Goal: Task Accomplishment & Management: Complete application form

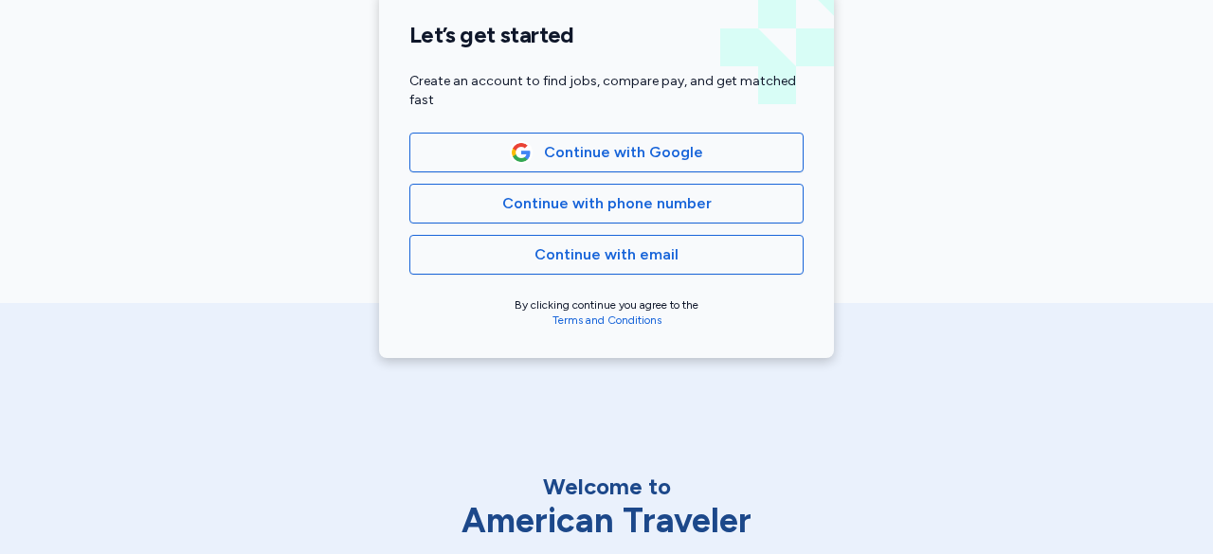
scroll to position [474, 0]
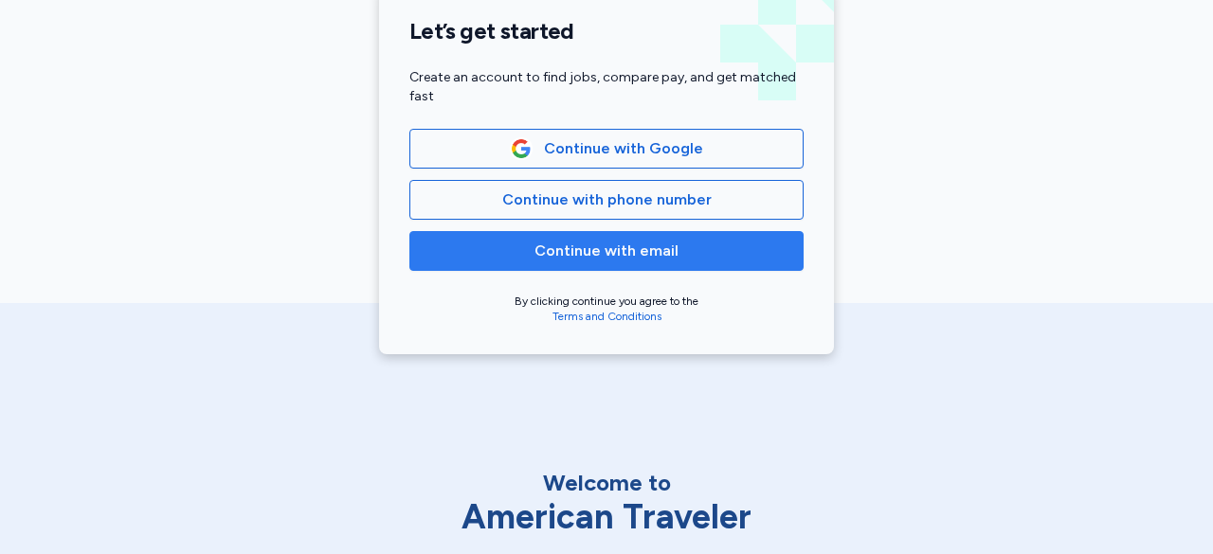
click at [568, 243] on span "Continue with email" at bounding box center [606, 251] width 144 height 23
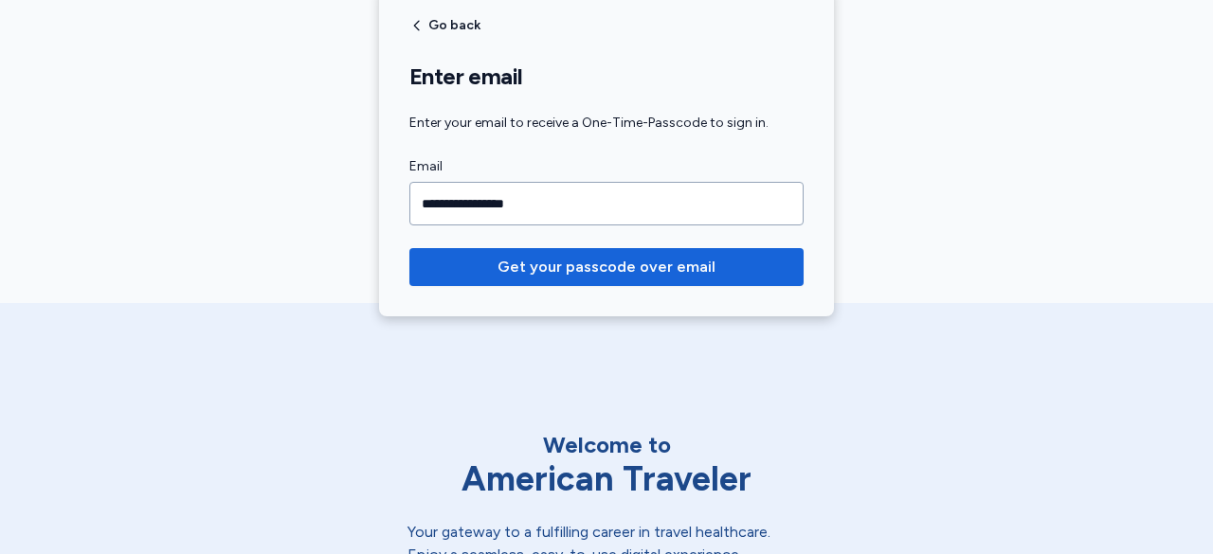
scroll to position [379, 0]
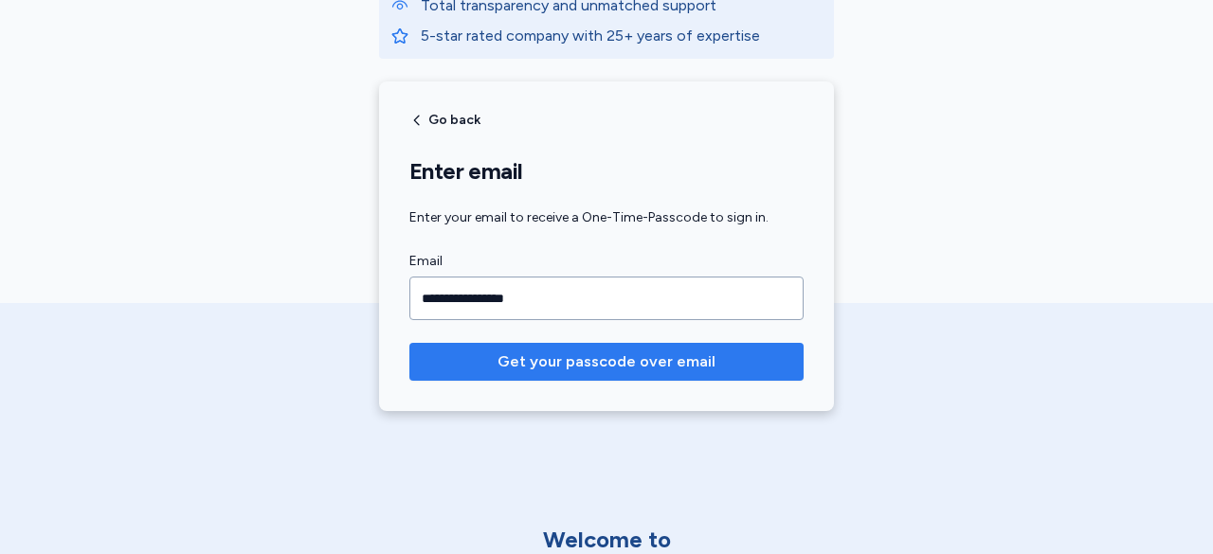
type input "**********"
click at [600, 359] on span "Get your passcode over email" at bounding box center [606, 362] width 218 height 23
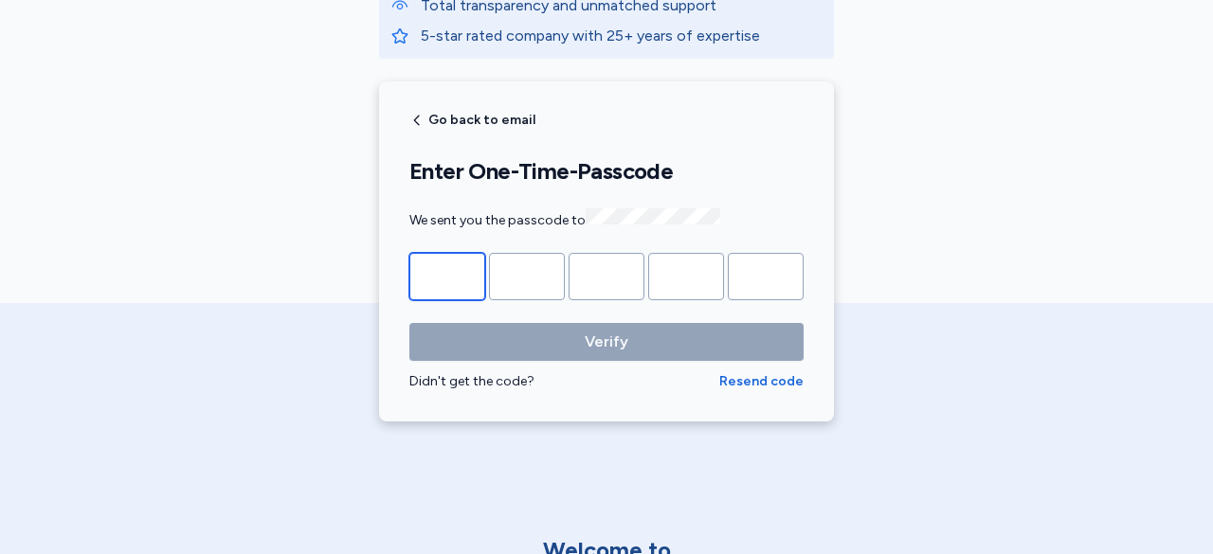
type input "*"
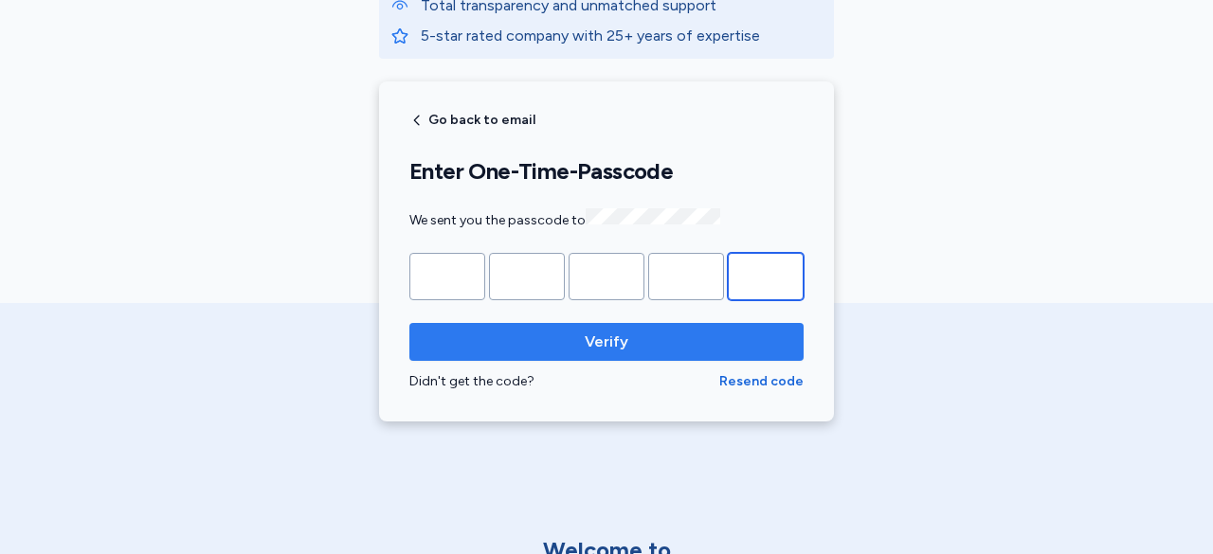
type input "*"
click at [592, 333] on span "Verify" at bounding box center [607, 342] width 44 height 23
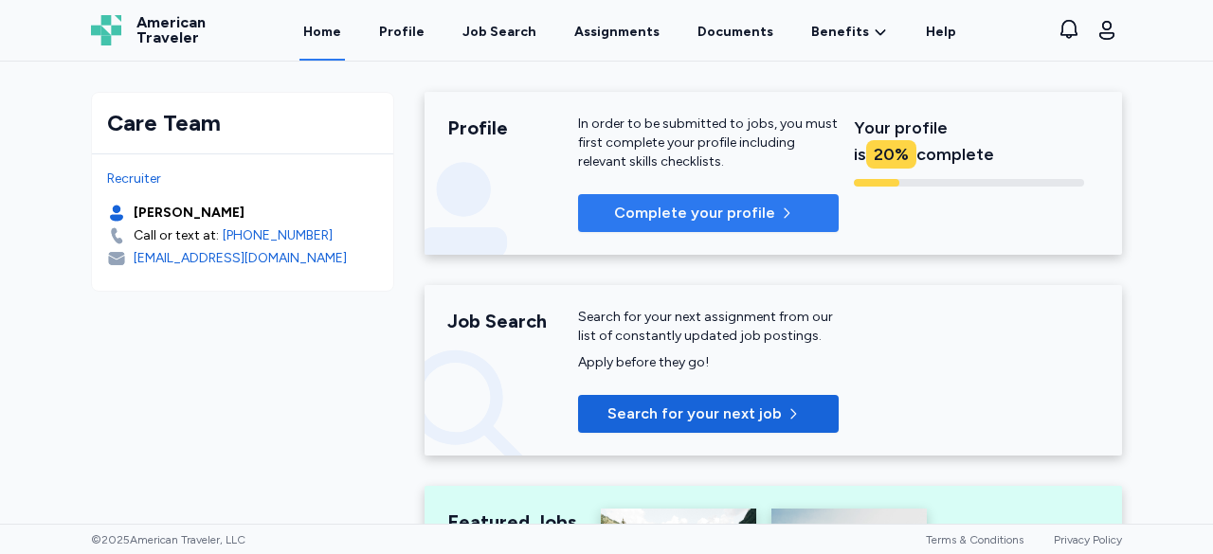
click at [687, 207] on span "Complete your profile" at bounding box center [694, 213] width 161 height 23
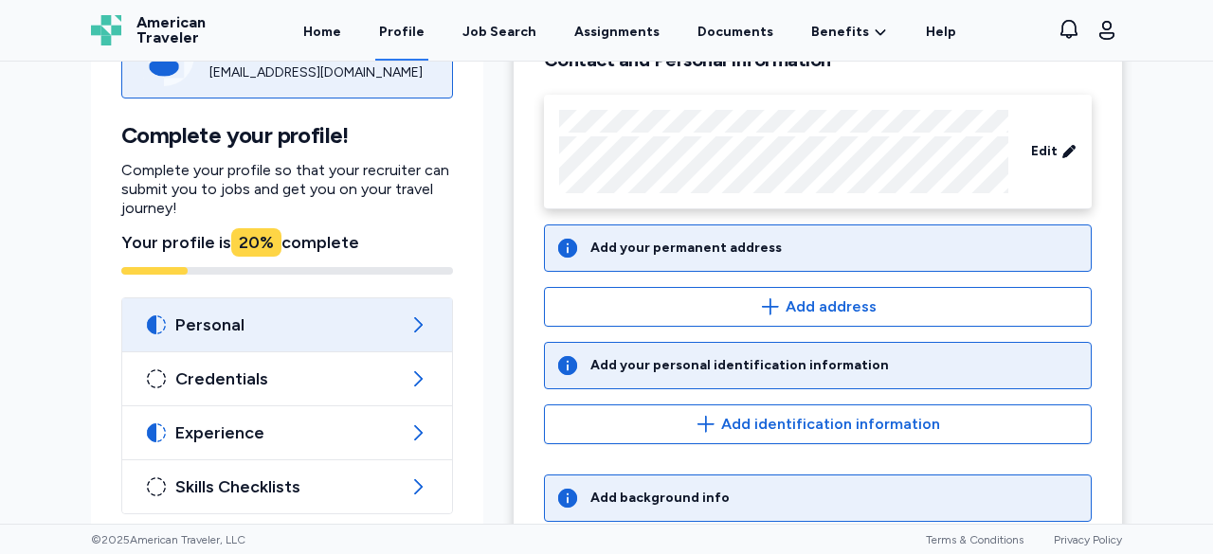
scroll to position [255, 0]
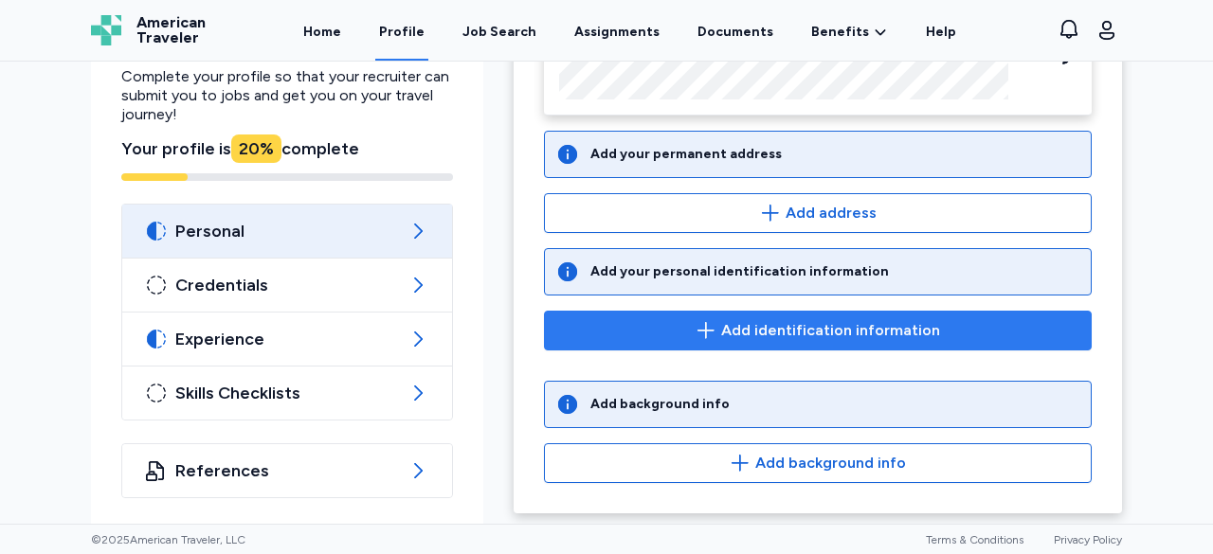
click at [766, 326] on span "Add identification information" at bounding box center [830, 330] width 219 height 23
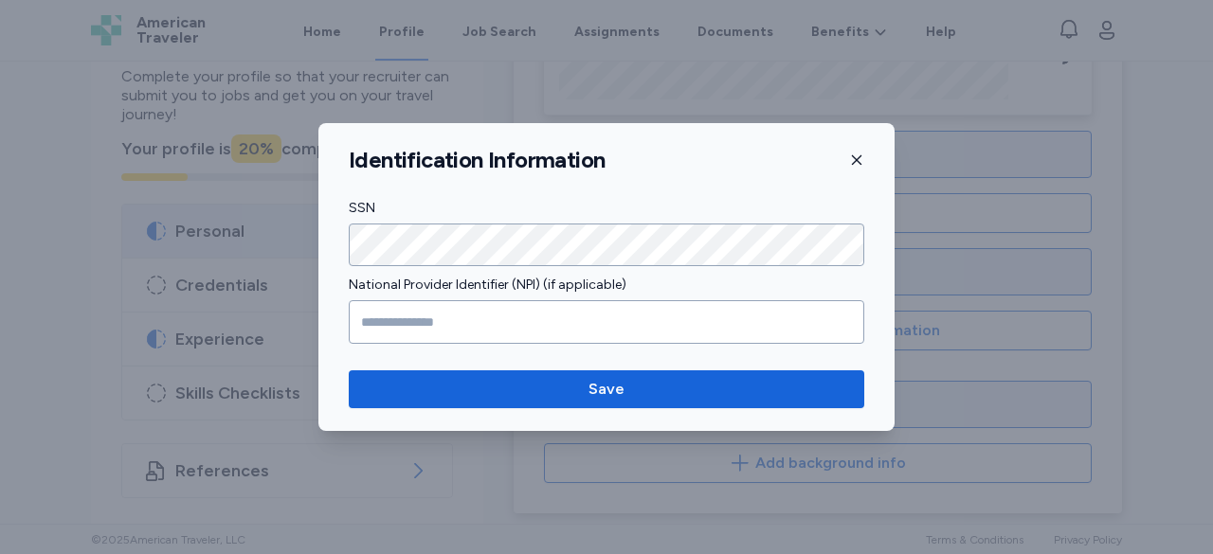
click at [858, 156] on icon "button" at bounding box center [856, 160] width 15 height 15
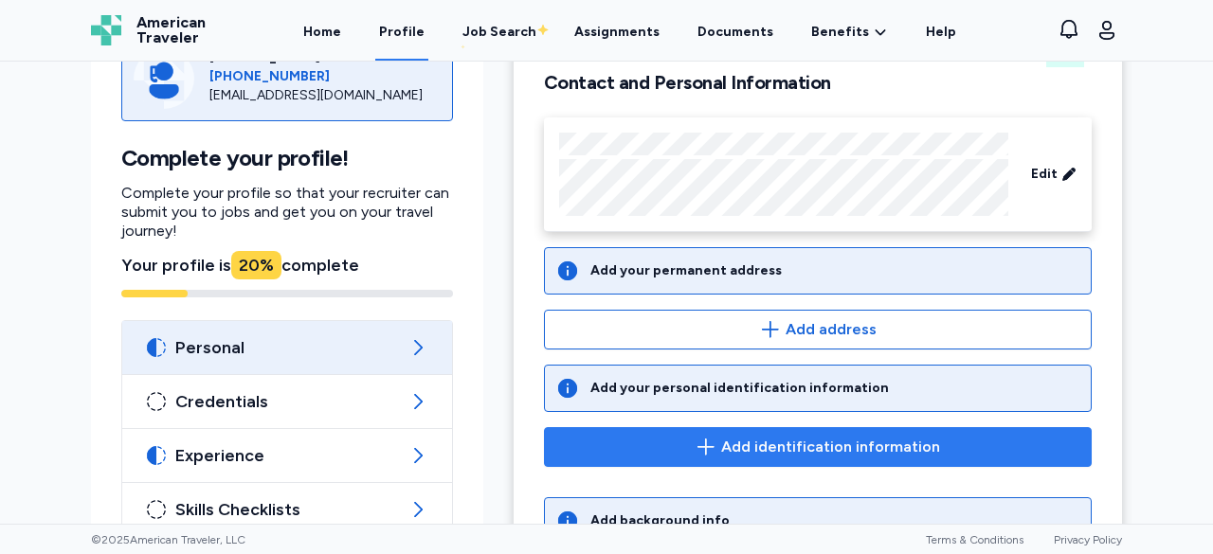
scroll to position [65, 0]
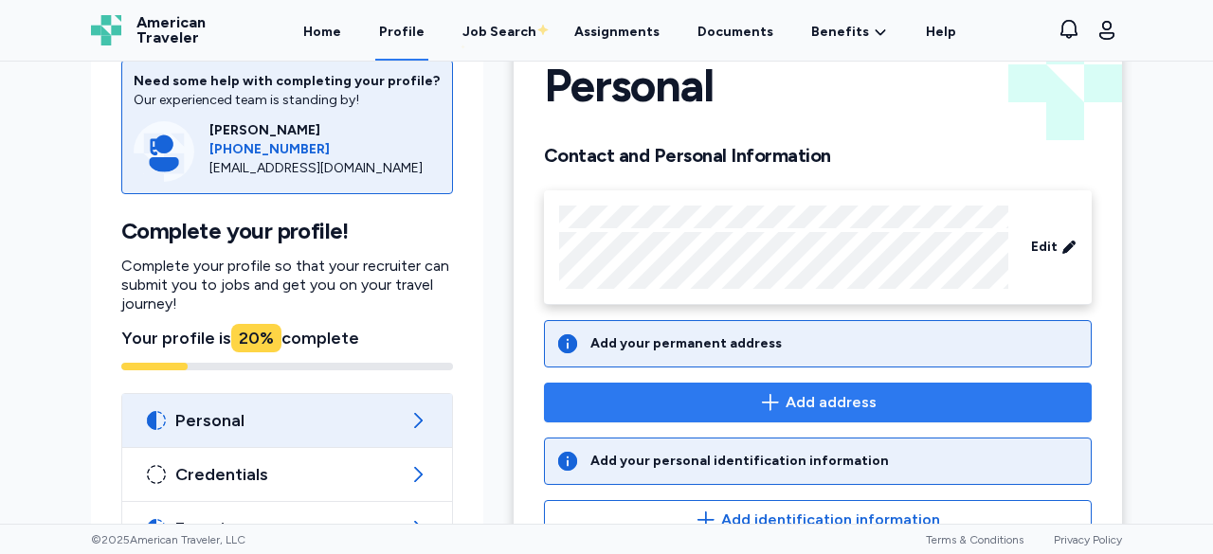
click at [788, 395] on span "Add address" at bounding box center [830, 402] width 91 height 23
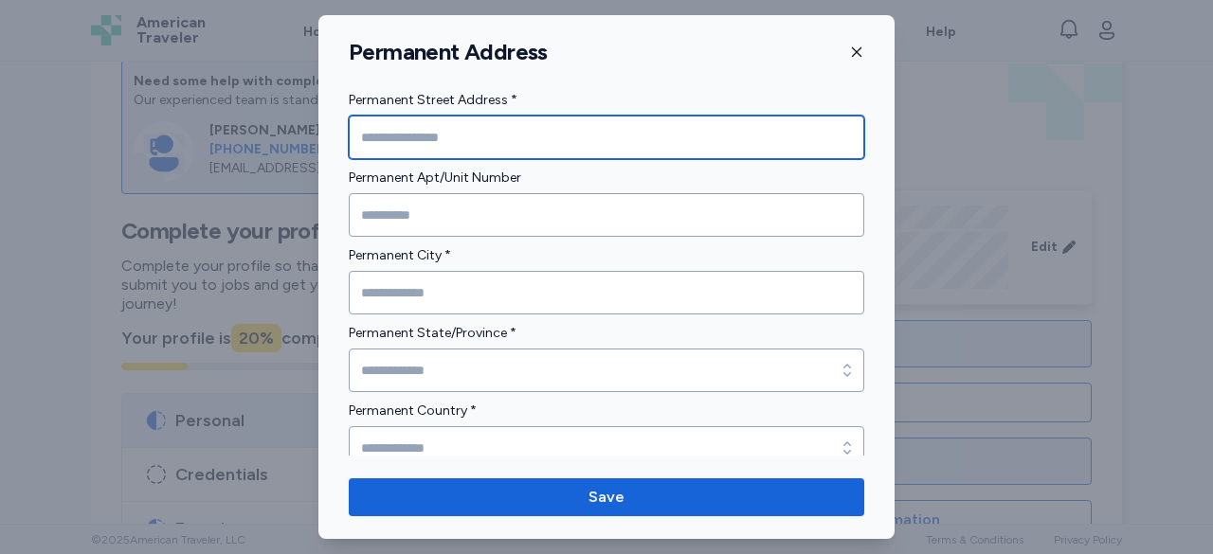
click at [479, 139] on input "Permanent Street Address *" at bounding box center [606, 138] width 515 height 44
type input "**********"
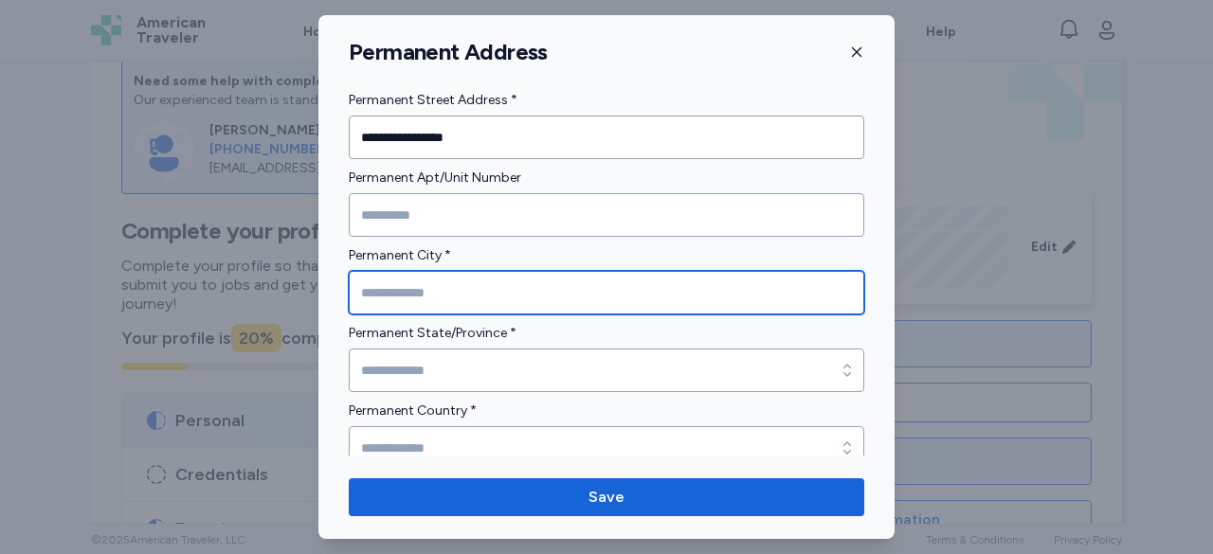
click at [485, 284] on input "Permanent City *" at bounding box center [606, 293] width 515 height 44
type input "**********"
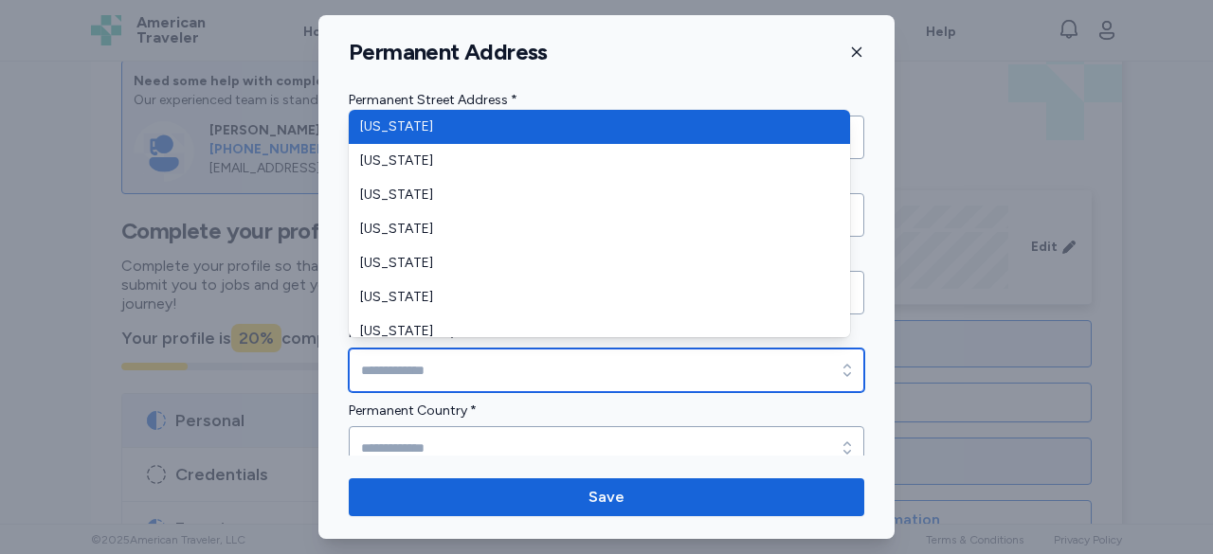
click at [547, 367] on input "Permanent State/Province *" at bounding box center [606, 371] width 515 height 44
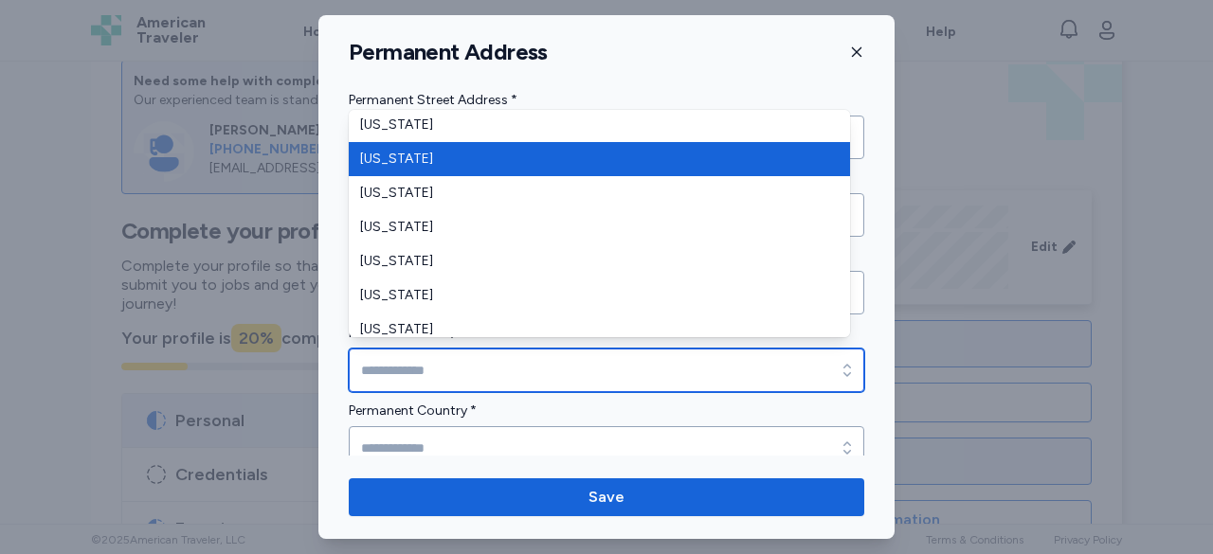
scroll to position [284, 0]
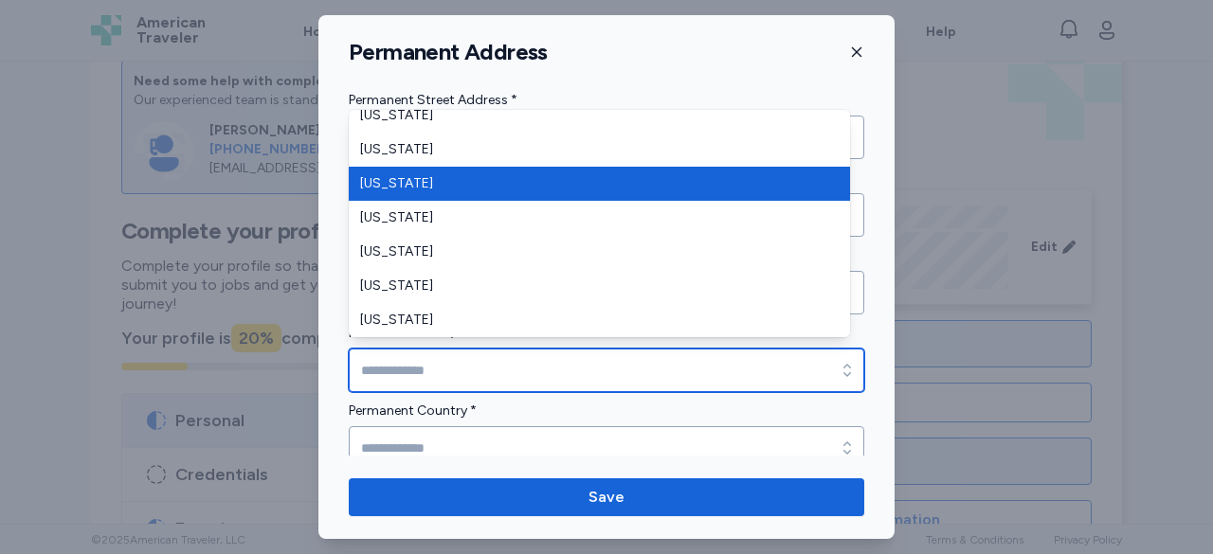
type input "*******"
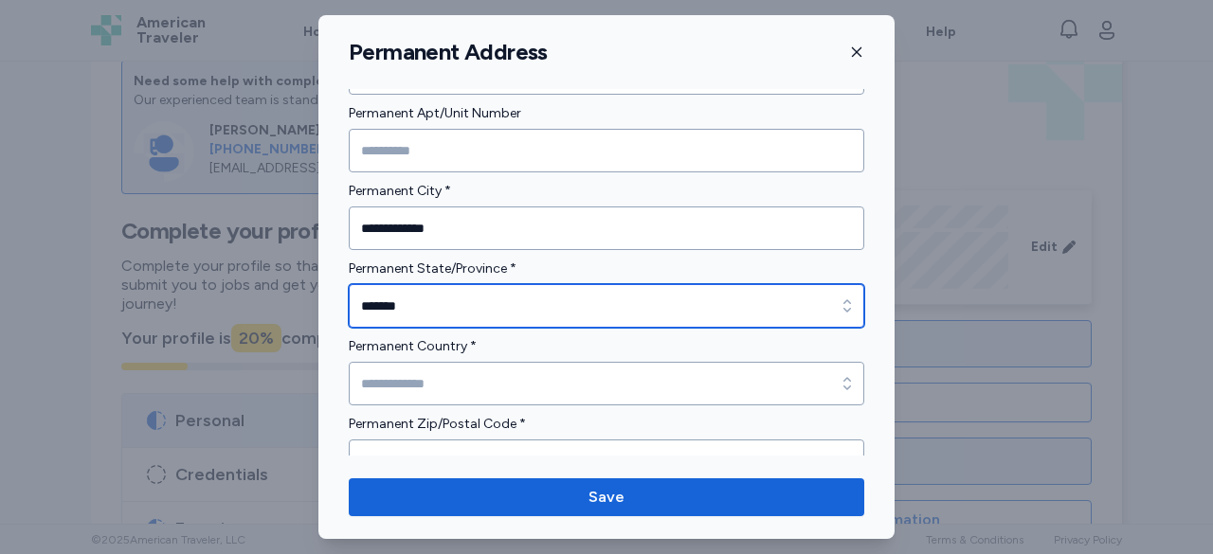
scroll to position [93, 0]
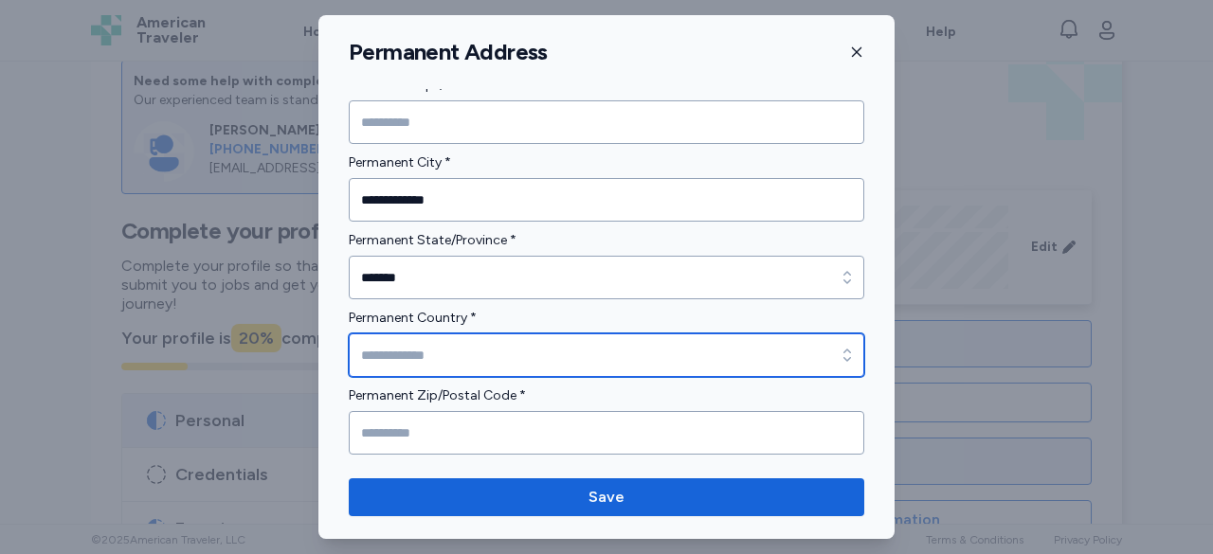
click at [540, 359] on input "Permanent Country *" at bounding box center [606, 355] width 515 height 44
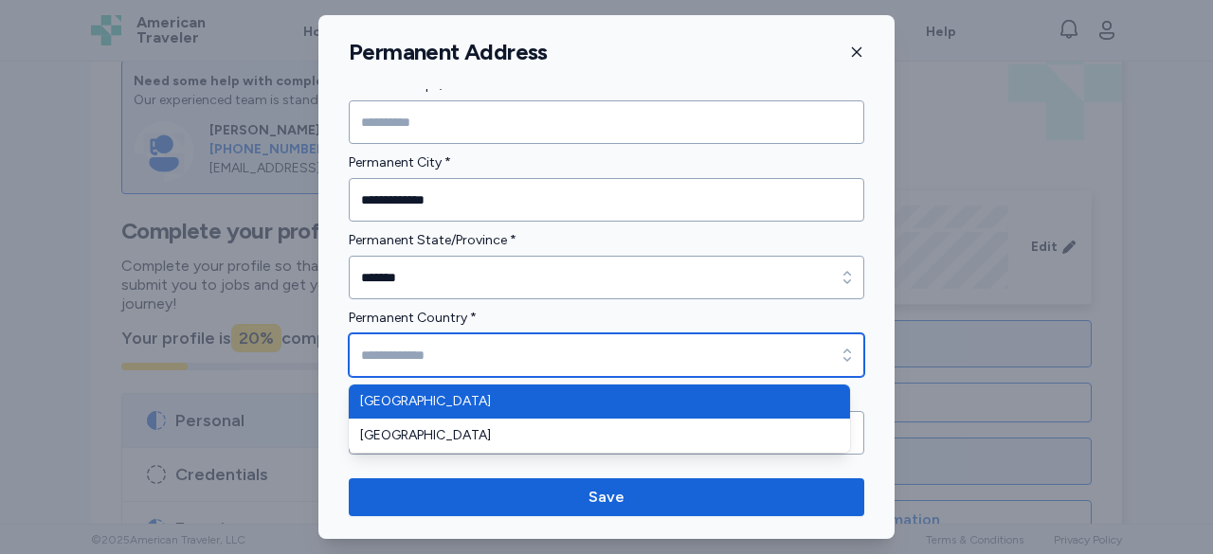
type input "**********"
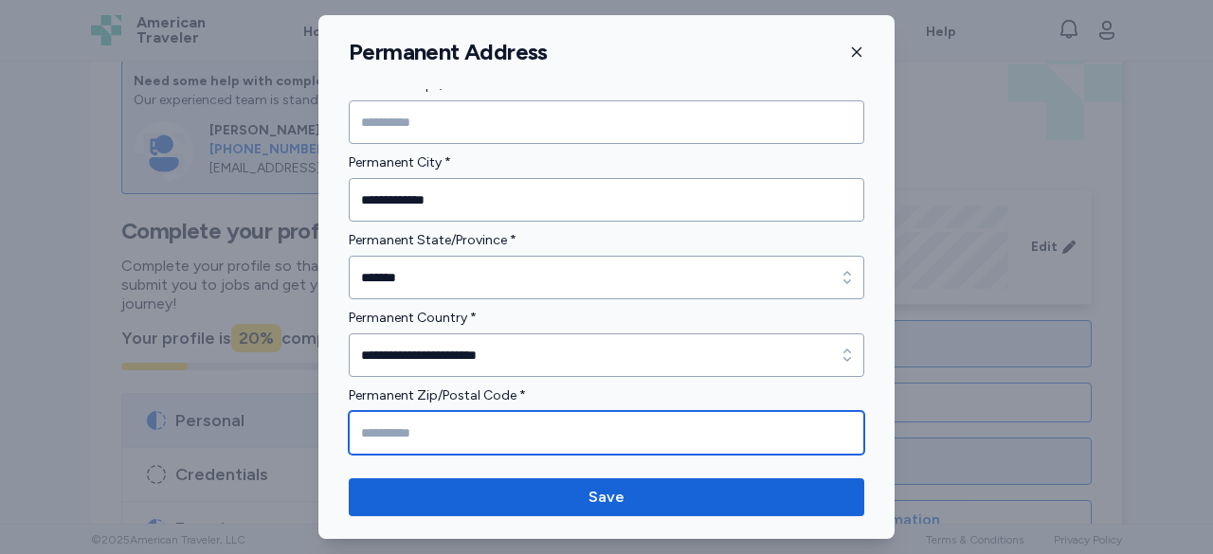
click at [512, 417] on input "Permanent Zip/Postal Code *" at bounding box center [606, 433] width 515 height 44
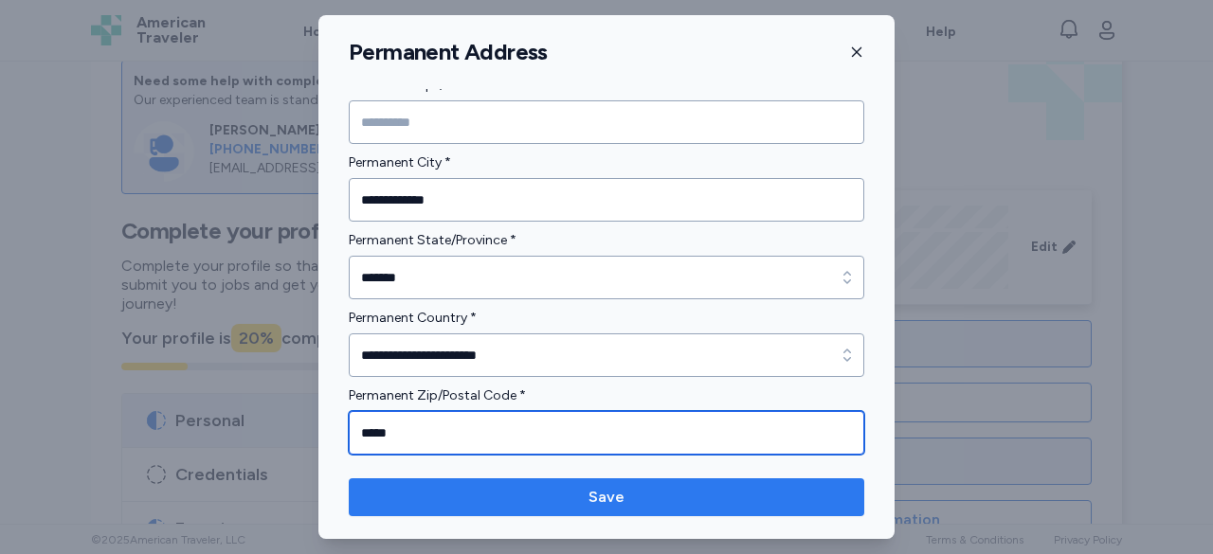
type input "*****"
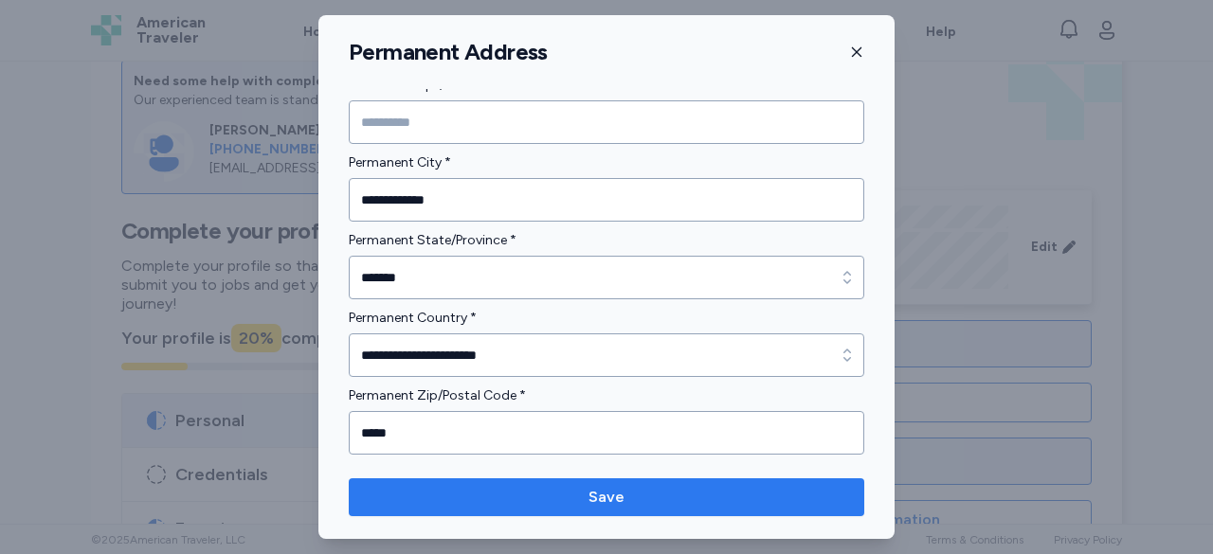
click at [603, 495] on span "Save" at bounding box center [606, 497] width 36 height 23
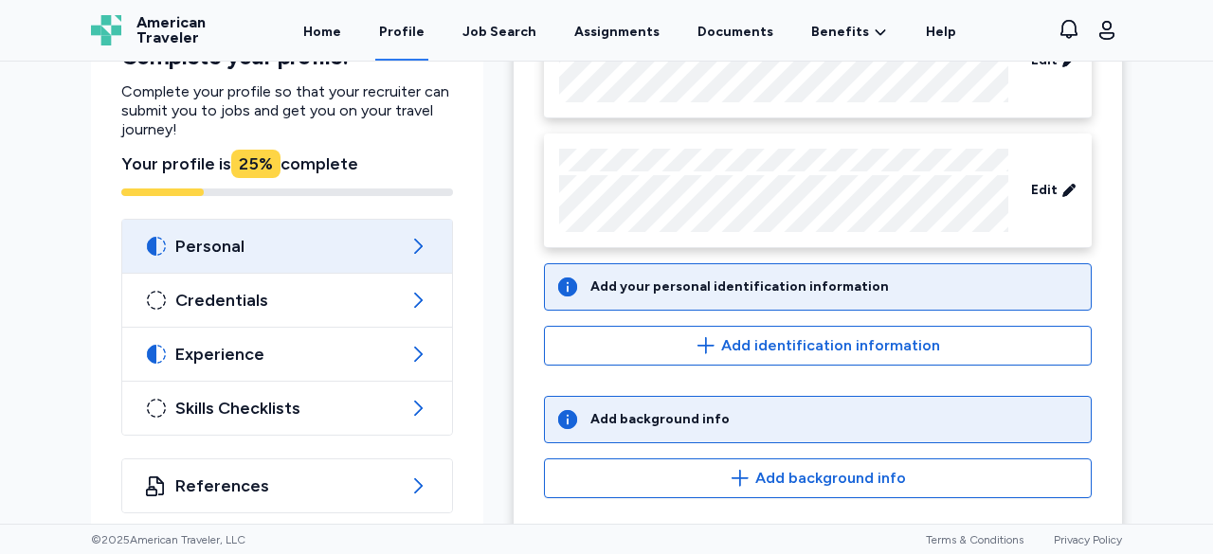
scroll to position [268, 0]
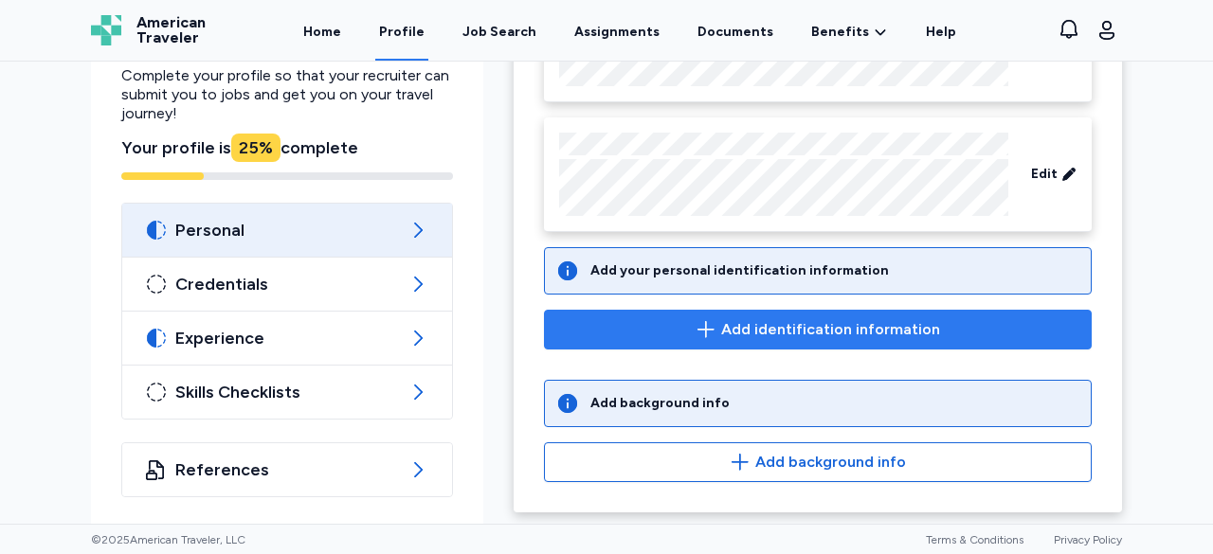
click at [779, 328] on span "Add identification information" at bounding box center [830, 329] width 219 height 23
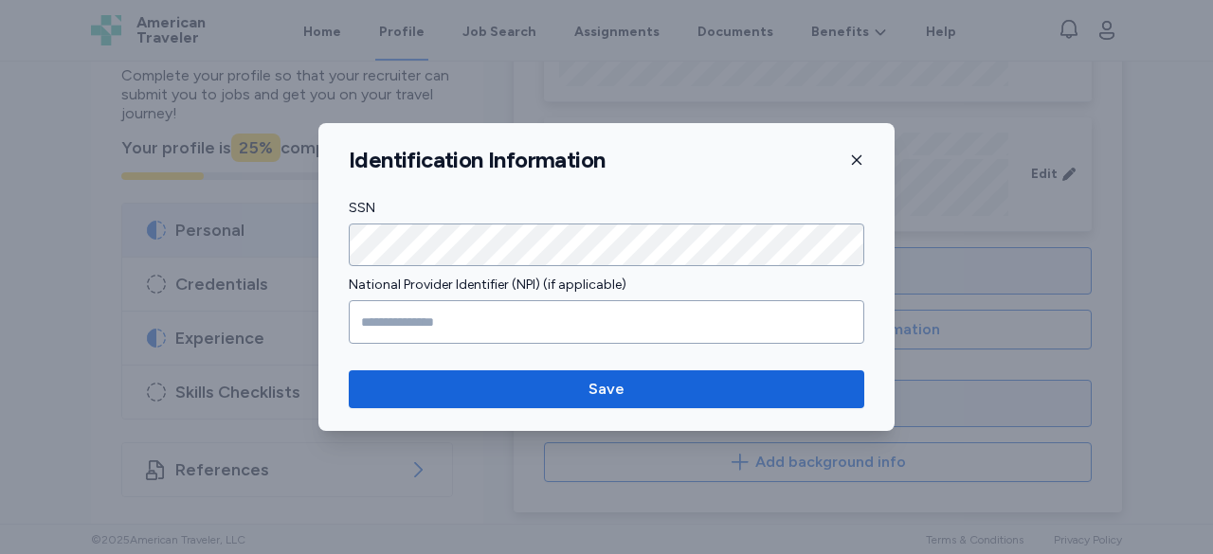
click at [853, 163] on icon "button" at bounding box center [856, 160] width 15 height 15
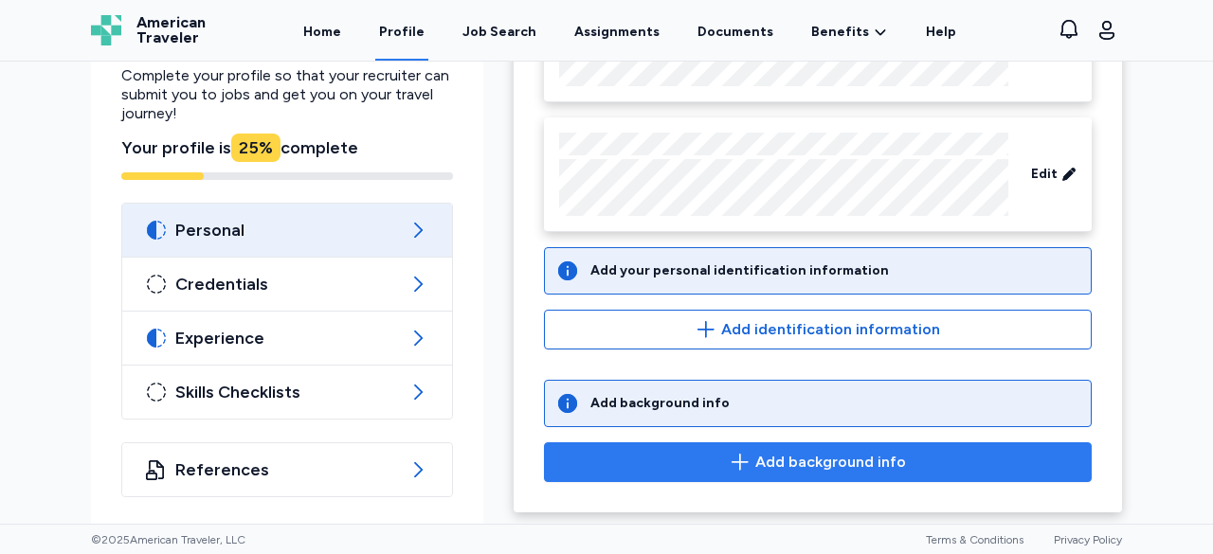
click at [817, 460] on span "Add background info" at bounding box center [830, 462] width 151 height 23
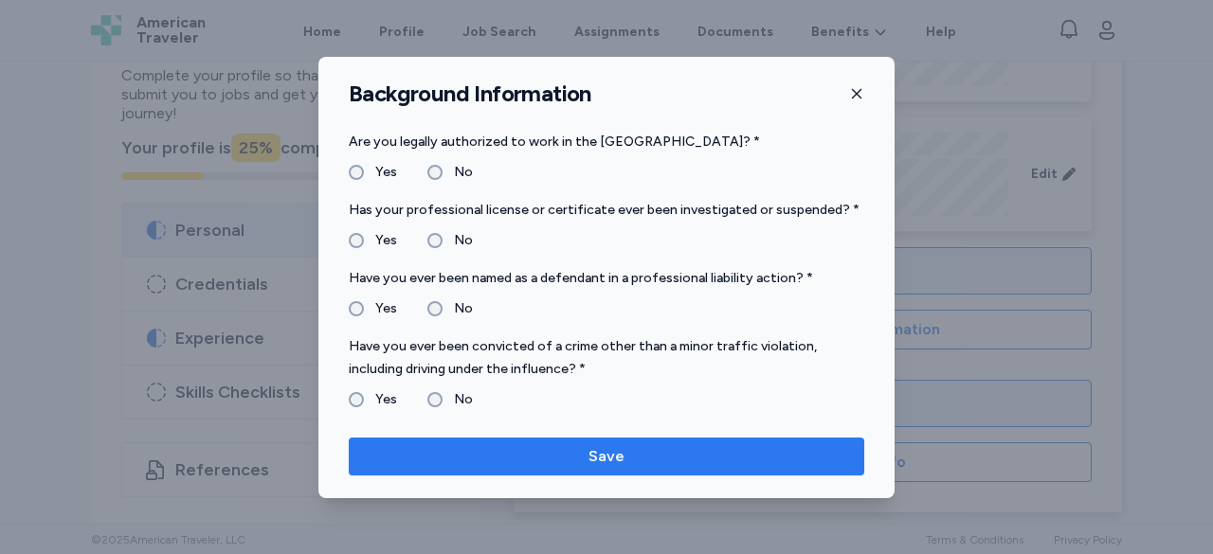
click at [597, 450] on span "Save" at bounding box center [606, 456] width 36 height 23
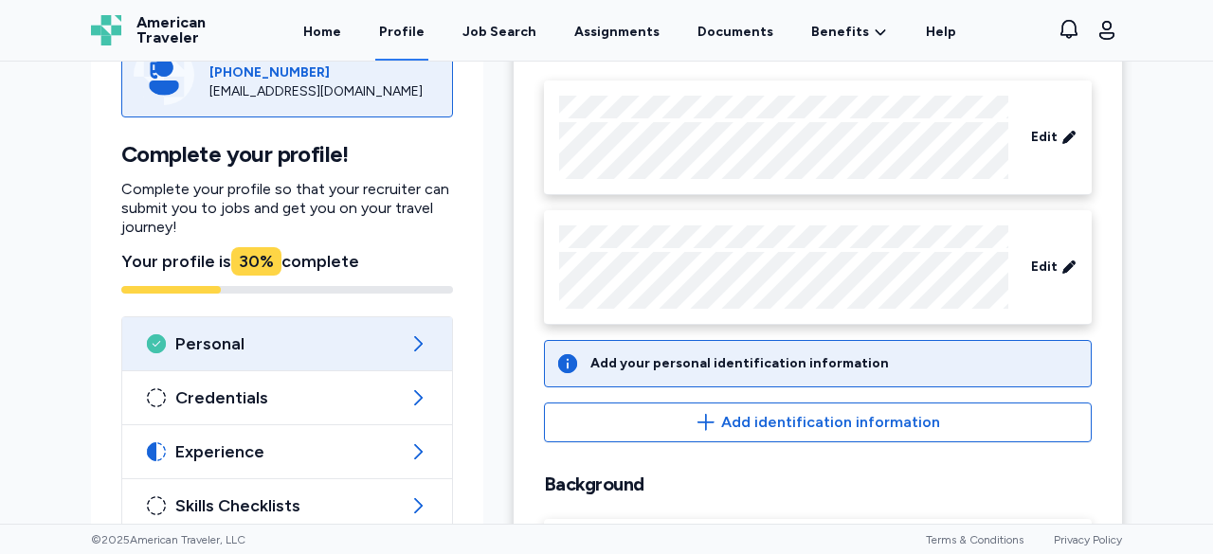
scroll to position [294, 0]
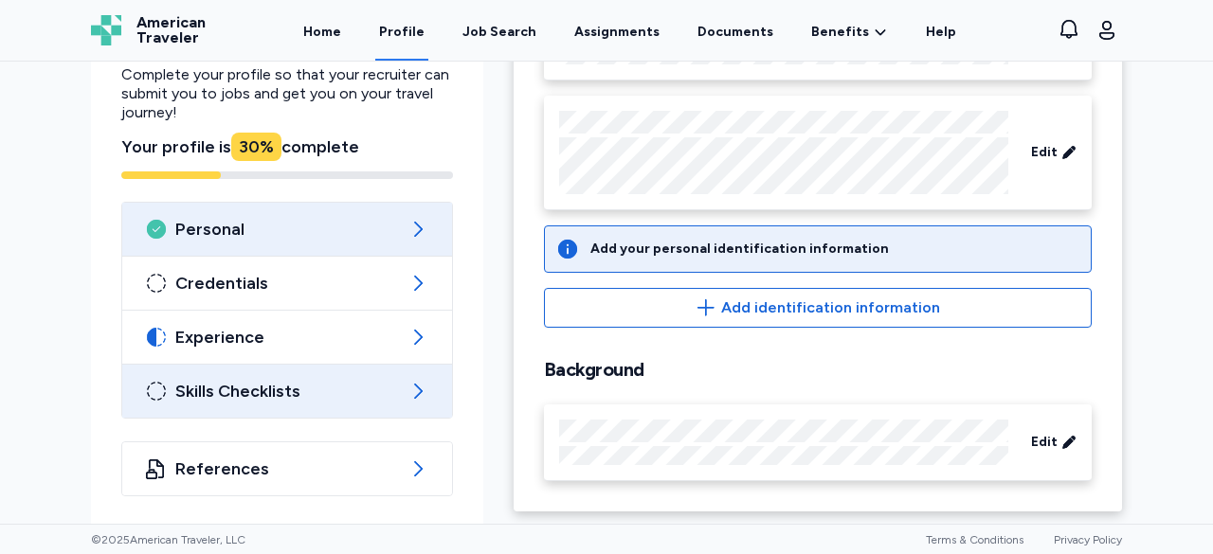
click at [293, 391] on span "Skills Checklists" at bounding box center [287, 391] width 224 height 23
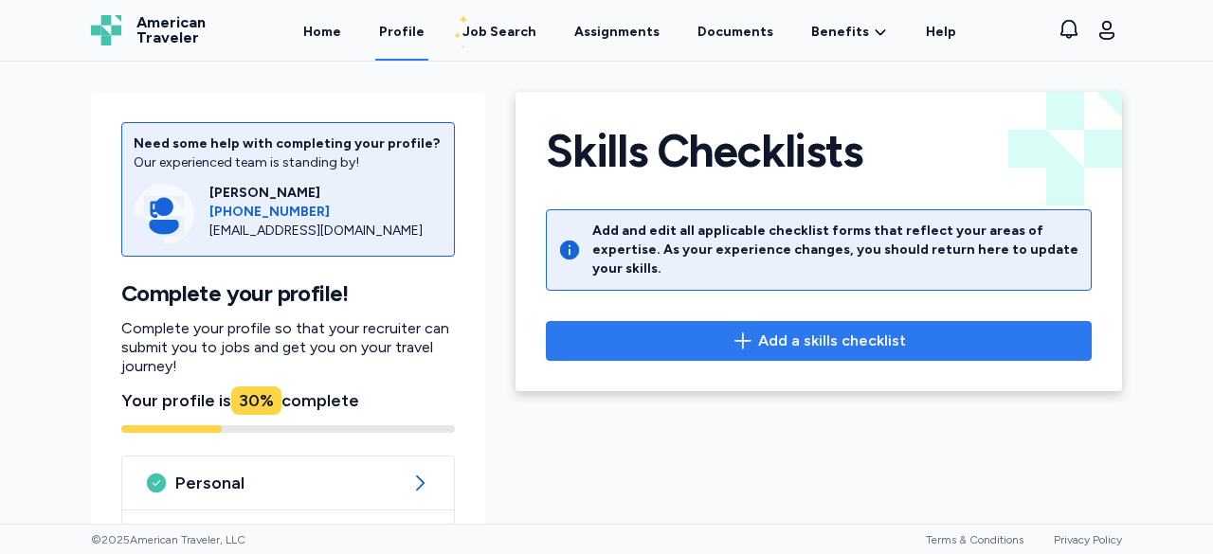
click at [815, 330] on span "Add a skills checklist" at bounding box center [832, 341] width 148 height 23
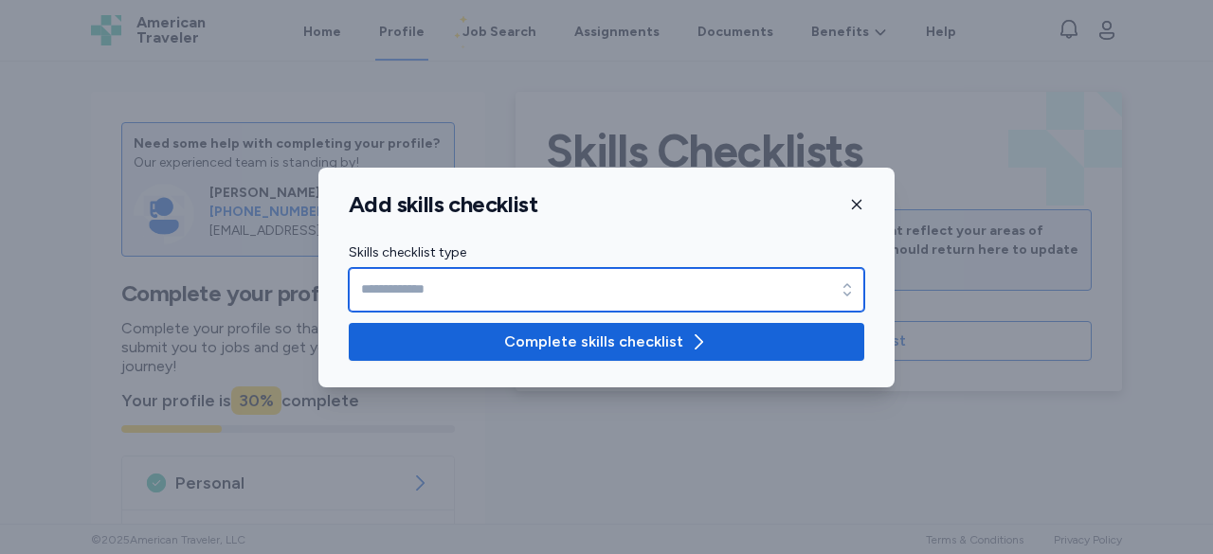
click at [850, 285] on icon "button" at bounding box center [847, 289] width 19 height 19
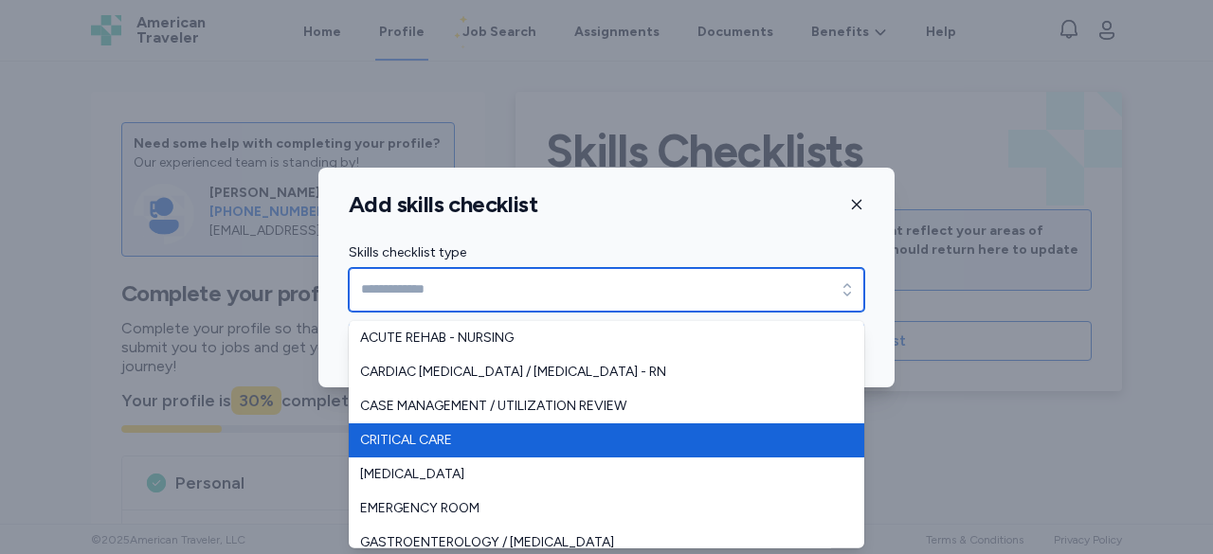
type input "**********"
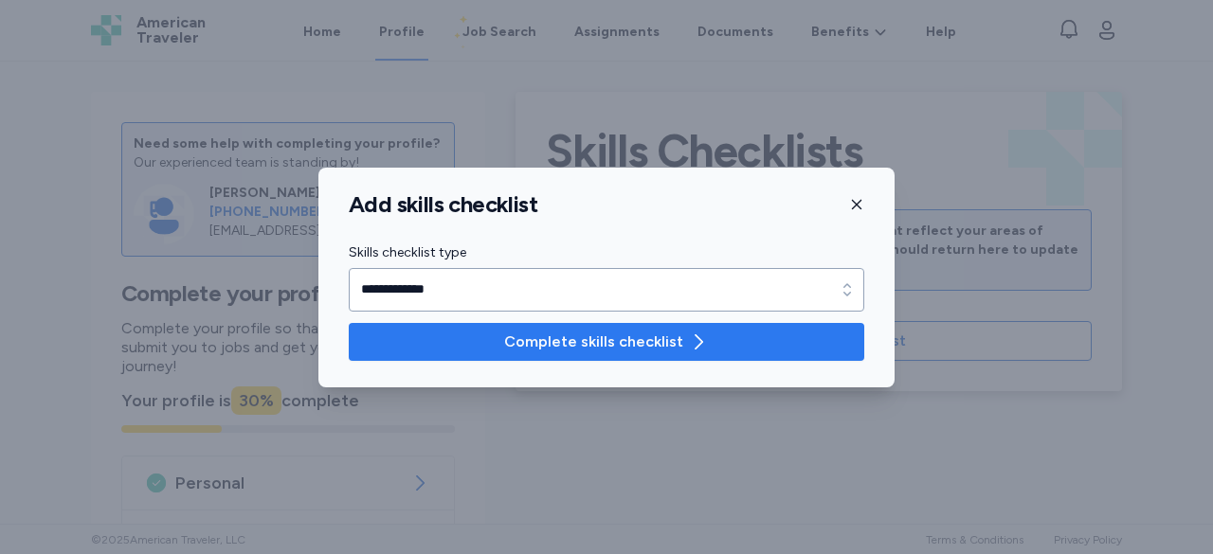
click at [618, 336] on span "Complete skills checklist" at bounding box center [593, 342] width 179 height 23
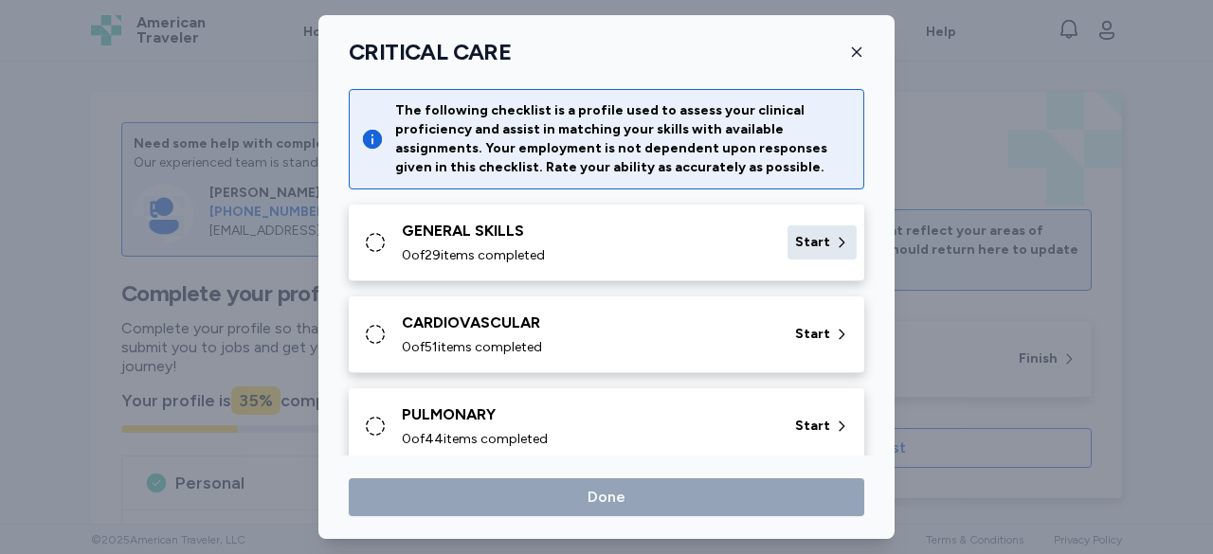
click at [804, 243] on span "Start" at bounding box center [812, 242] width 35 height 19
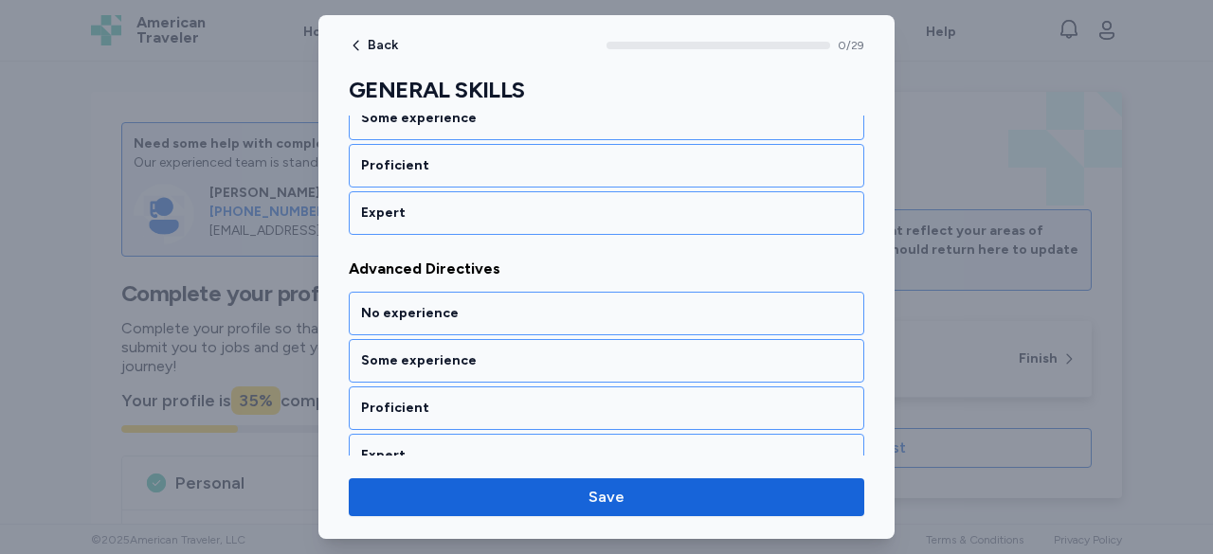
scroll to position [284, 0]
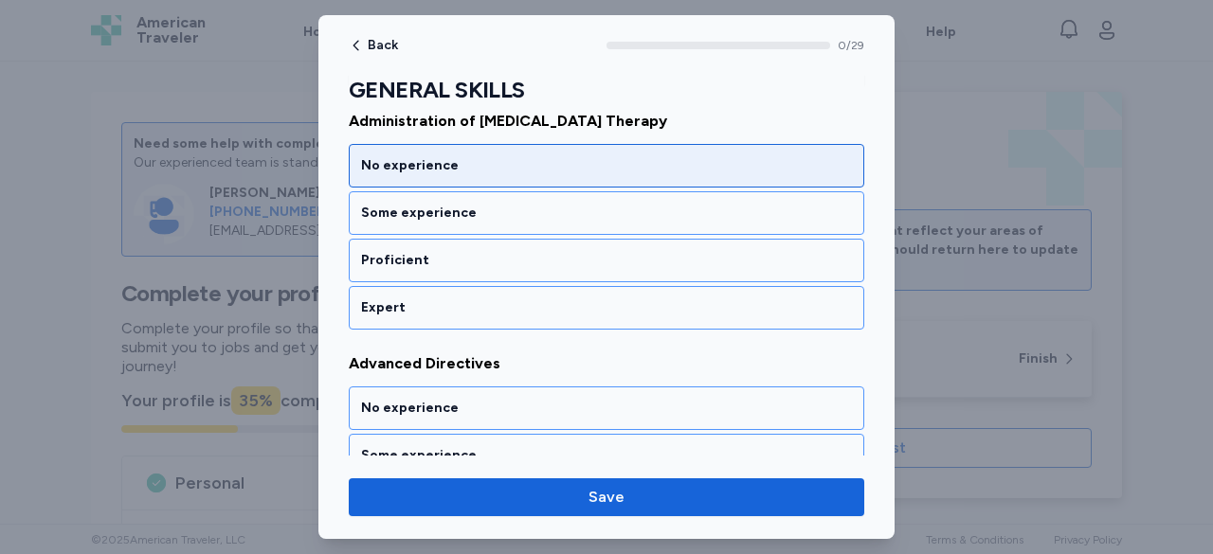
click at [542, 162] on div "No experience" at bounding box center [606, 165] width 491 height 19
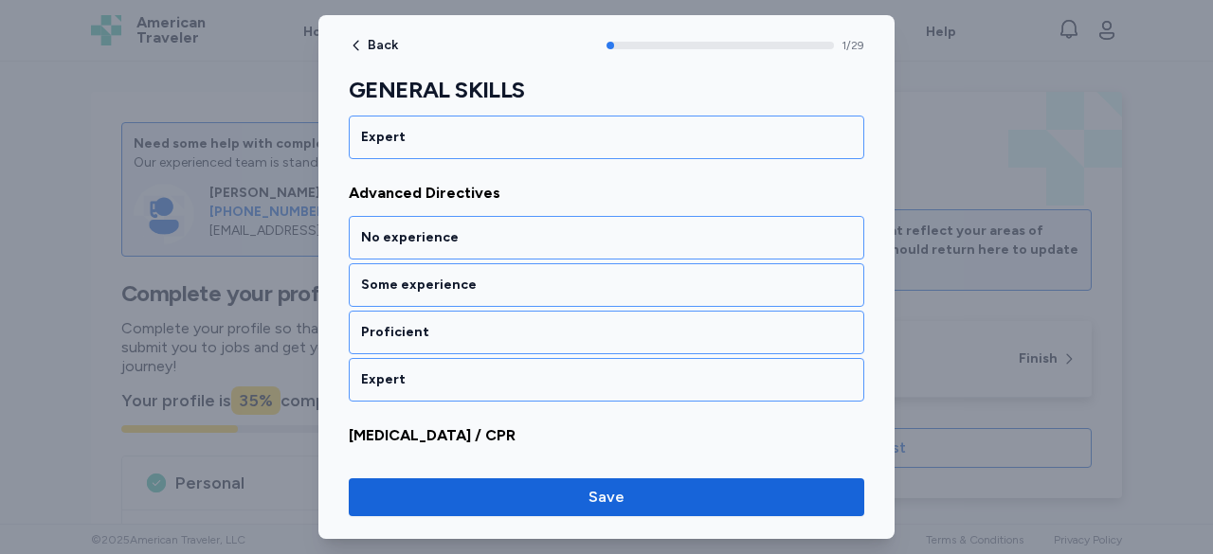
scroll to position [457, 0]
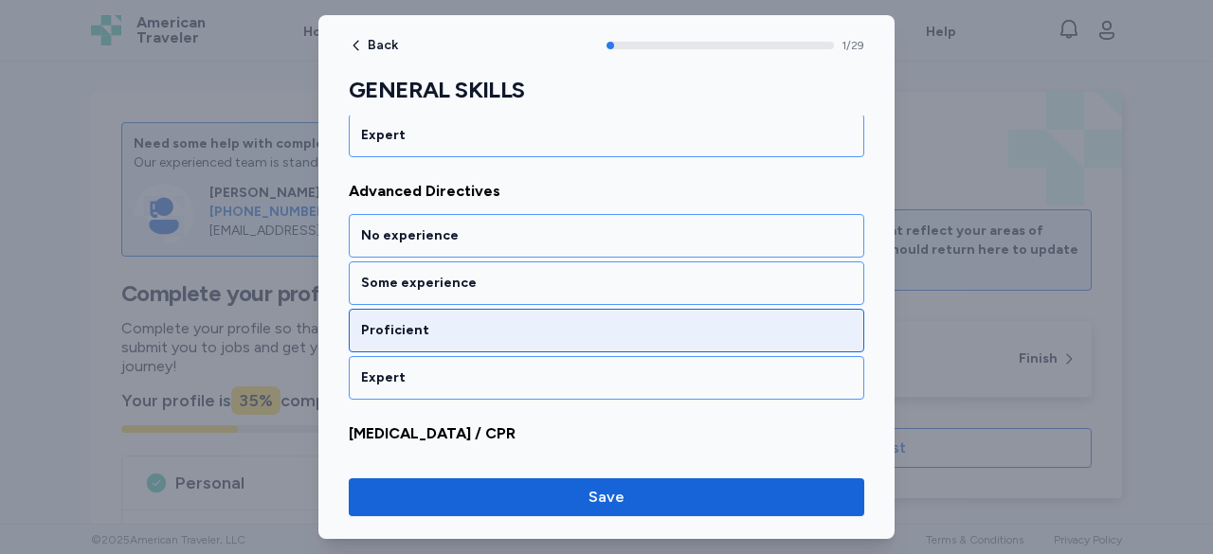
click at [468, 328] on div "Proficient" at bounding box center [606, 330] width 491 height 19
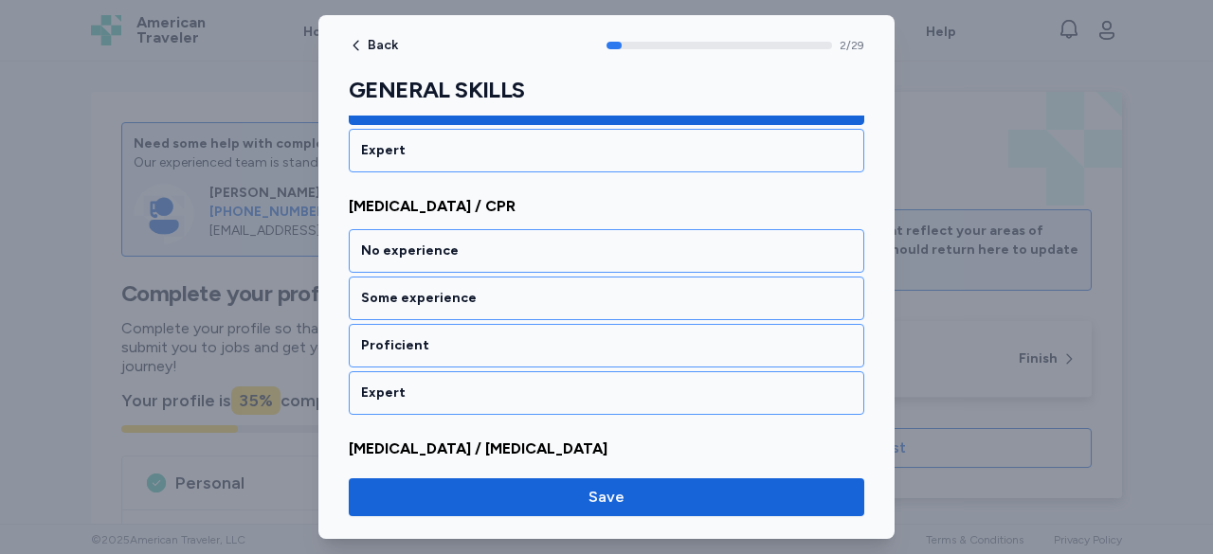
scroll to position [696, 0]
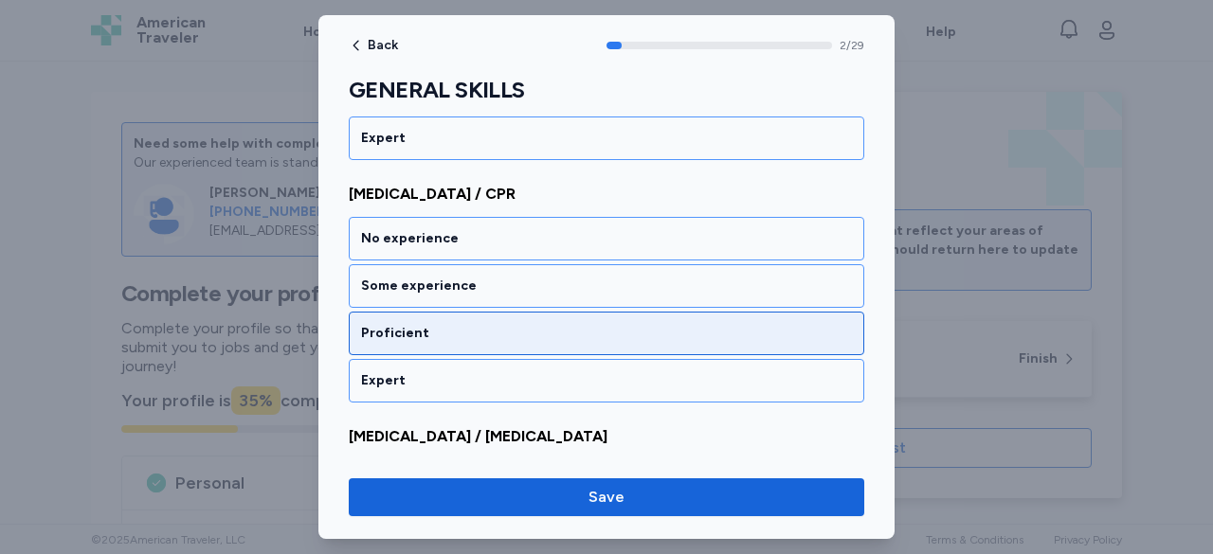
click at [418, 328] on div "Proficient" at bounding box center [606, 333] width 491 height 19
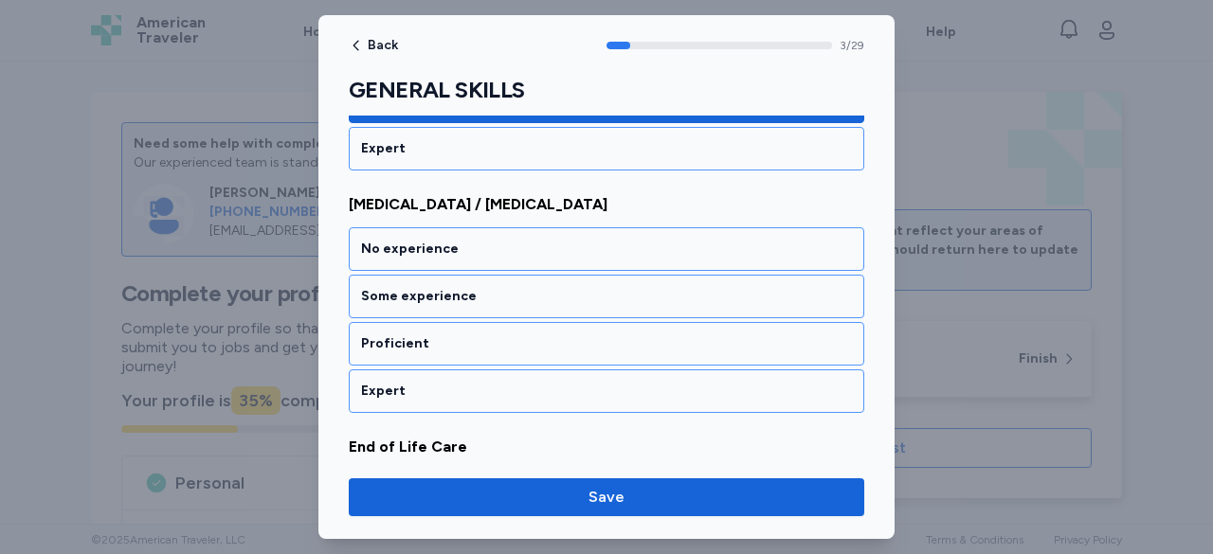
scroll to position [936, 0]
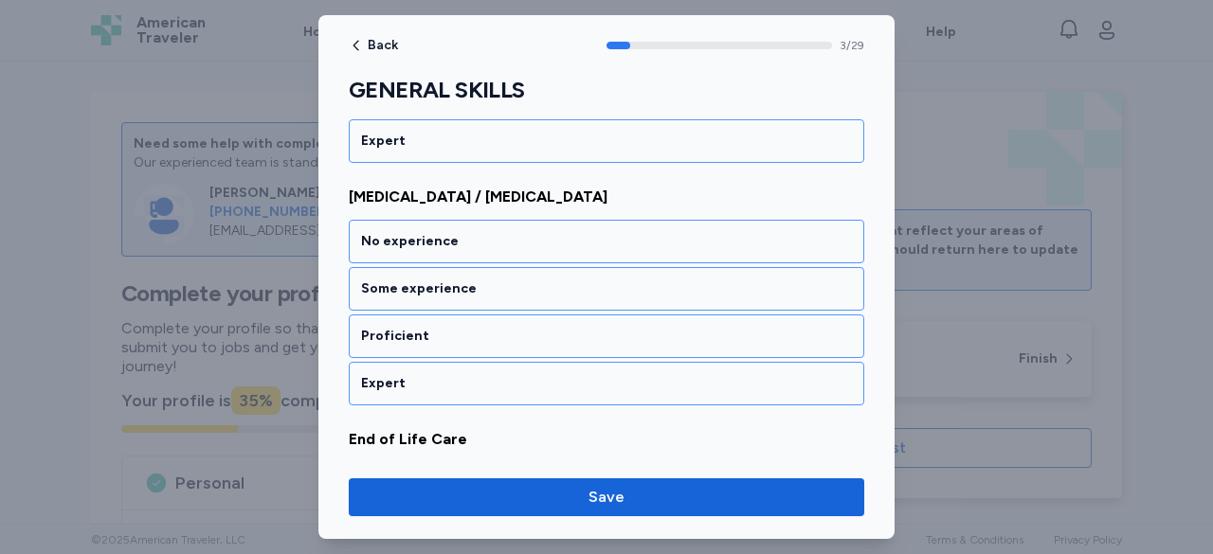
click at [418, 328] on div "Proficient" at bounding box center [606, 336] width 491 height 19
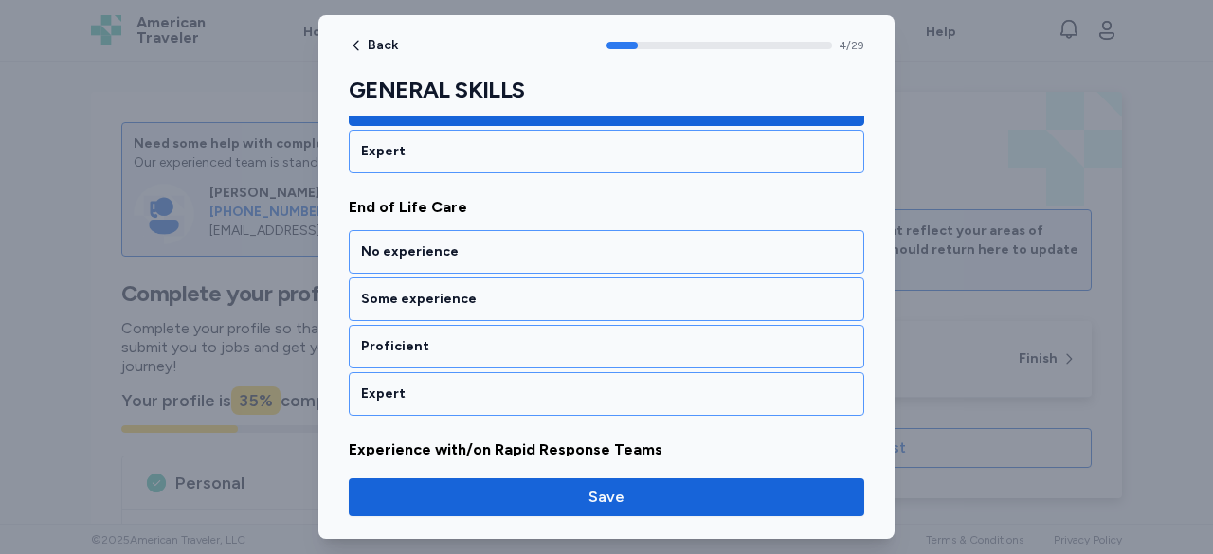
scroll to position [1177, 0]
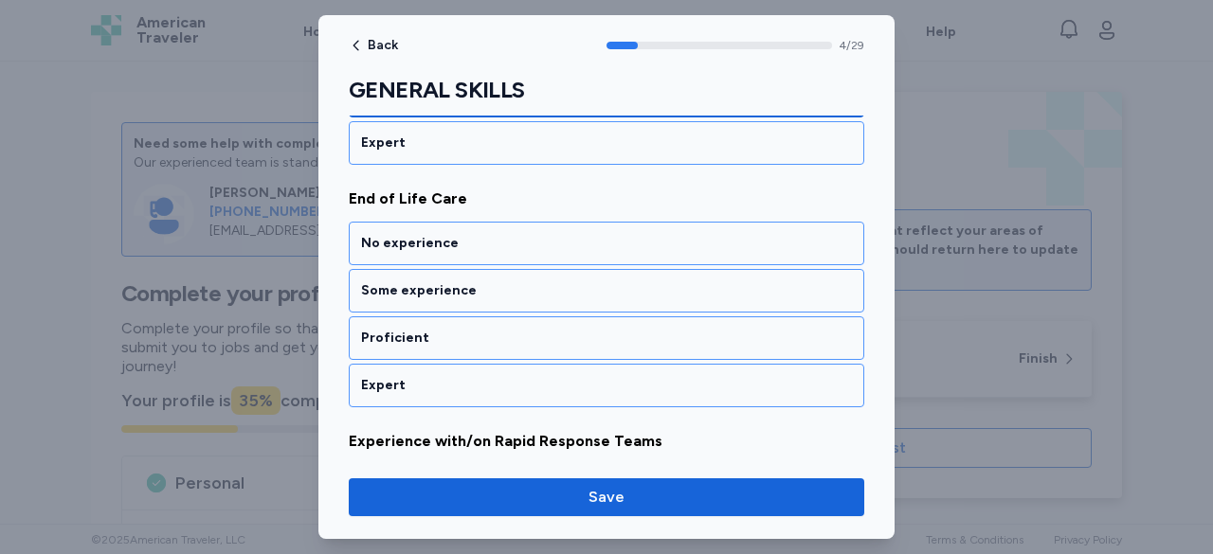
click at [418, 329] on div "Proficient" at bounding box center [606, 338] width 491 height 19
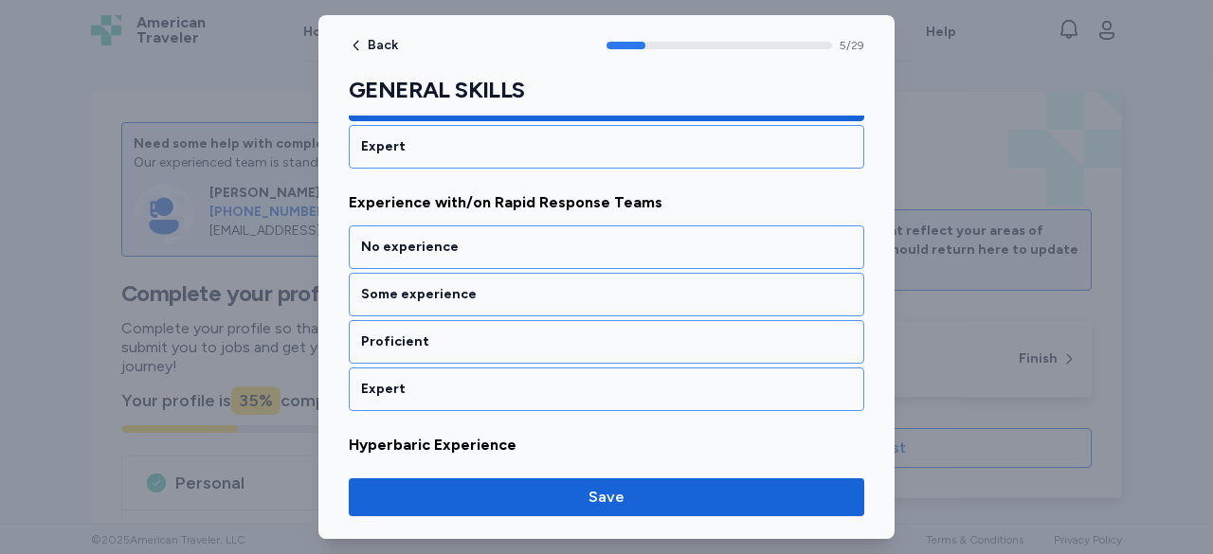
scroll to position [1416, 0]
click at [418, 332] on div "Proficient" at bounding box center [606, 341] width 491 height 19
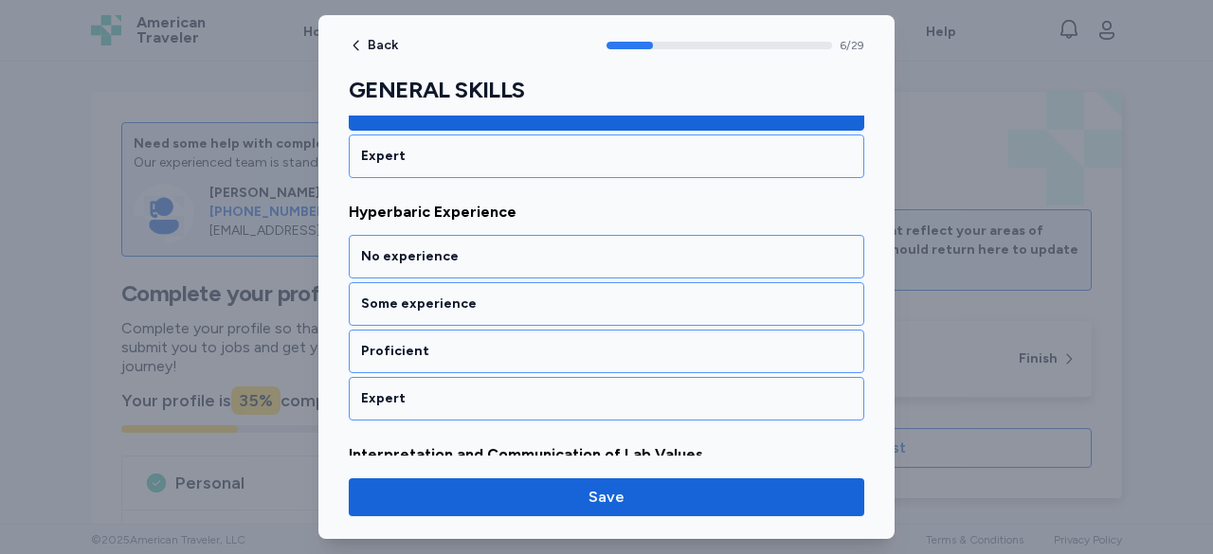
scroll to position [1656, 0]
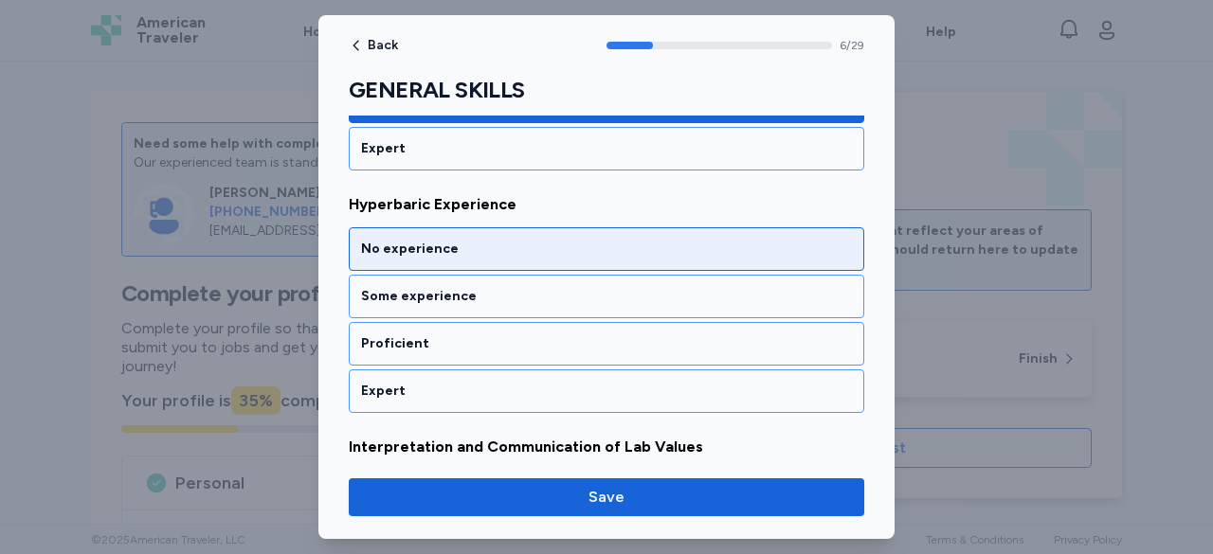
click at [439, 240] on div "No experience" at bounding box center [606, 249] width 491 height 19
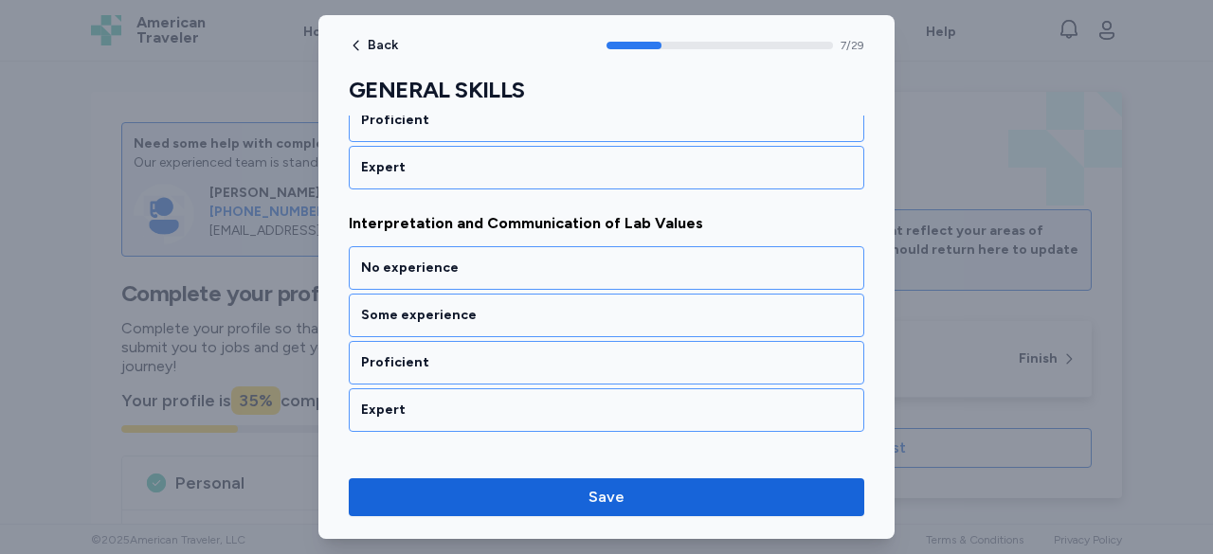
scroll to position [1897, 0]
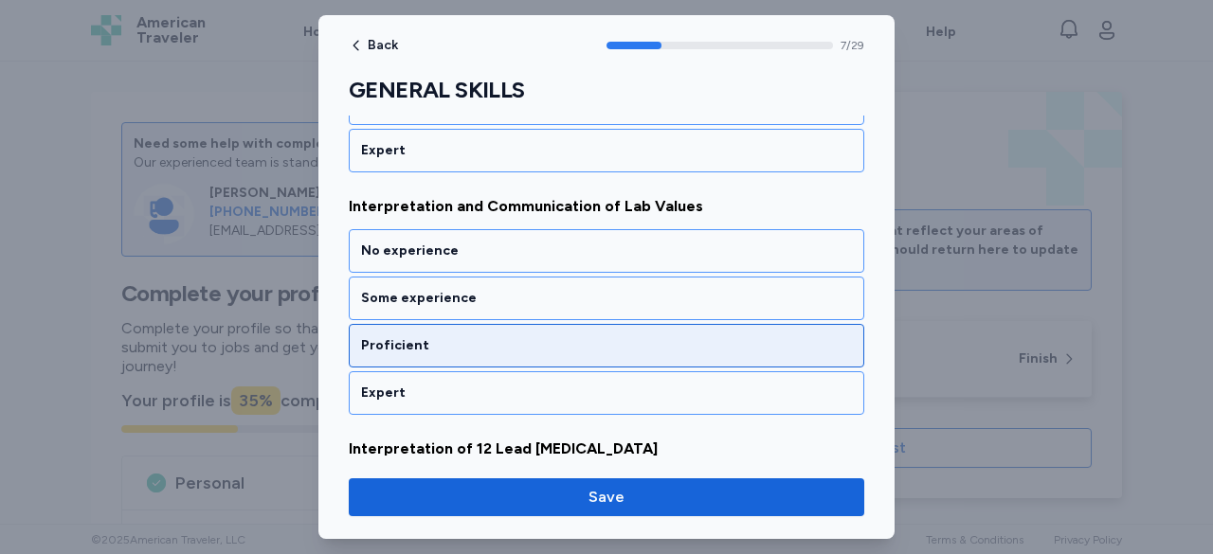
click at [399, 336] on div "Proficient" at bounding box center [606, 345] width 491 height 19
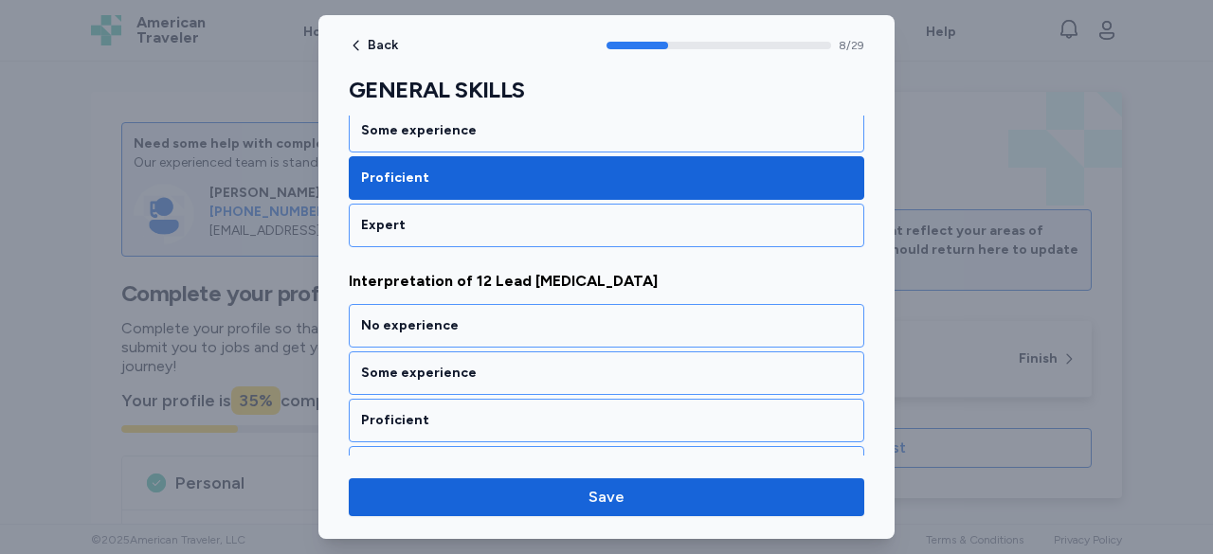
scroll to position [2136, 0]
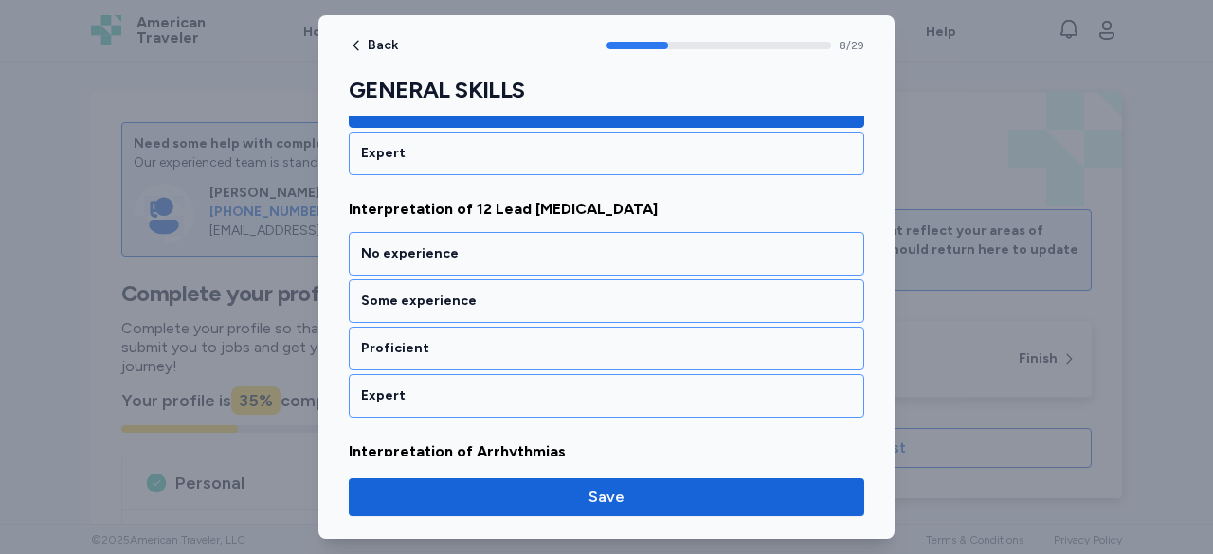
click at [399, 339] on div "Proficient" at bounding box center [606, 348] width 491 height 19
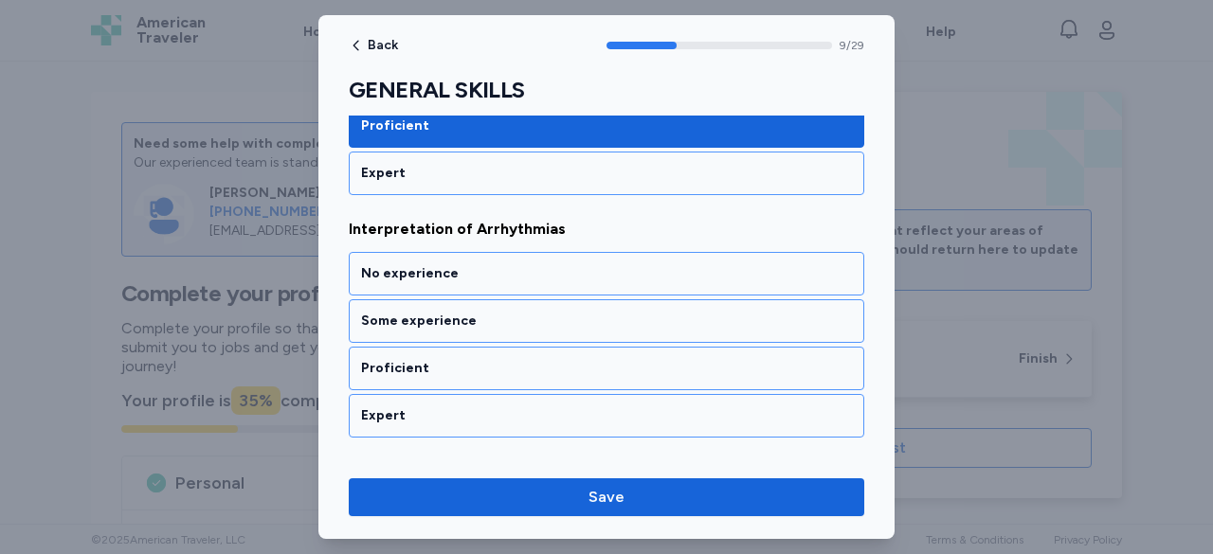
scroll to position [2376, 0]
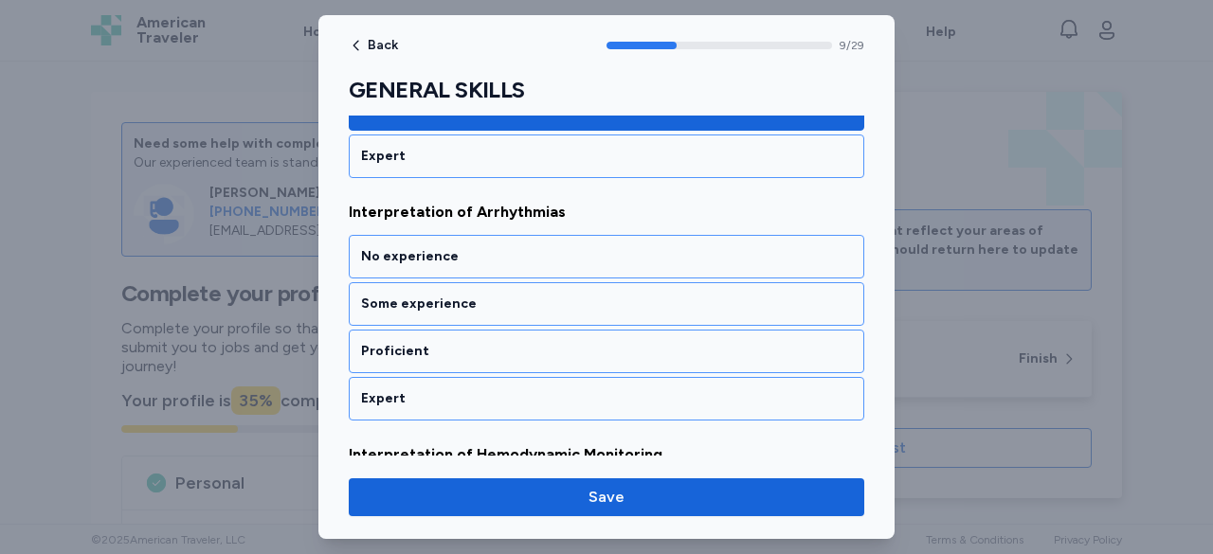
click at [399, 342] on div "Proficient" at bounding box center [606, 351] width 491 height 19
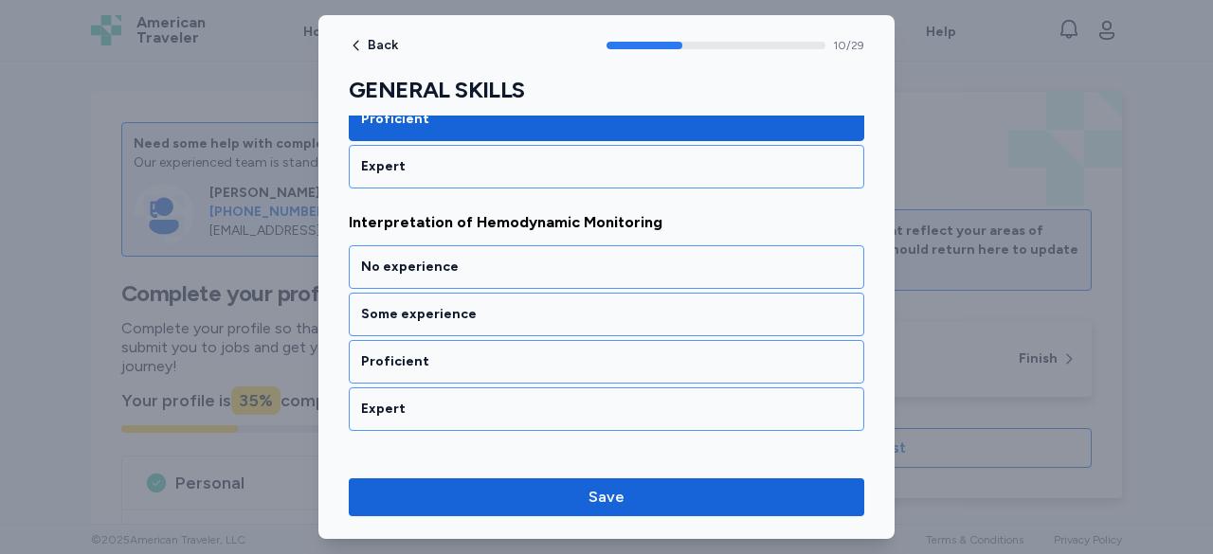
scroll to position [2617, 0]
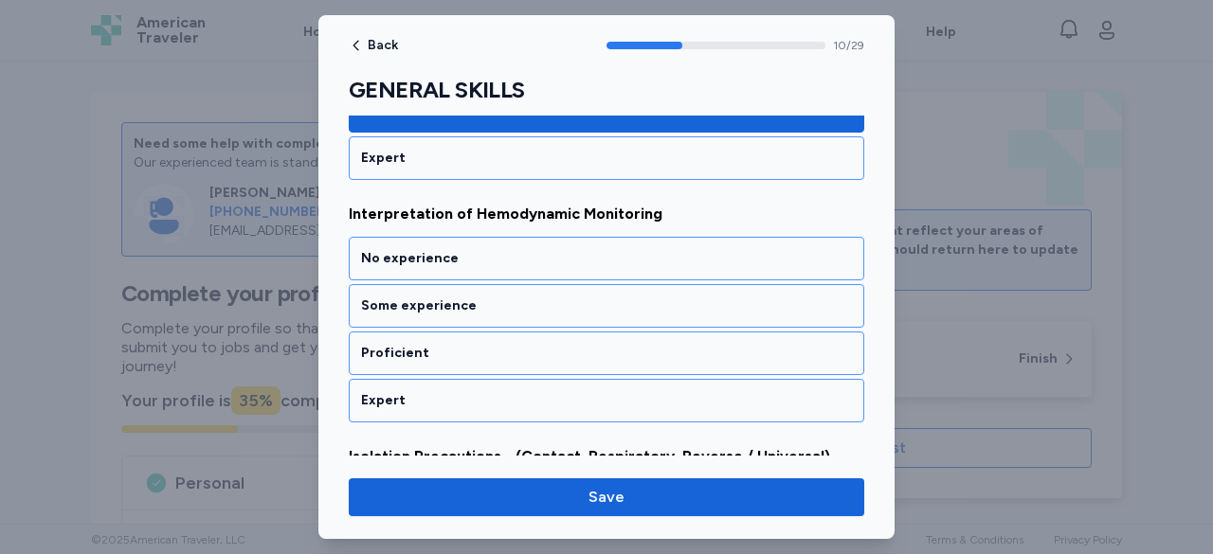
click at [399, 344] on div "Proficient" at bounding box center [606, 353] width 491 height 19
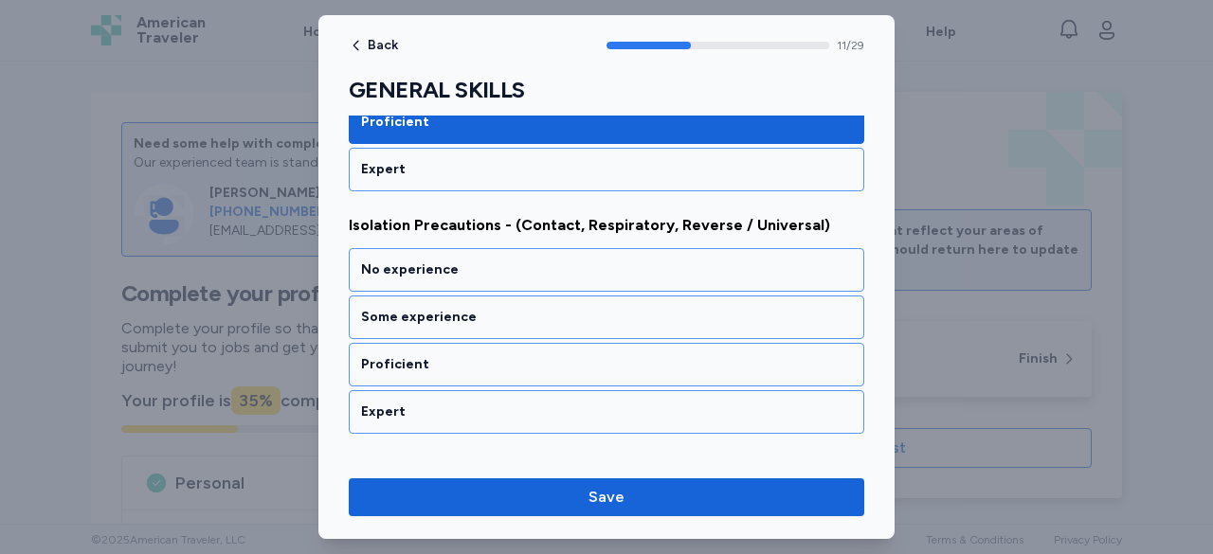
scroll to position [2857, 0]
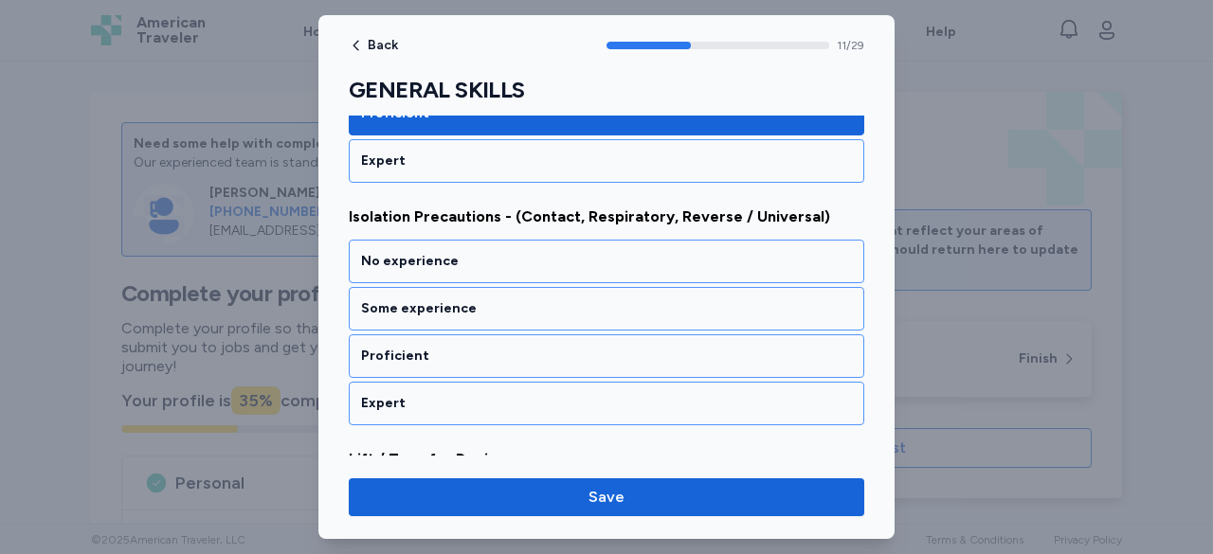
click at [399, 347] on div "Proficient" at bounding box center [606, 356] width 491 height 19
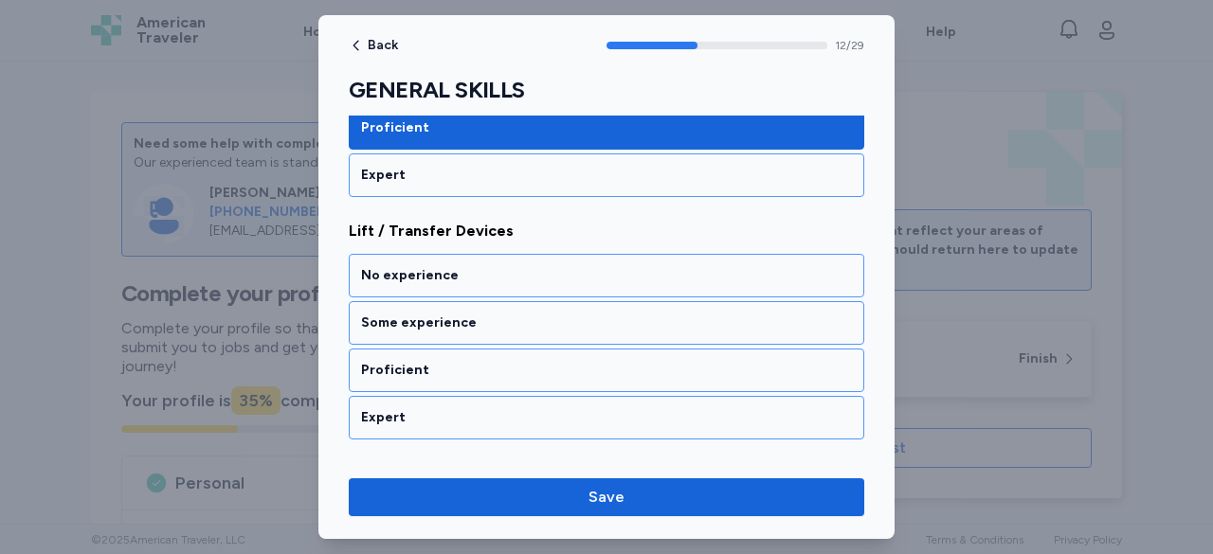
scroll to position [3096, 0]
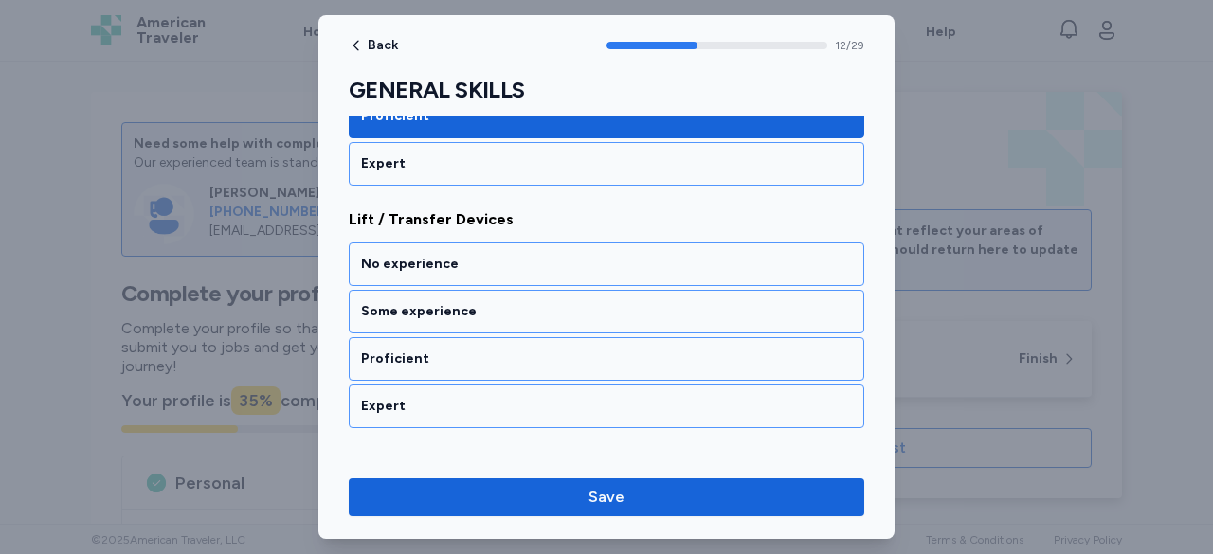
click at [399, 350] on div "Proficient" at bounding box center [606, 359] width 491 height 19
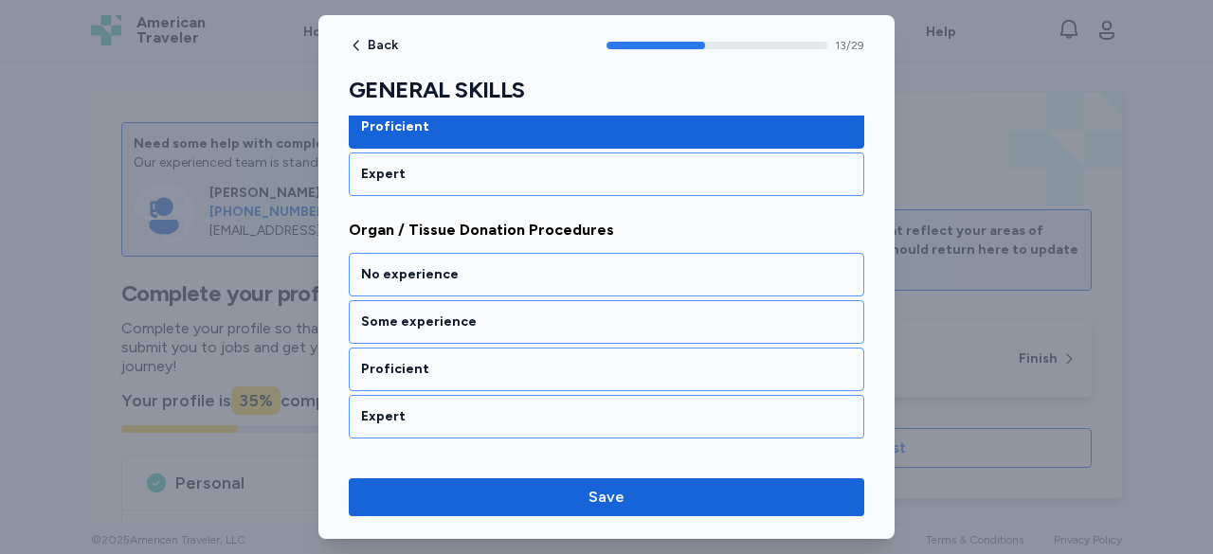
scroll to position [3337, 0]
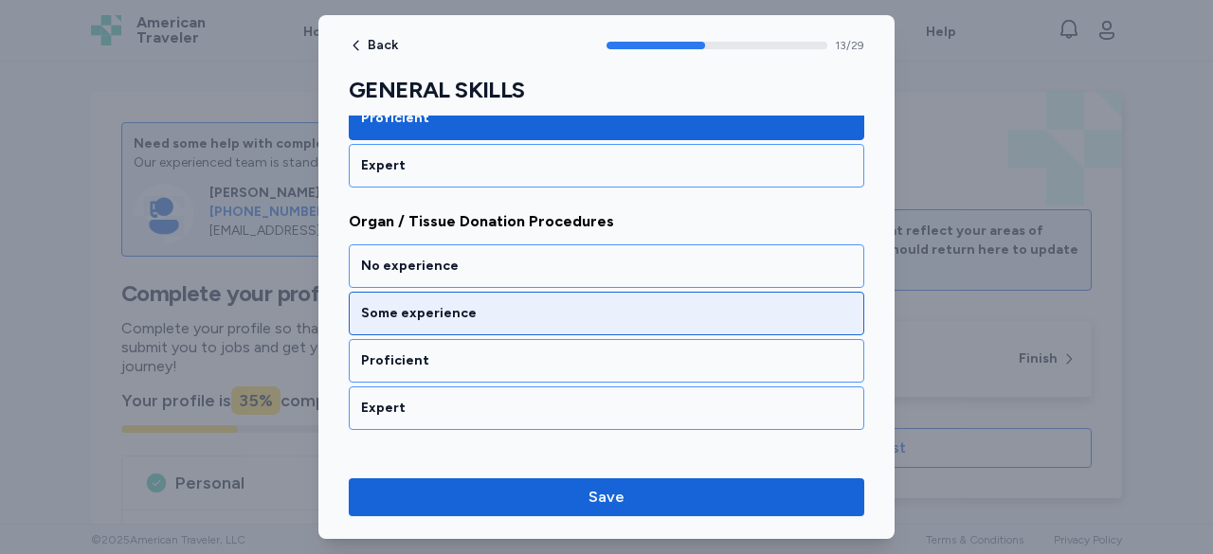
click at [433, 304] on div "Some experience" at bounding box center [606, 313] width 491 height 19
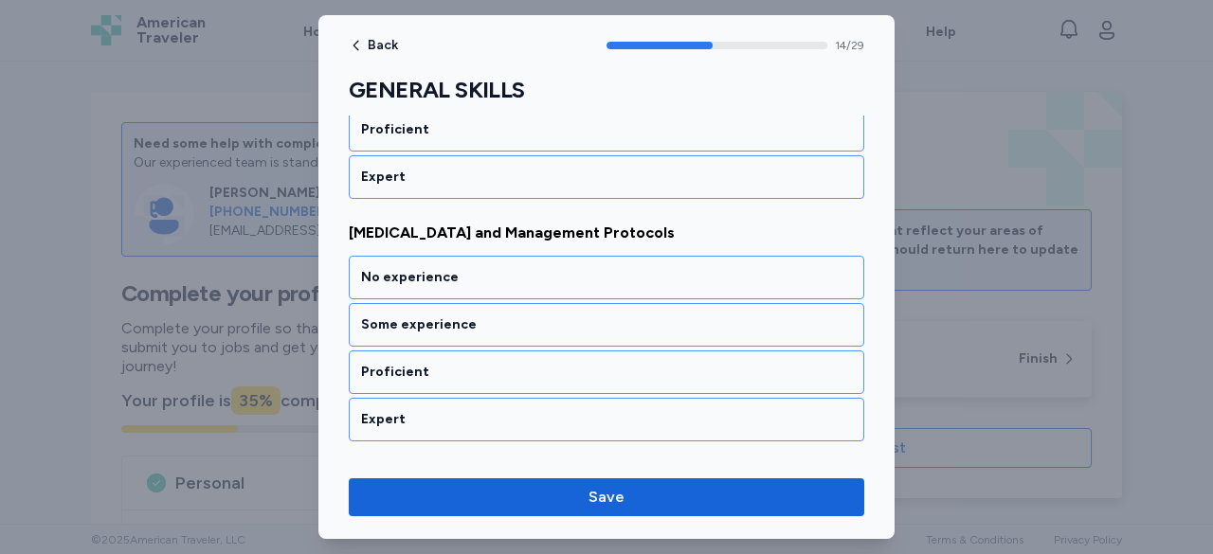
scroll to position [3577, 0]
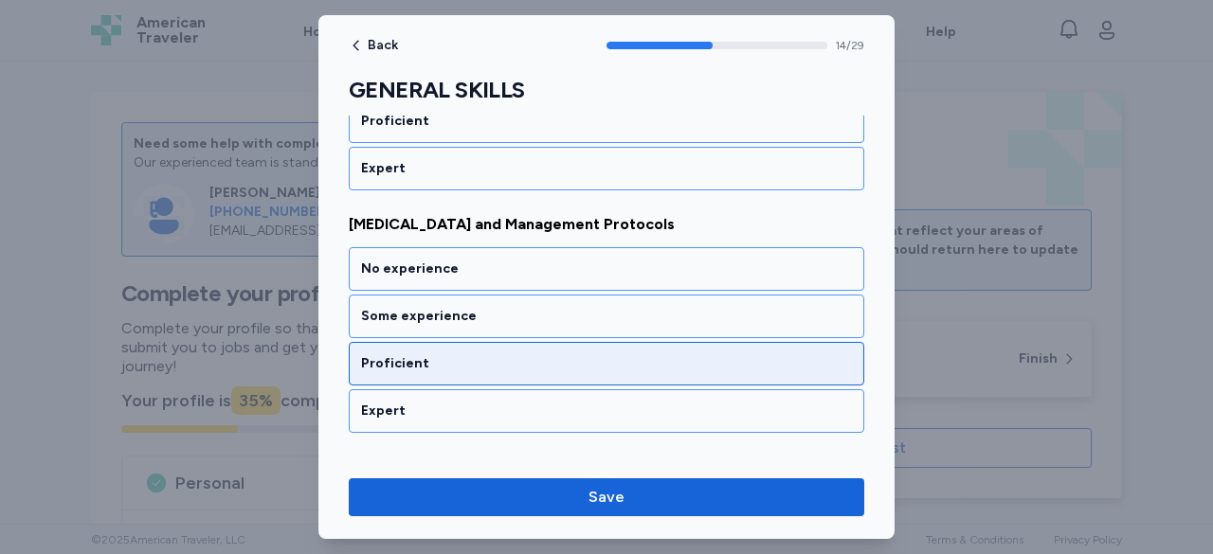
click at [430, 354] on div "Proficient" at bounding box center [606, 363] width 491 height 19
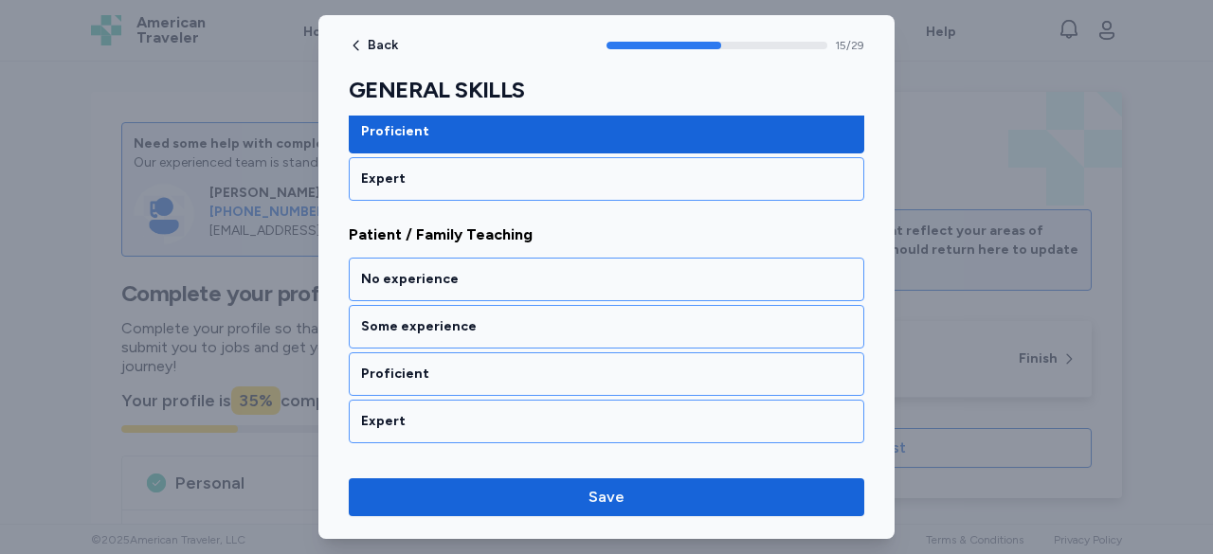
scroll to position [3816, 0]
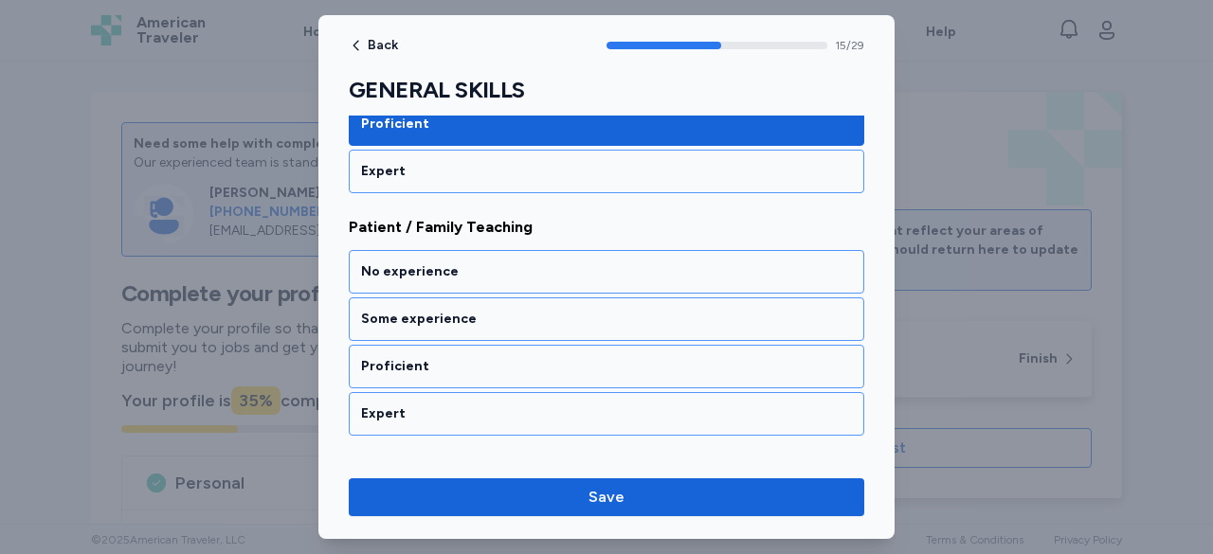
click at [430, 357] on div "Proficient" at bounding box center [606, 366] width 491 height 19
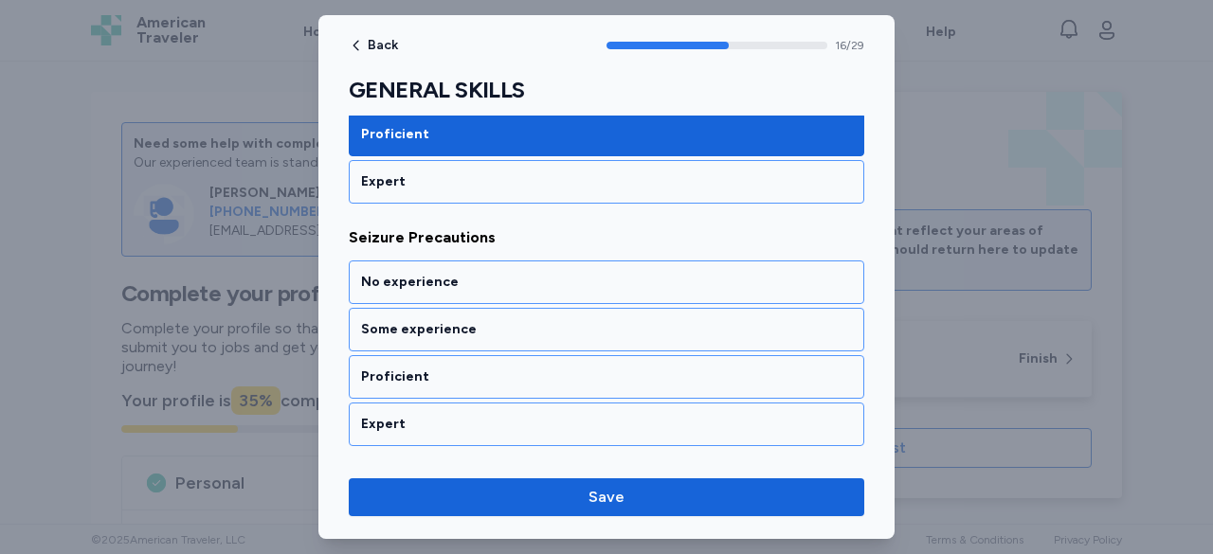
scroll to position [4057, 0]
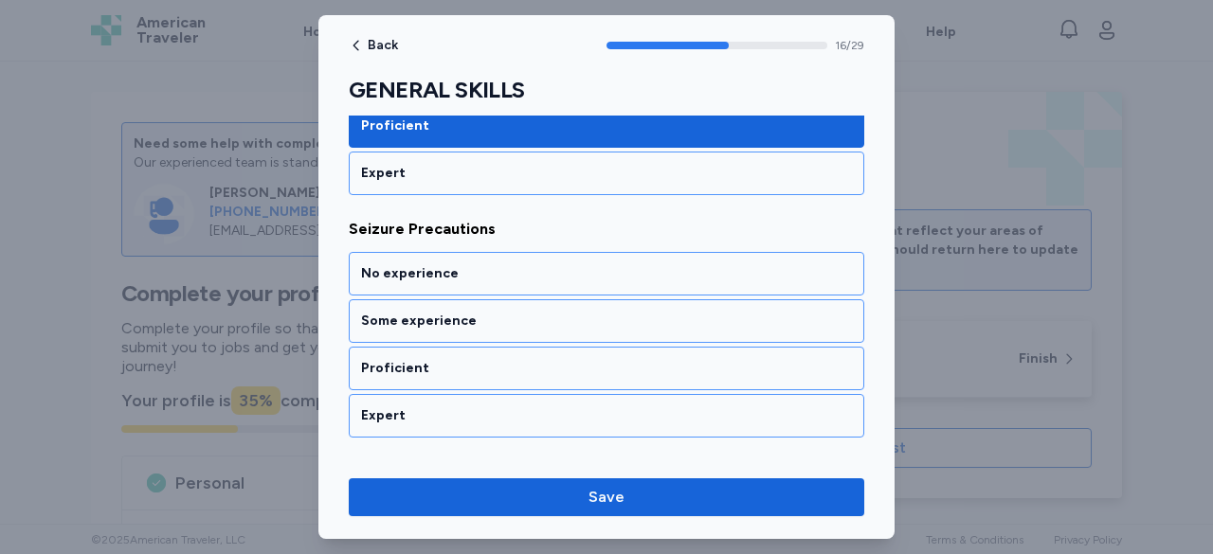
click at [430, 359] on div "Proficient" at bounding box center [606, 368] width 491 height 19
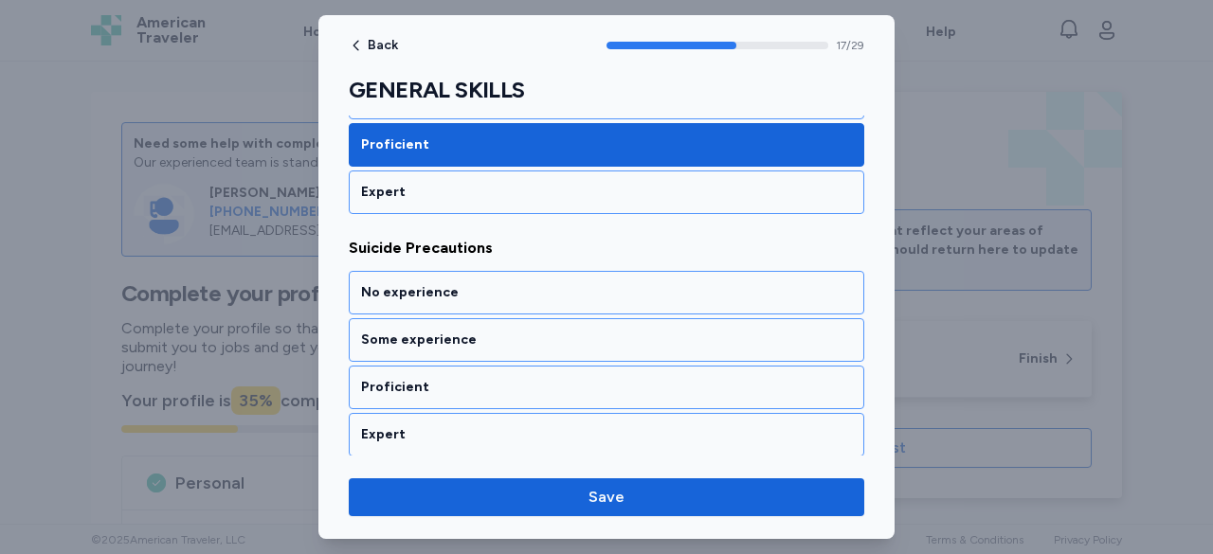
scroll to position [4297, 0]
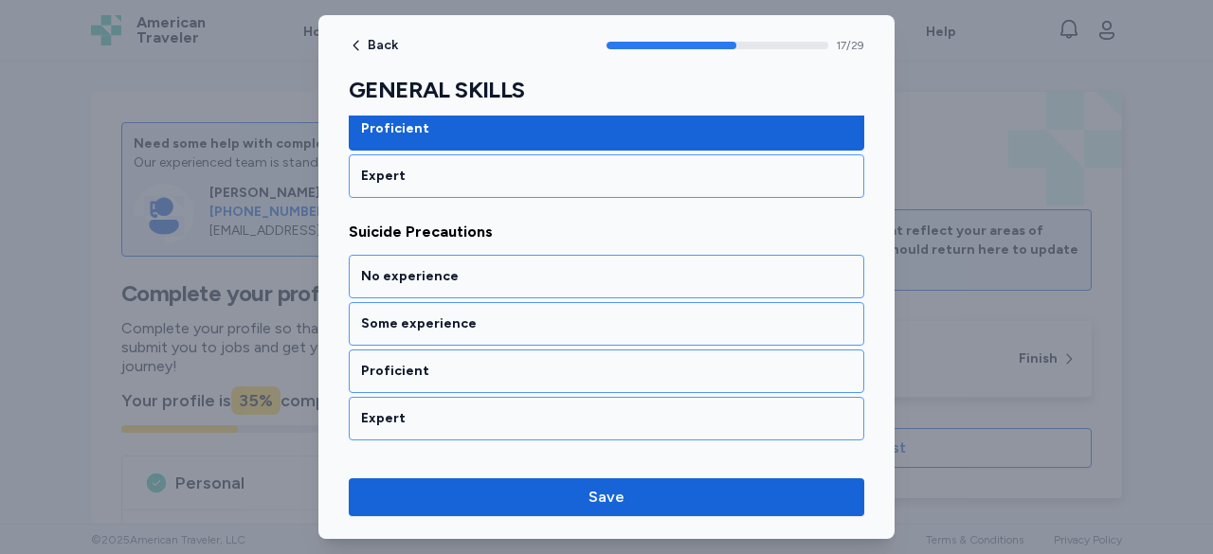
click at [430, 362] on div "Proficient" at bounding box center [606, 371] width 491 height 19
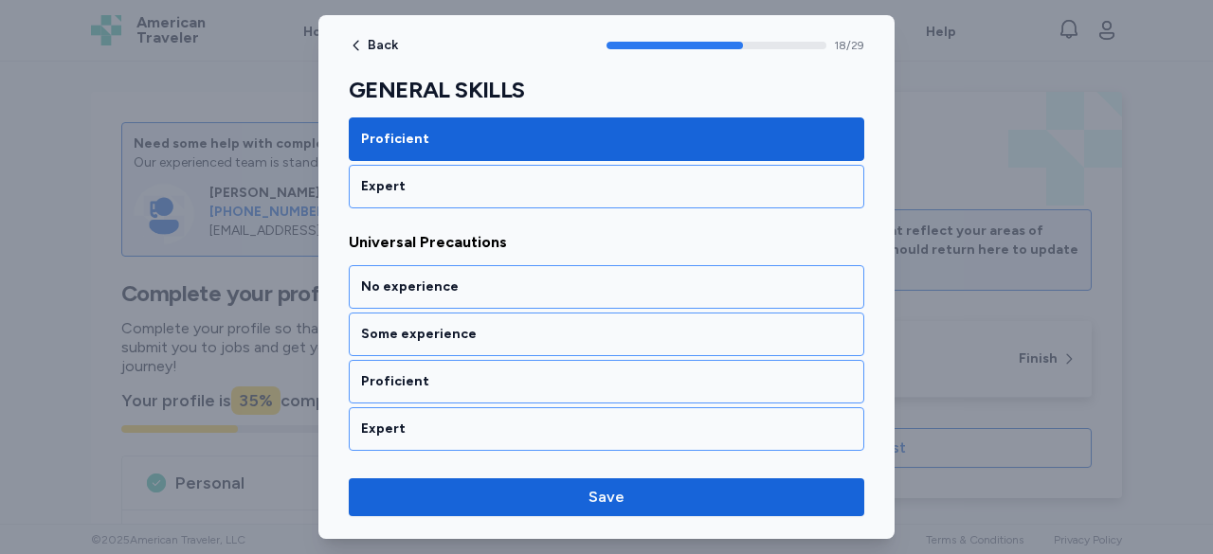
scroll to position [4536, 0]
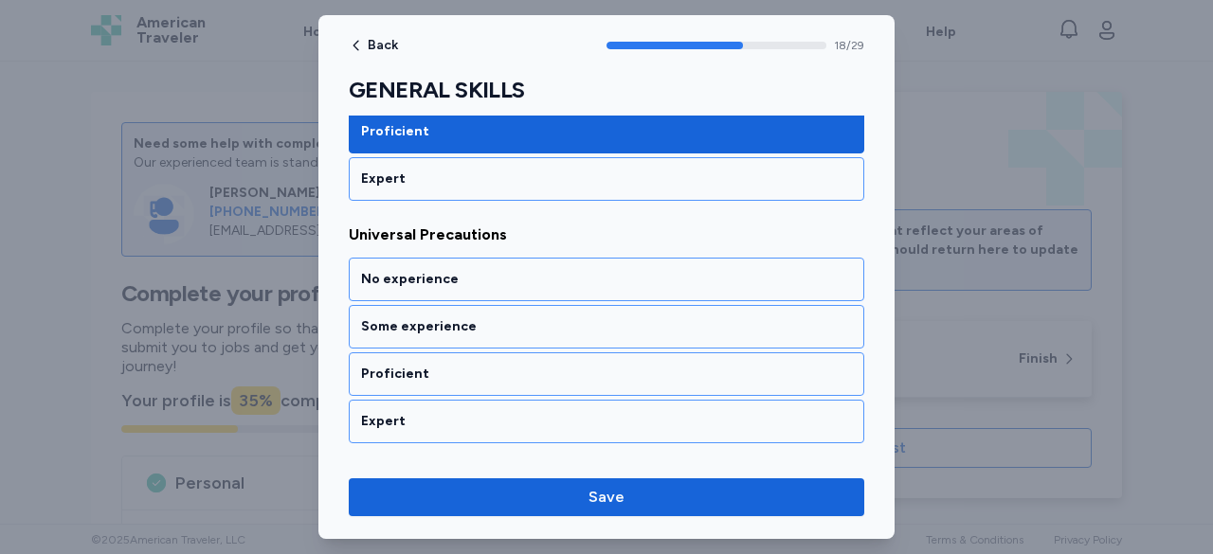
click at [430, 365] on div "Proficient" at bounding box center [606, 374] width 491 height 19
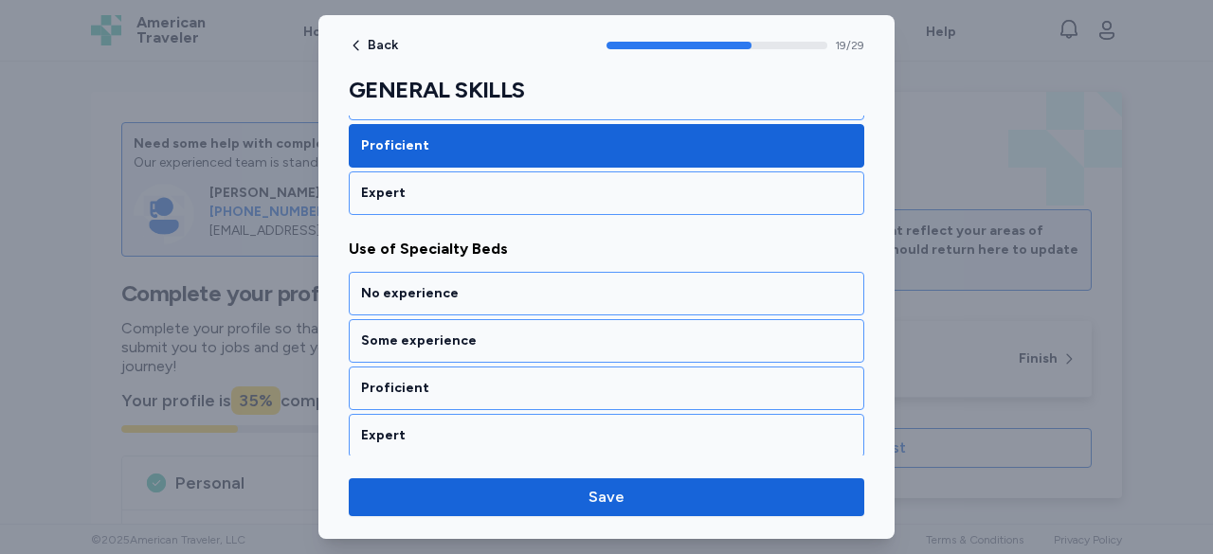
scroll to position [4777, 0]
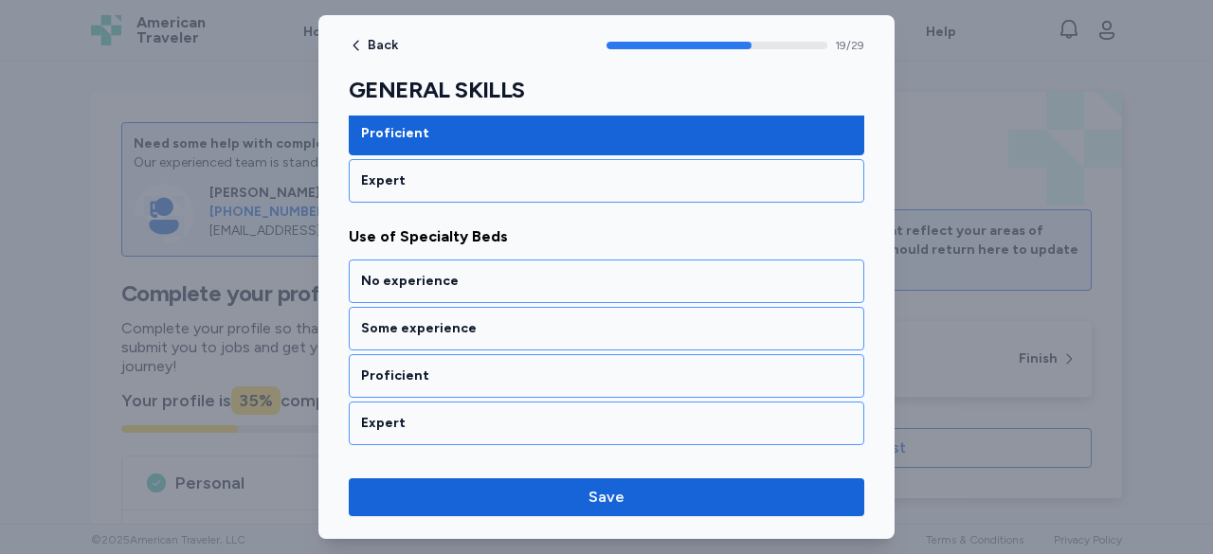
click at [430, 367] on div "Proficient" at bounding box center [606, 376] width 491 height 19
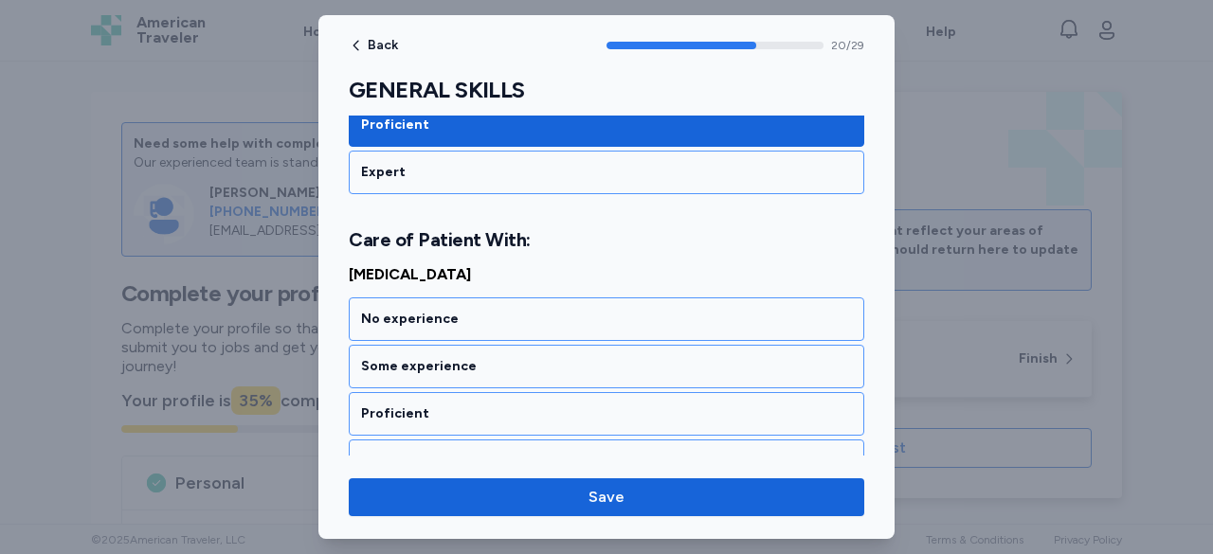
scroll to position [5039, 0]
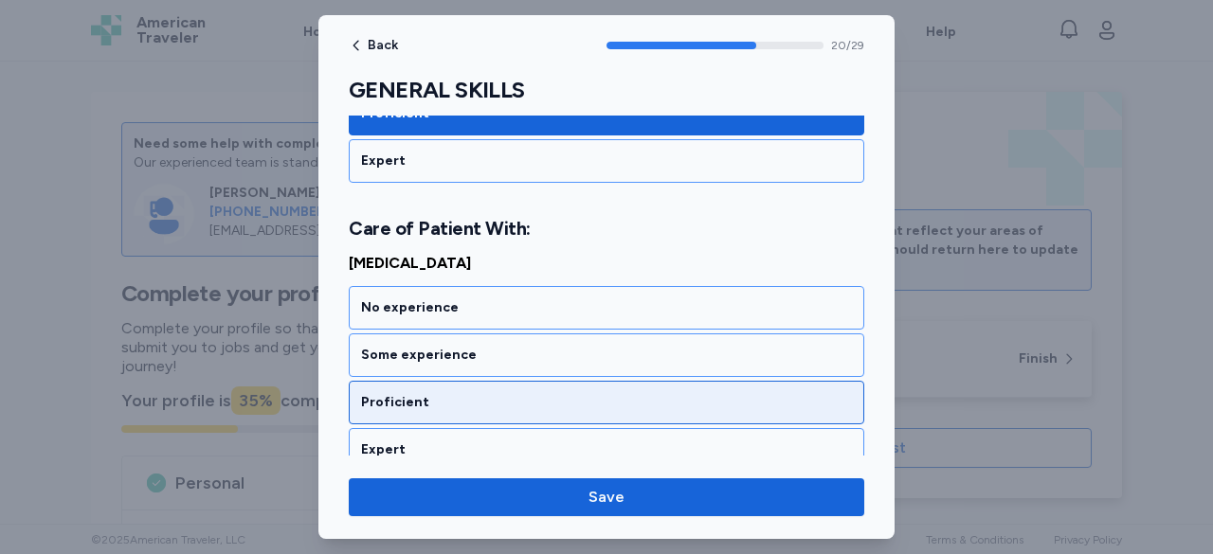
click at [423, 393] on div "Proficient" at bounding box center [606, 402] width 491 height 19
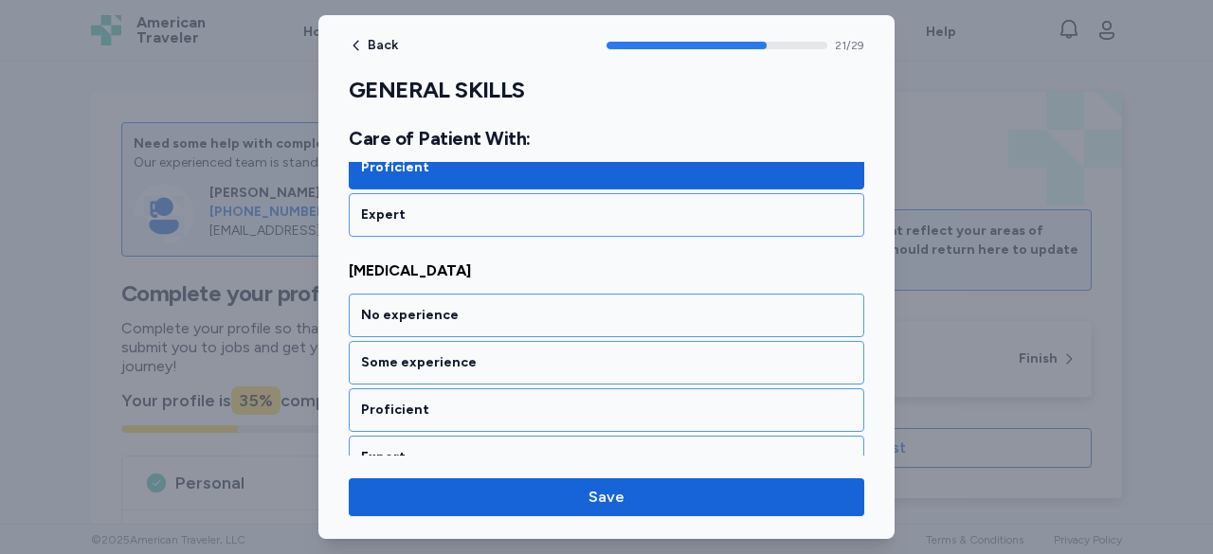
scroll to position [5279, 0]
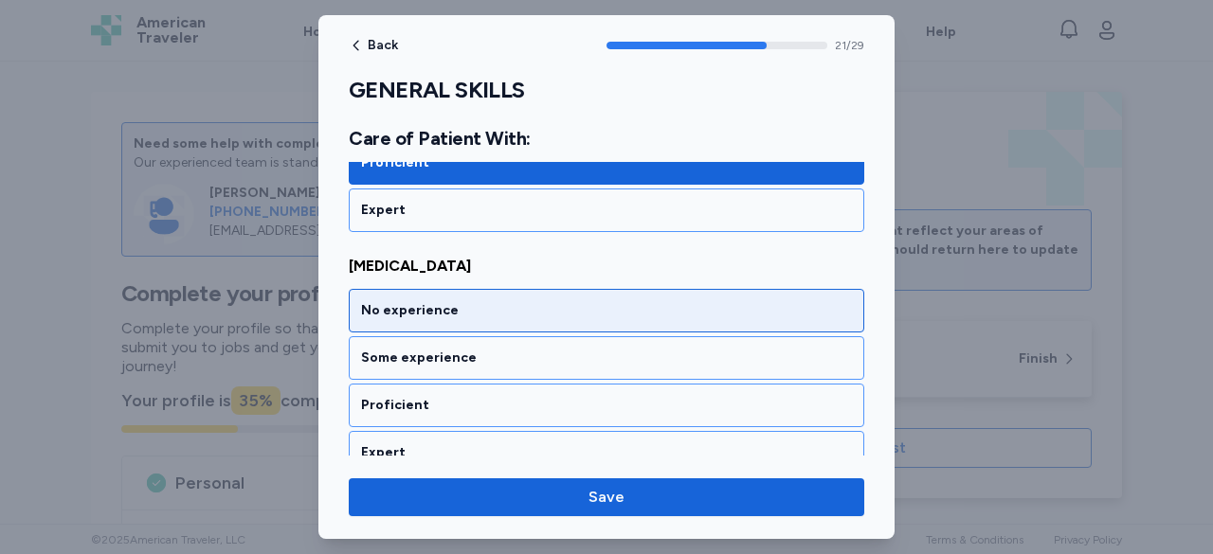
click at [442, 301] on div "No experience" at bounding box center [606, 310] width 491 height 19
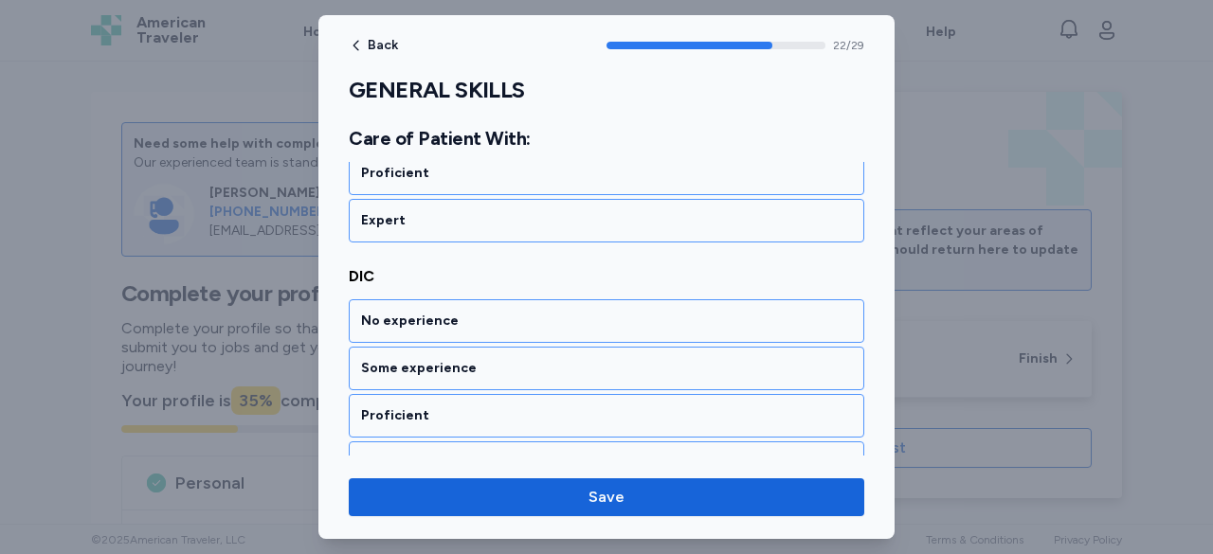
scroll to position [5520, 0]
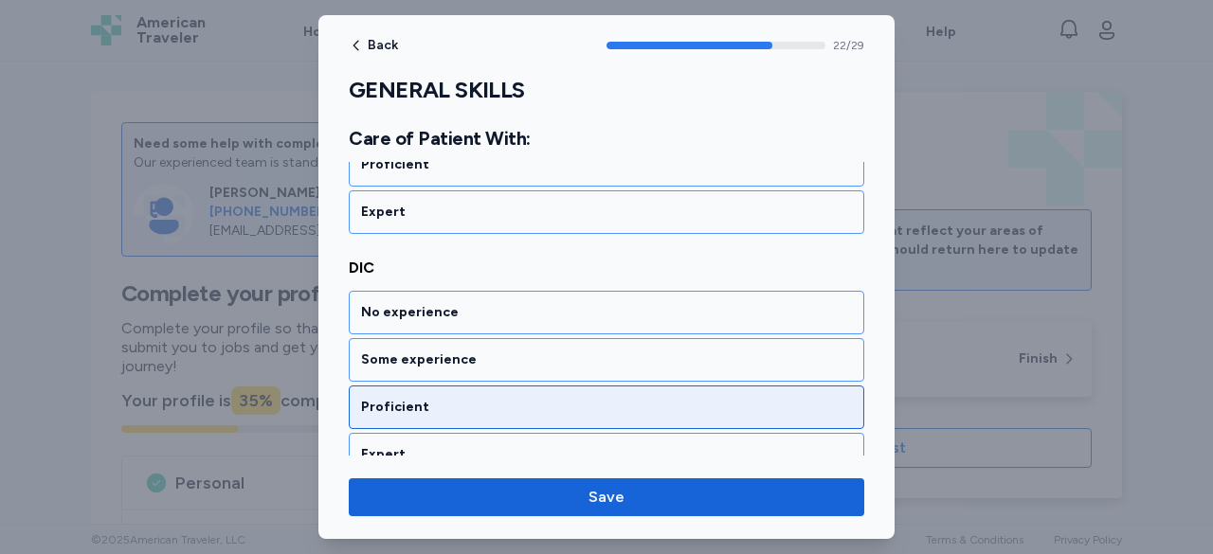
click at [417, 398] on div "Proficient" at bounding box center [606, 407] width 491 height 19
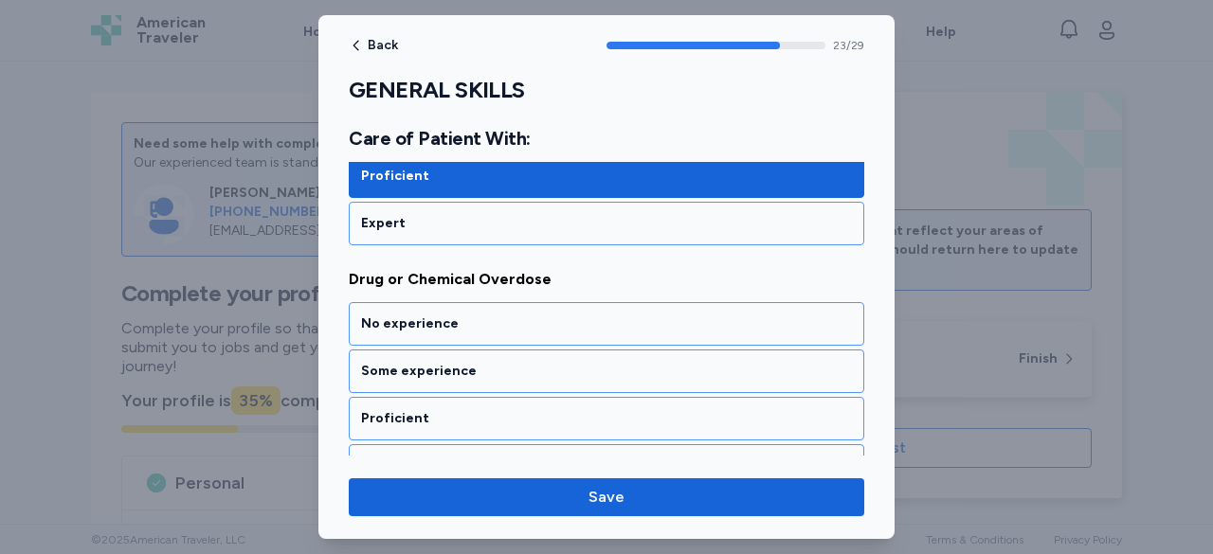
scroll to position [5759, 0]
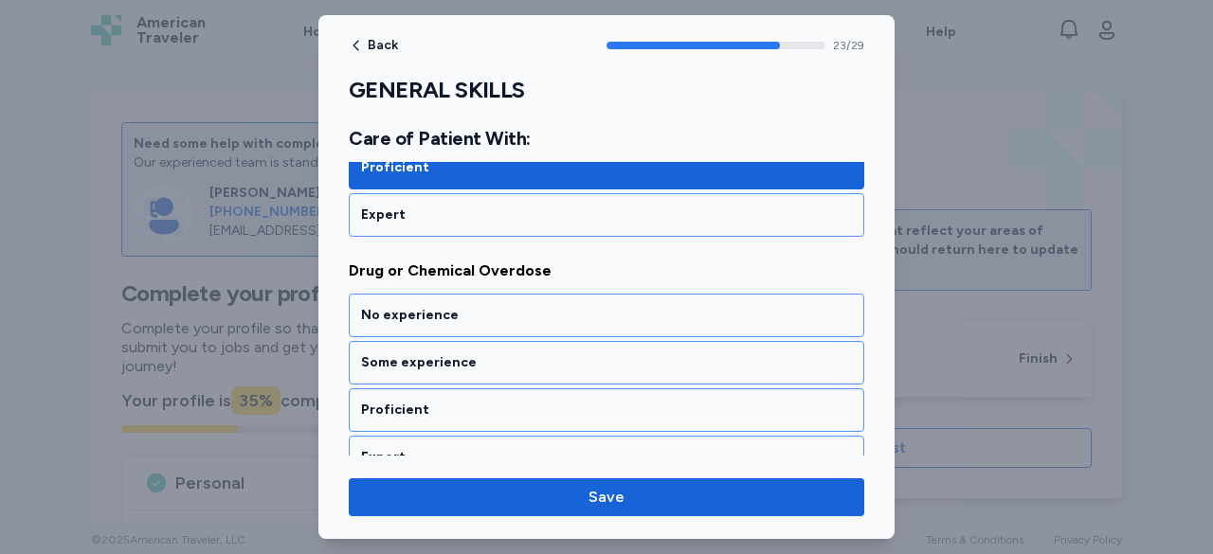
click at [417, 401] on div "Proficient" at bounding box center [606, 410] width 491 height 19
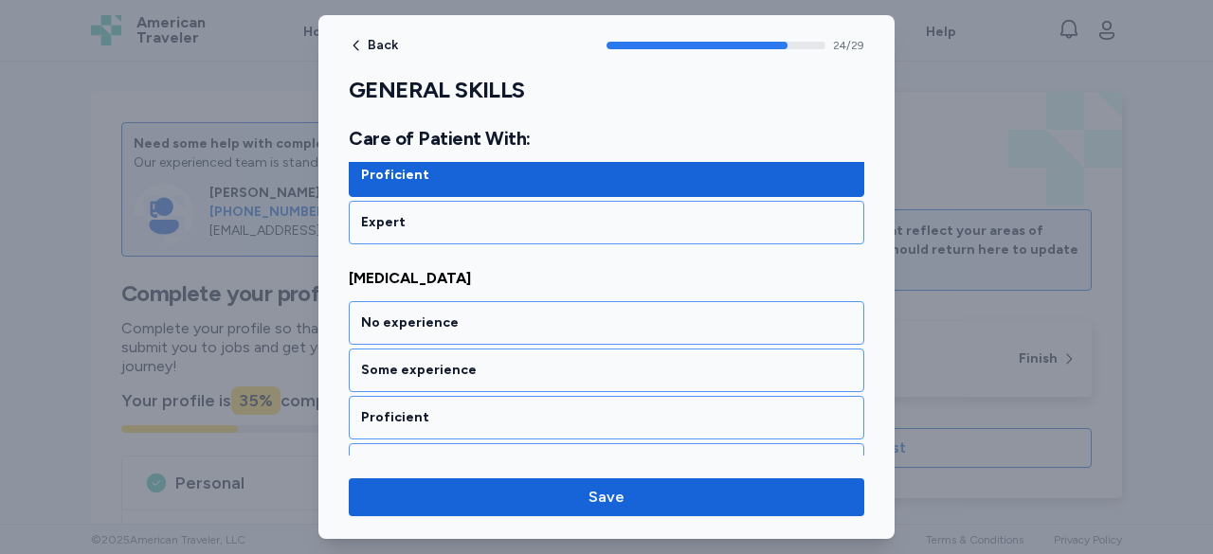
scroll to position [5999, 0]
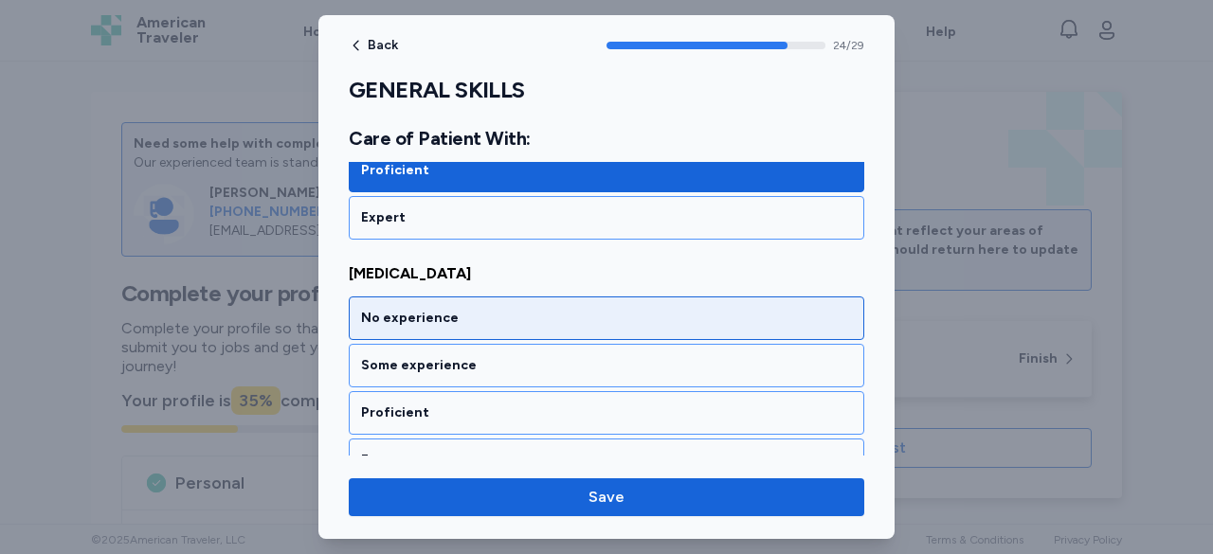
click at [451, 309] on div "No experience" at bounding box center [606, 318] width 491 height 19
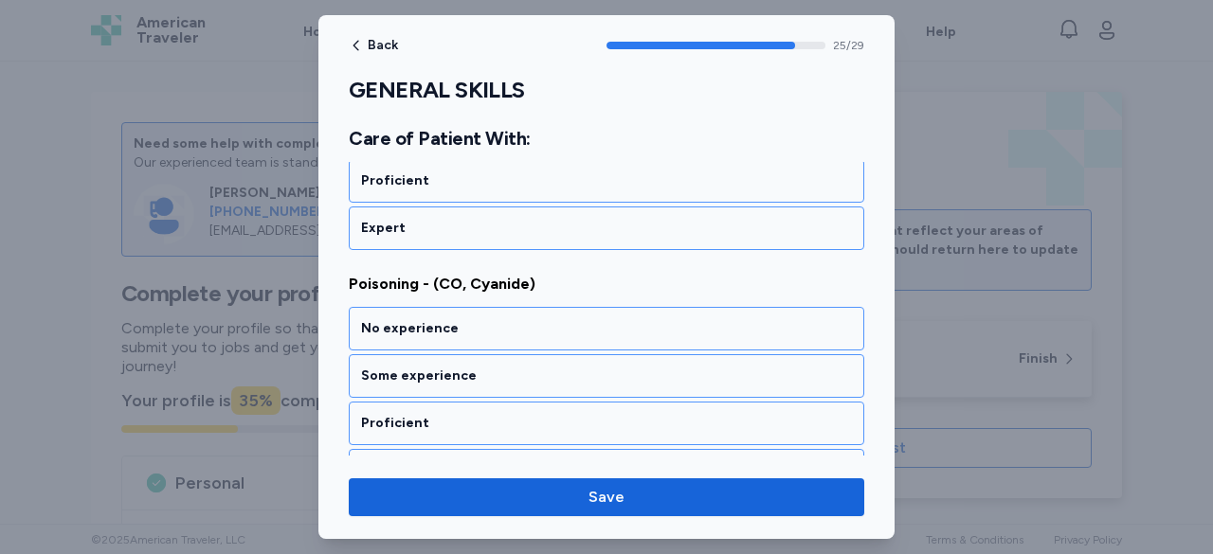
scroll to position [6240, 0]
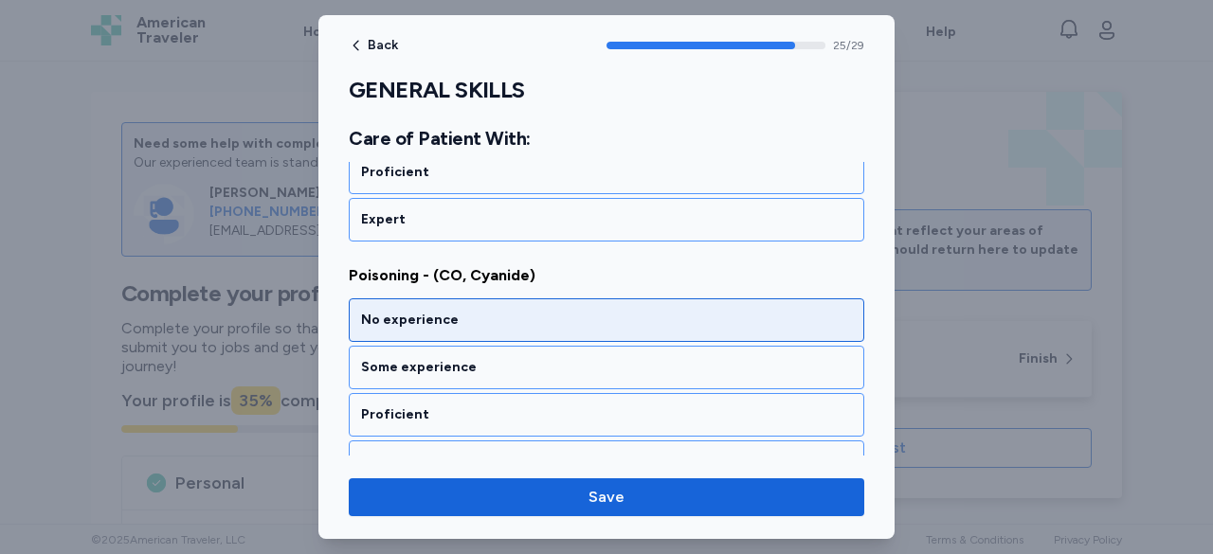
click at [457, 311] on div "No experience" at bounding box center [606, 320] width 491 height 19
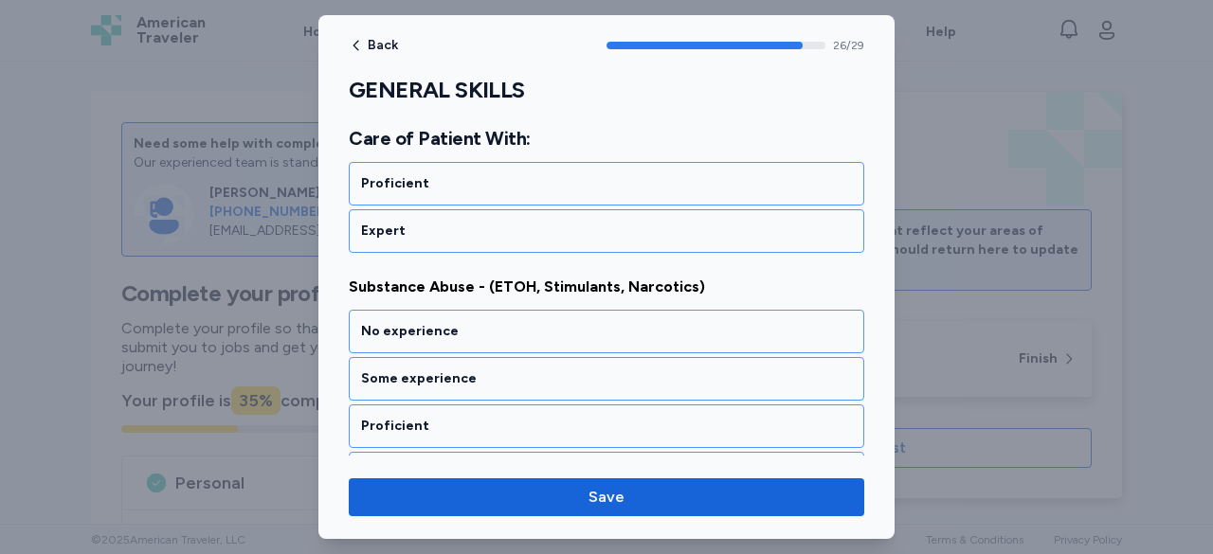
scroll to position [6480, 0]
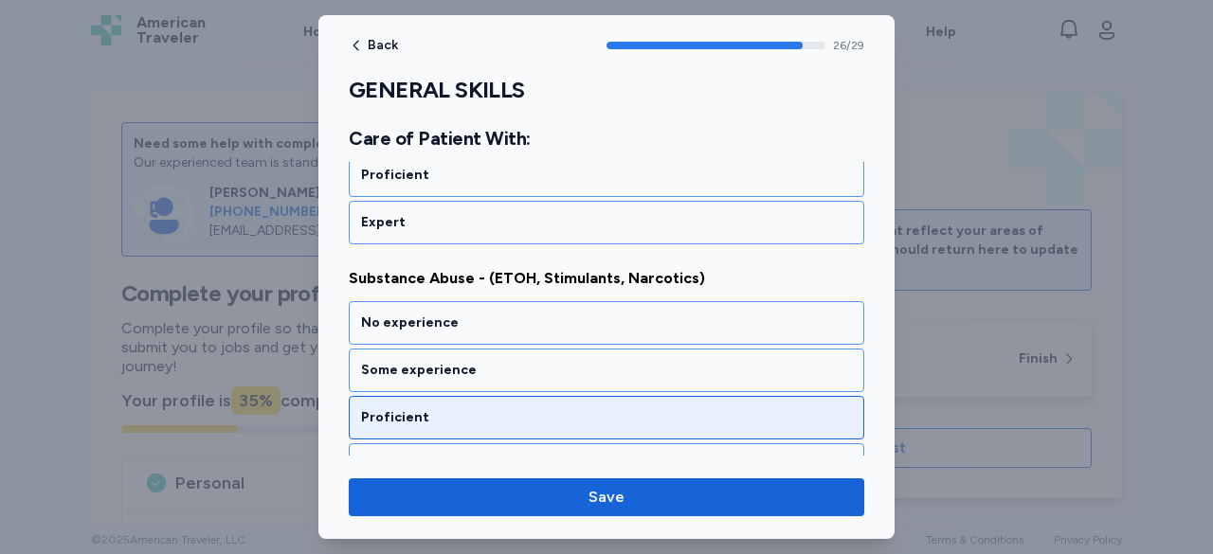
click at [415, 408] on div "Proficient" at bounding box center [606, 417] width 491 height 19
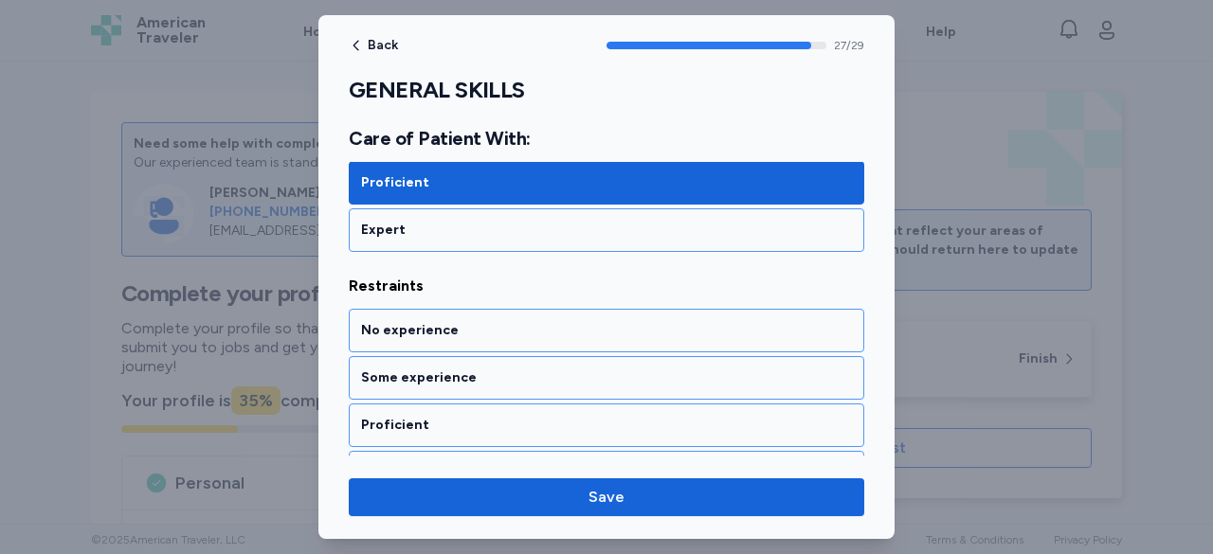
scroll to position [6719, 0]
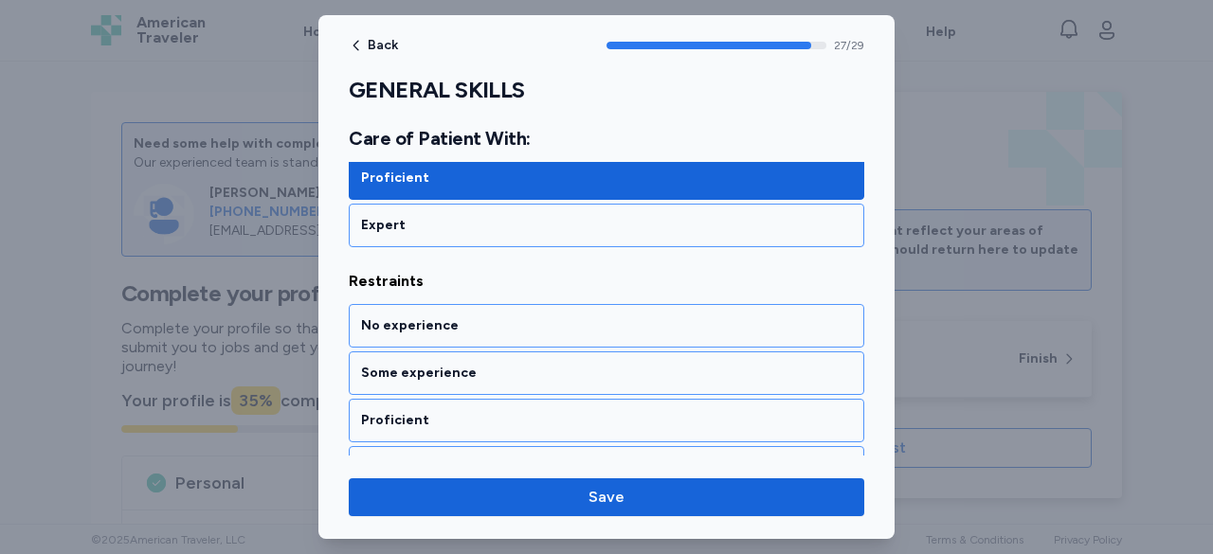
click at [415, 411] on div "Proficient" at bounding box center [606, 420] width 491 height 19
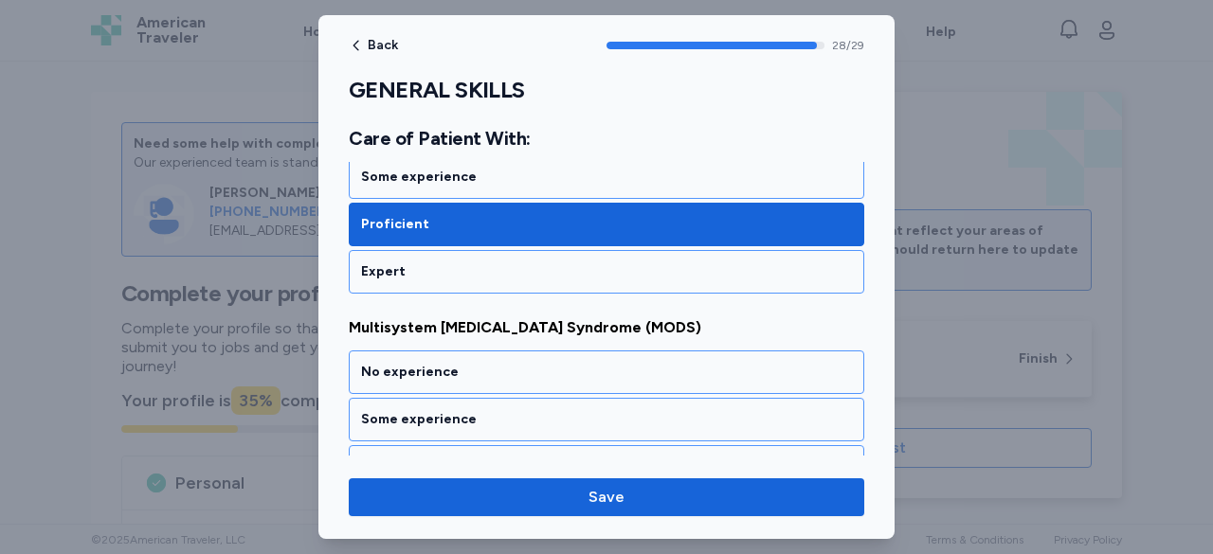
scroll to position [6926, 0]
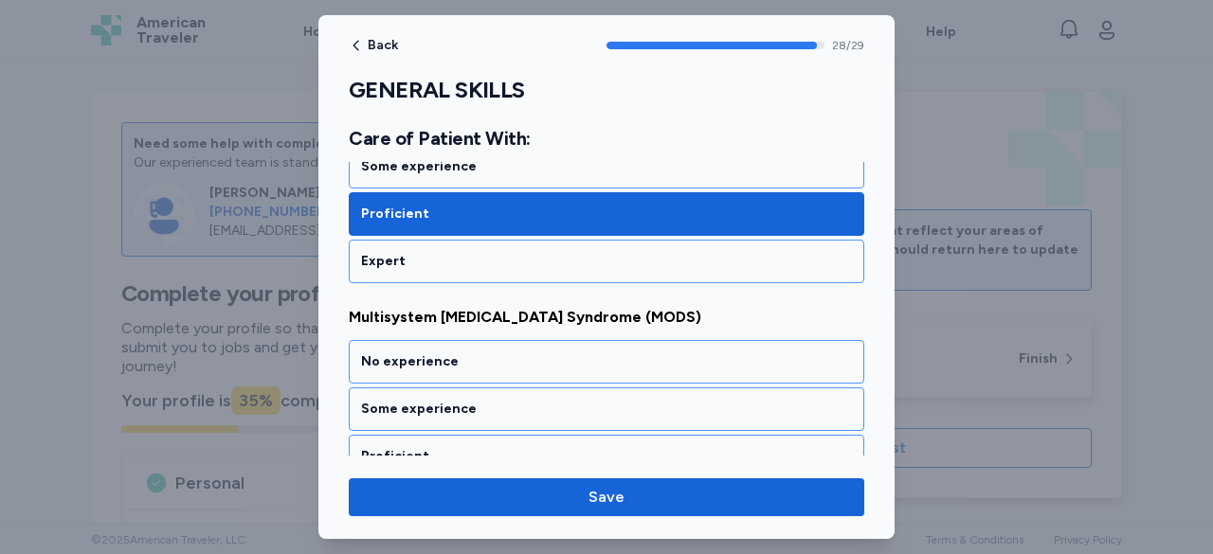
click at [415, 388] on div "Some experience" at bounding box center [606, 410] width 515 height 44
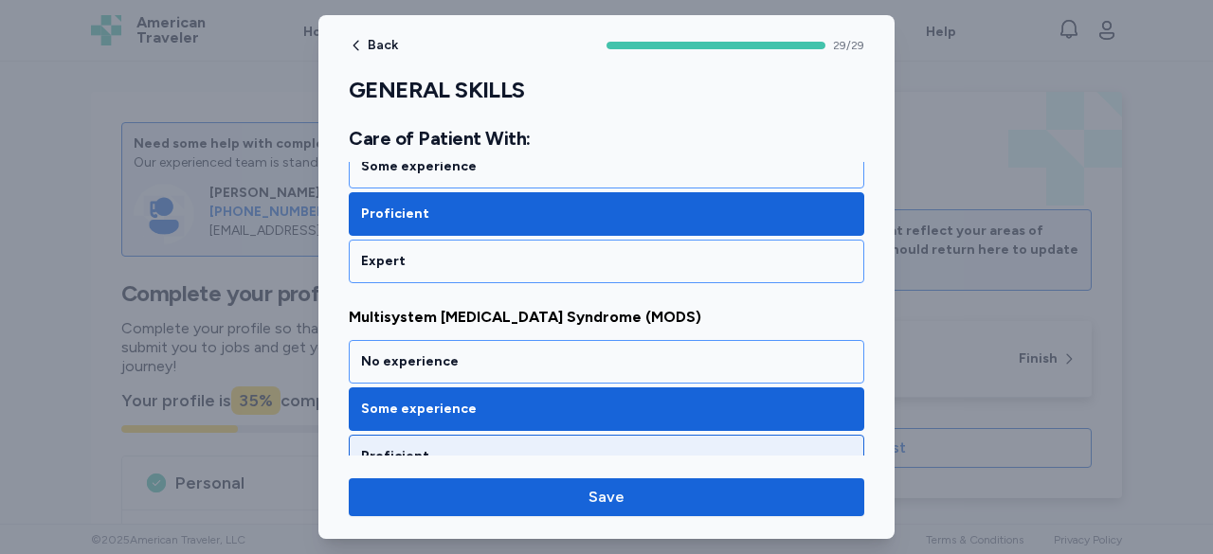
click at [415, 447] on div "Proficient" at bounding box center [606, 456] width 491 height 19
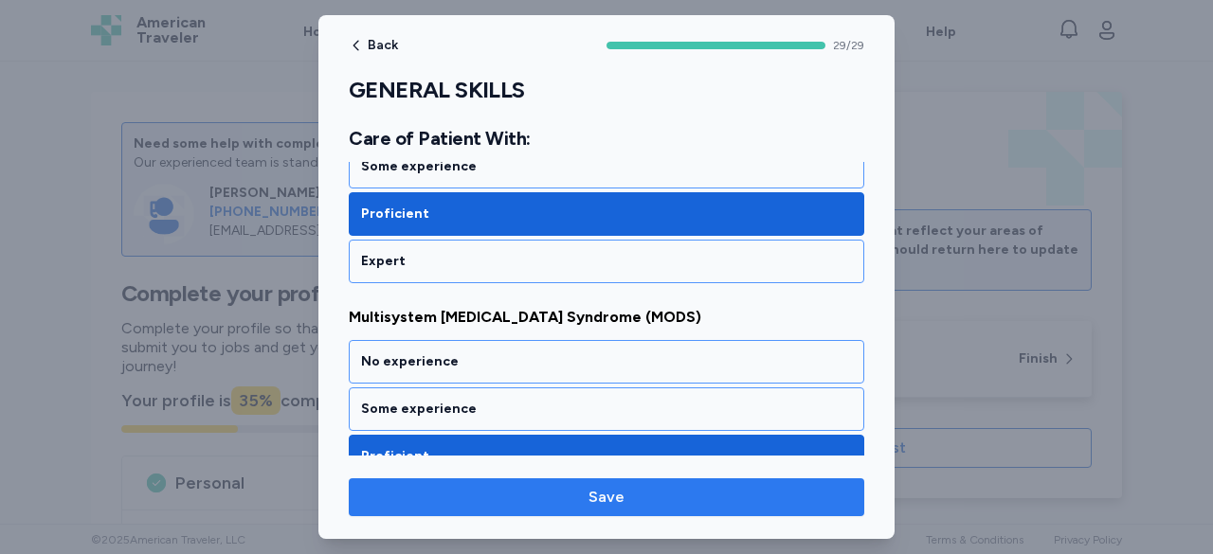
click at [604, 494] on span "Save" at bounding box center [606, 497] width 36 height 23
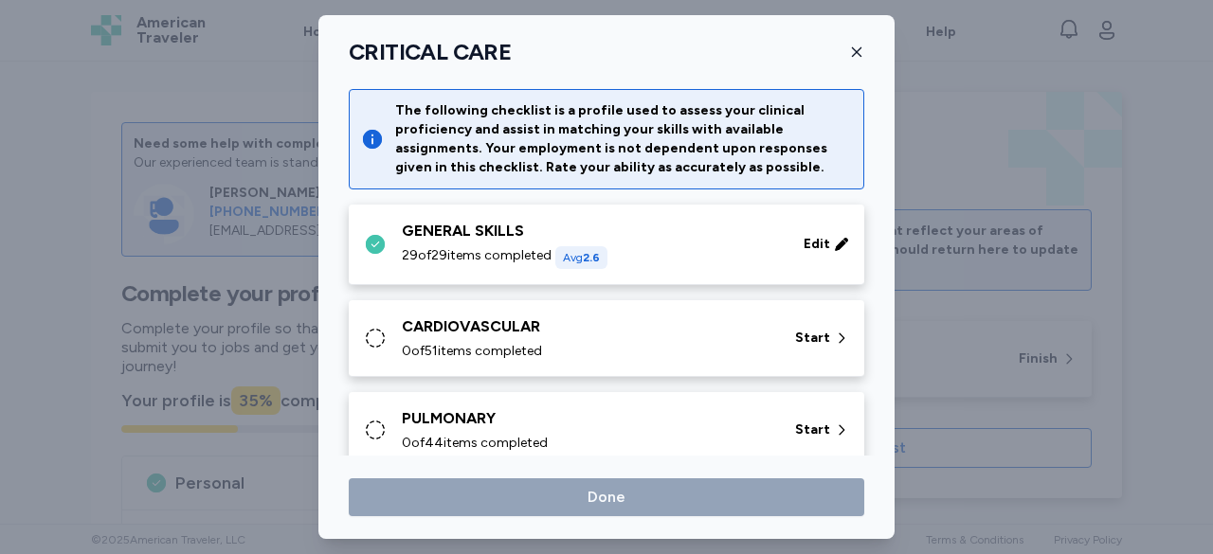
click at [591, 254] on span "2.6" at bounding box center [591, 257] width 17 height 13
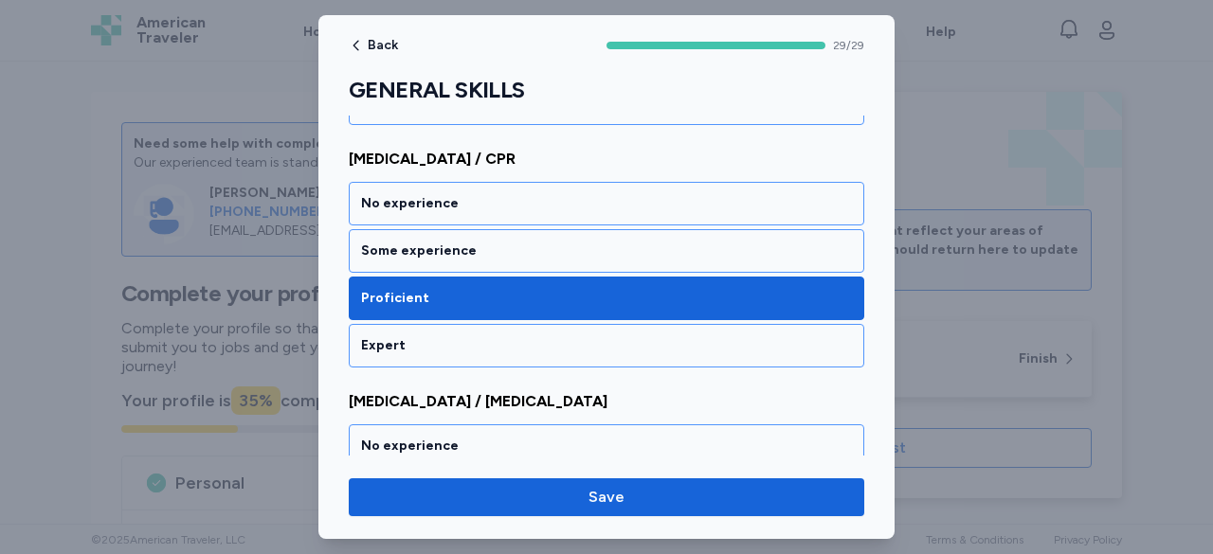
scroll to position [758, 0]
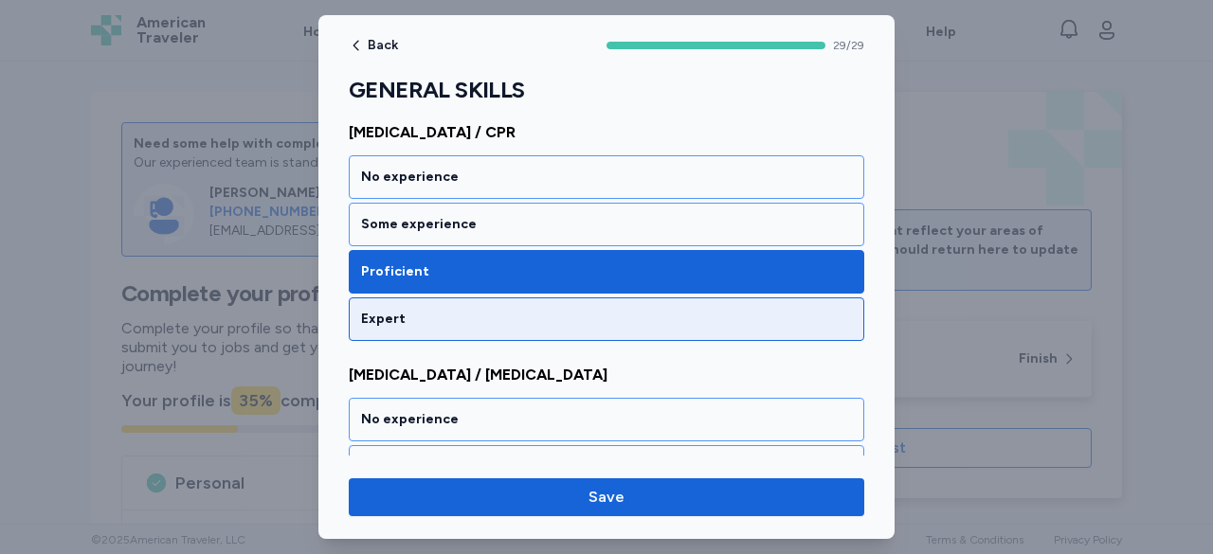
click at [465, 315] on div "Expert" at bounding box center [606, 319] width 491 height 19
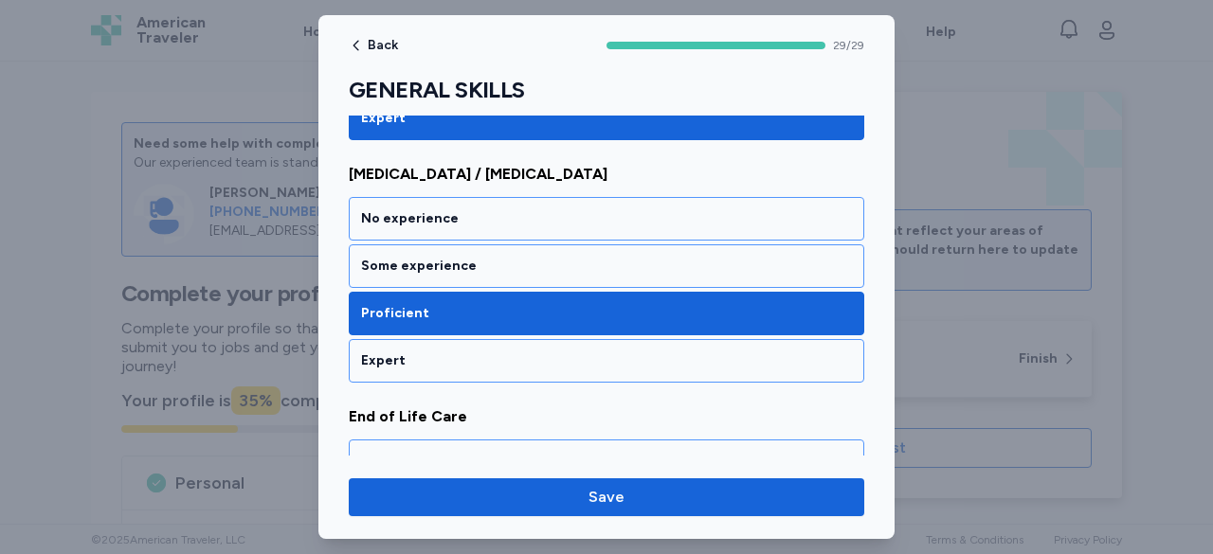
scroll to position [1042, 0]
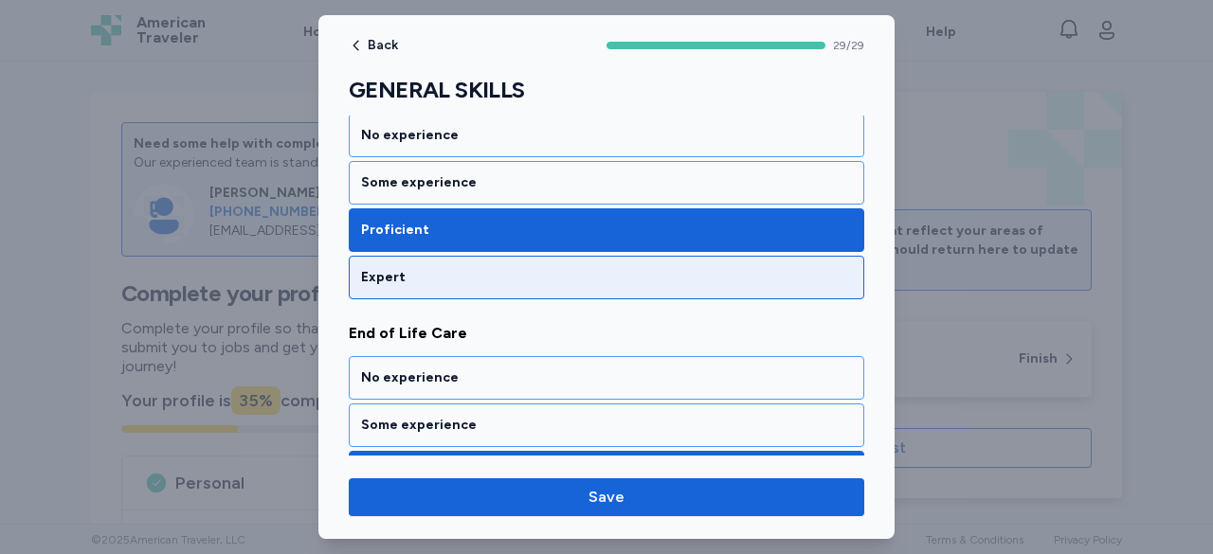
click at [498, 268] on div "Expert" at bounding box center [606, 277] width 491 height 19
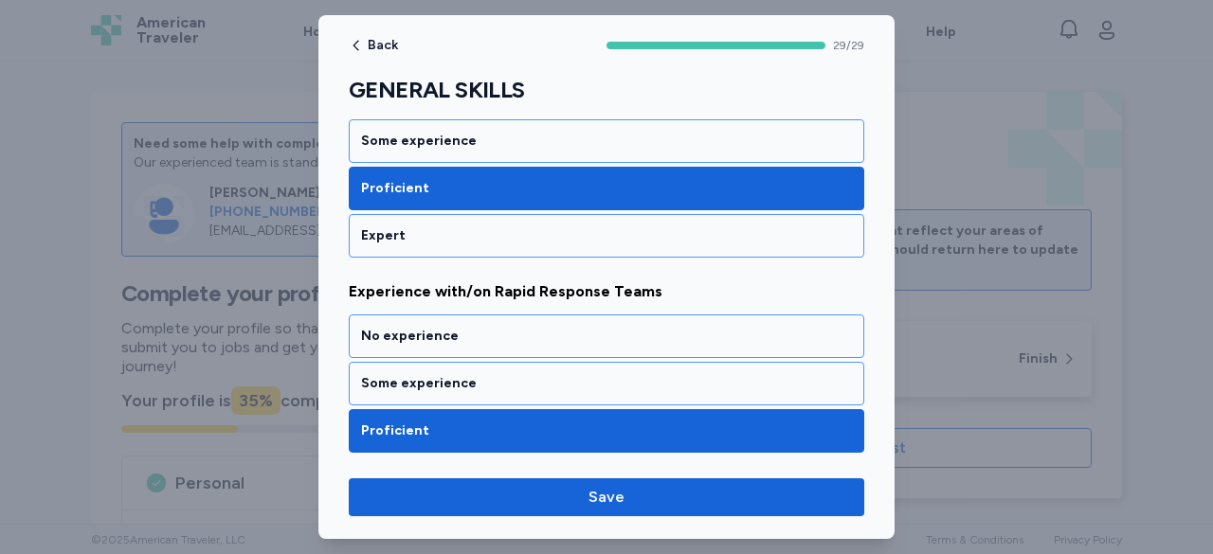
scroll to position [1421, 0]
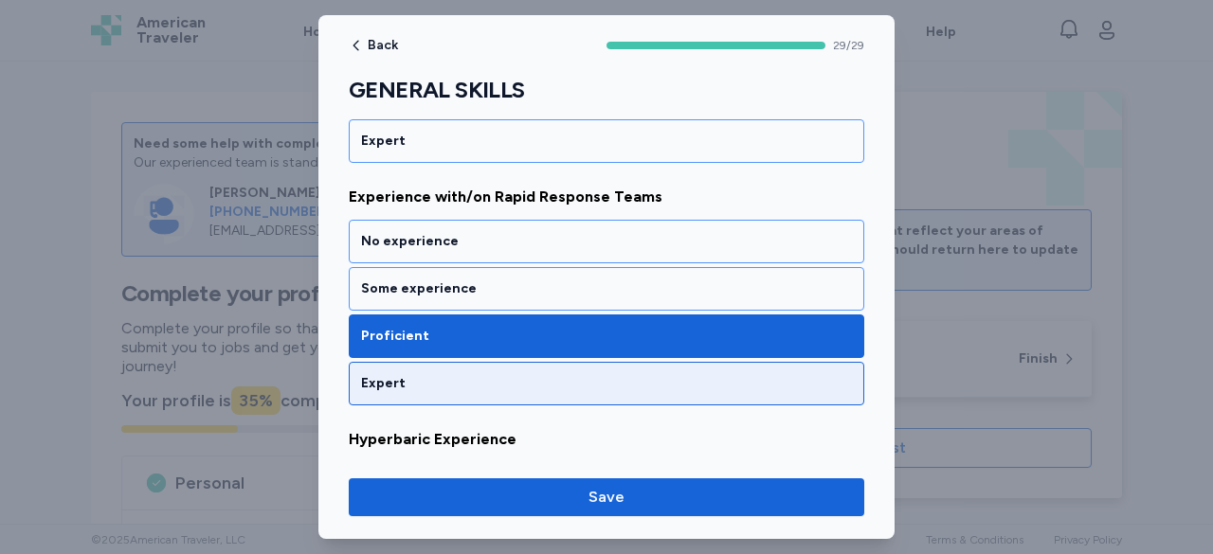
click at [532, 374] on div "Expert" at bounding box center [606, 383] width 491 height 19
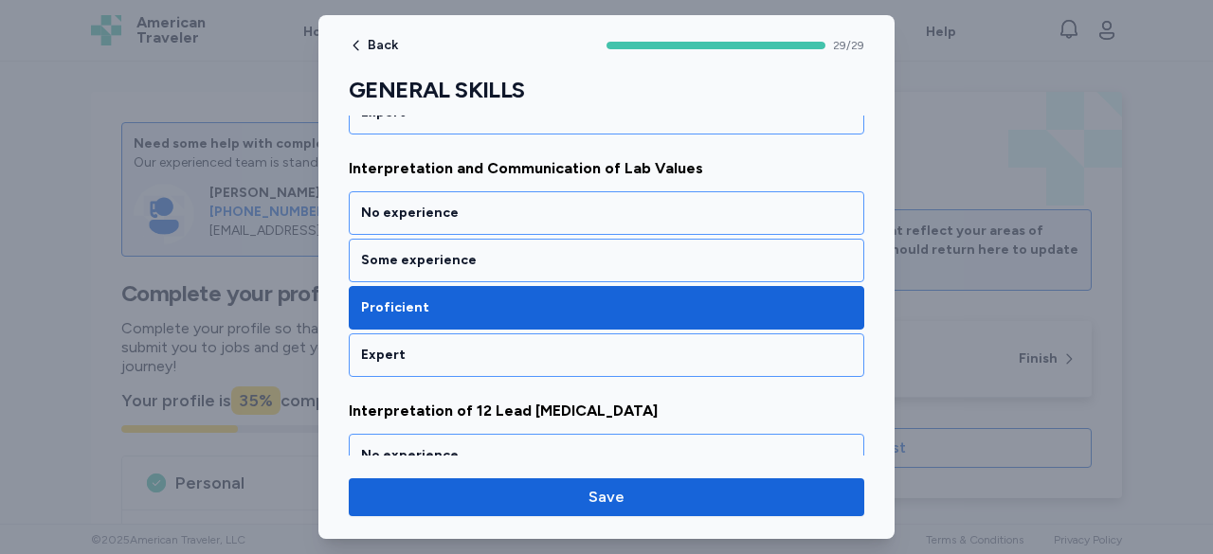
scroll to position [1895, 0]
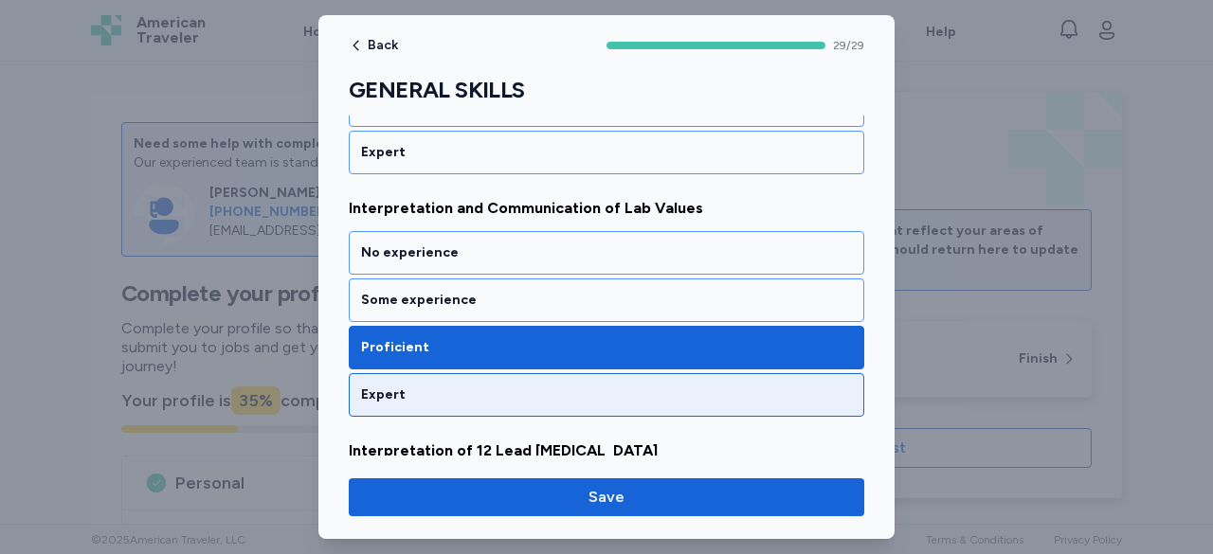
click at [496, 386] on div "Expert" at bounding box center [606, 395] width 491 height 19
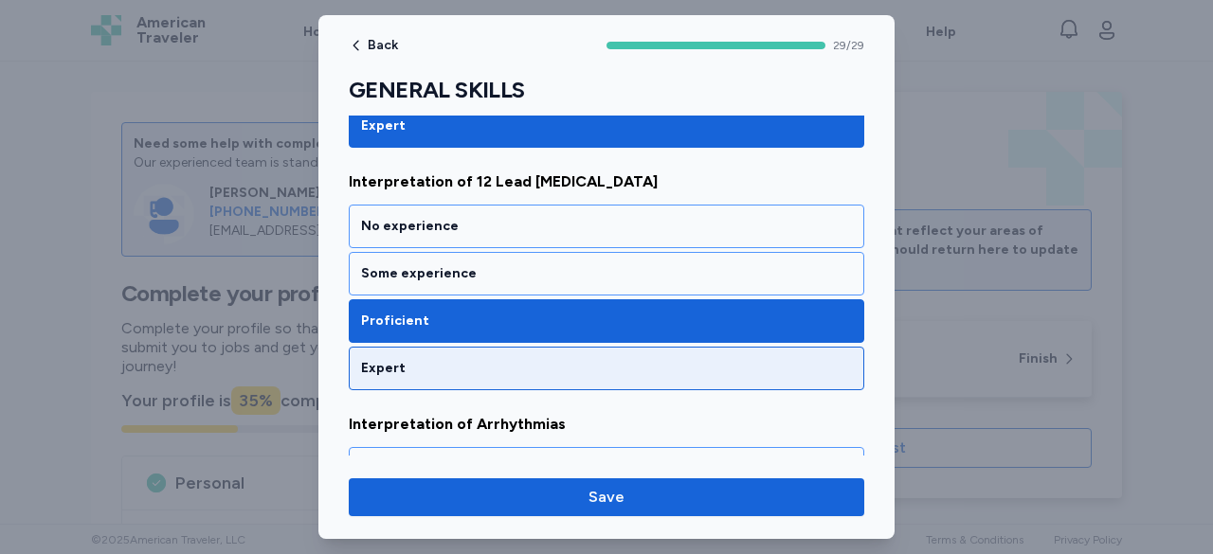
scroll to position [2179, 0]
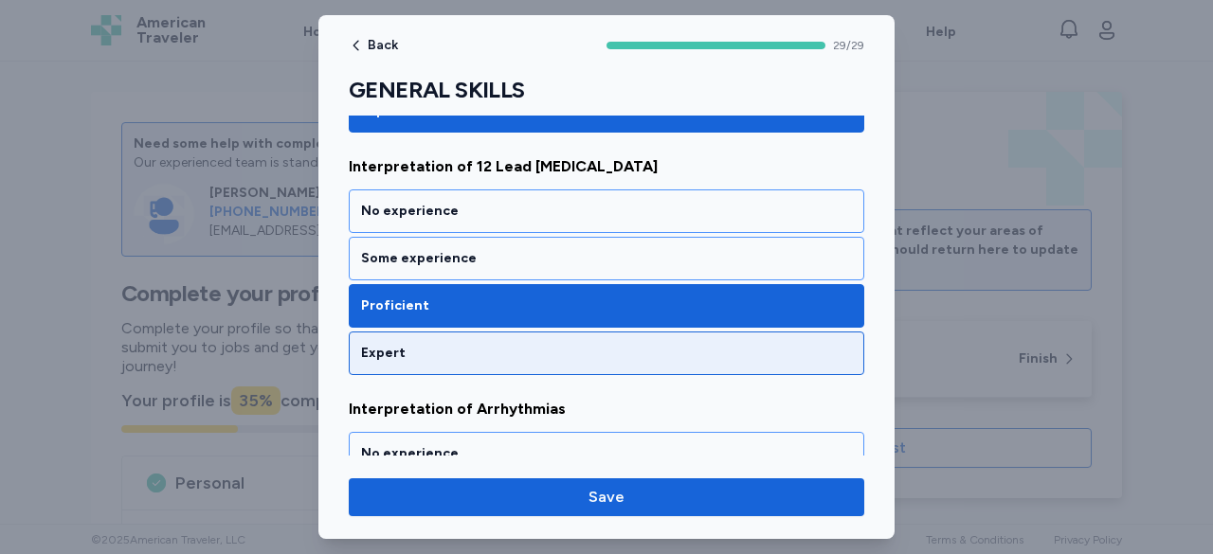
click at [542, 344] on div "Expert" at bounding box center [606, 353] width 491 height 19
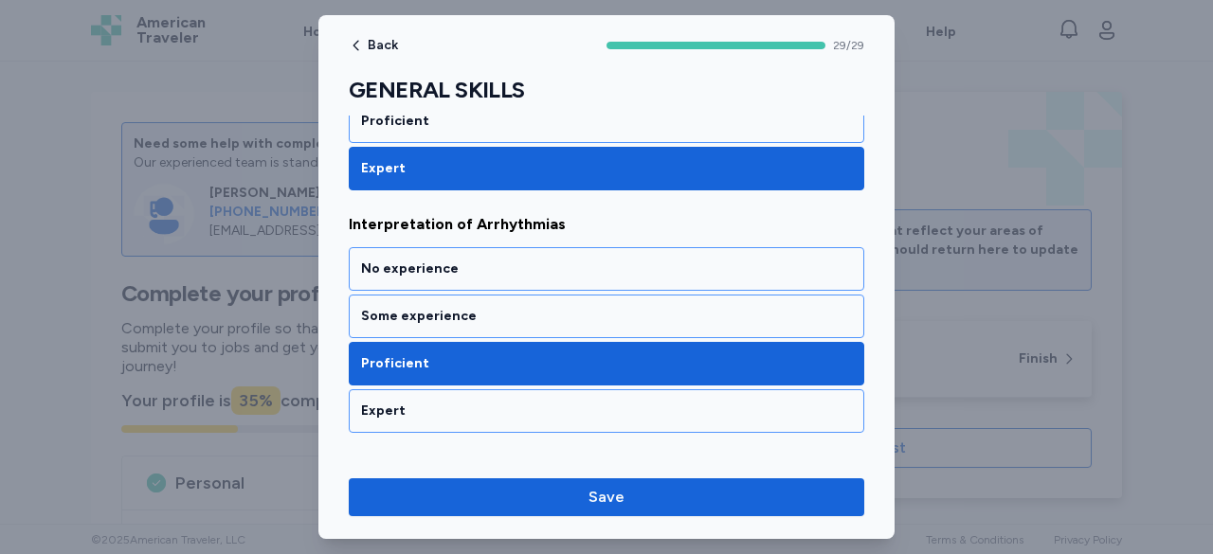
scroll to position [2369, 0]
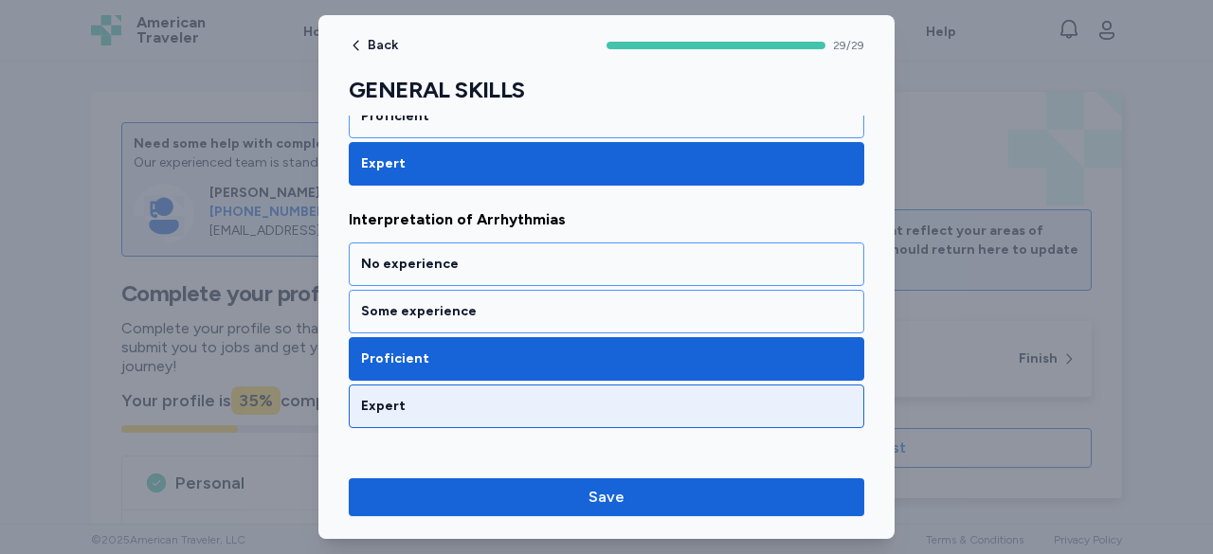
click at [504, 397] on div "Expert" at bounding box center [606, 406] width 491 height 19
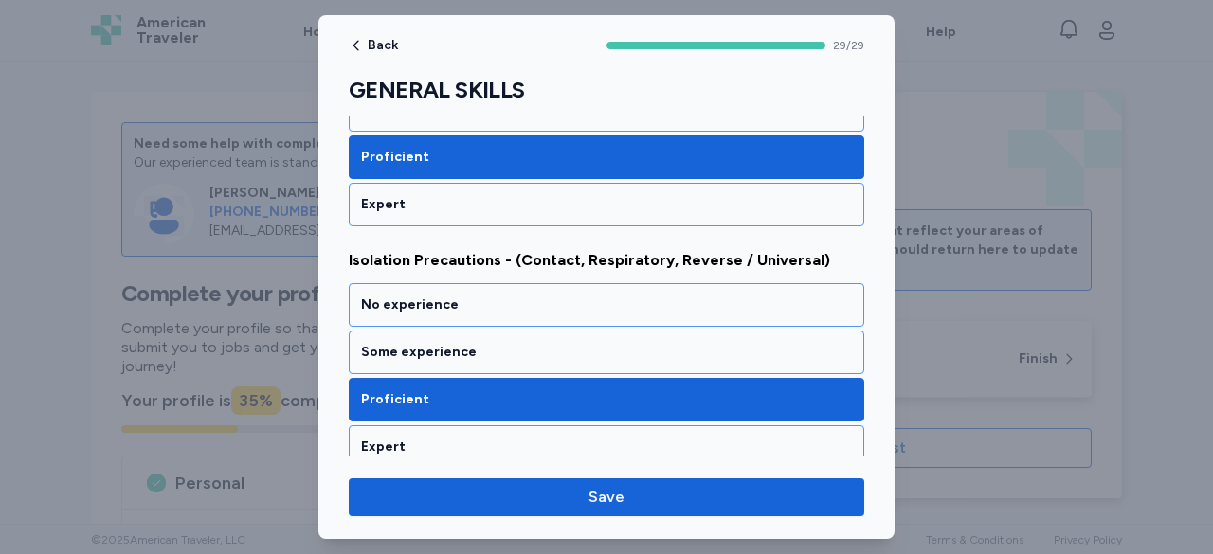
scroll to position [2842, 0]
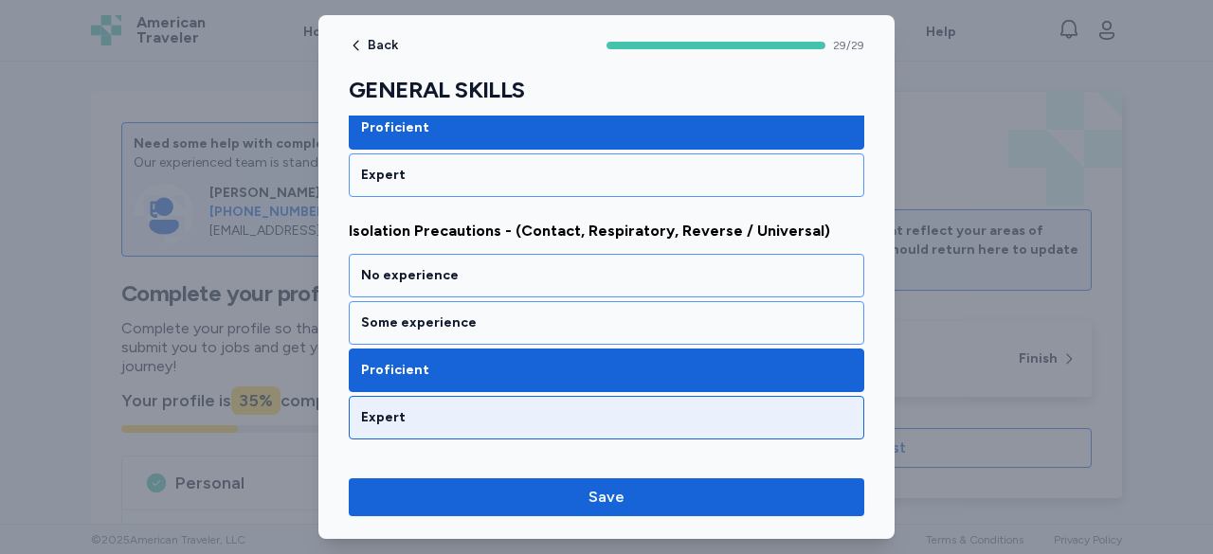
click at [591, 408] on div "Expert" at bounding box center [606, 417] width 491 height 19
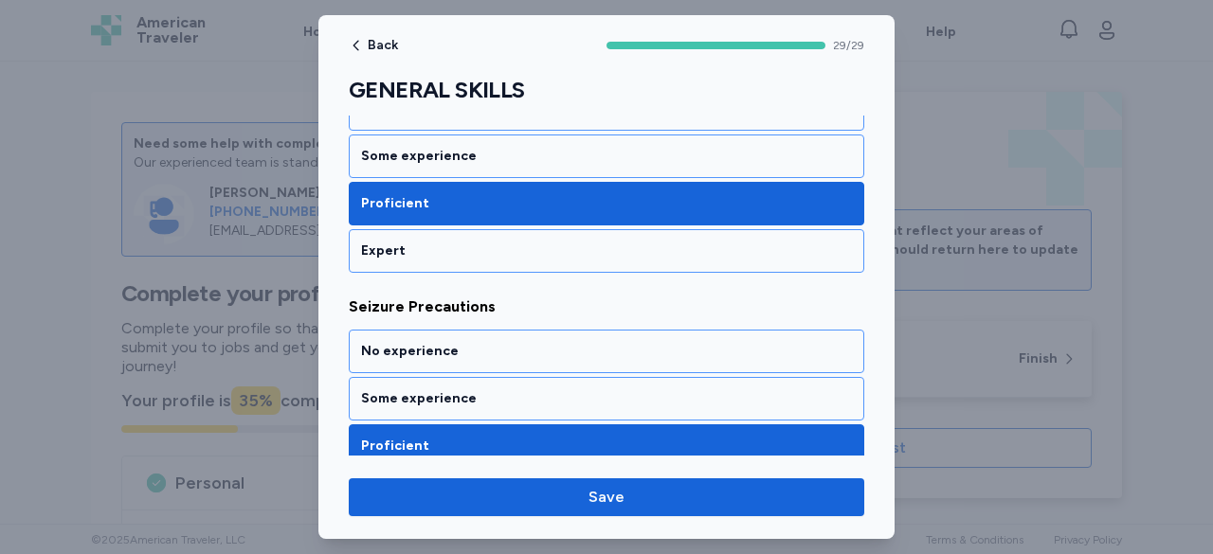
scroll to position [4074, 0]
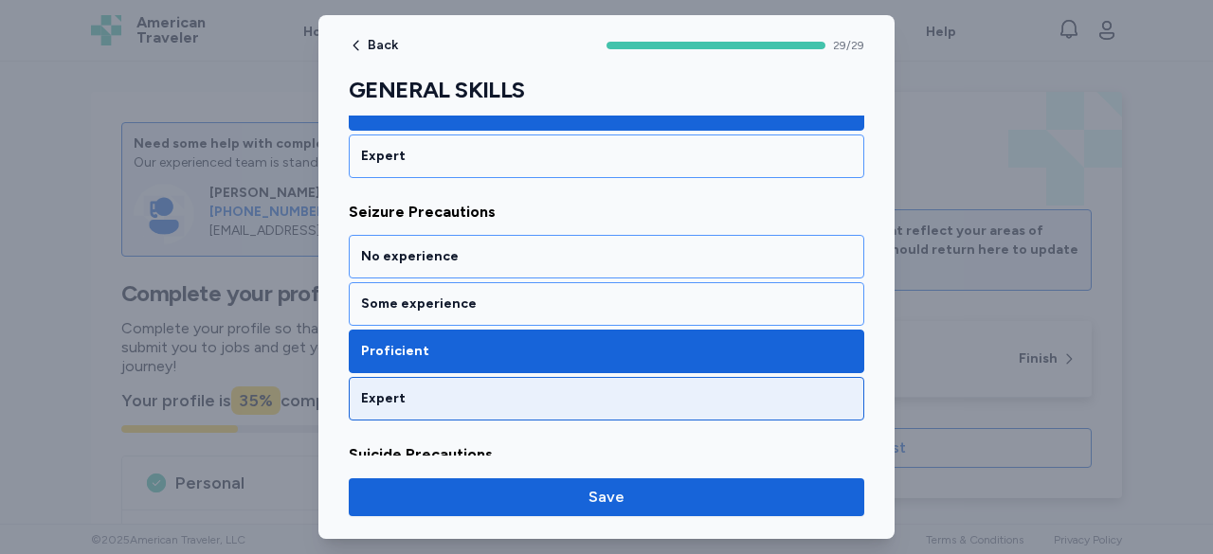
click at [616, 389] on div "Expert" at bounding box center [606, 398] width 491 height 19
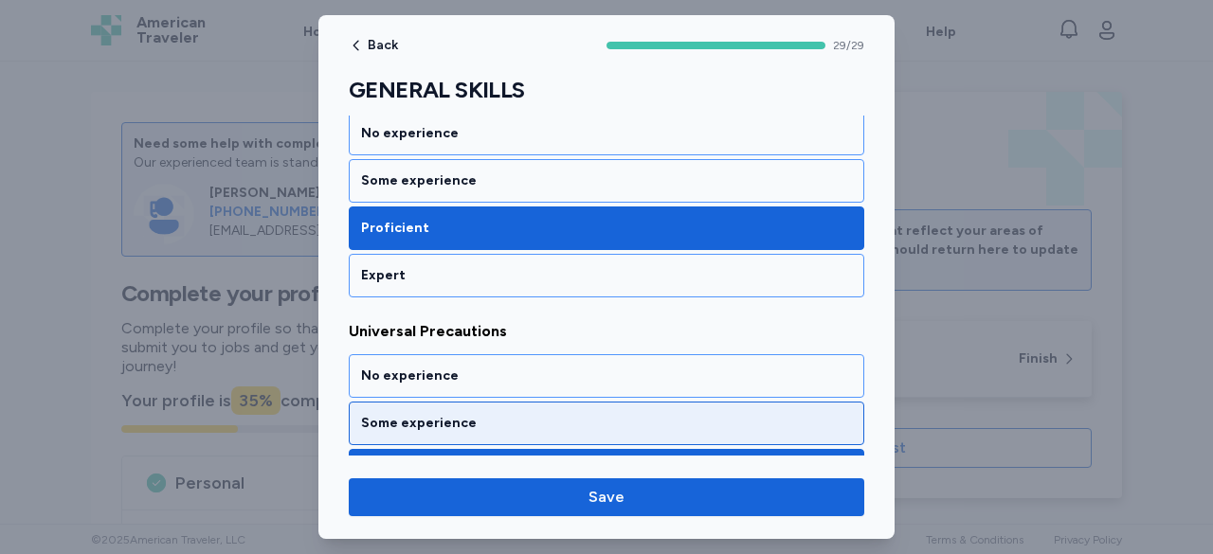
scroll to position [4453, 0]
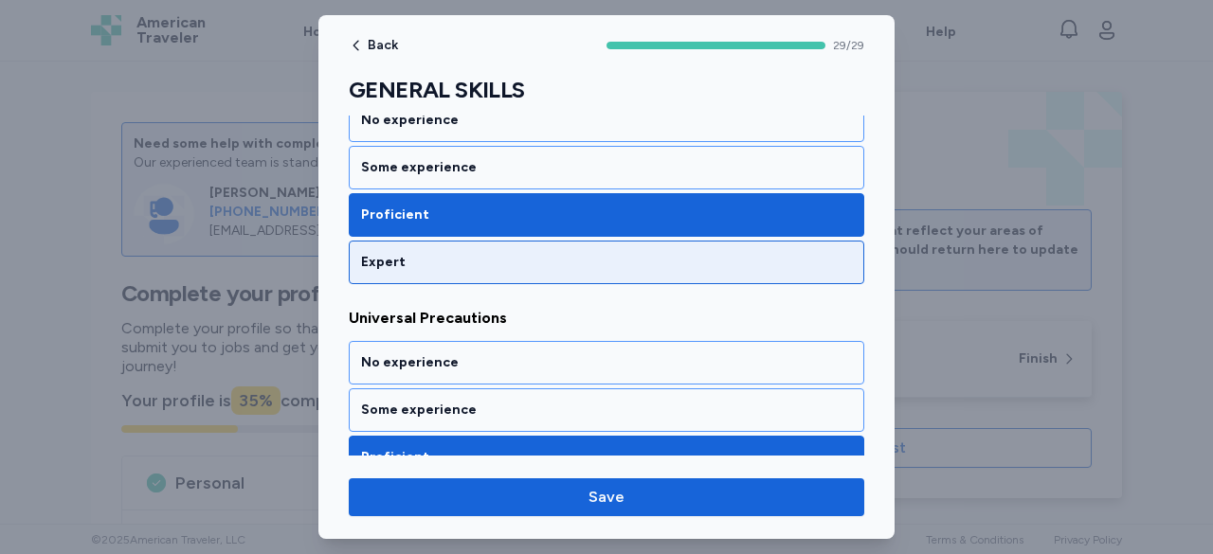
click at [556, 253] on div "Expert" at bounding box center [606, 262] width 491 height 19
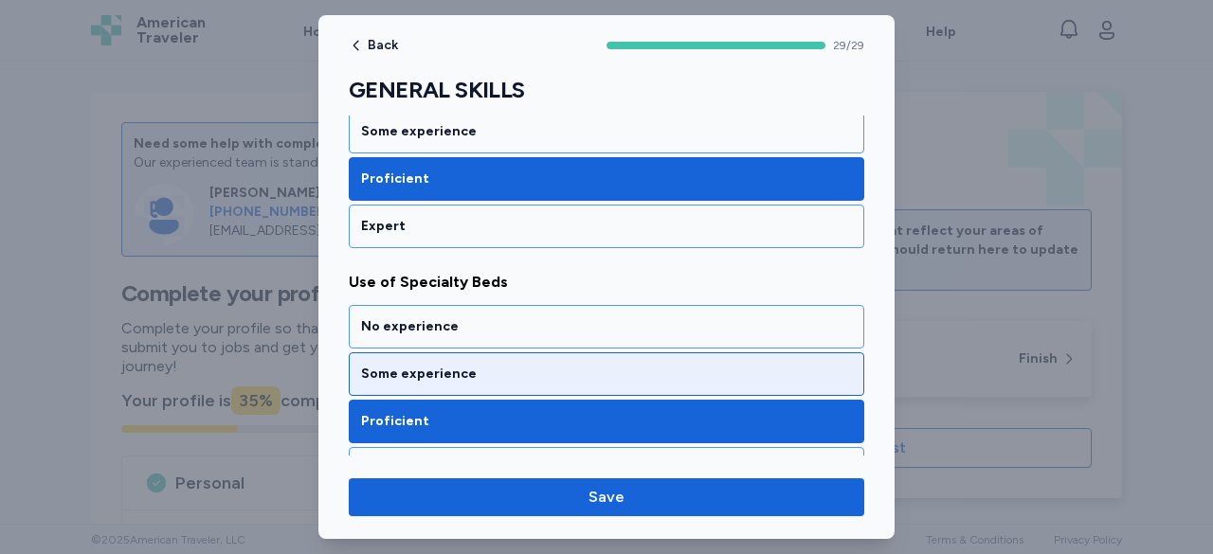
scroll to position [4737, 0]
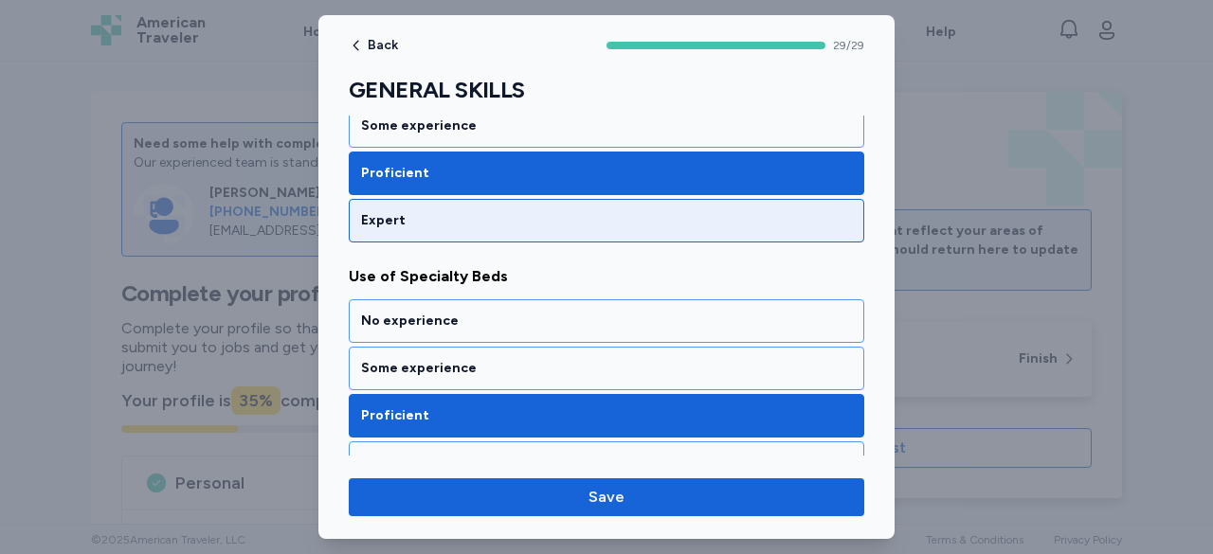
click at [534, 211] on div "Expert" at bounding box center [606, 220] width 491 height 19
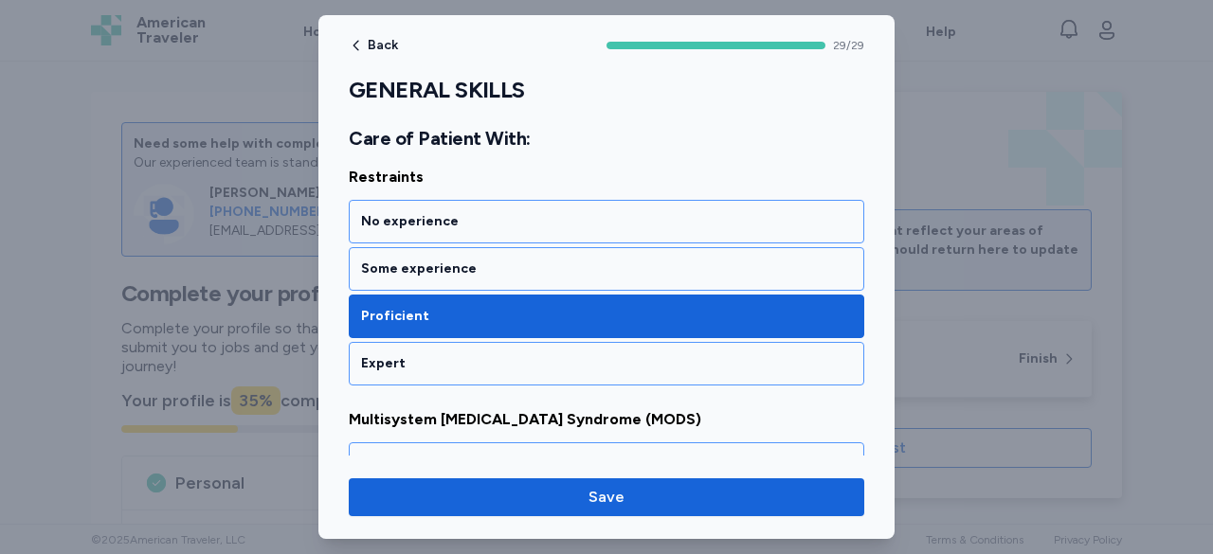
scroll to position [6926, 0]
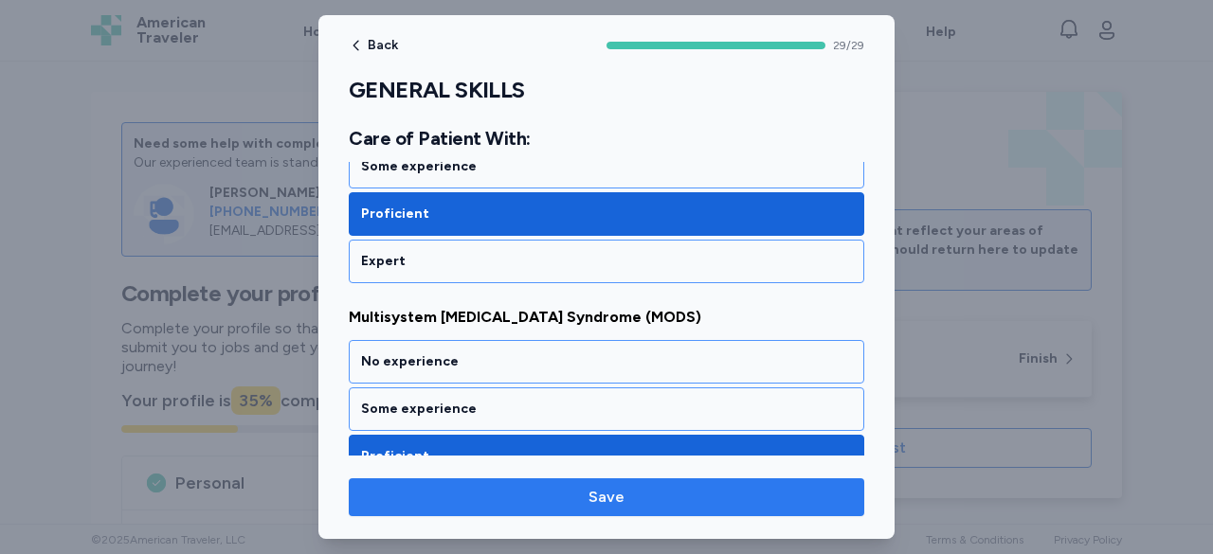
click at [615, 502] on span "Save" at bounding box center [606, 497] width 36 height 23
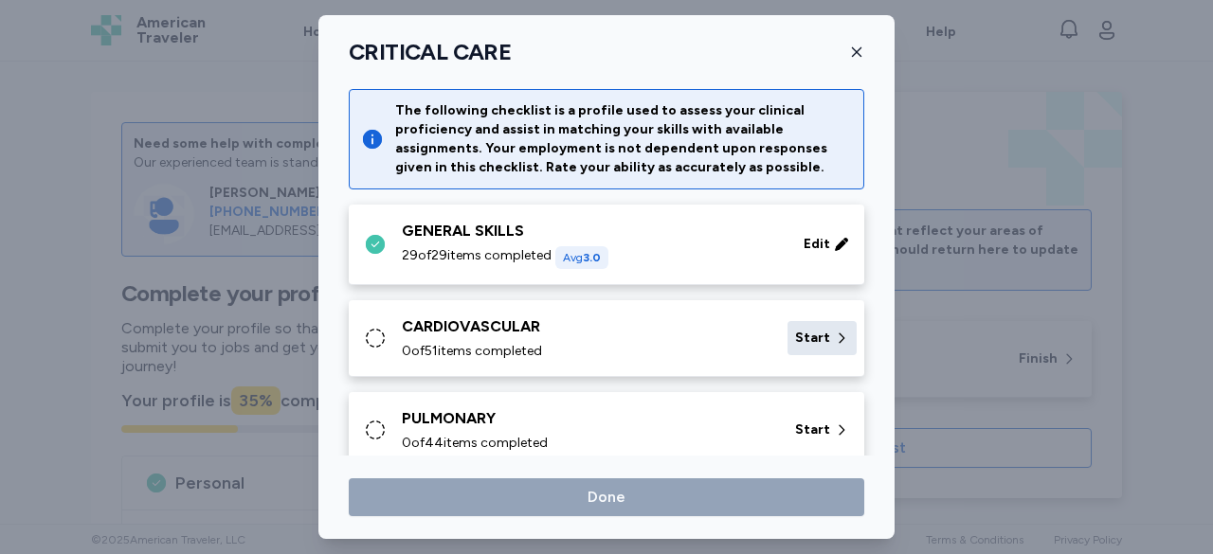
click at [803, 330] on span "Start" at bounding box center [812, 338] width 35 height 19
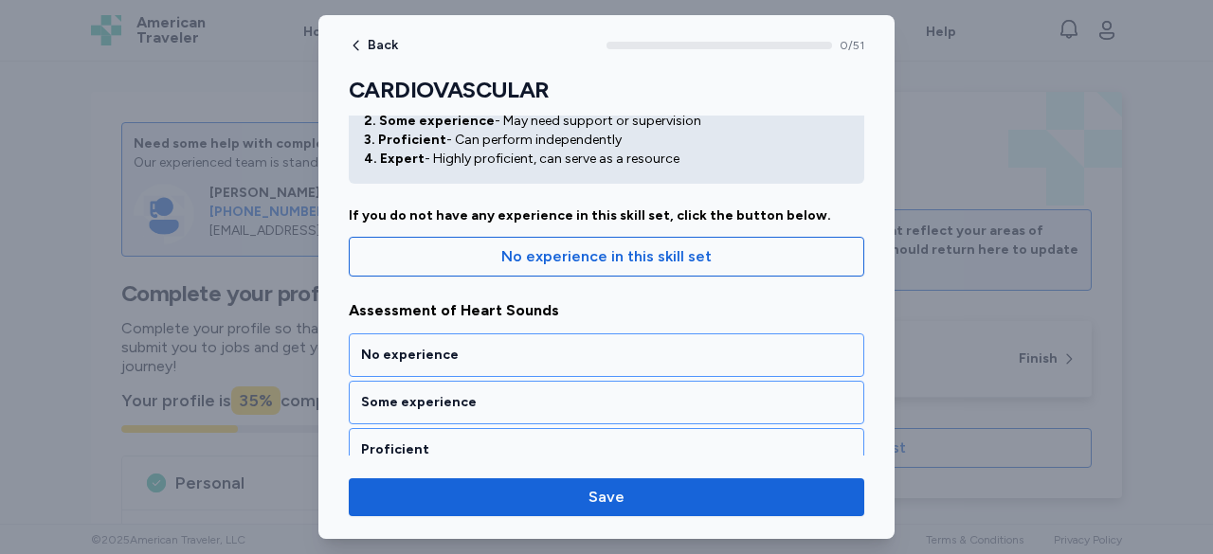
scroll to position [189, 0]
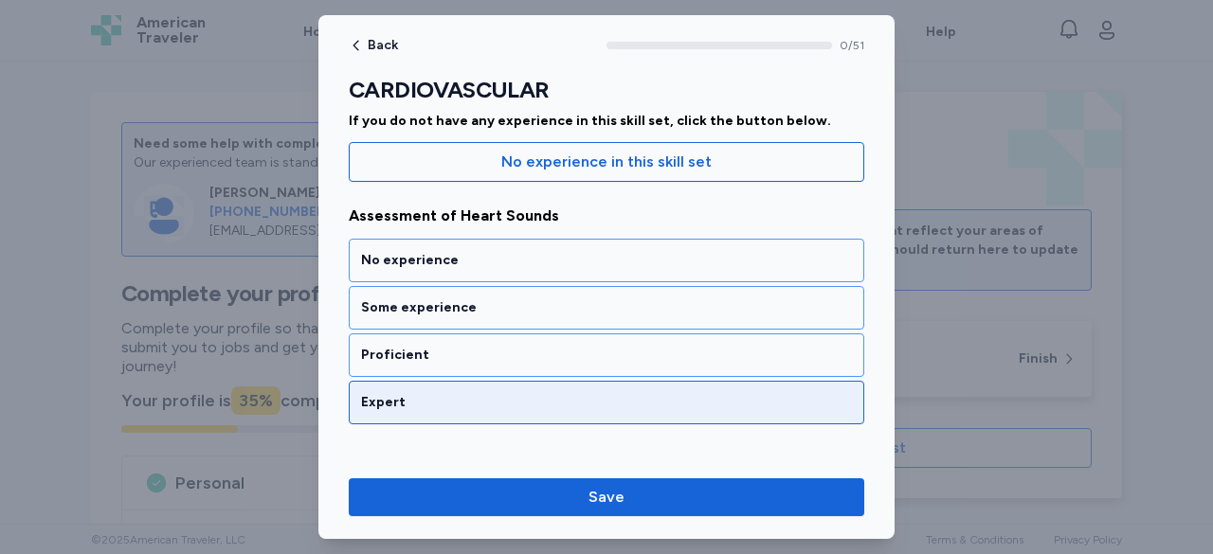
click at [443, 394] on div "Expert" at bounding box center [606, 402] width 491 height 19
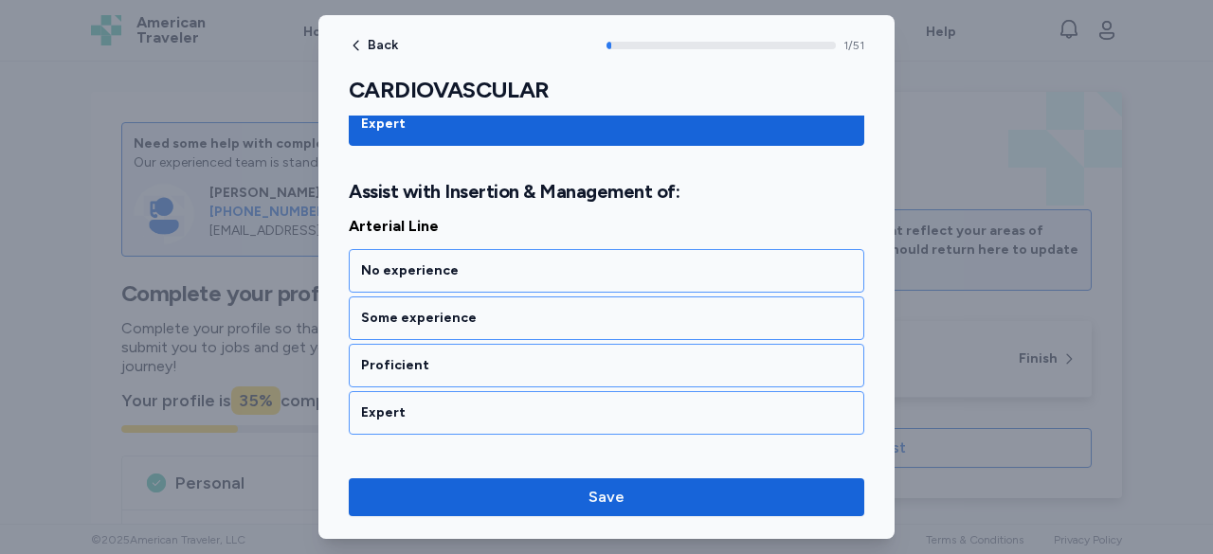
scroll to position [479, 0]
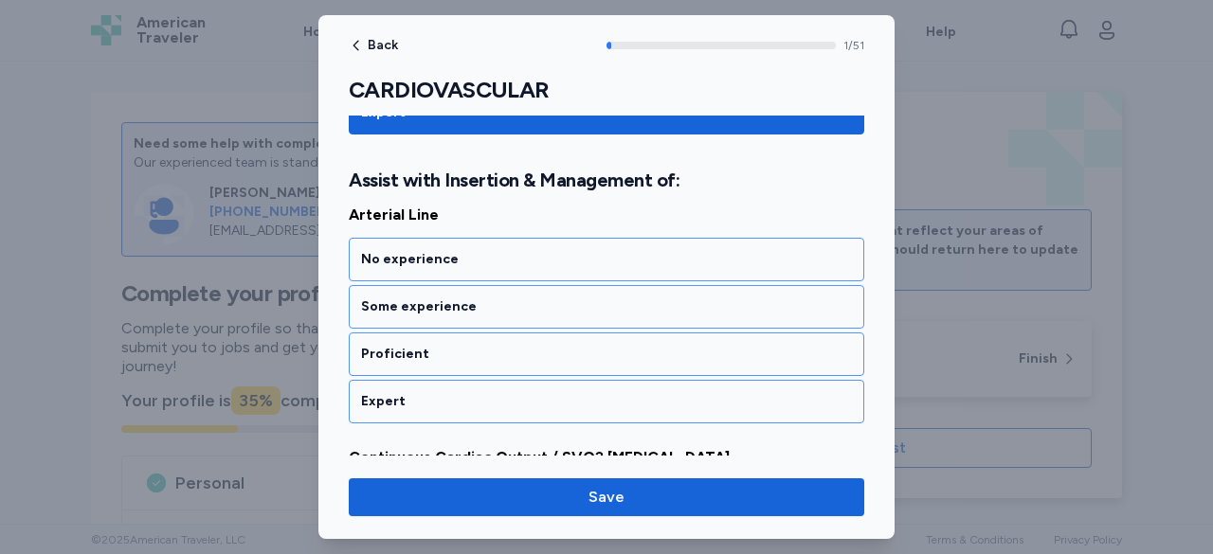
click at [442, 394] on div "Expert" at bounding box center [606, 401] width 491 height 19
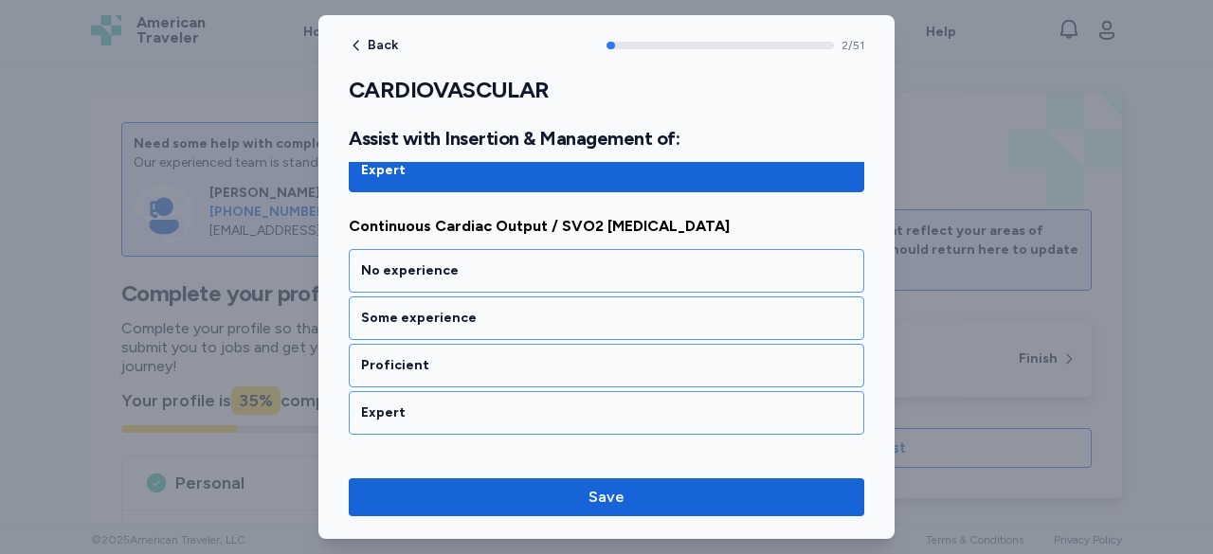
scroll to position [719, 0]
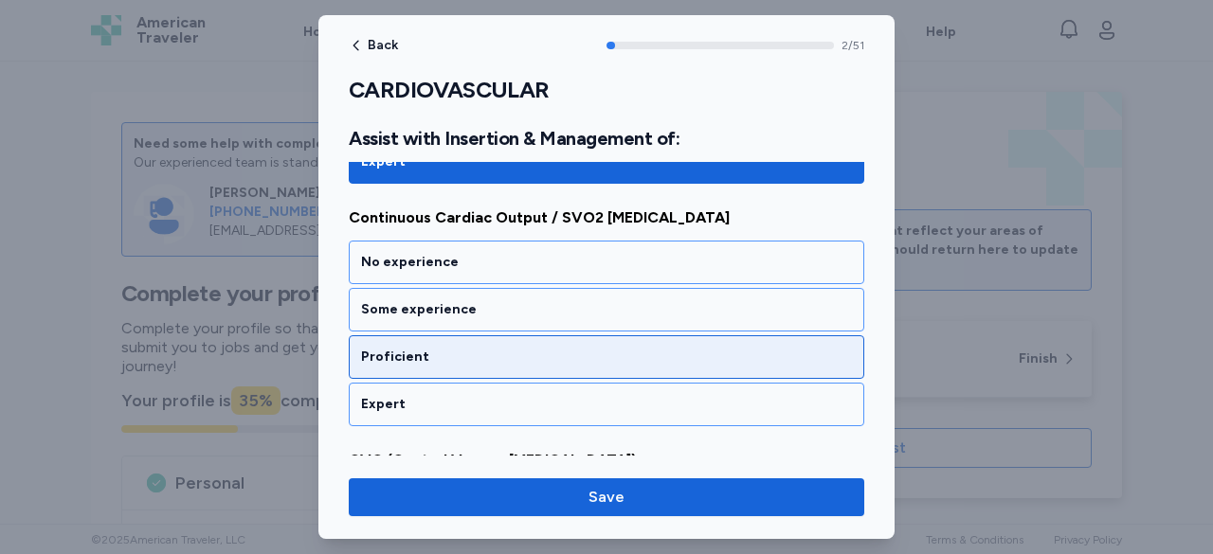
click at [453, 348] on div "Proficient" at bounding box center [606, 357] width 491 height 19
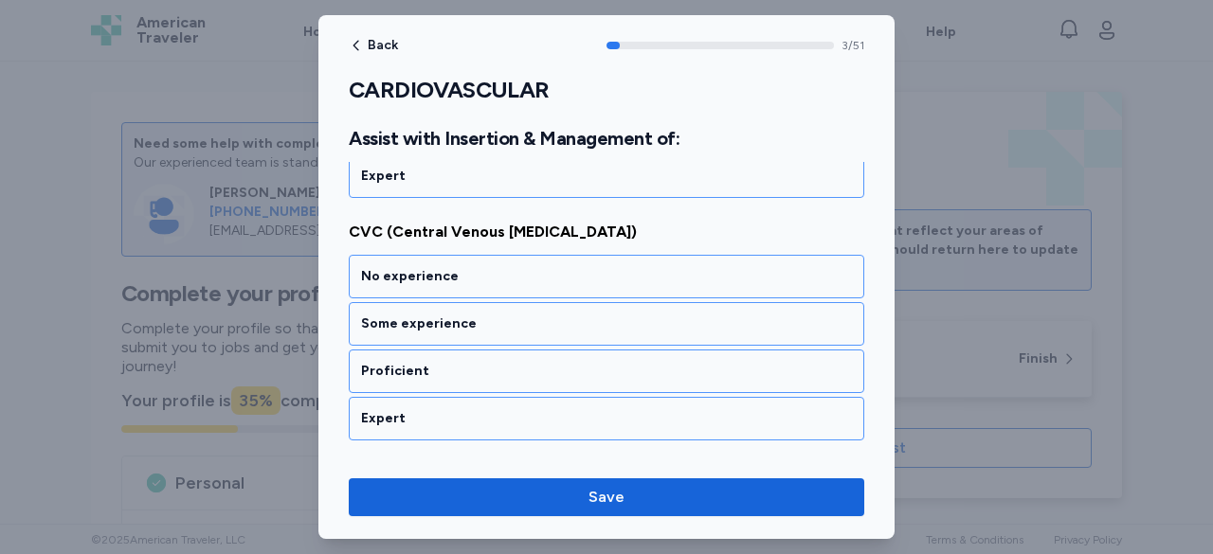
scroll to position [959, 0]
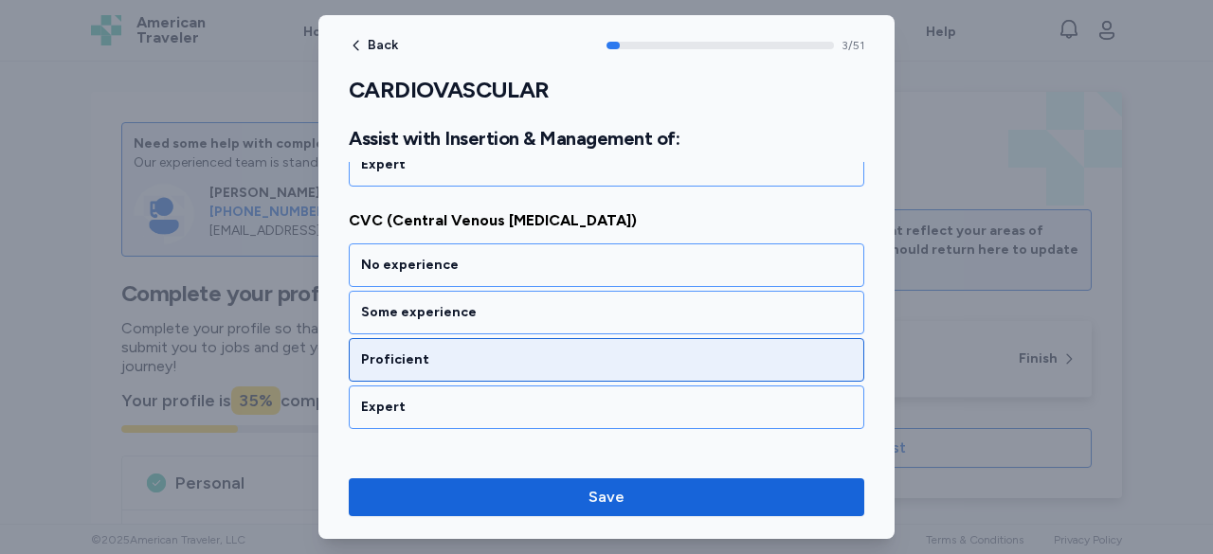
click at [447, 351] on div "Proficient" at bounding box center [606, 360] width 491 height 19
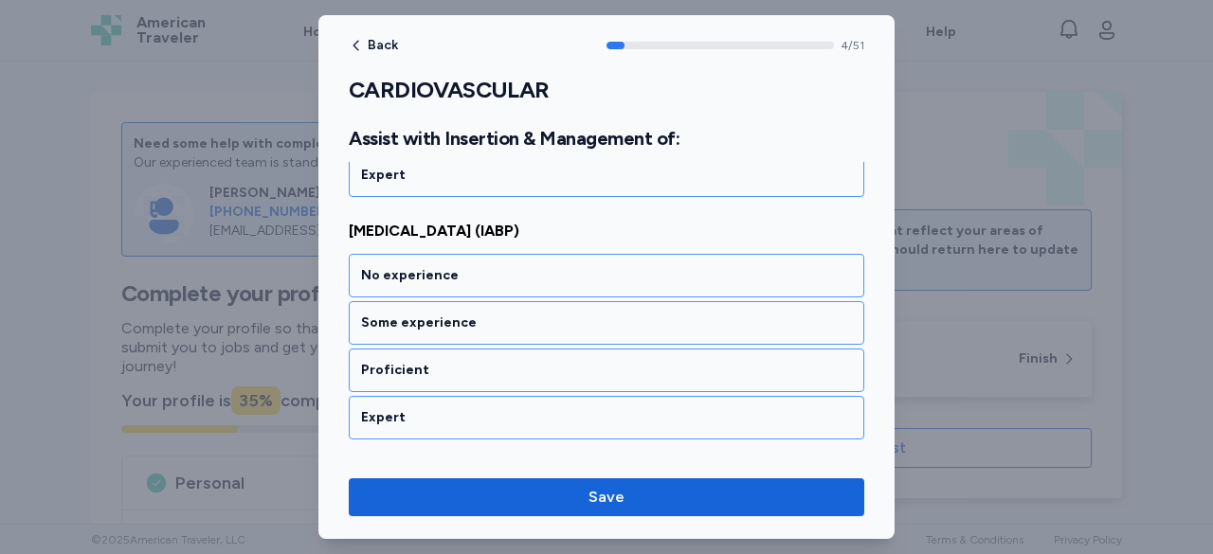
scroll to position [1199, 0]
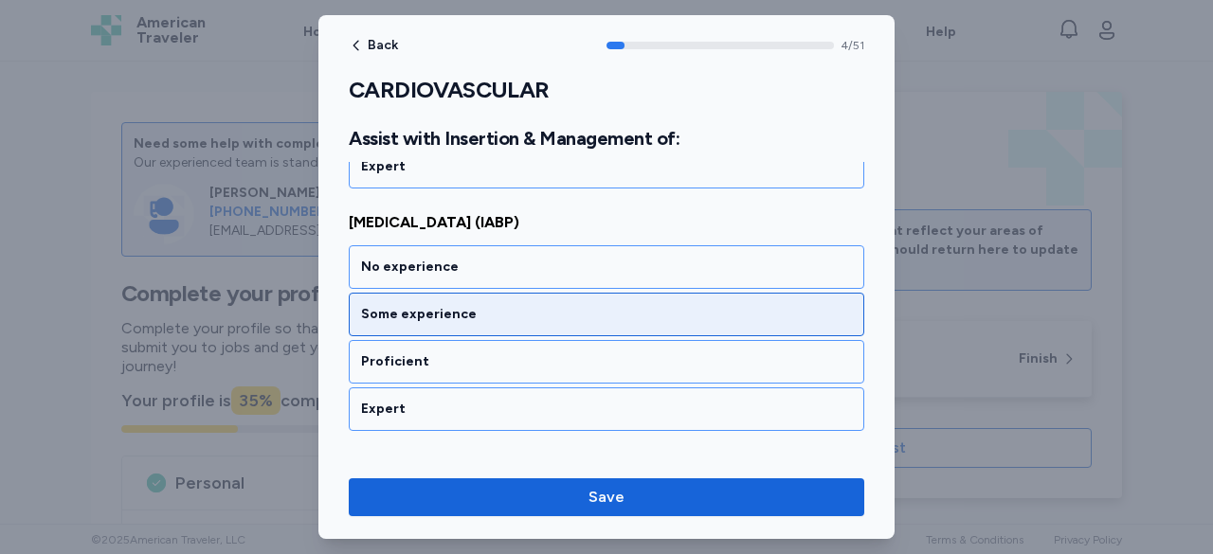
click at [473, 293] on div "Some experience" at bounding box center [606, 315] width 515 height 44
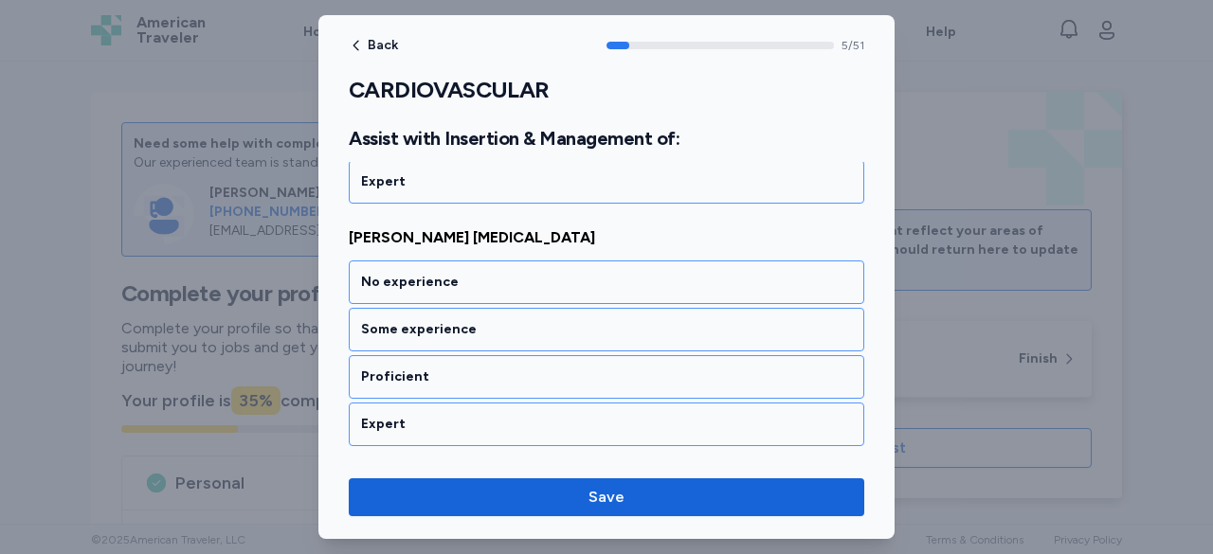
scroll to position [1439, 0]
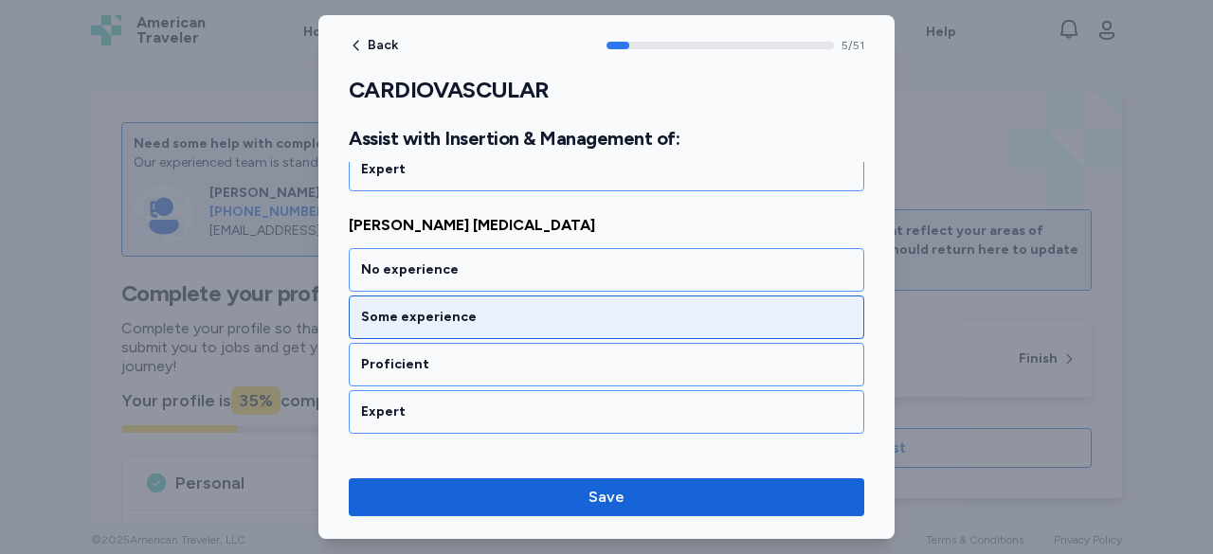
click at [473, 296] on div "Some experience" at bounding box center [606, 318] width 515 height 44
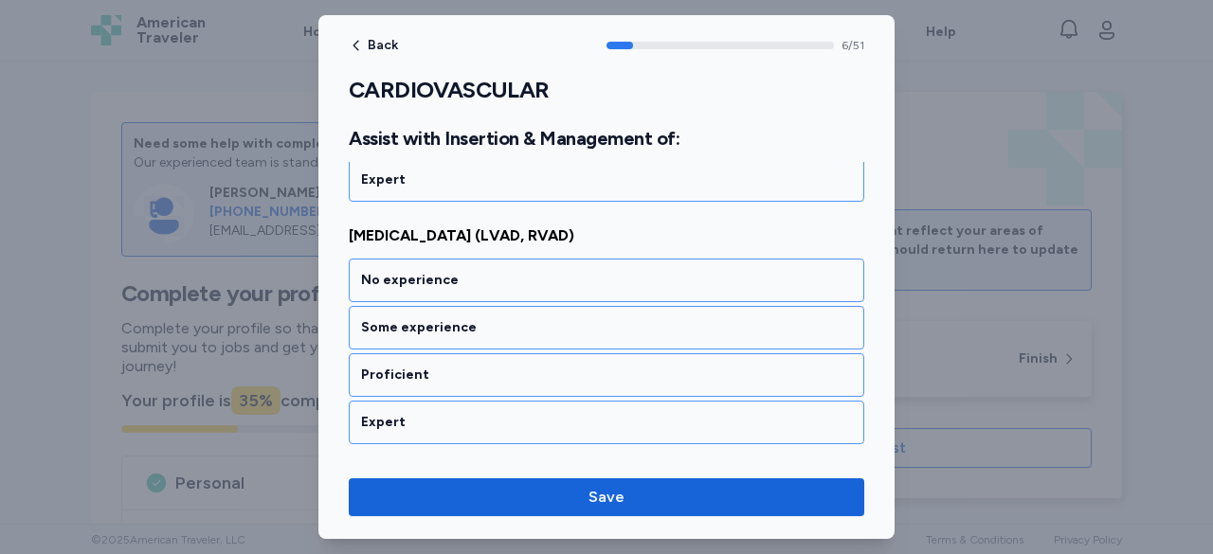
scroll to position [1679, 0]
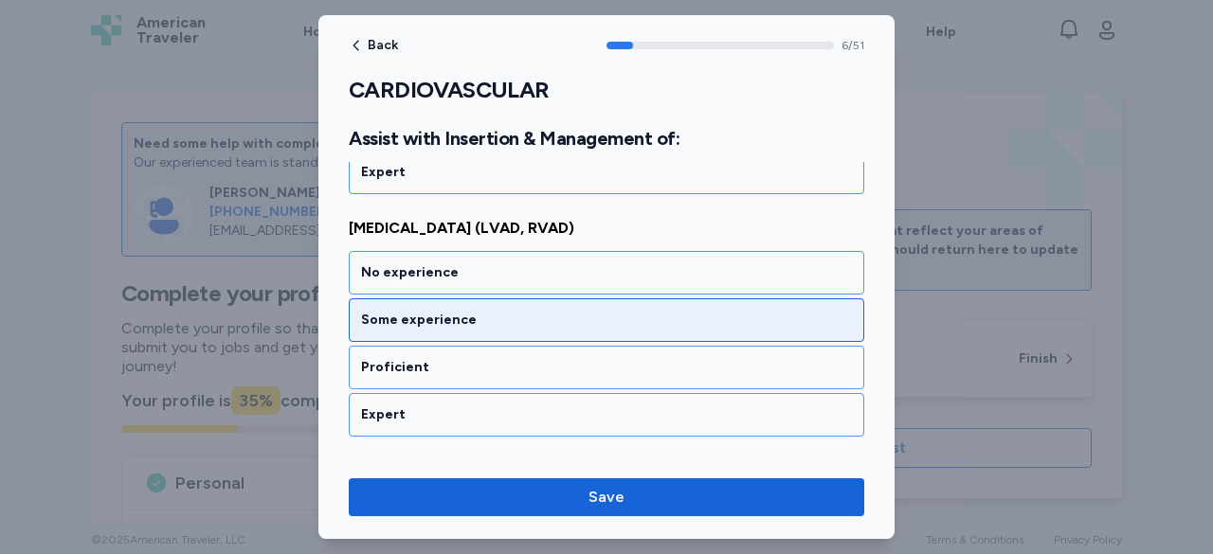
click at [455, 311] on div "Some experience" at bounding box center [606, 320] width 491 height 19
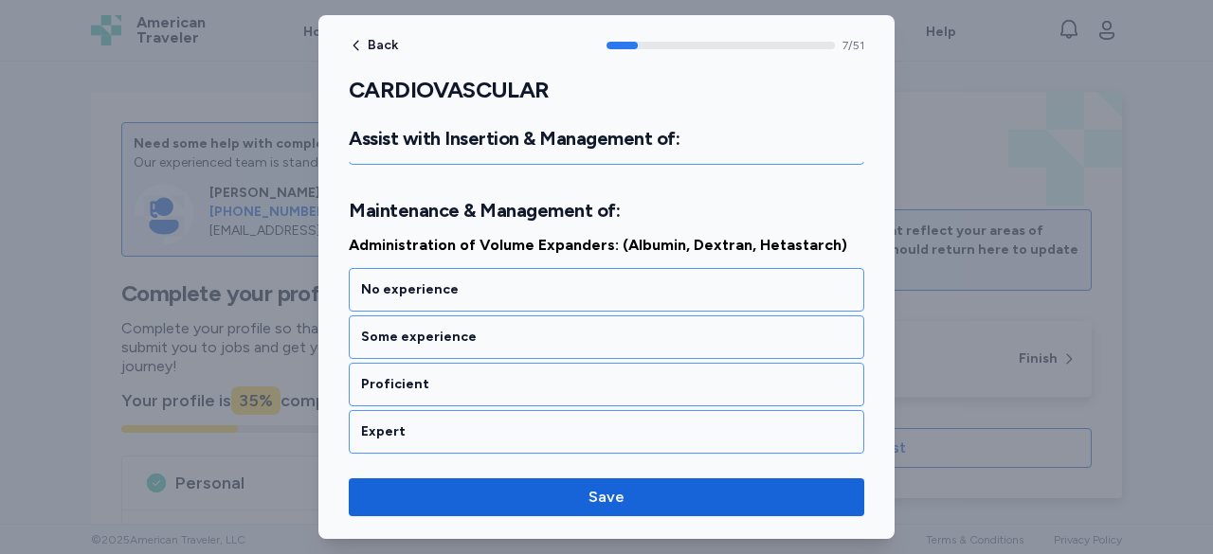
scroll to position [1966, 0]
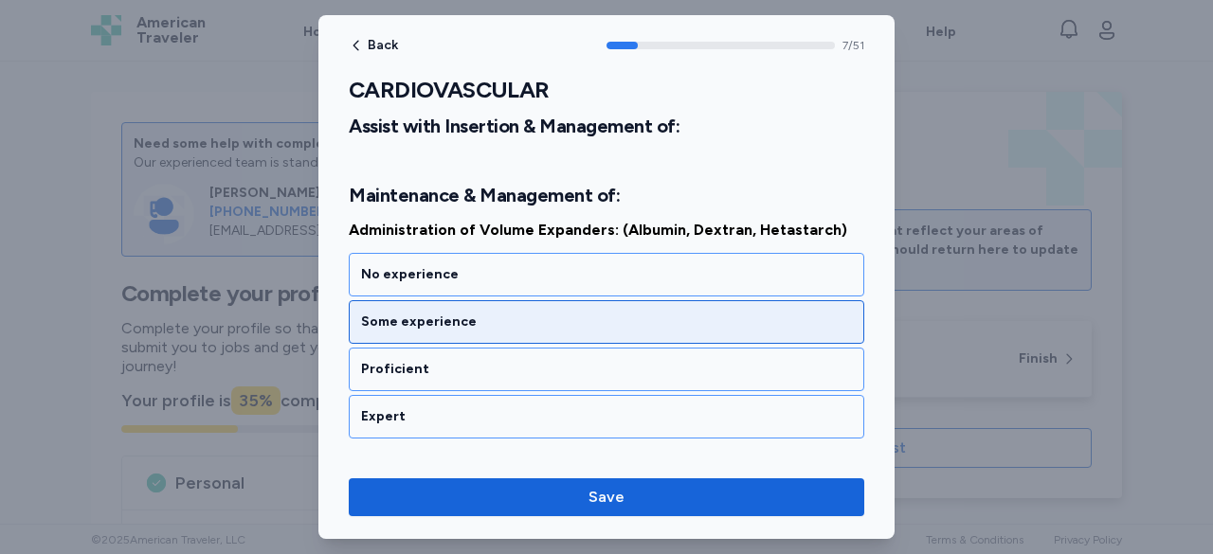
click at [481, 313] on div "Some experience" at bounding box center [606, 322] width 491 height 19
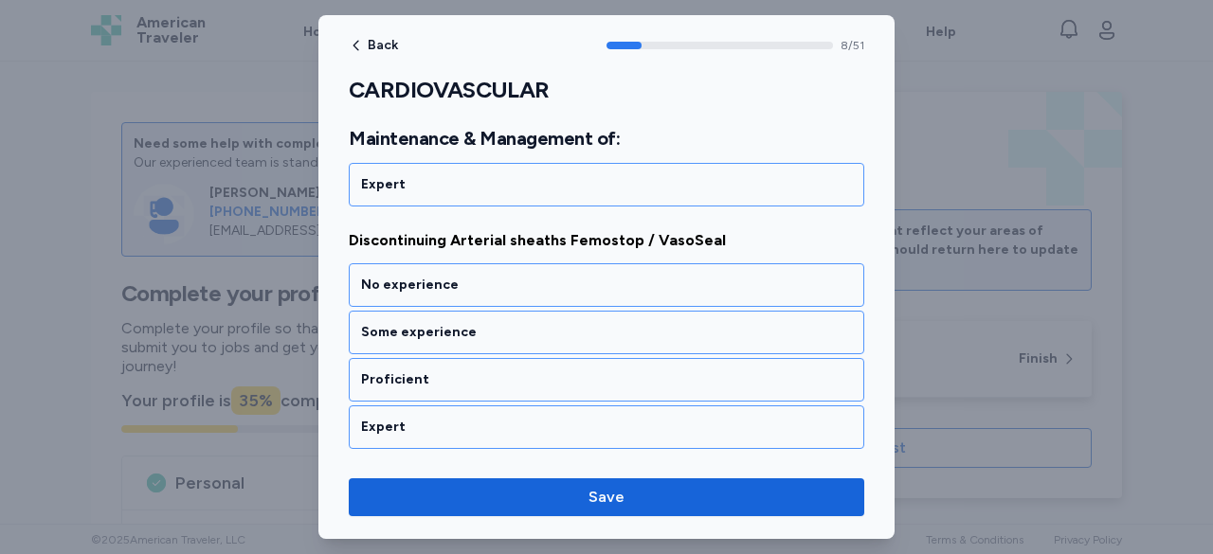
scroll to position [2206, 0]
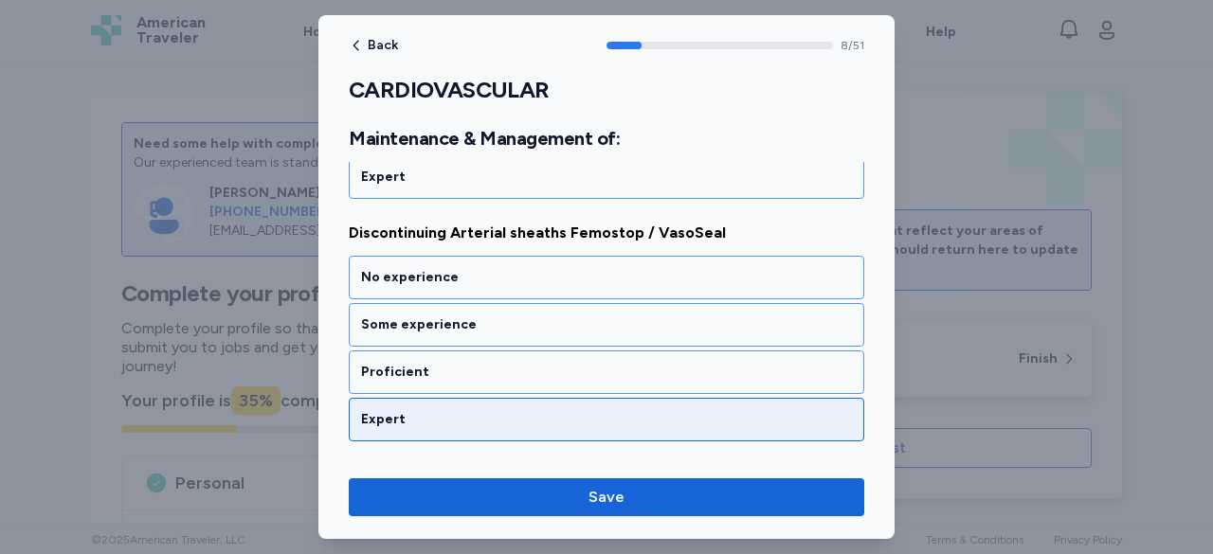
click at [461, 410] on div "Expert" at bounding box center [606, 419] width 491 height 19
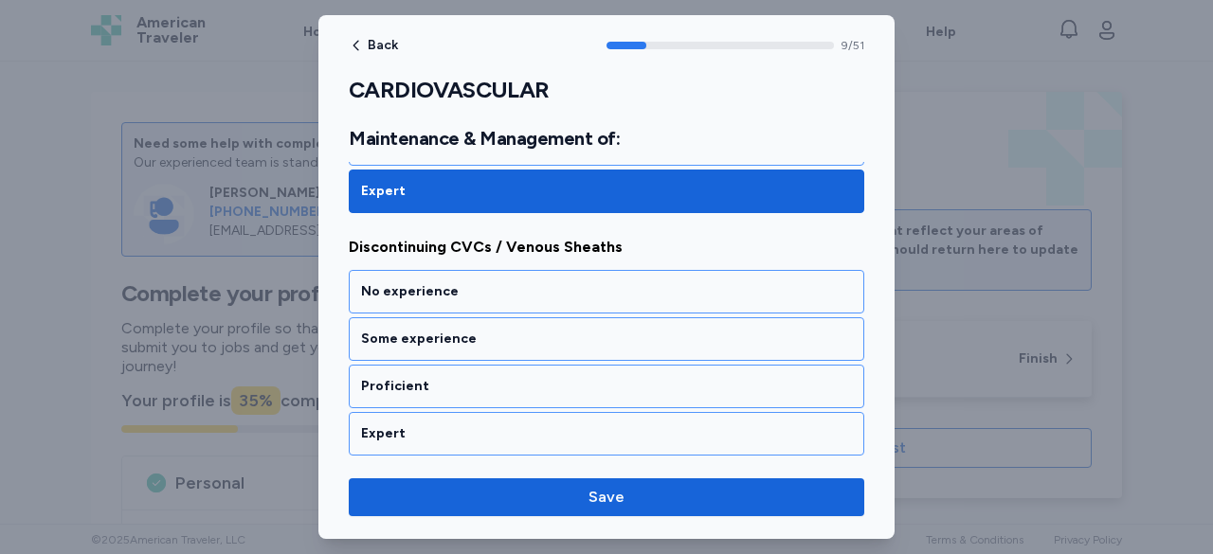
scroll to position [2446, 0]
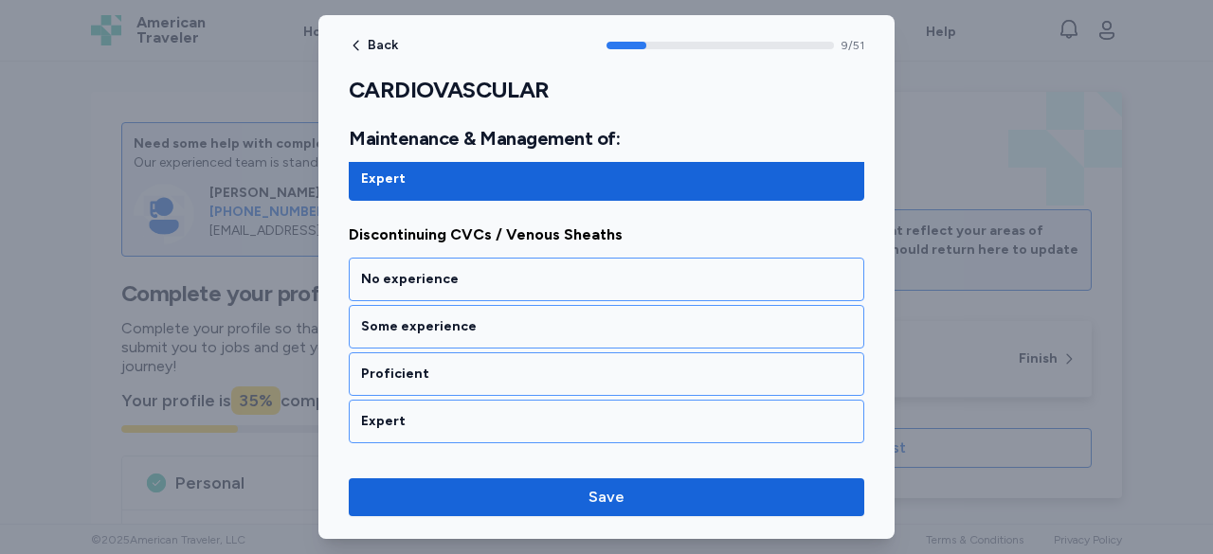
click at [461, 412] on div "Expert" at bounding box center [606, 421] width 491 height 19
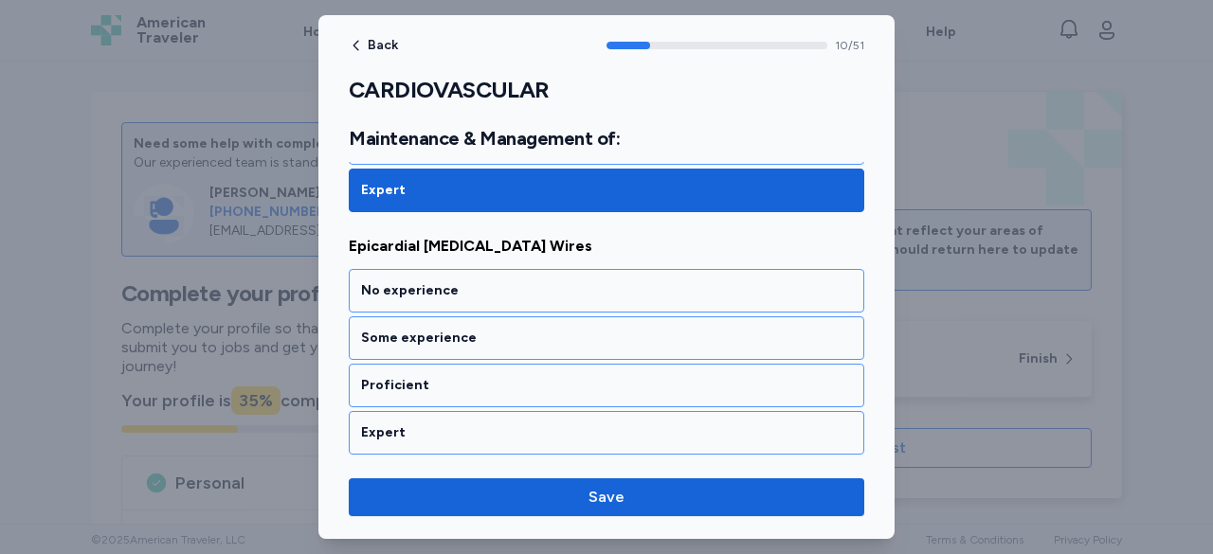
scroll to position [2686, 0]
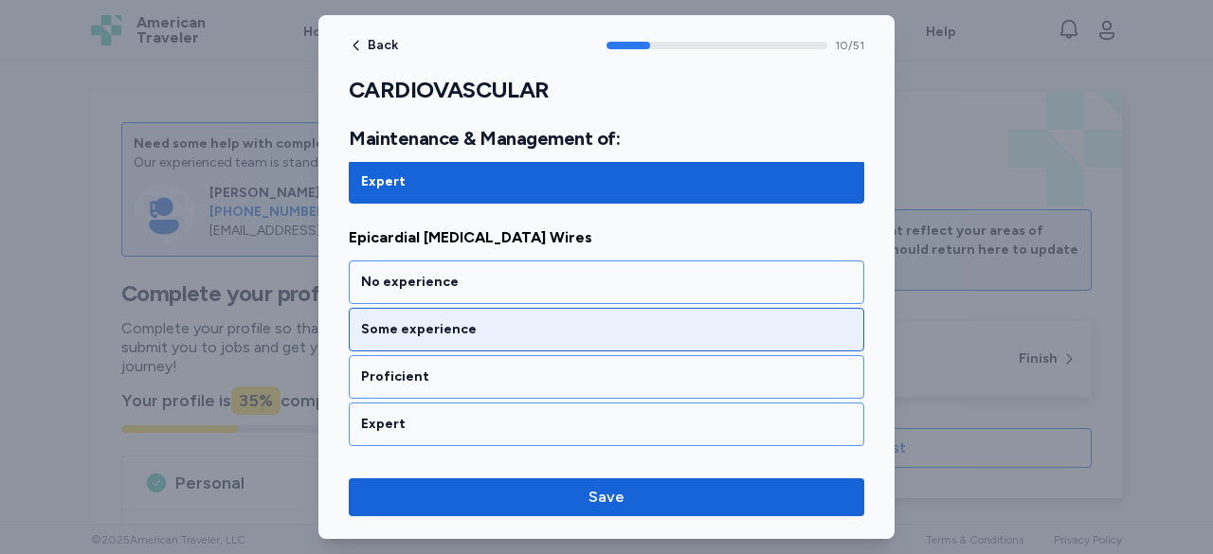
click at [488, 320] on div "Some experience" at bounding box center [606, 329] width 491 height 19
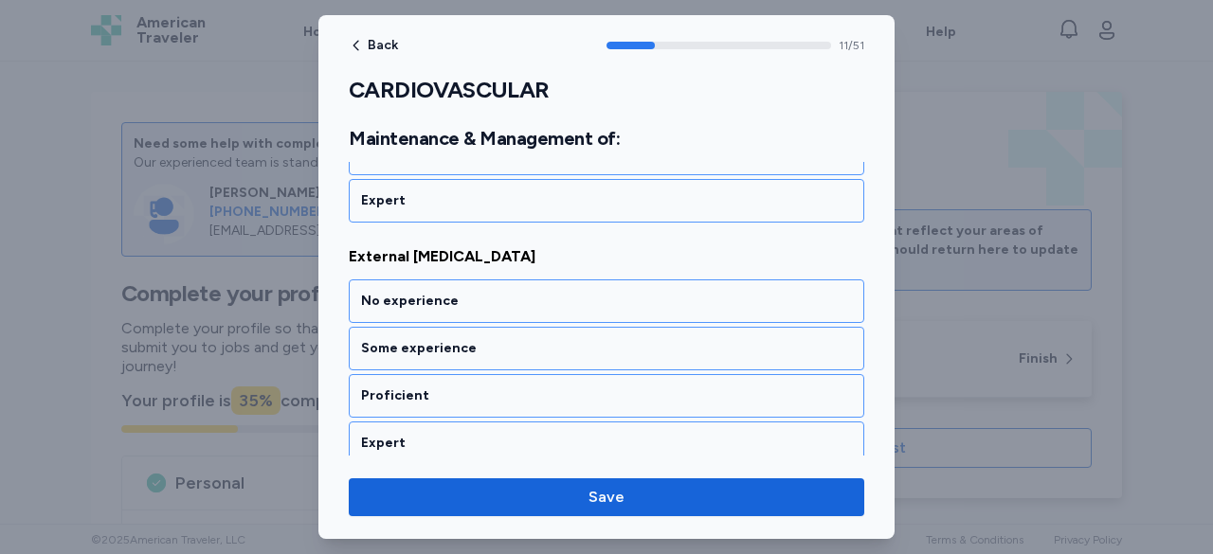
scroll to position [2926, 0]
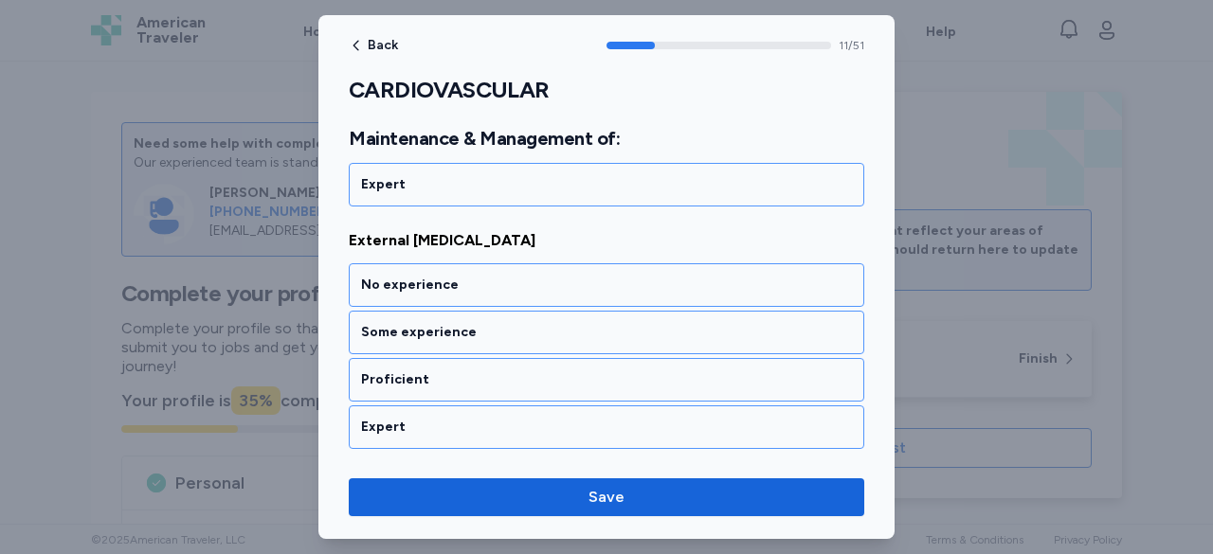
click at [488, 323] on div "Some experience" at bounding box center [606, 332] width 491 height 19
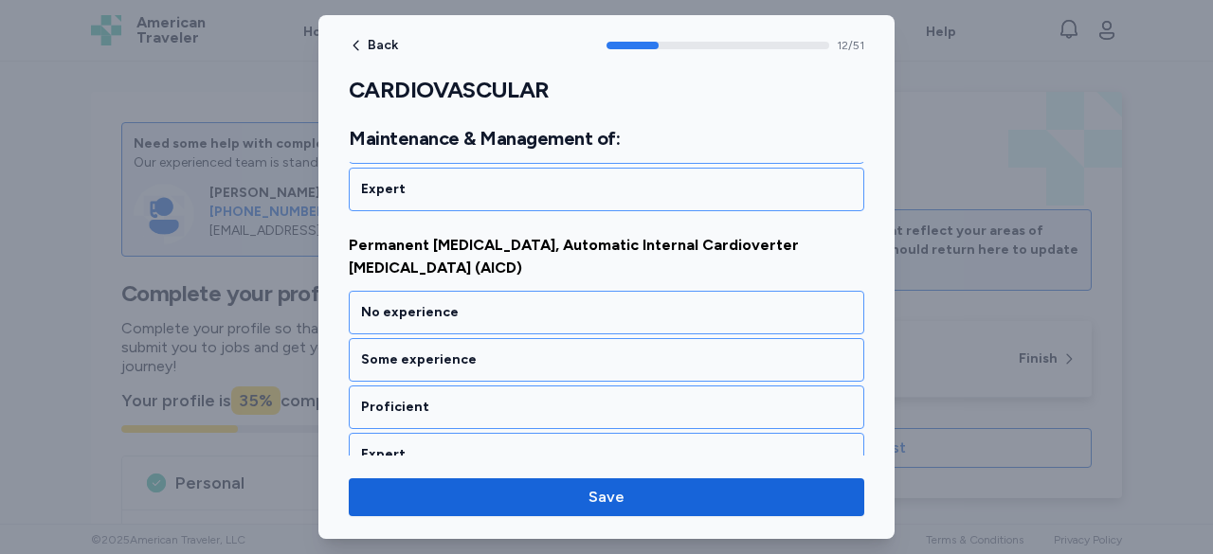
scroll to position [3178, 0]
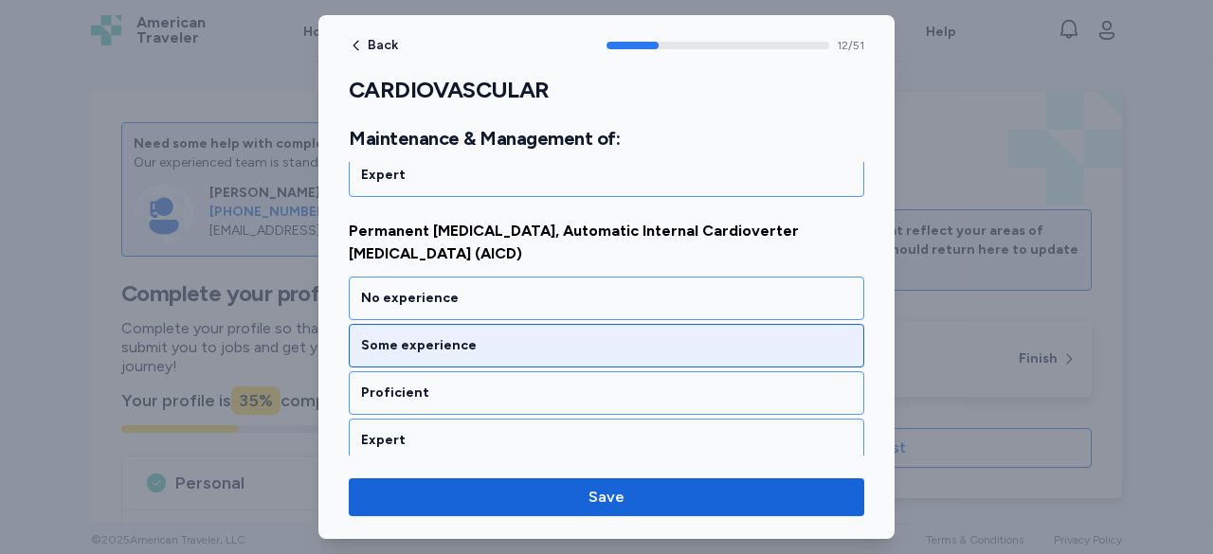
click at [484, 336] on div "Some experience" at bounding box center [606, 345] width 491 height 19
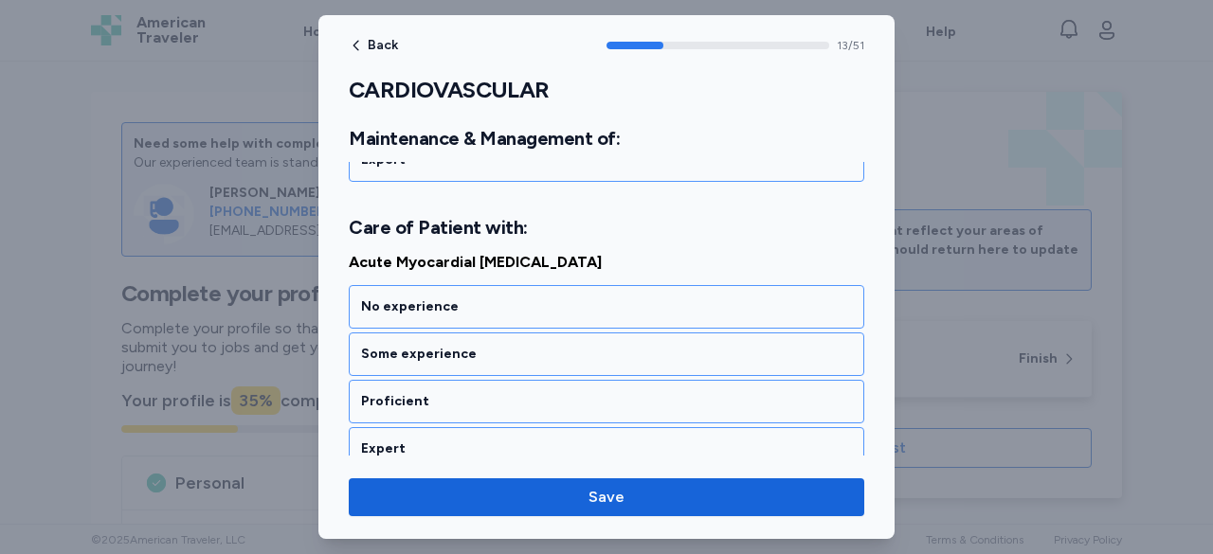
scroll to position [3475, 0]
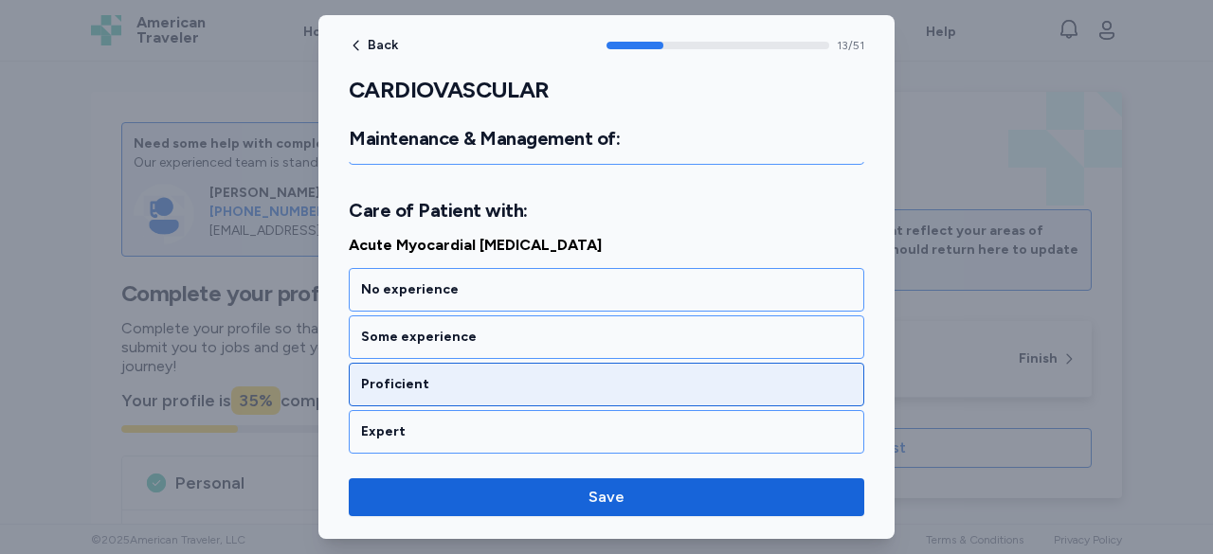
click at [483, 375] on div "Proficient" at bounding box center [606, 384] width 491 height 19
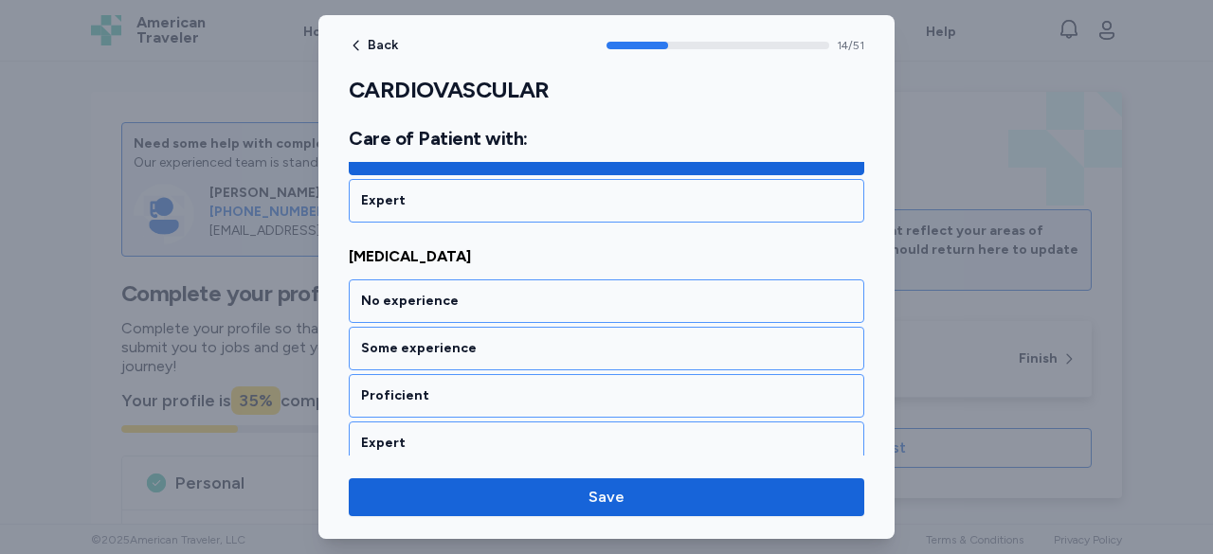
scroll to position [3715, 0]
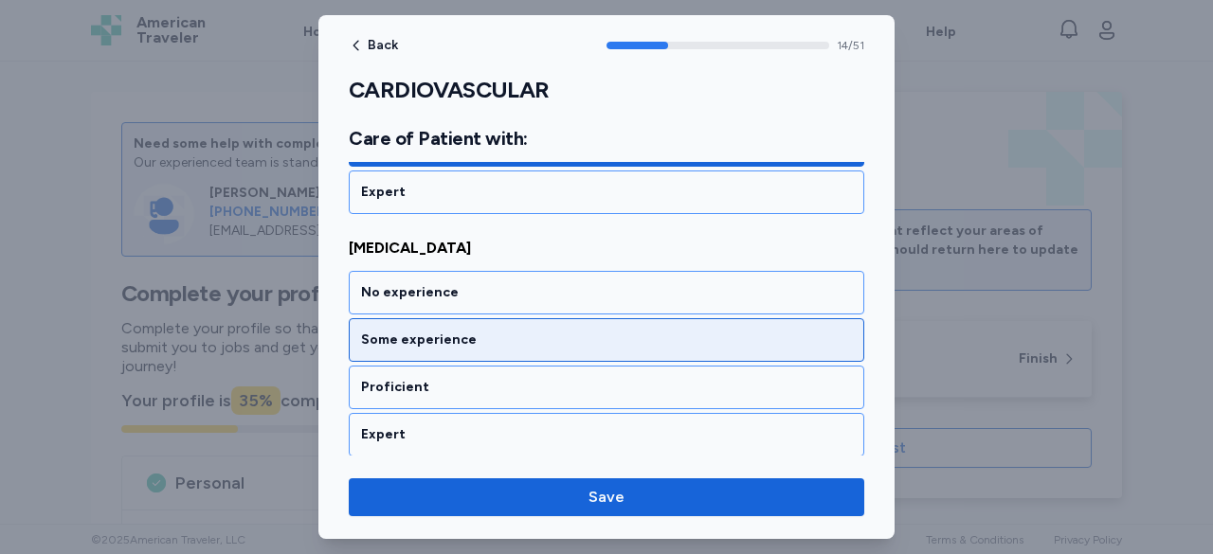
click at [497, 331] on div "Some experience" at bounding box center [606, 340] width 491 height 19
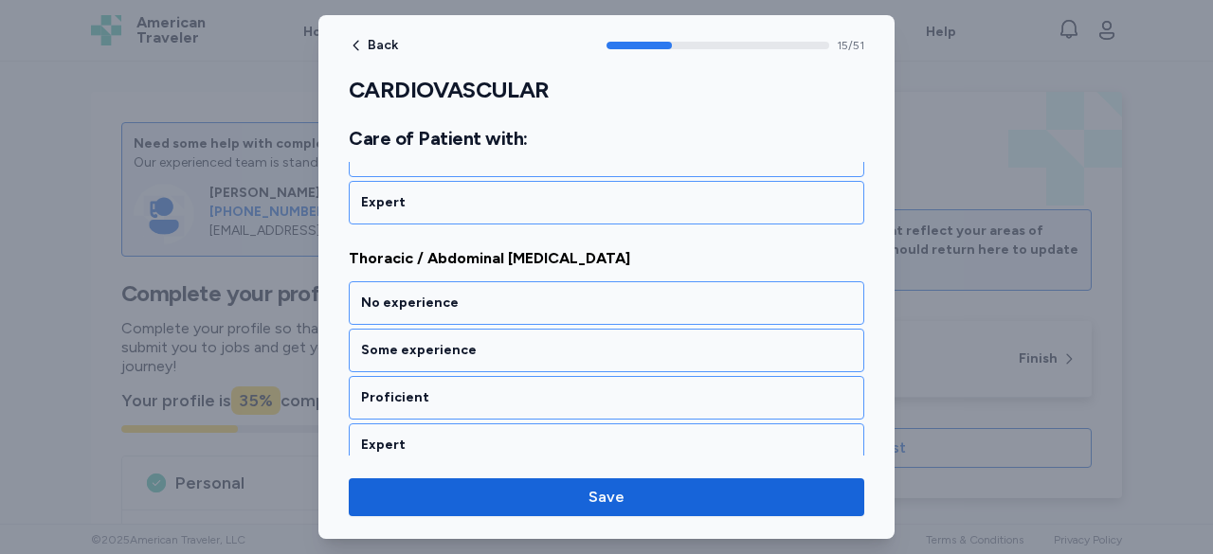
scroll to position [3955, 0]
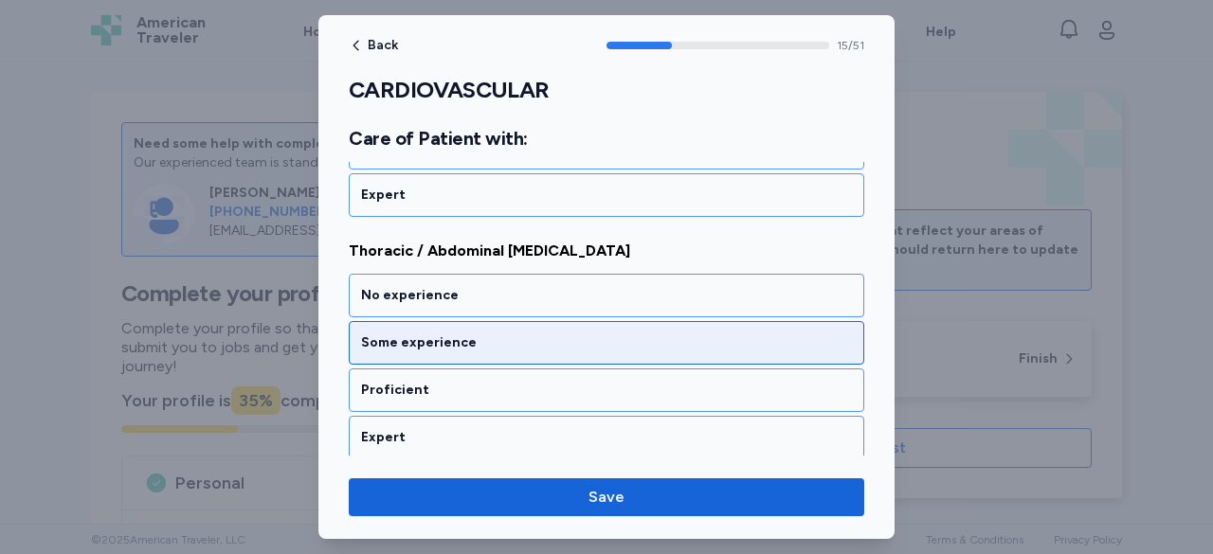
click at [499, 333] on div "Some experience" at bounding box center [606, 342] width 491 height 19
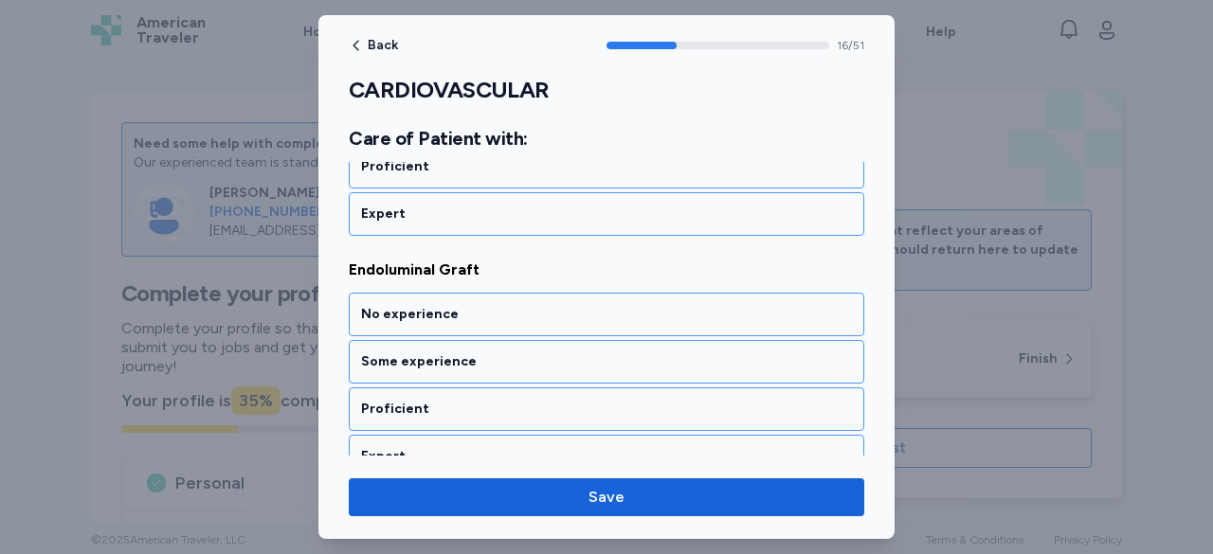
scroll to position [4195, 0]
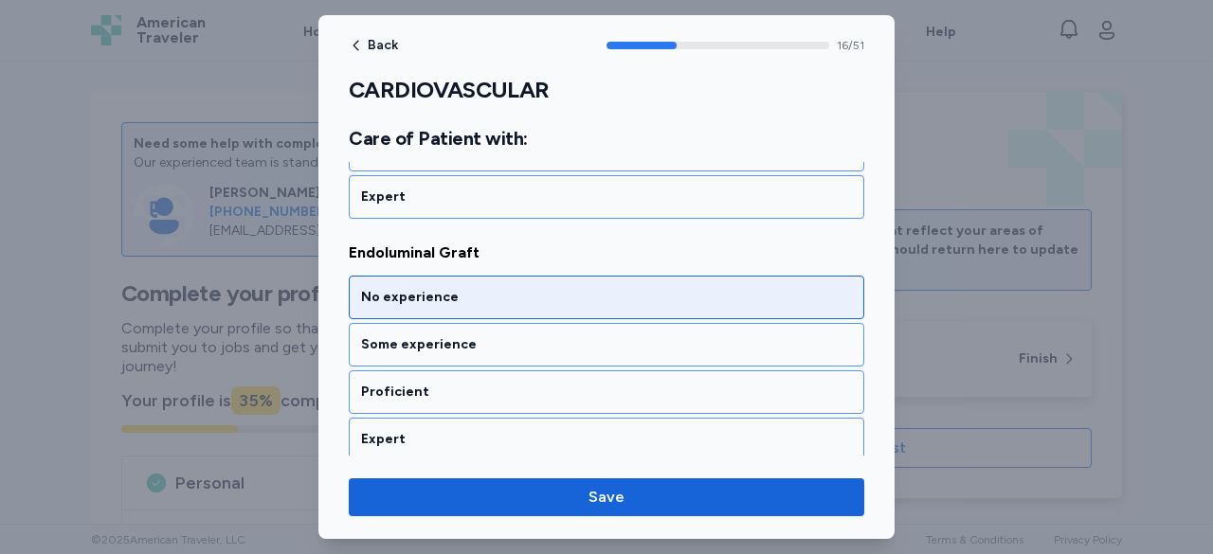
click at [470, 288] on div "No experience" at bounding box center [606, 297] width 491 height 19
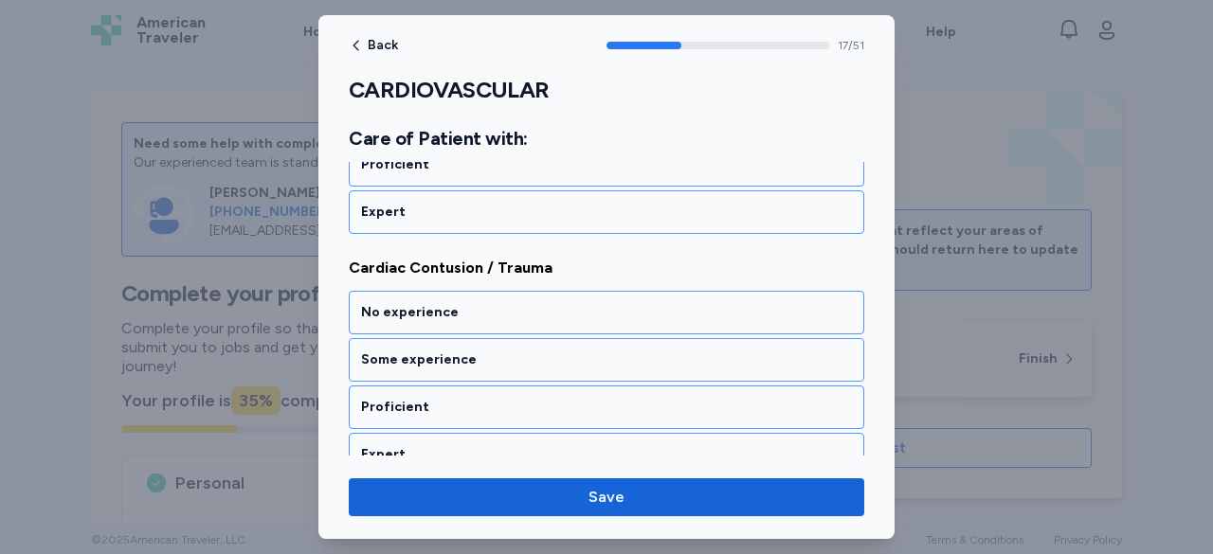
scroll to position [4435, 0]
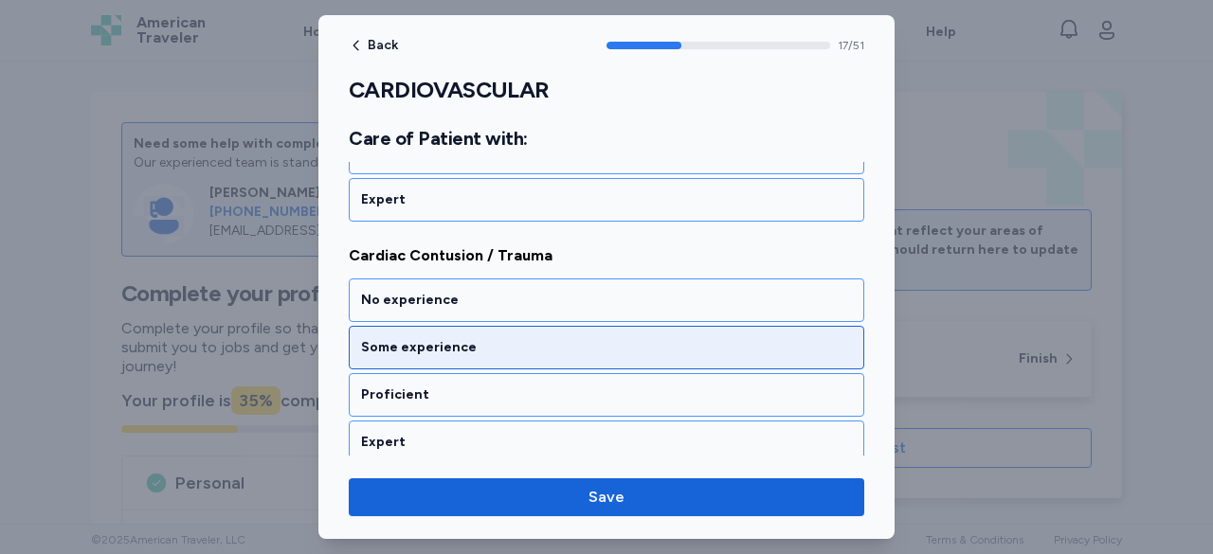
click at [478, 338] on div "Some experience" at bounding box center [606, 347] width 491 height 19
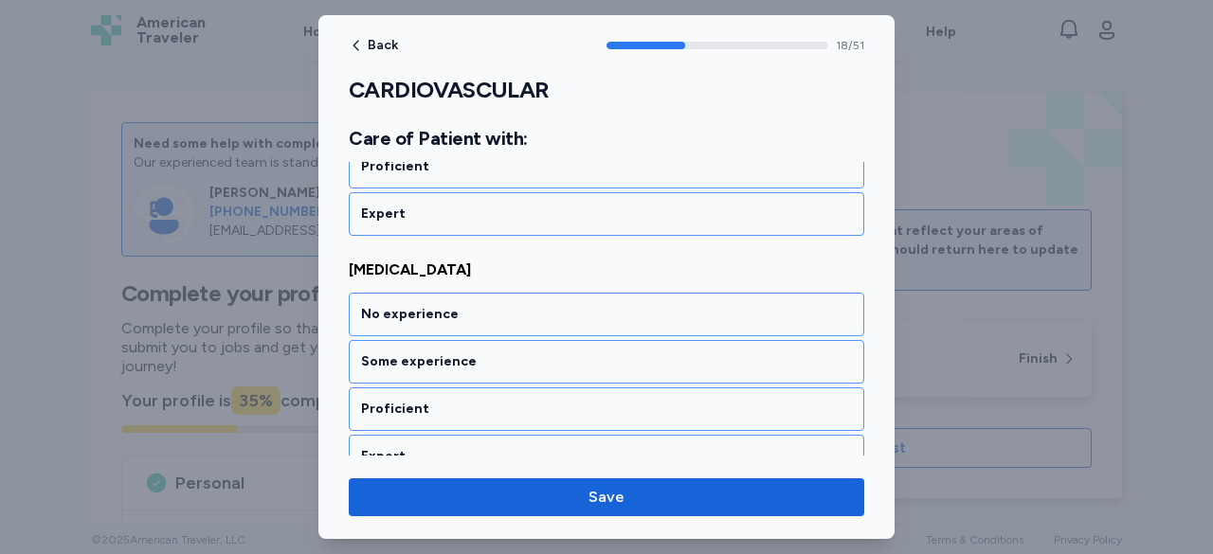
scroll to position [4675, 0]
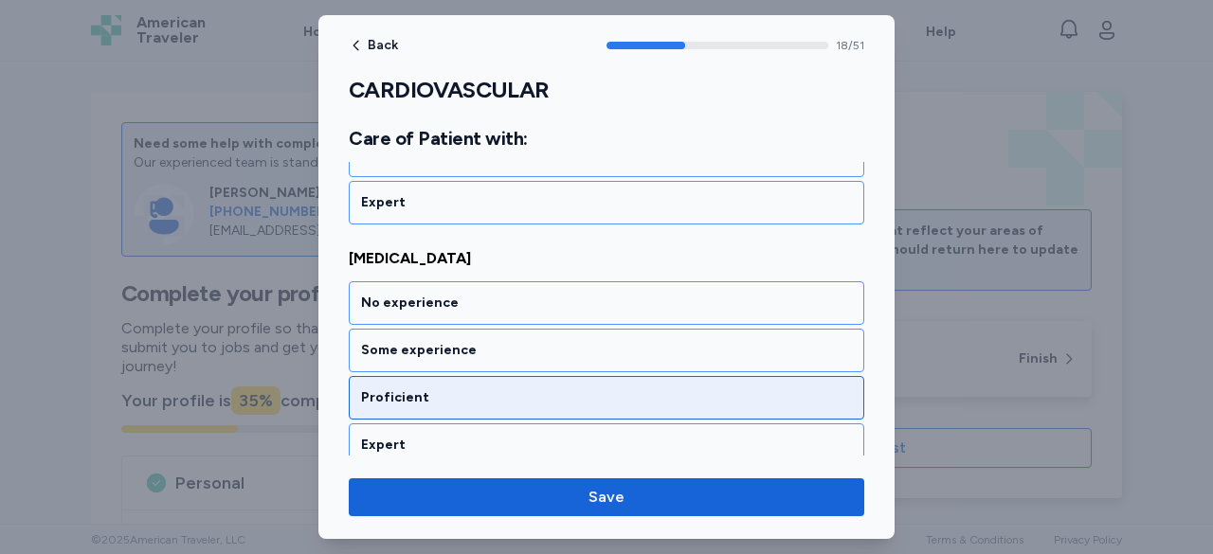
click at [475, 388] on div "Proficient" at bounding box center [606, 397] width 491 height 19
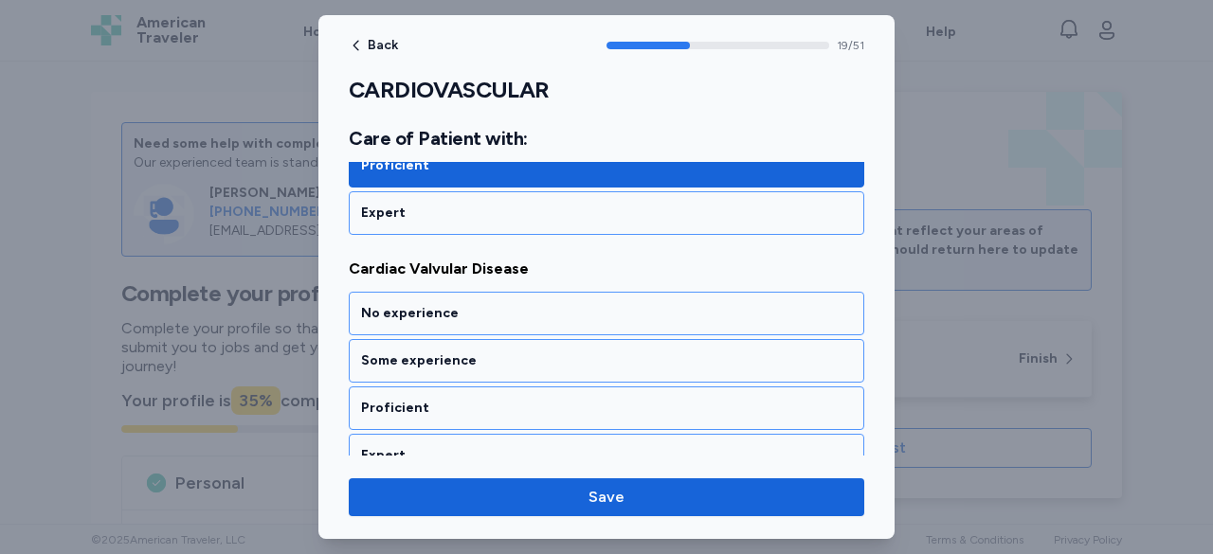
scroll to position [4915, 0]
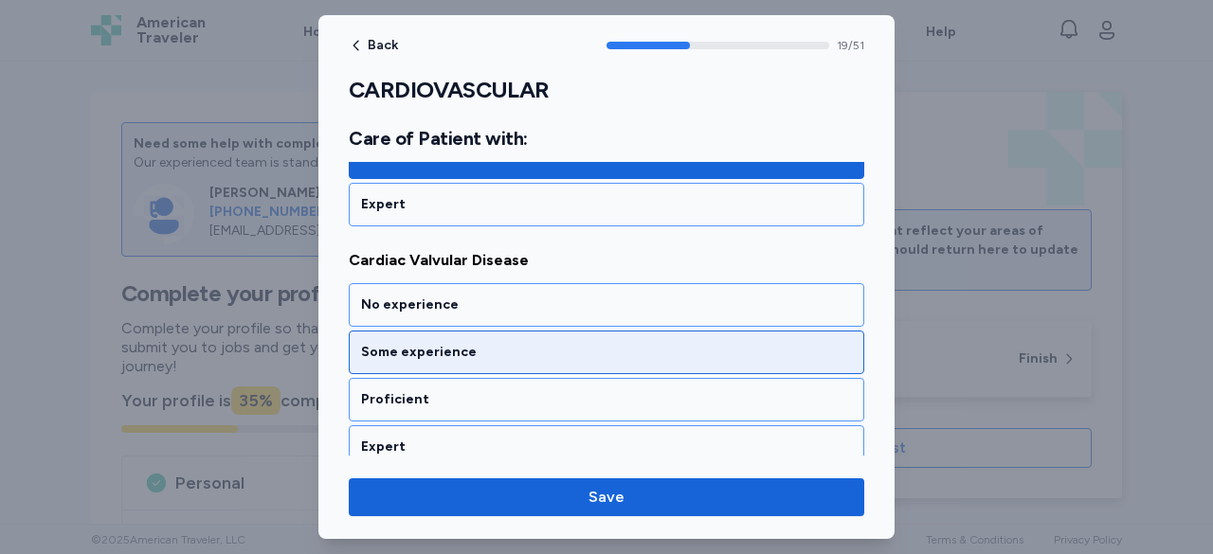
click at [492, 343] on div "Some experience" at bounding box center [606, 352] width 491 height 19
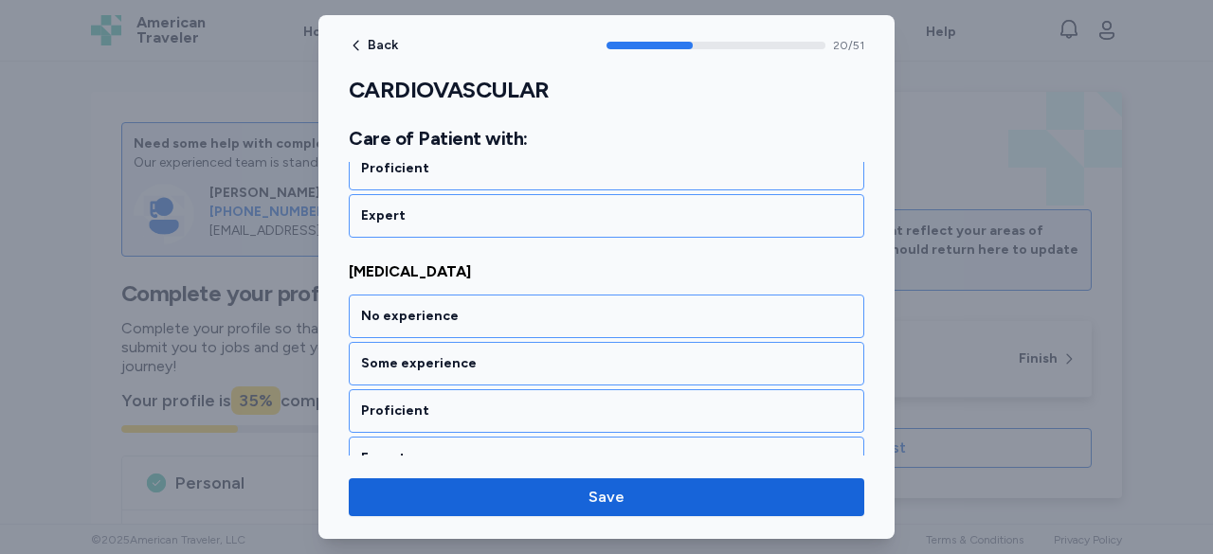
scroll to position [5155, 0]
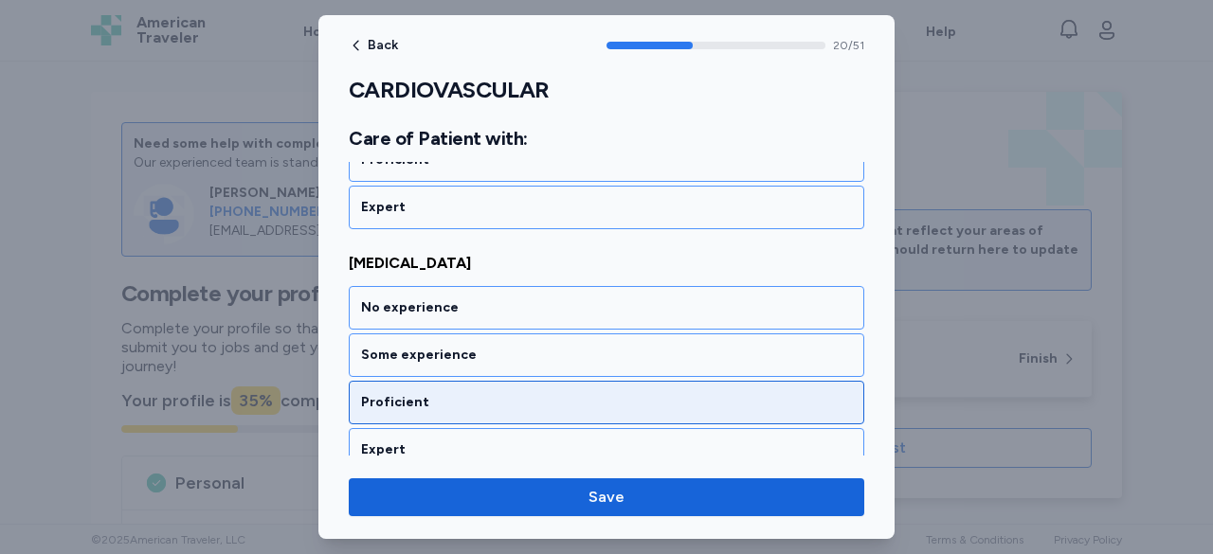
click at [466, 393] on div "Proficient" at bounding box center [606, 402] width 491 height 19
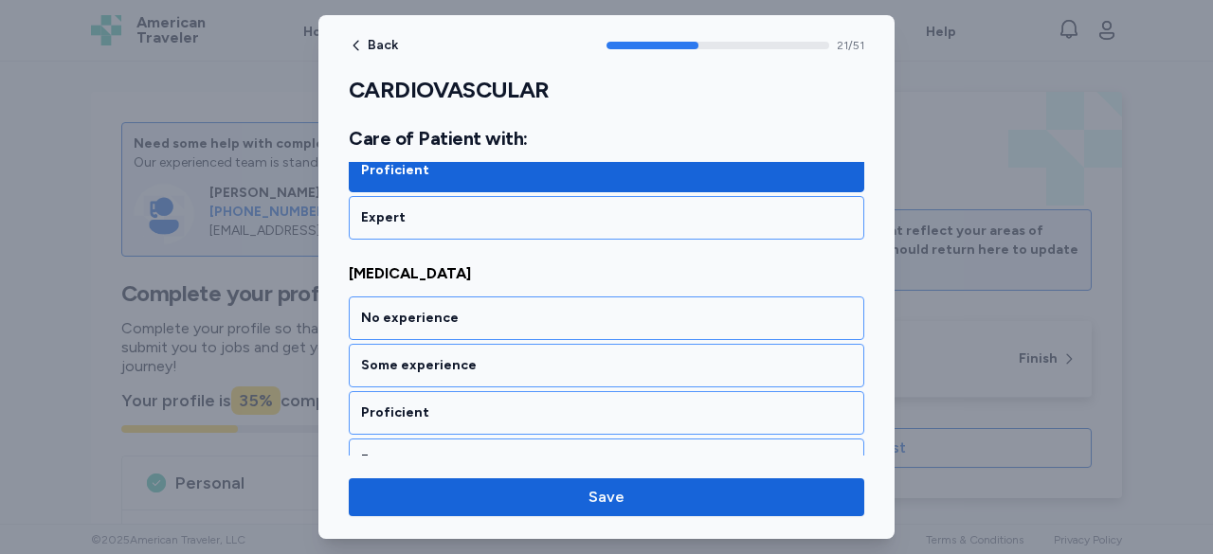
scroll to position [5395, 0]
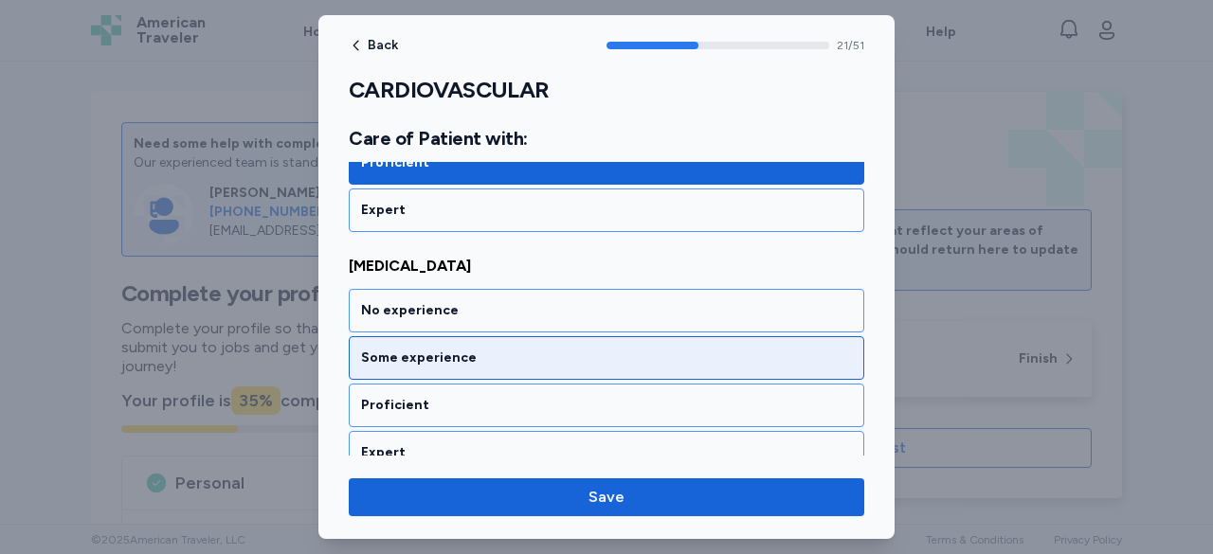
click at [478, 349] on div "Some experience" at bounding box center [606, 358] width 491 height 19
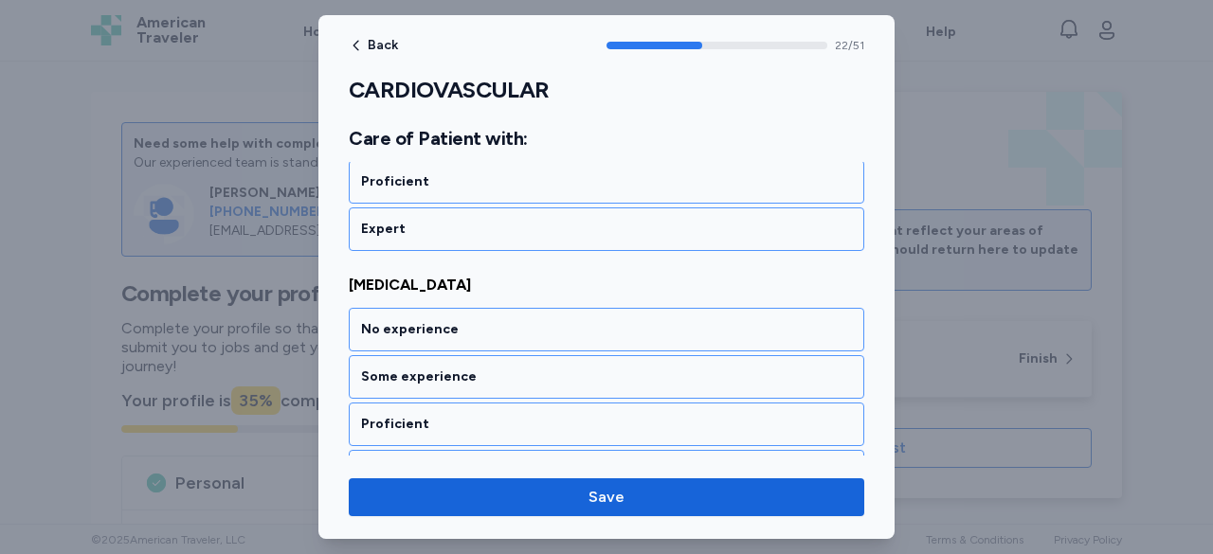
scroll to position [5635, 0]
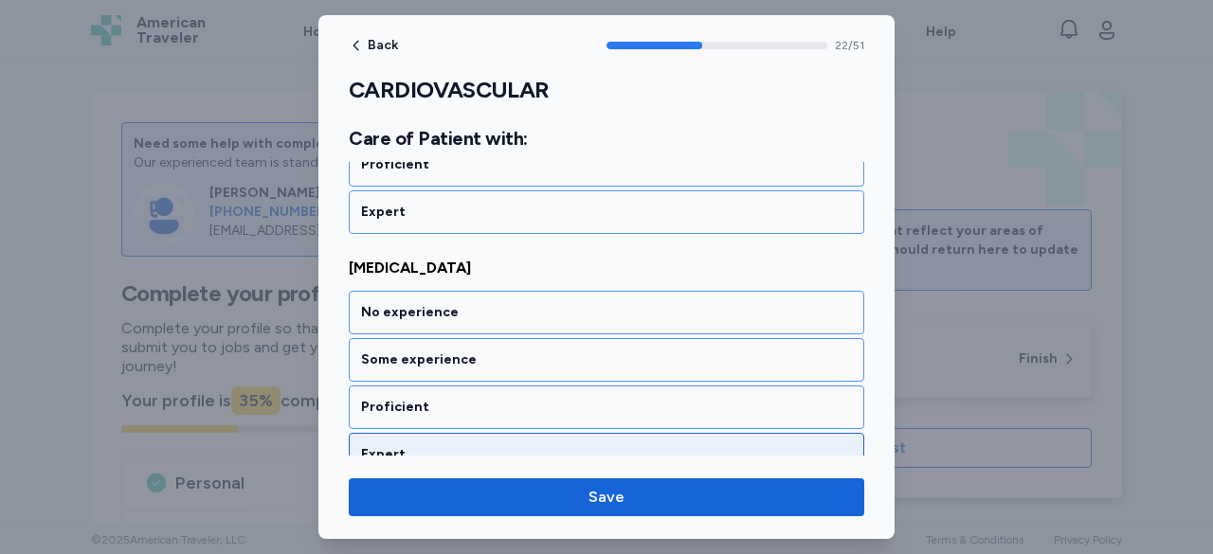
click at [441, 445] on div "Expert" at bounding box center [606, 454] width 491 height 19
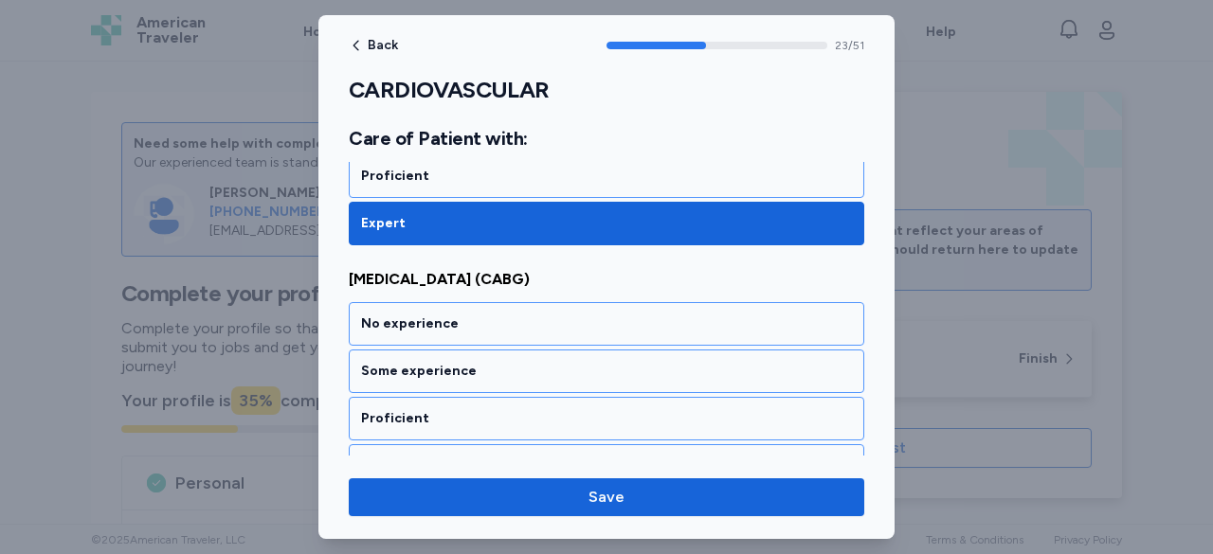
scroll to position [5875, 0]
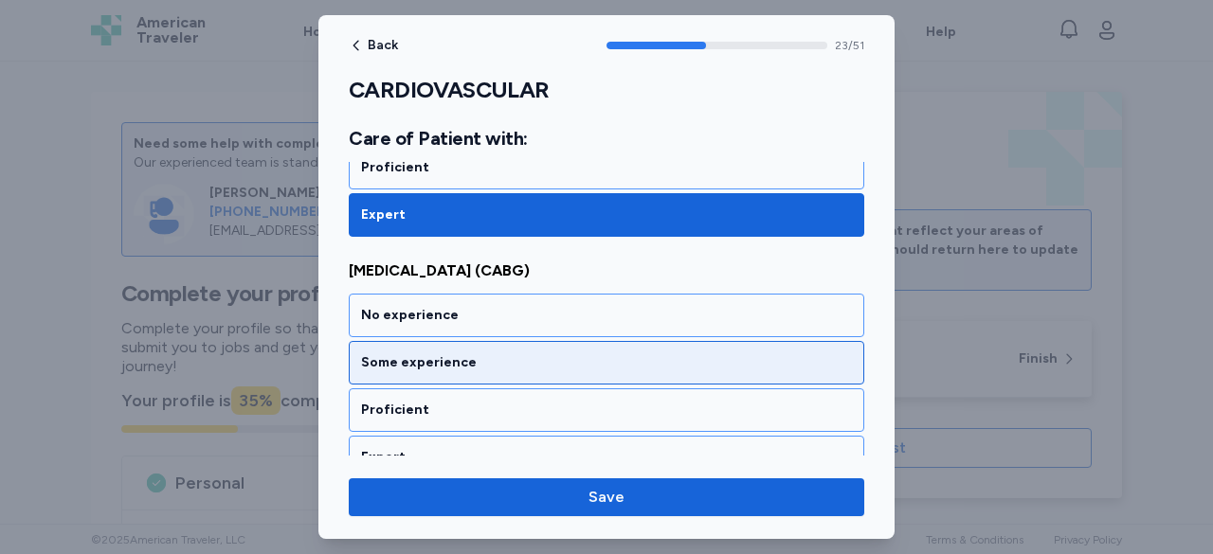
click at [510, 353] on div "Some experience" at bounding box center [606, 362] width 491 height 19
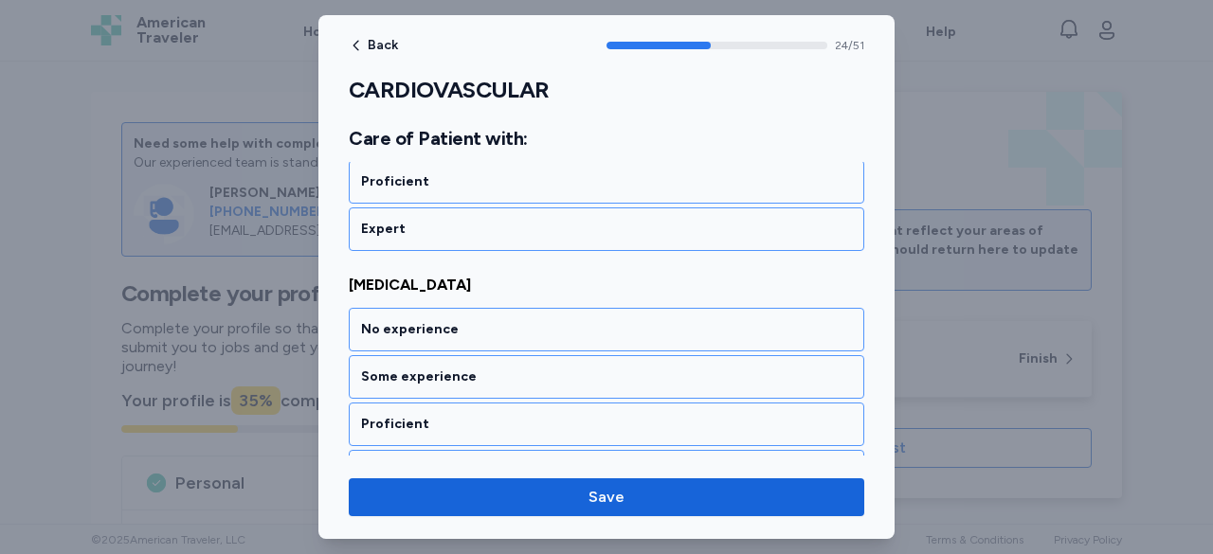
scroll to position [6115, 0]
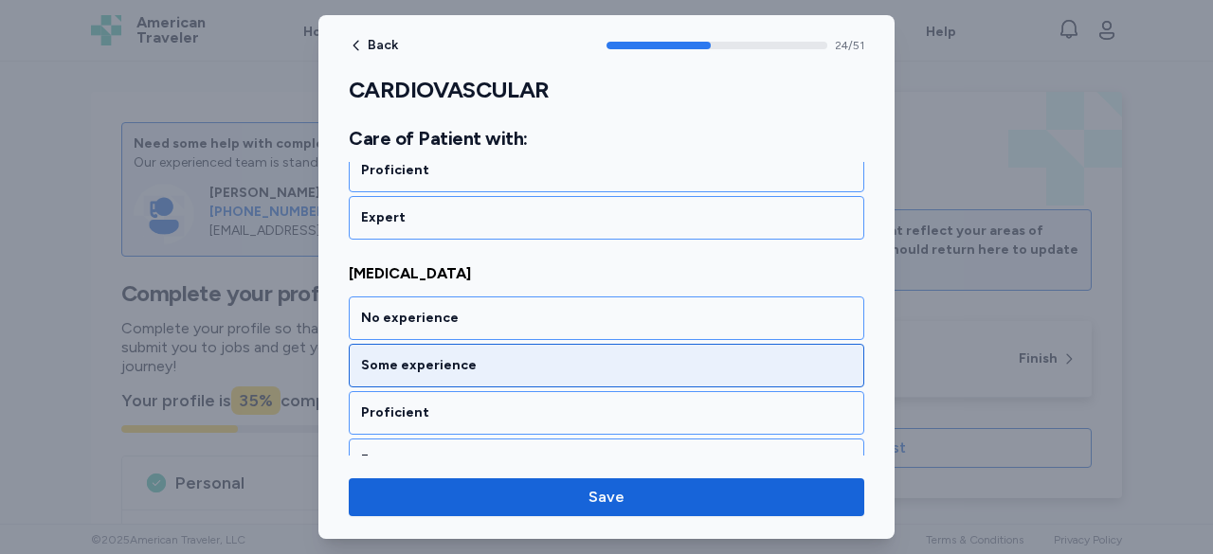
click at [520, 356] on div "Some experience" at bounding box center [606, 365] width 491 height 19
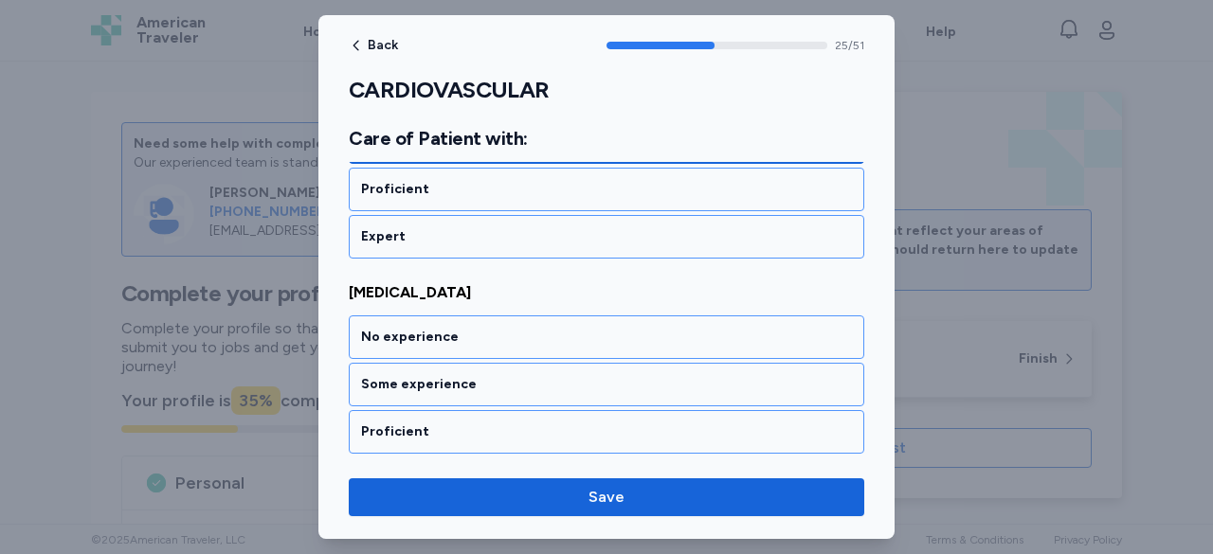
scroll to position [6355, 0]
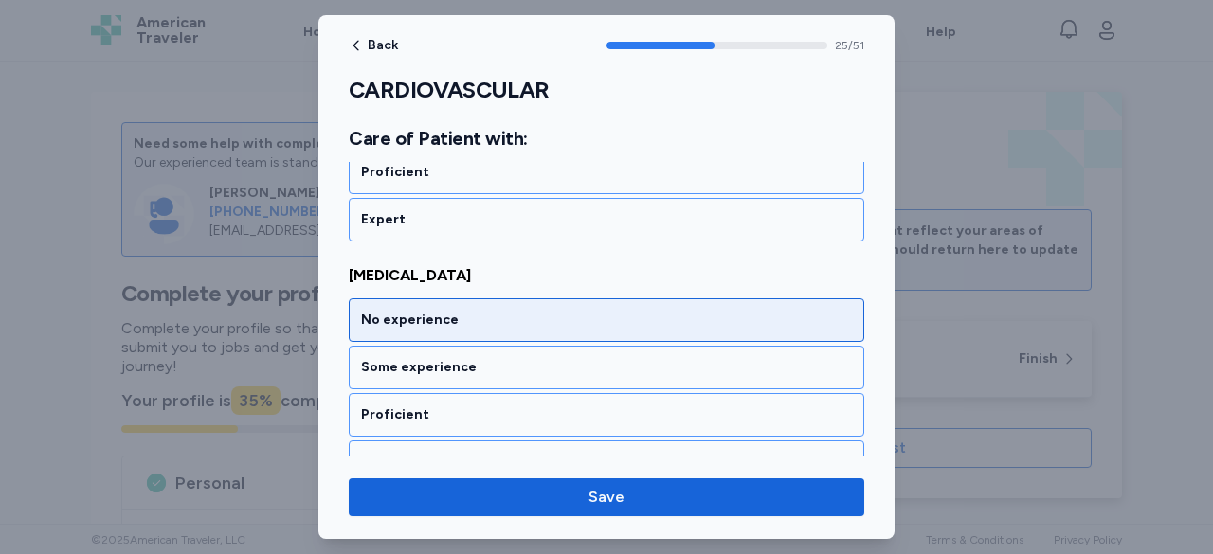
click at [512, 311] on div "No experience" at bounding box center [606, 320] width 491 height 19
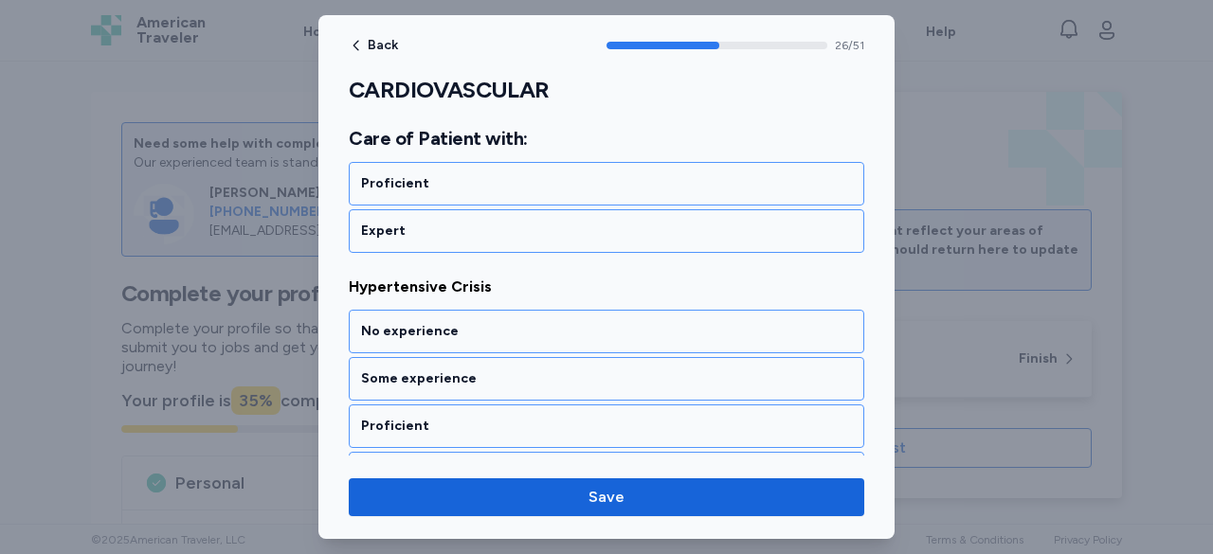
scroll to position [6595, 0]
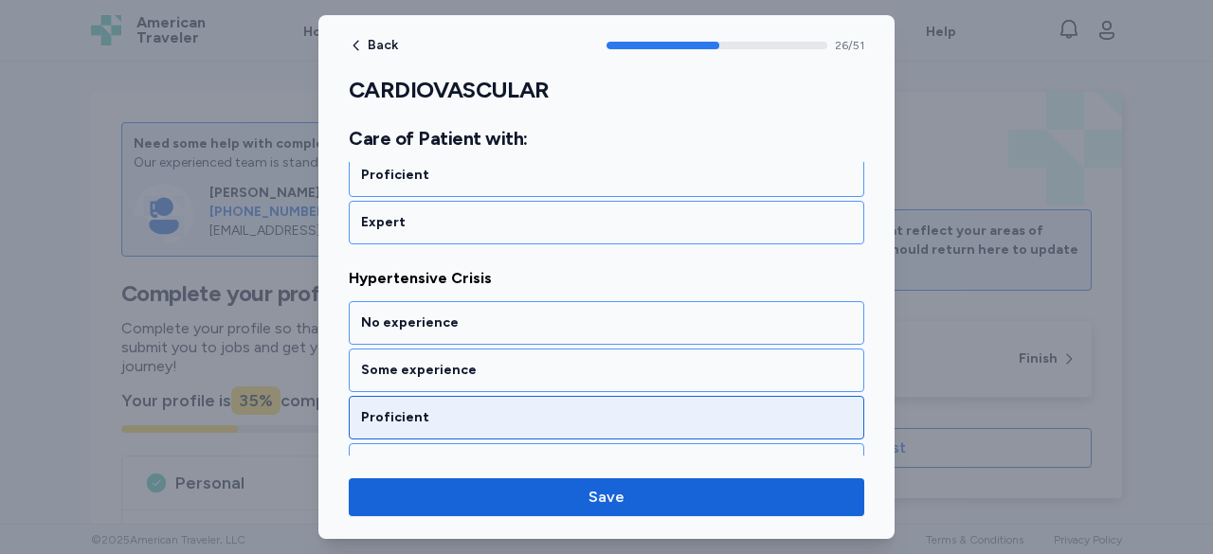
click at [478, 396] on div "Proficient" at bounding box center [606, 418] width 515 height 44
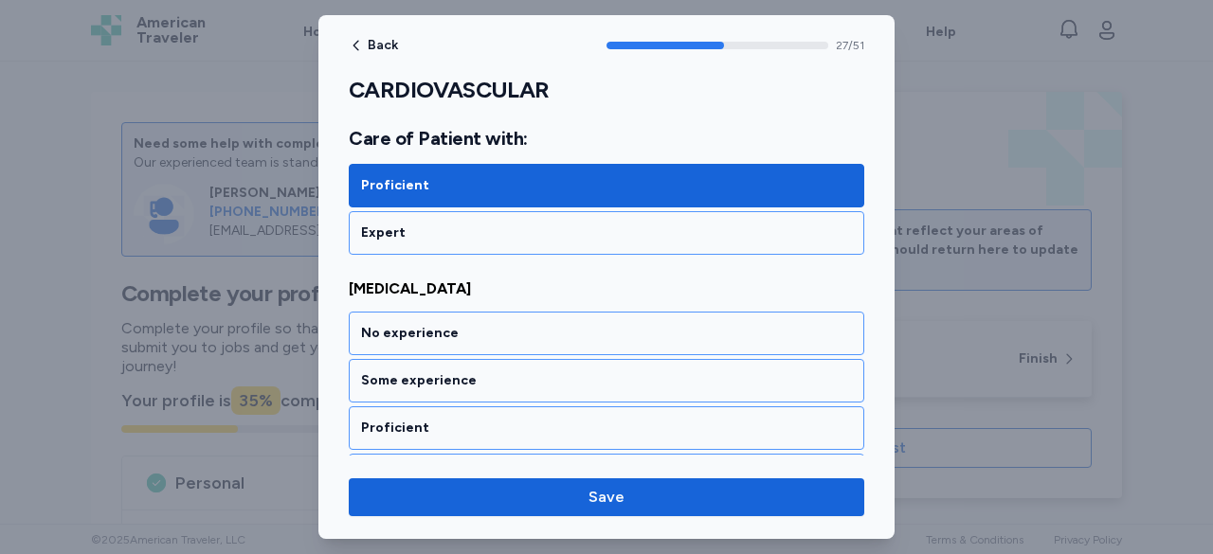
scroll to position [6835, 0]
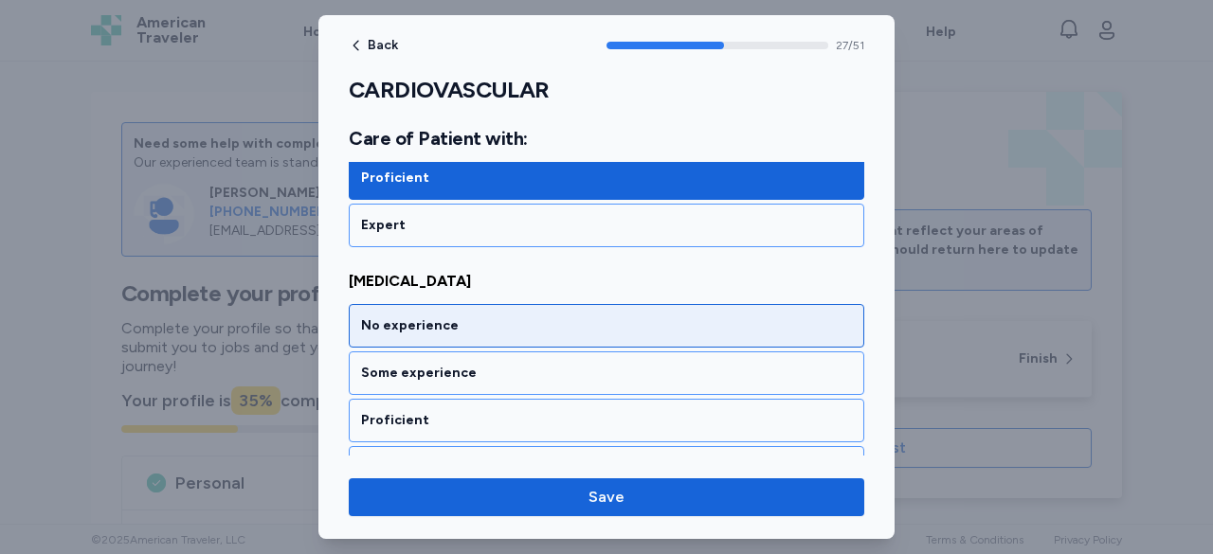
click at [453, 316] on div "No experience" at bounding box center [606, 325] width 491 height 19
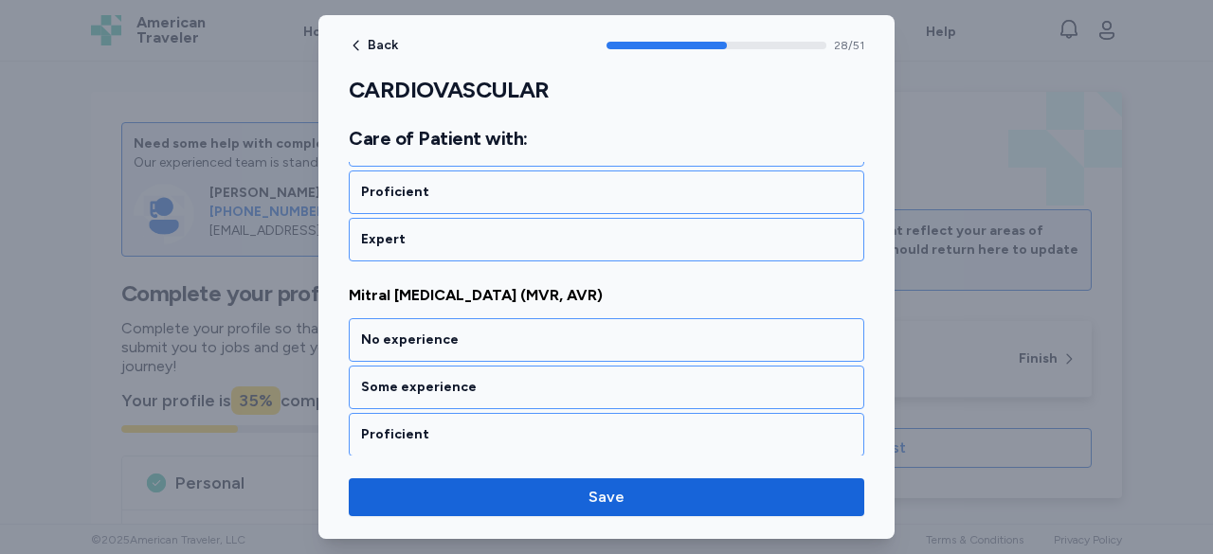
scroll to position [7075, 0]
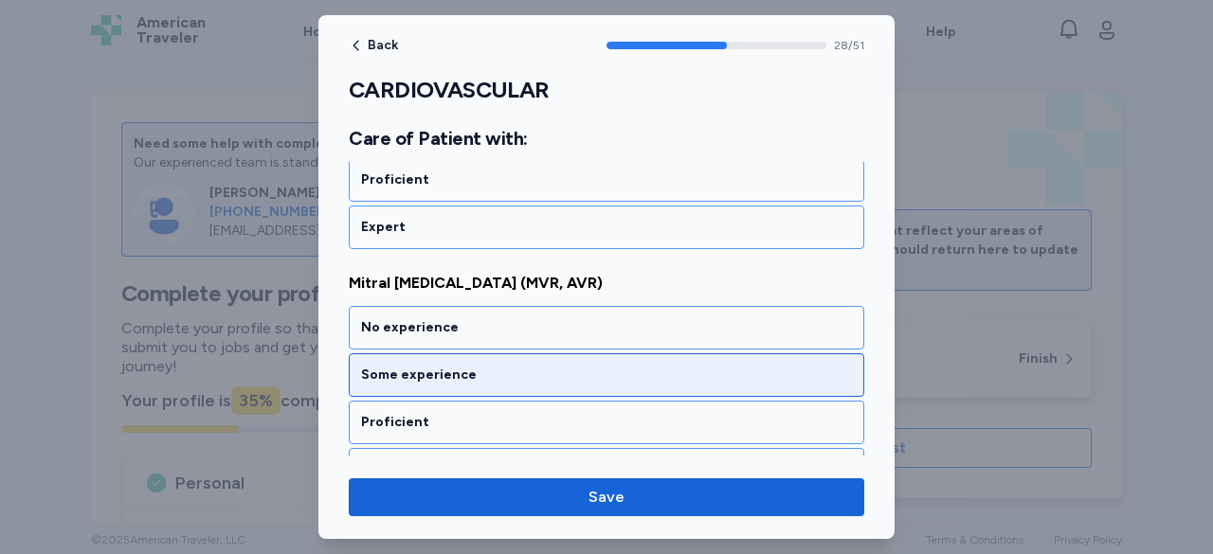
click at [444, 366] on div "Some experience" at bounding box center [606, 375] width 491 height 19
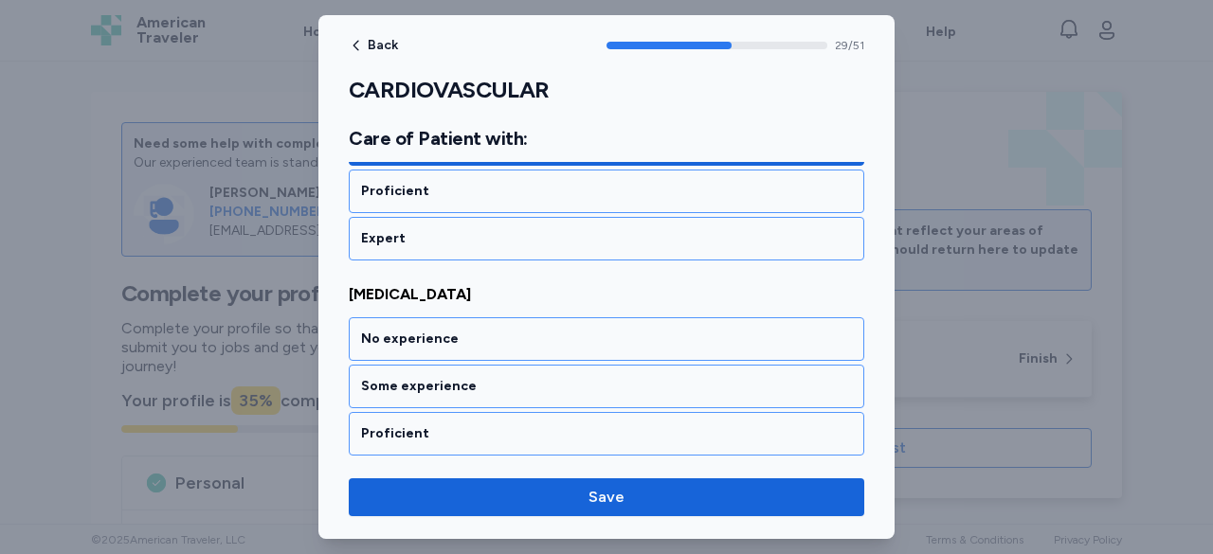
scroll to position [7315, 0]
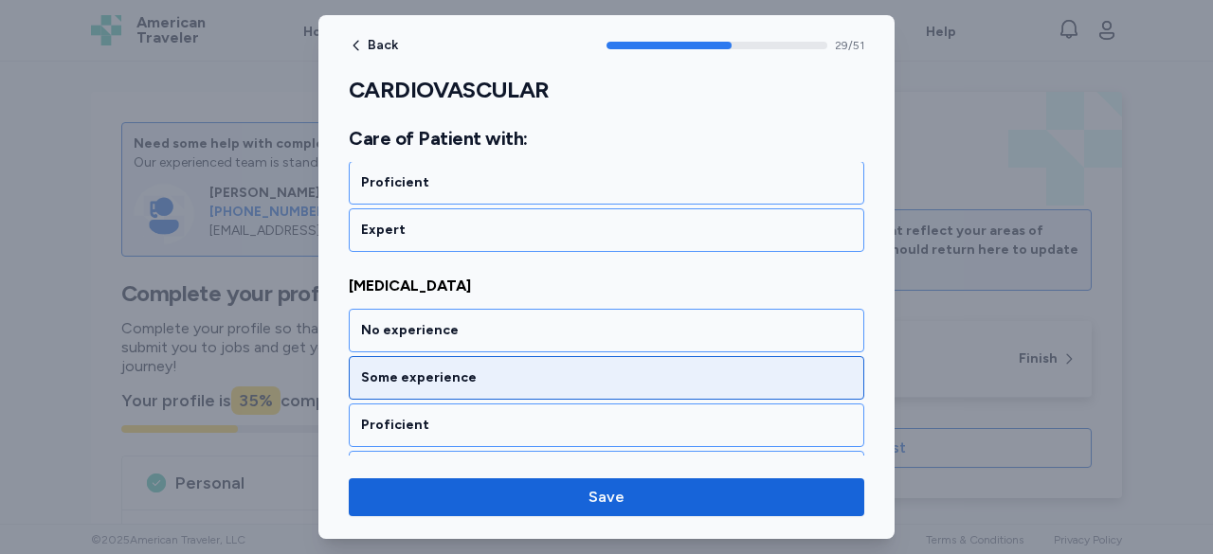
click at [460, 369] on div "Some experience" at bounding box center [606, 378] width 491 height 19
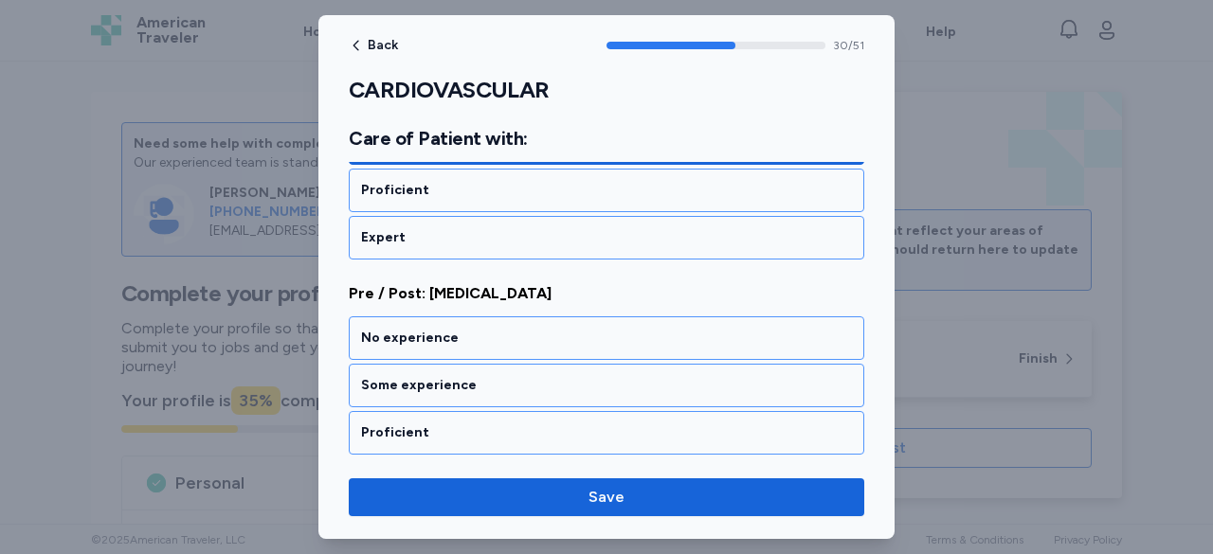
scroll to position [7555, 0]
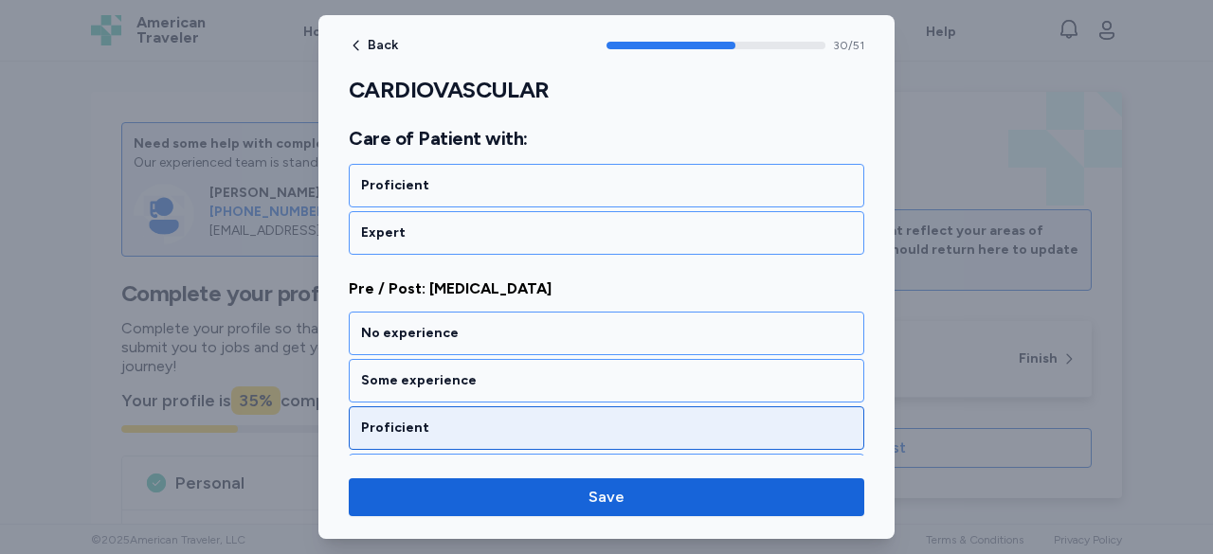
click at [455, 419] on div "Proficient" at bounding box center [606, 428] width 491 height 19
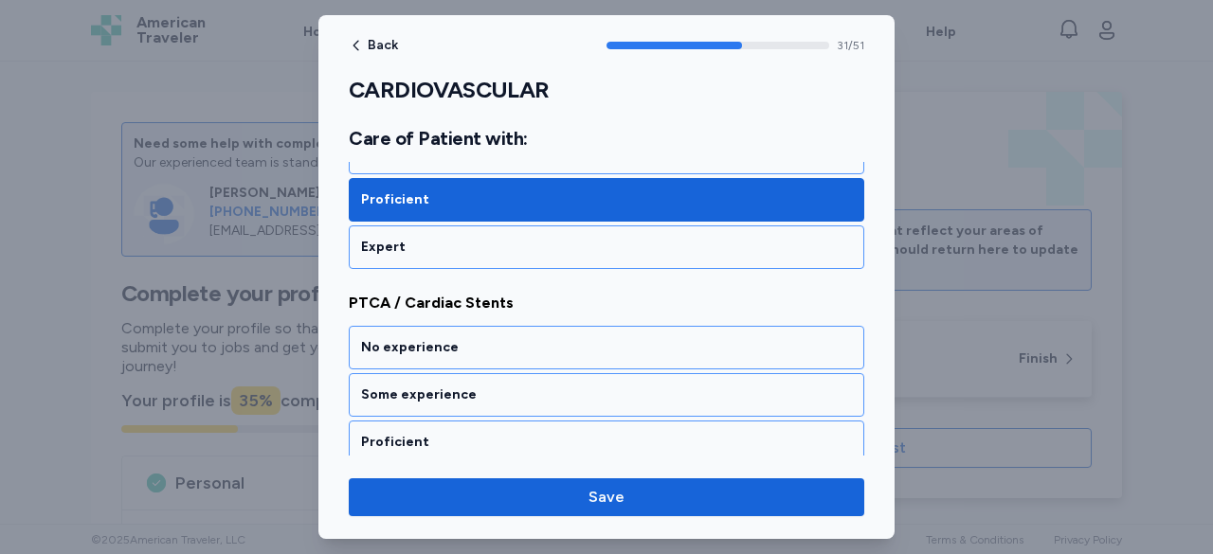
scroll to position [7796, 0]
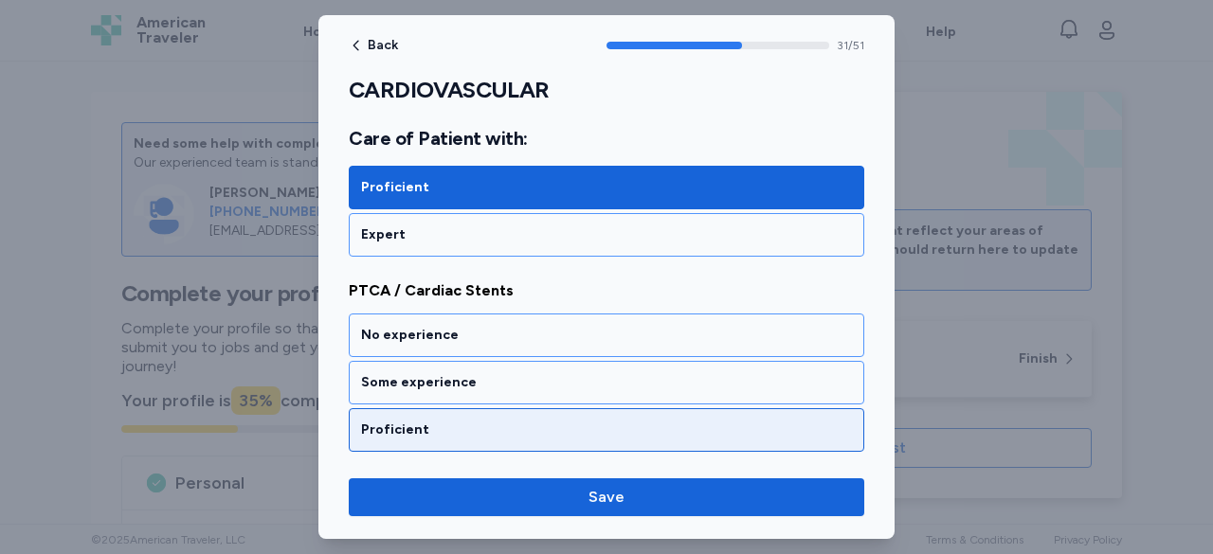
click at [462, 421] on div "Proficient" at bounding box center [606, 430] width 491 height 19
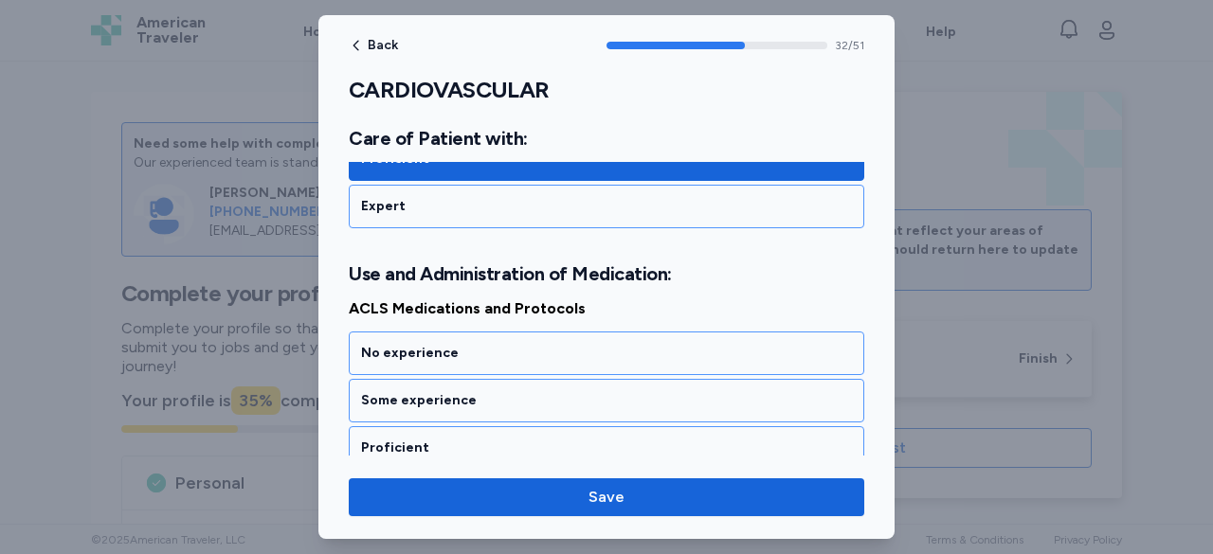
scroll to position [8082, 0]
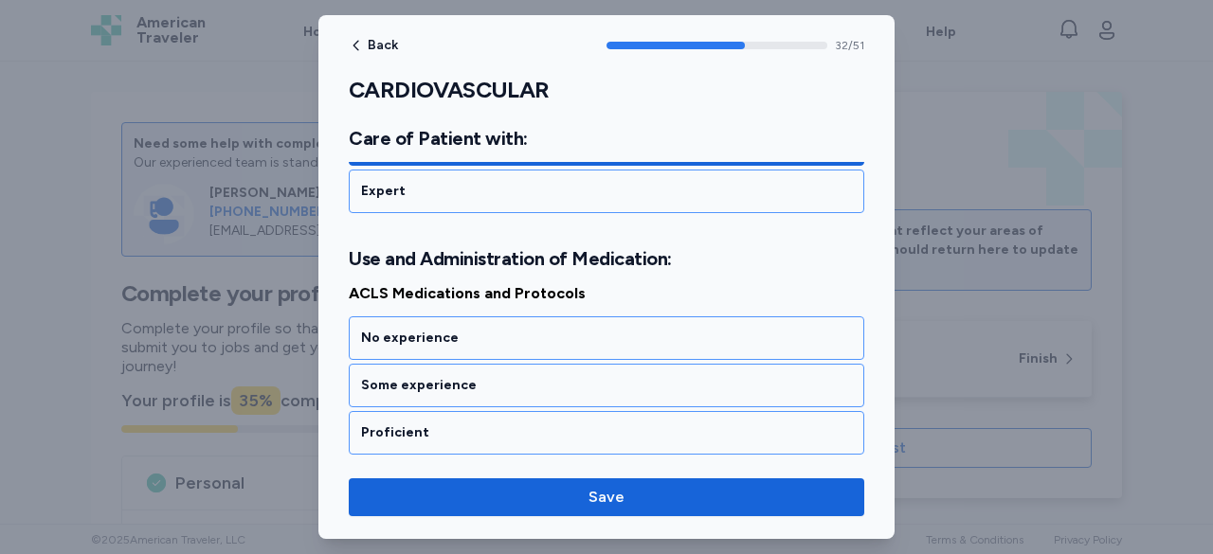
click at [474, 471] on div "Expert" at bounding box center [606, 480] width 491 height 19
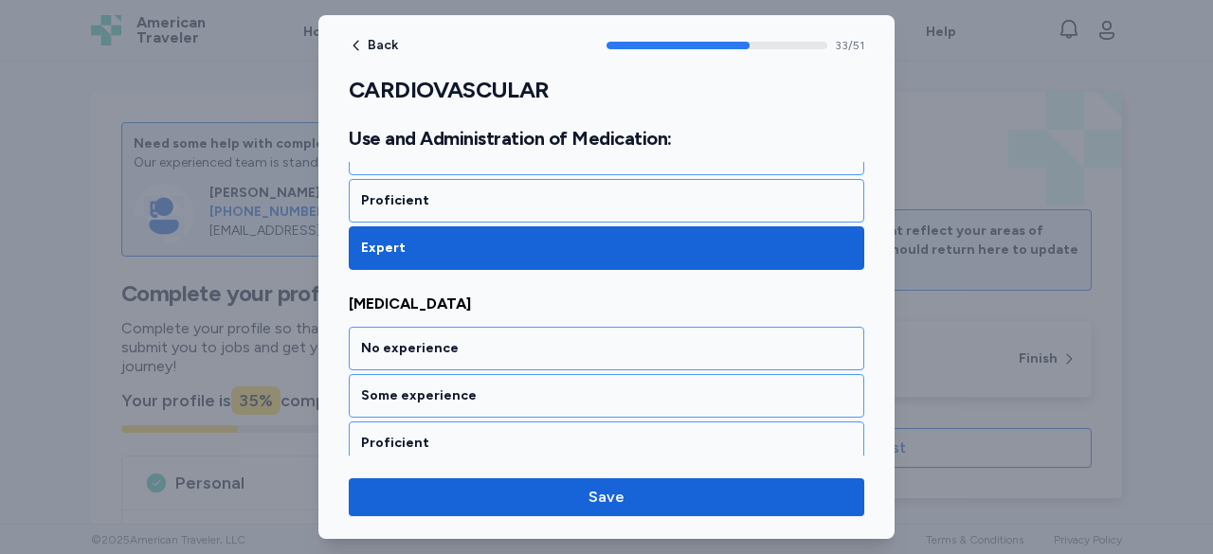
scroll to position [8322, 0]
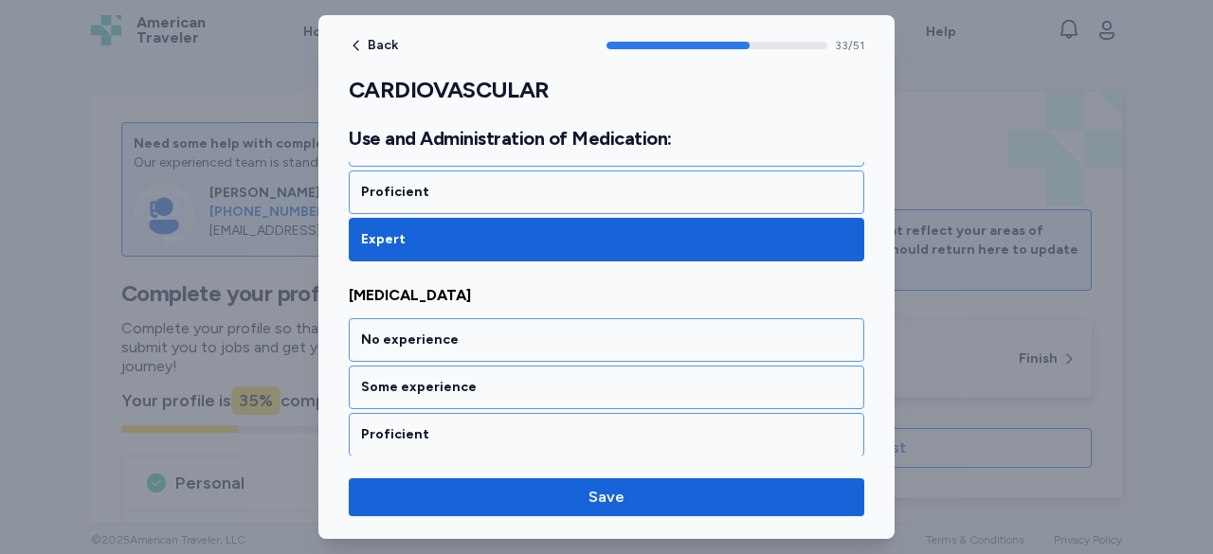
click at [474, 473] on div "Expert" at bounding box center [606, 482] width 491 height 19
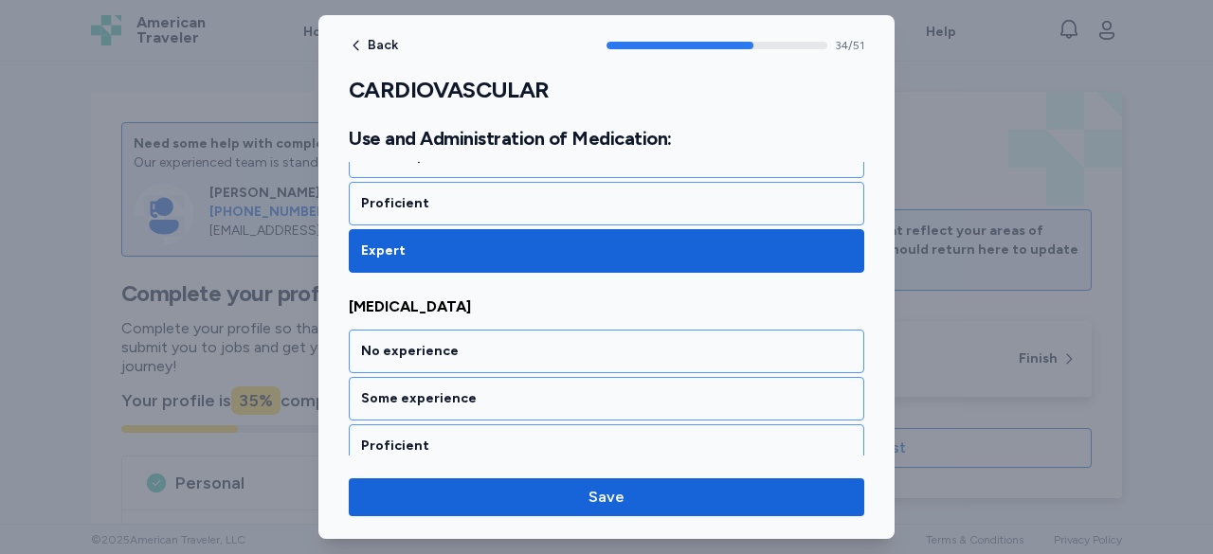
scroll to position [8562, 0]
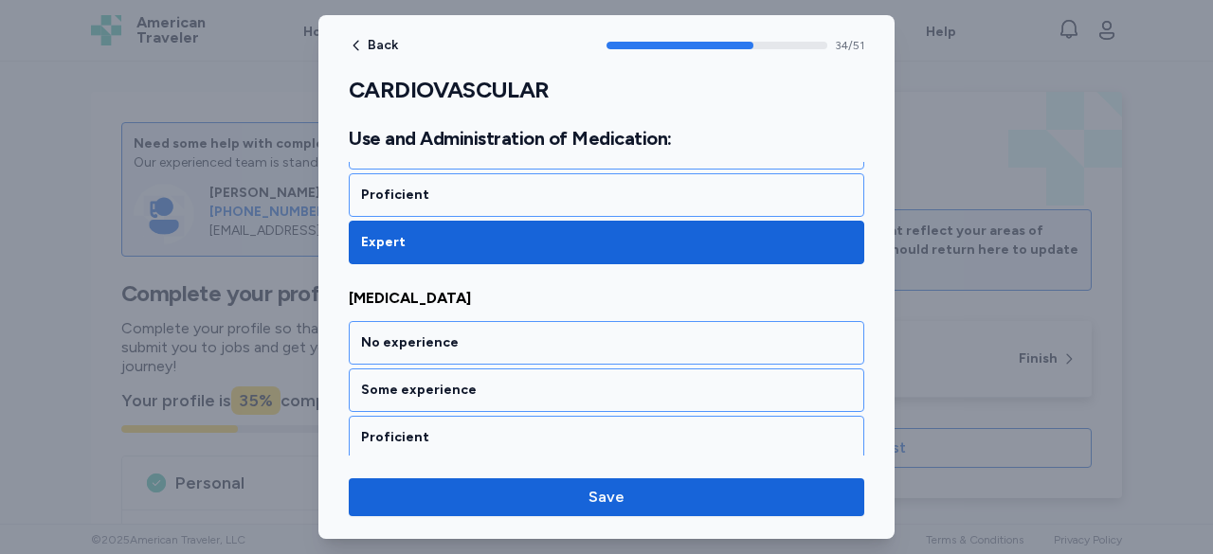
click at [474, 476] on div "Expert" at bounding box center [606, 485] width 491 height 19
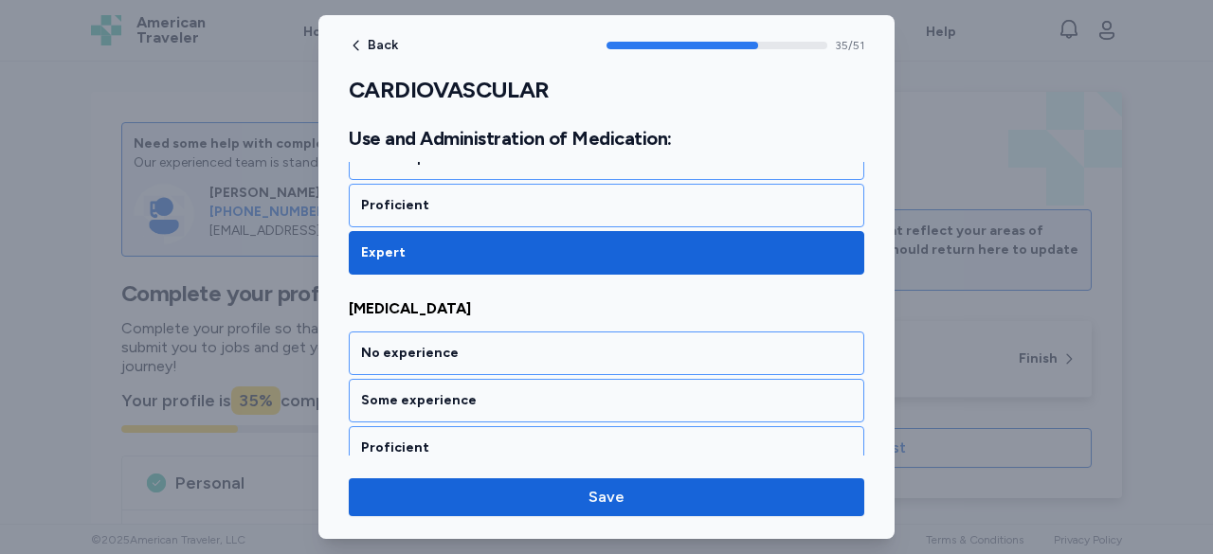
scroll to position [8802, 0]
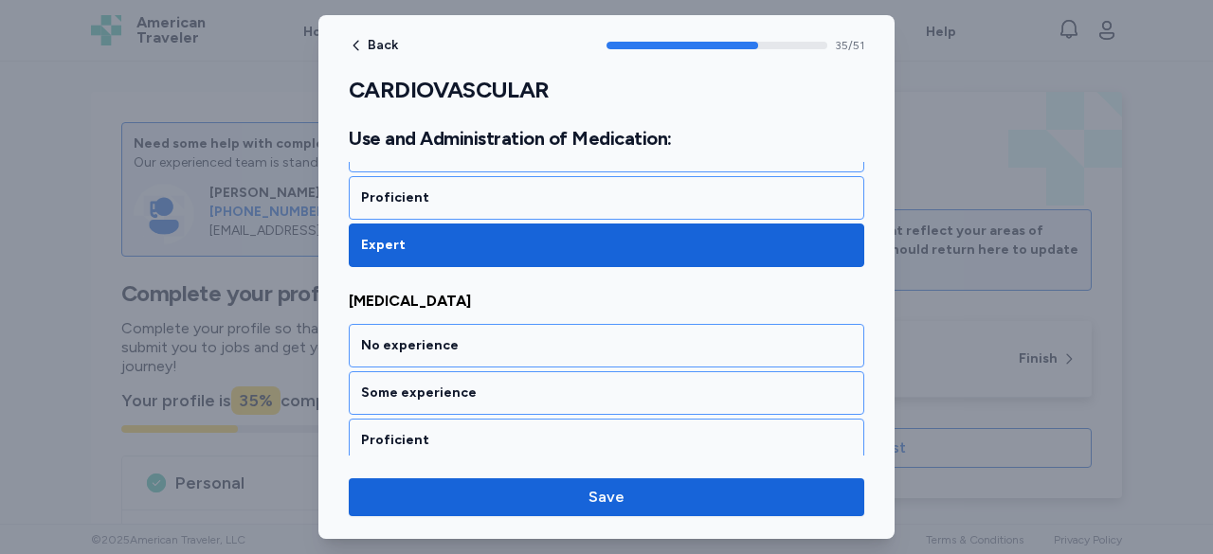
click at [474, 478] on div "Expert" at bounding box center [606, 487] width 491 height 19
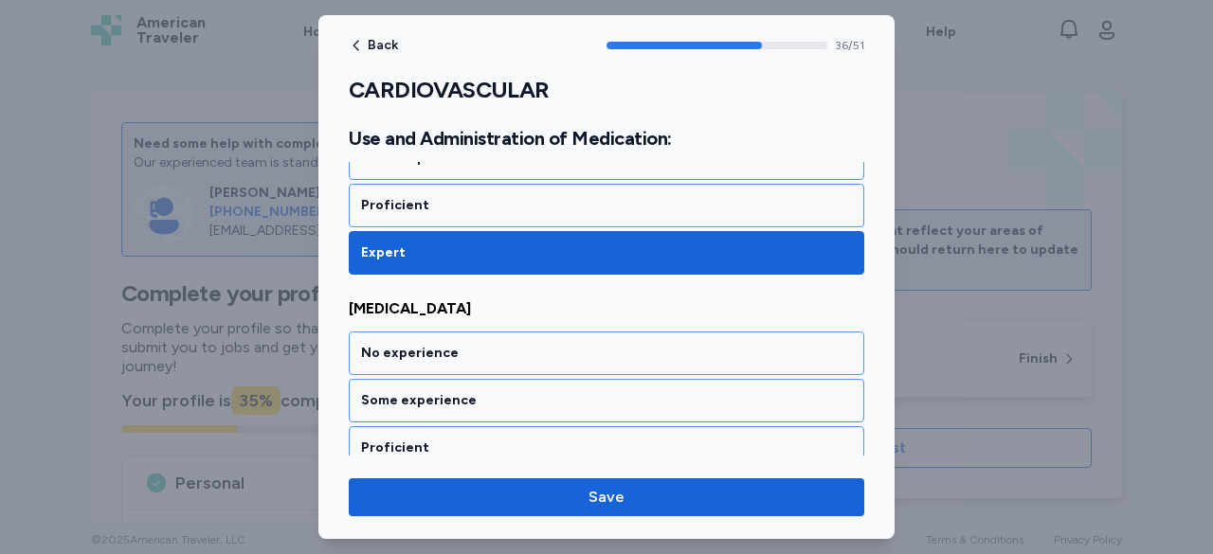
scroll to position [9042, 0]
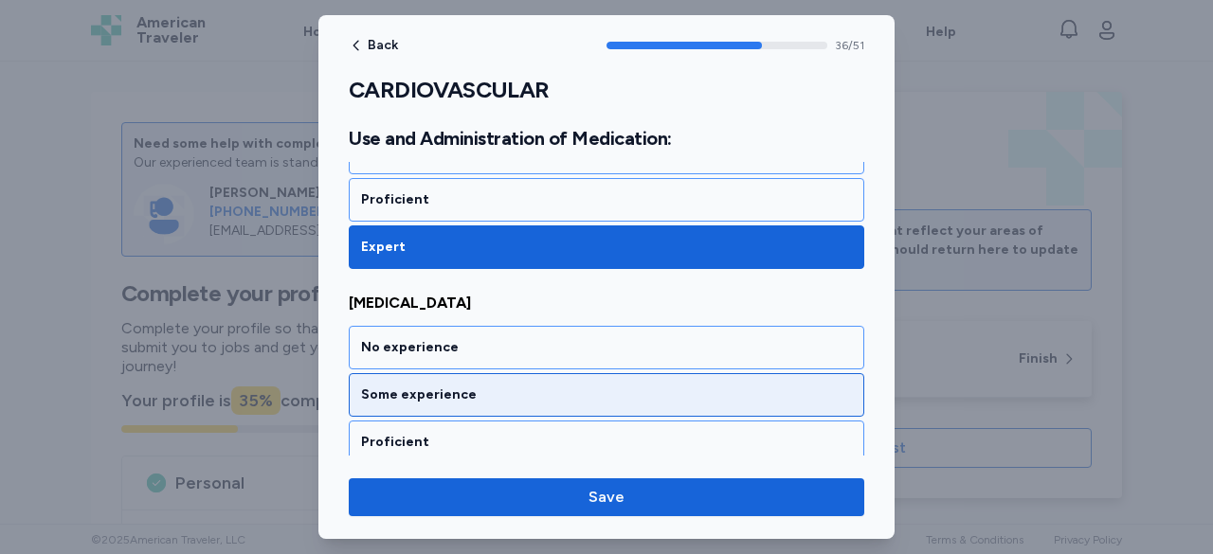
click at [517, 386] on div "Some experience" at bounding box center [606, 395] width 491 height 19
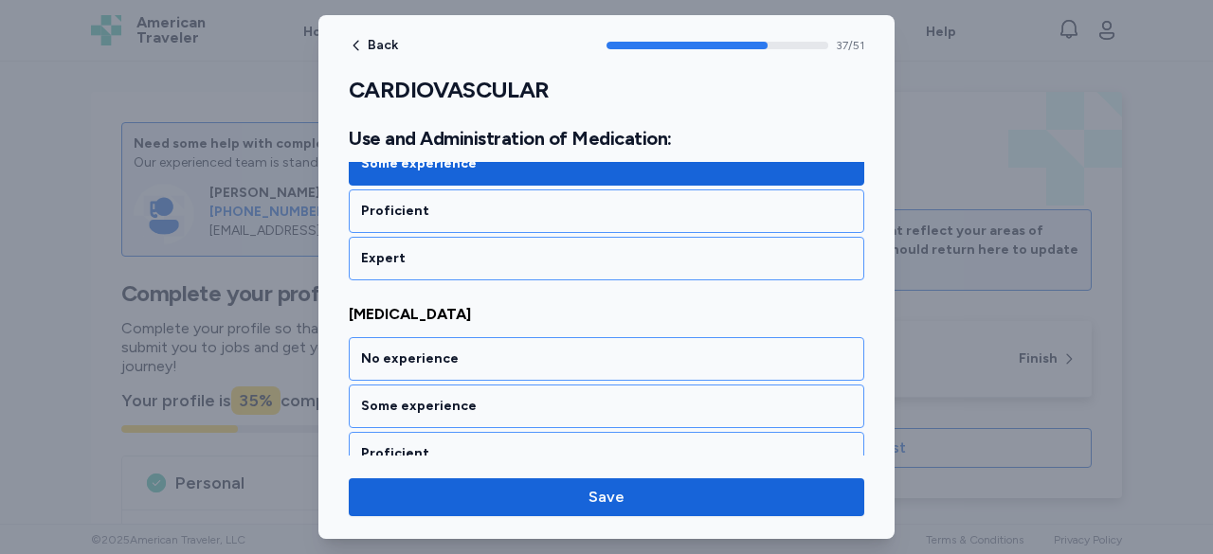
scroll to position [9282, 0]
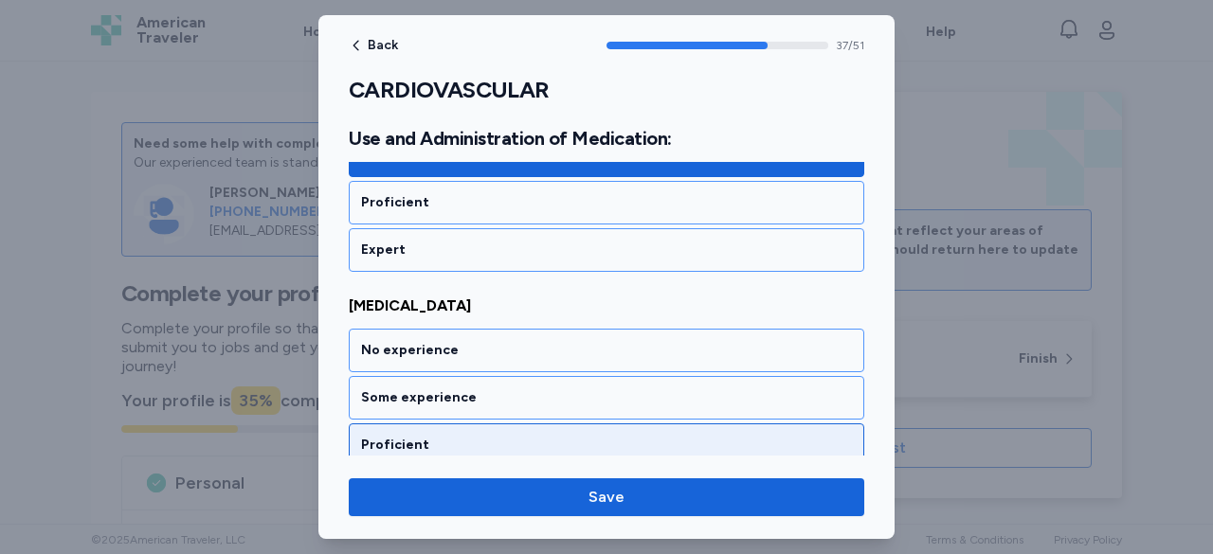
click at [497, 436] on div "Proficient" at bounding box center [606, 445] width 491 height 19
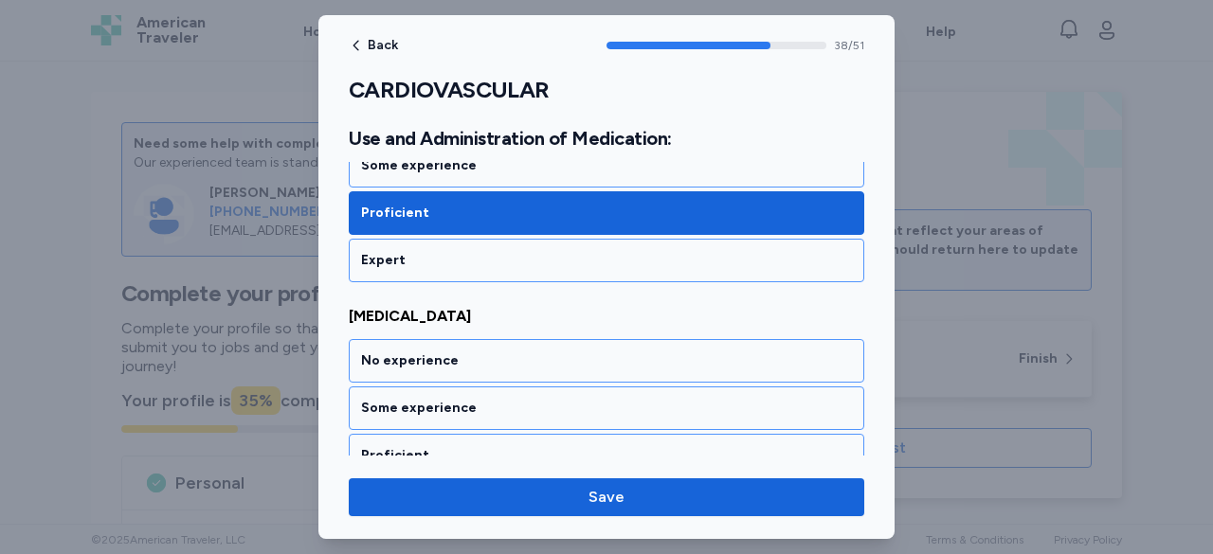
scroll to position [9522, 0]
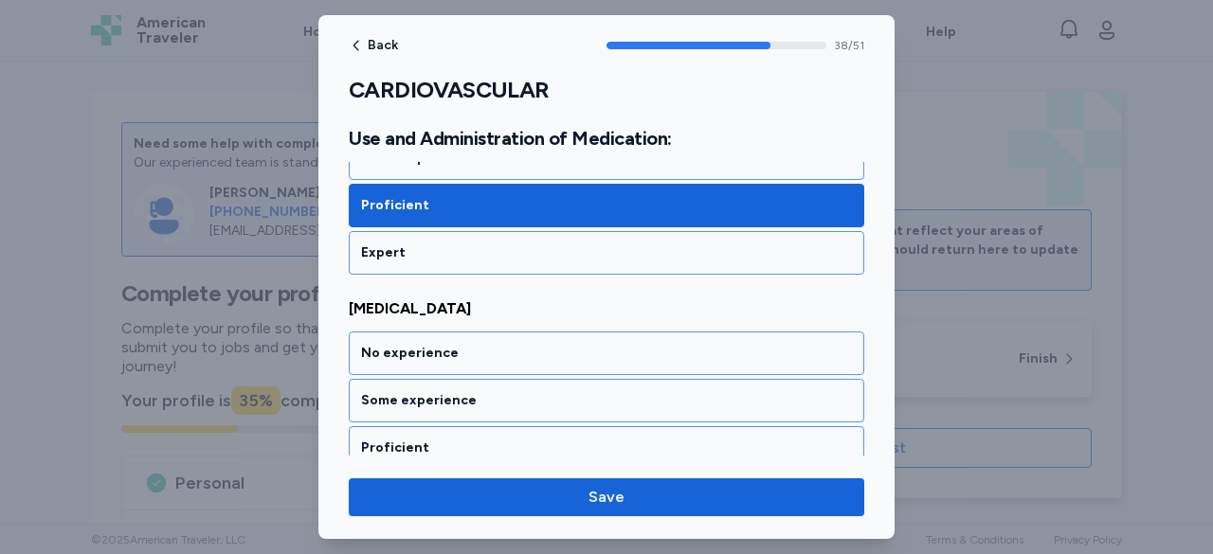
click at [497, 439] on div "Proficient" at bounding box center [606, 448] width 491 height 19
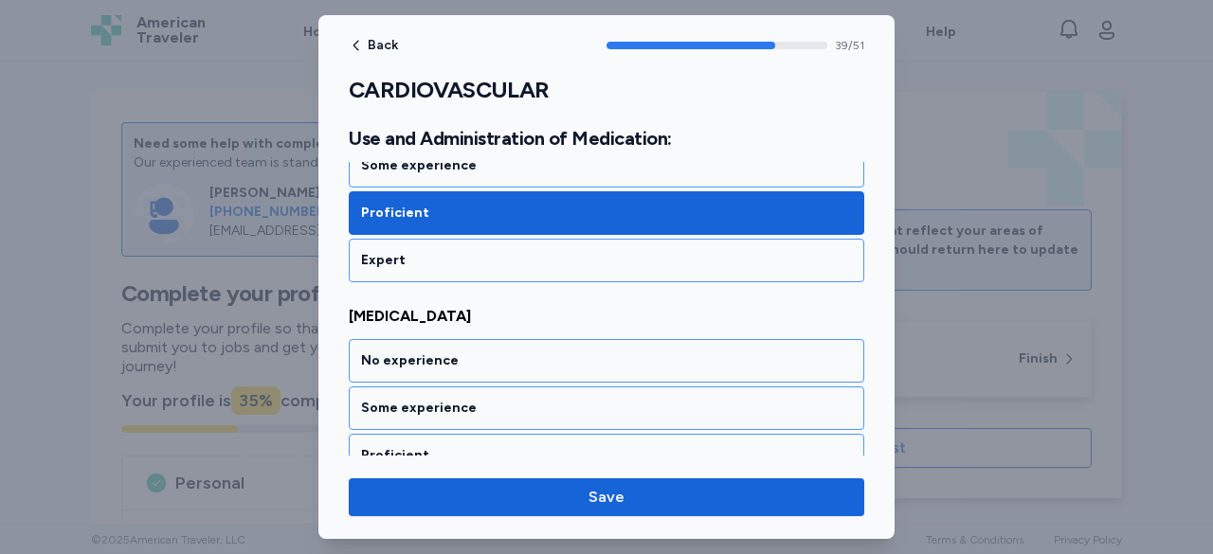
scroll to position [9762, 0]
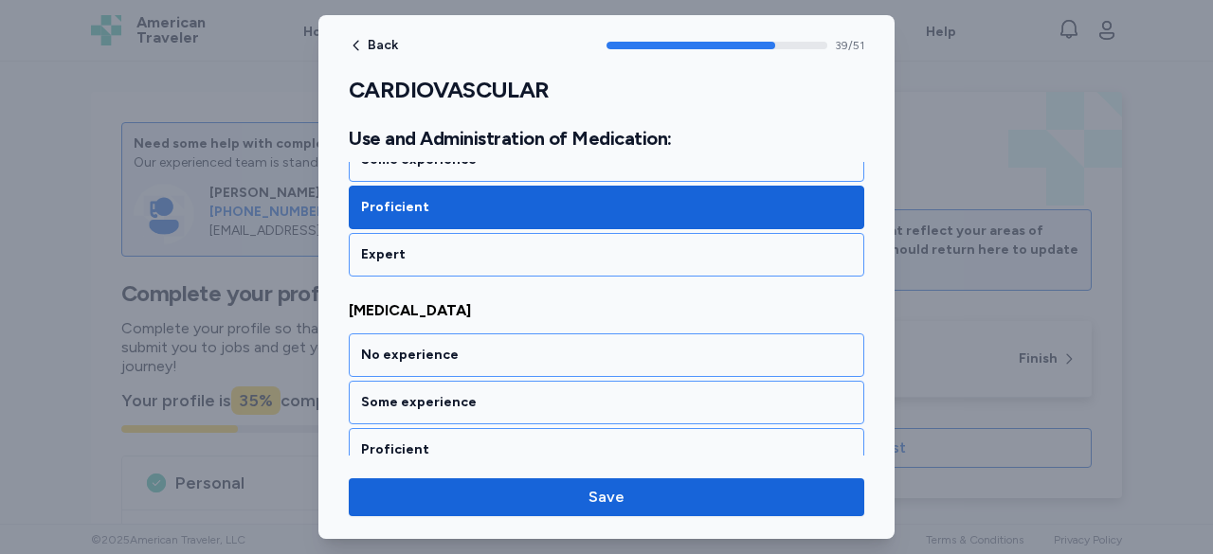
click at [497, 441] on div "Proficient" at bounding box center [606, 450] width 491 height 19
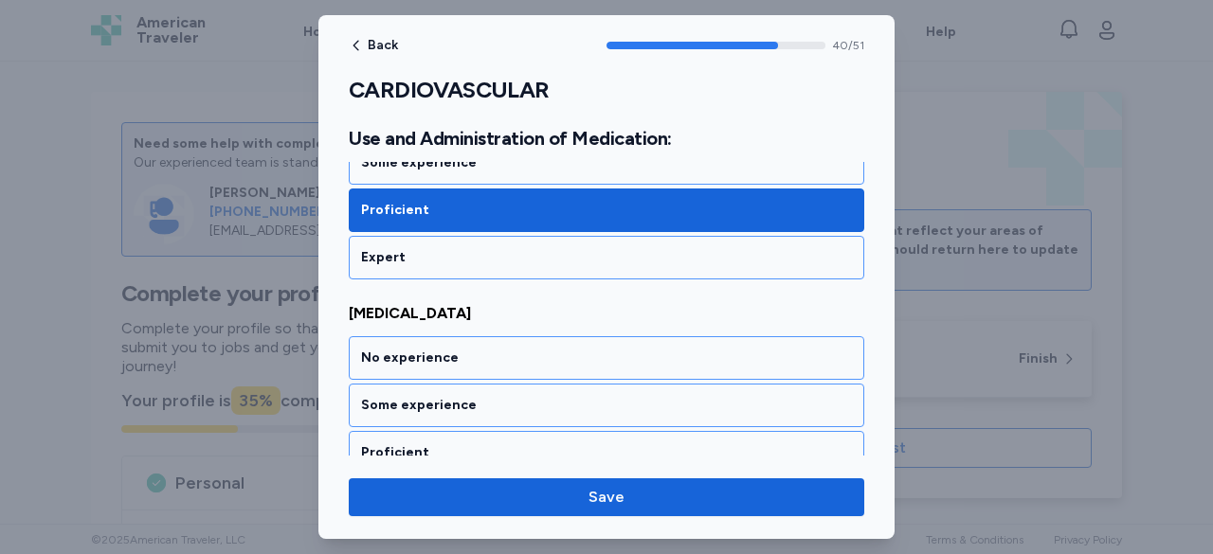
click at [497, 443] on div "Proficient" at bounding box center [606, 452] width 491 height 19
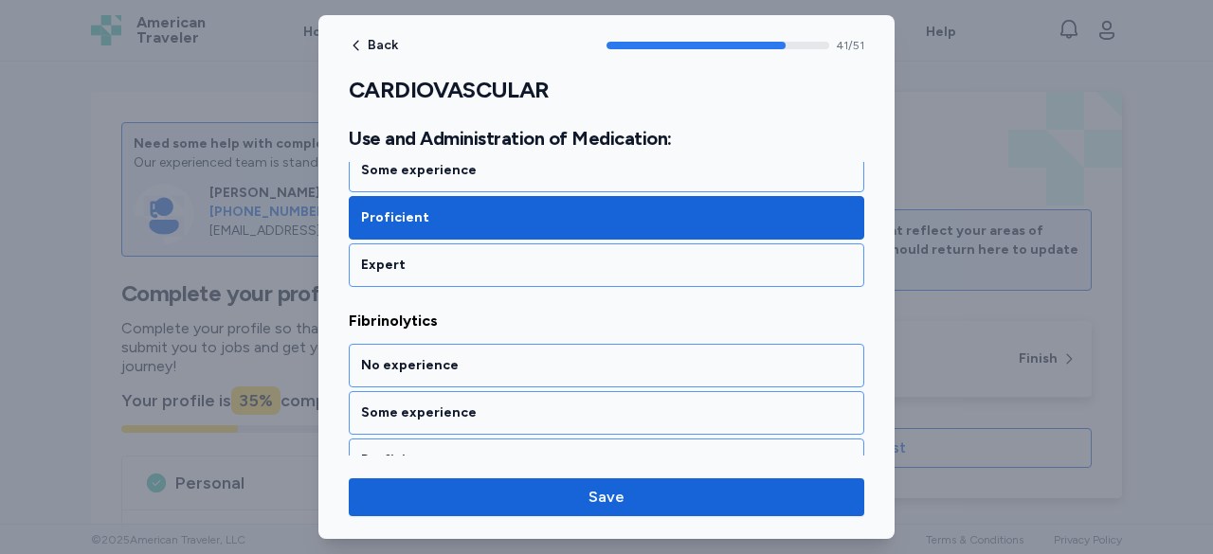
scroll to position [10242, 0]
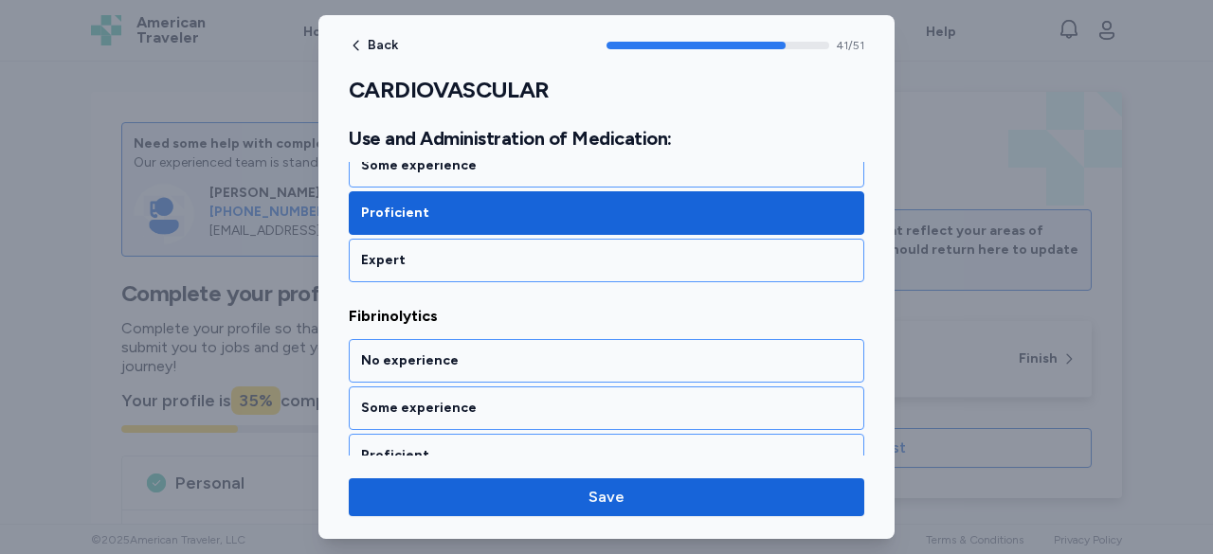
click at [497, 446] on div "Proficient" at bounding box center [606, 455] width 491 height 19
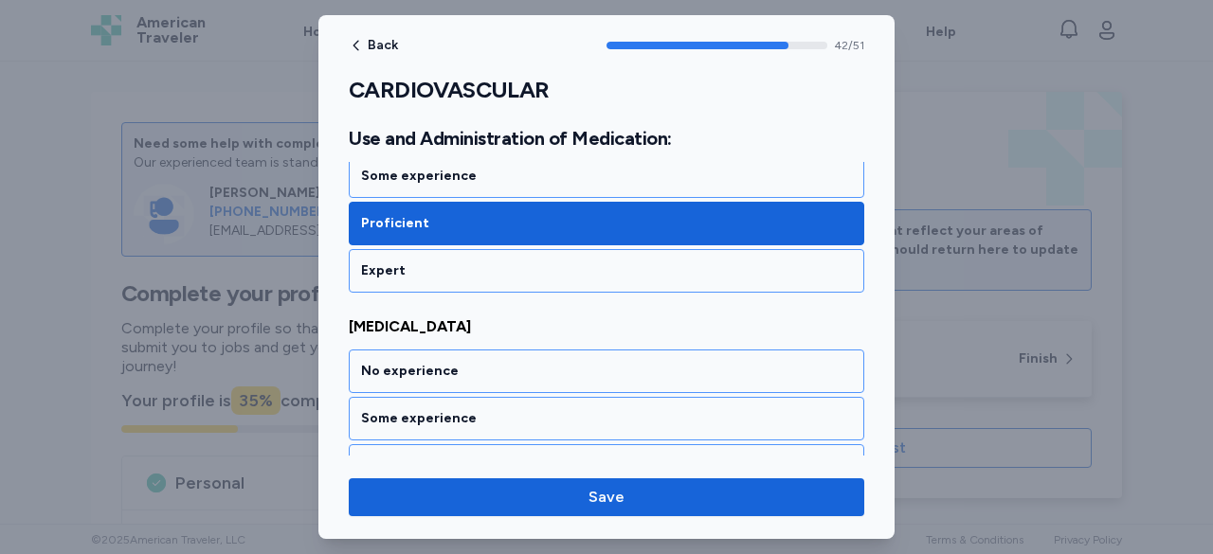
scroll to position [10482, 0]
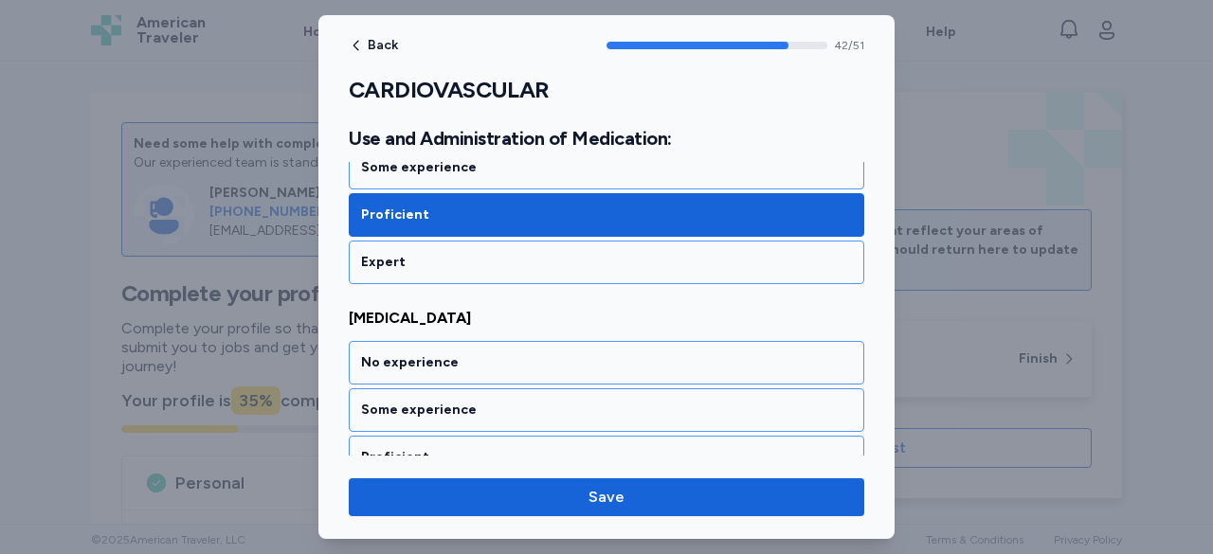
click at [497, 448] on div "Proficient" at bounding box center [606, 457] width 491 height 19
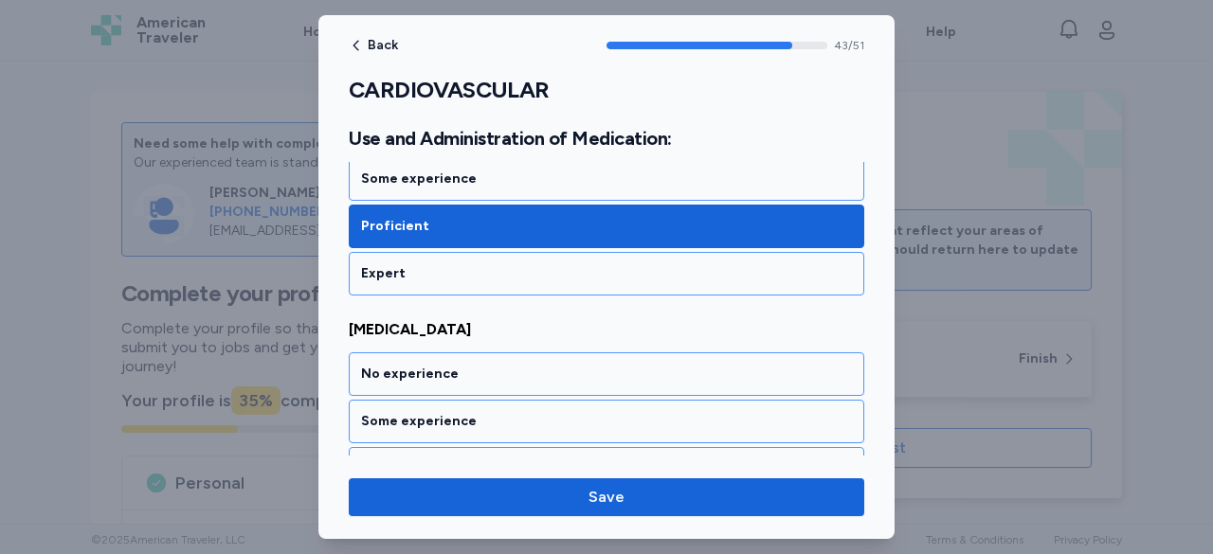
scroll to position [10722, 0]
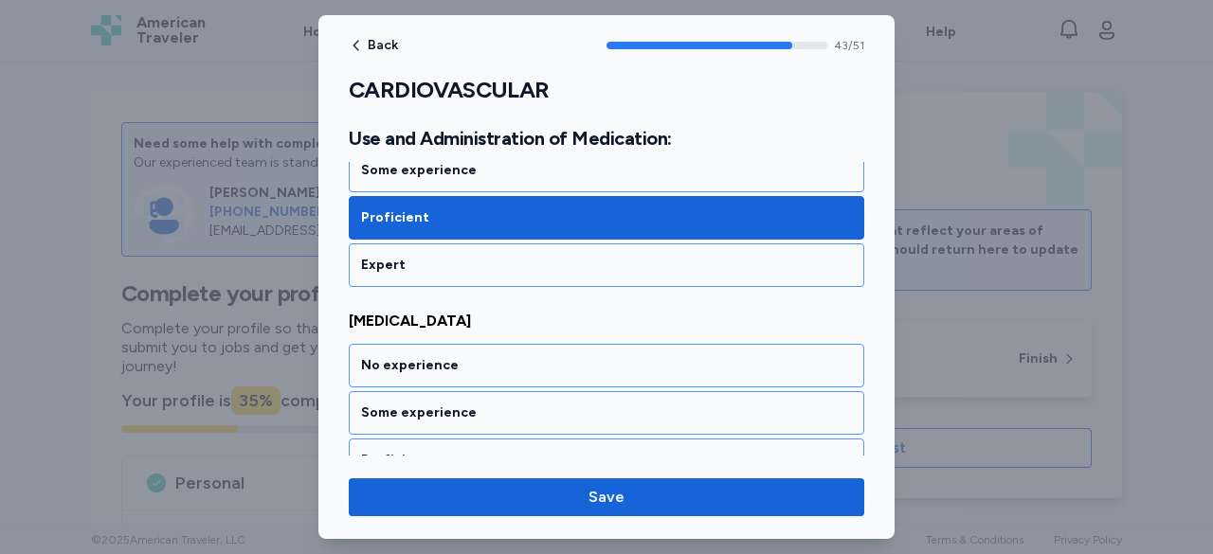
click at [497, 451] on div "Proficient" at bounding box center [606, 460] width 491 height 19
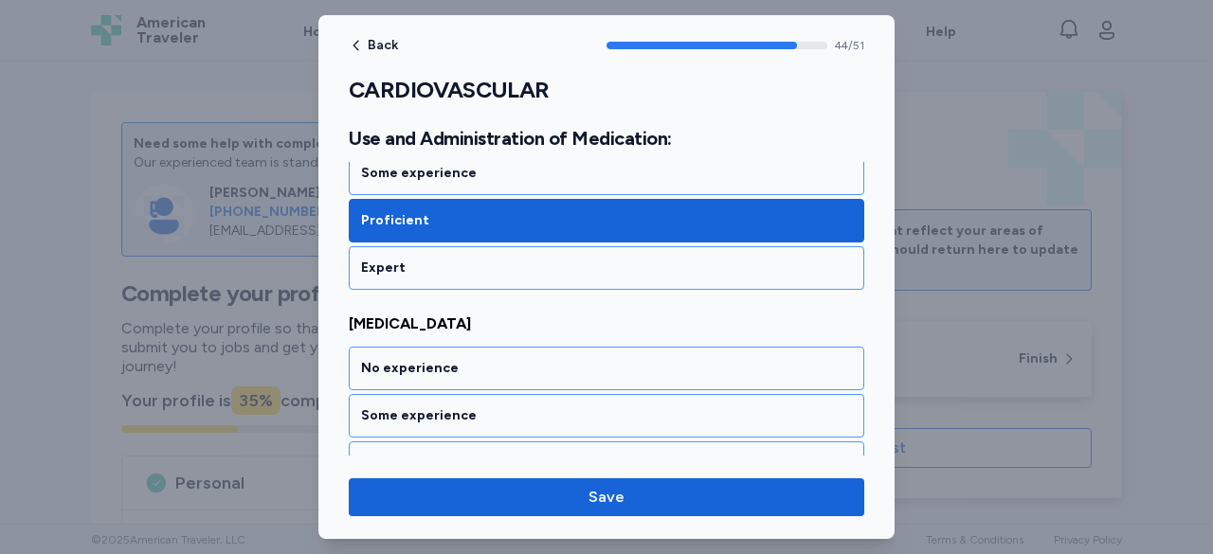
click at [497, 454] on div "Proficient" at bounding box center [606, 463] width 491 height 19
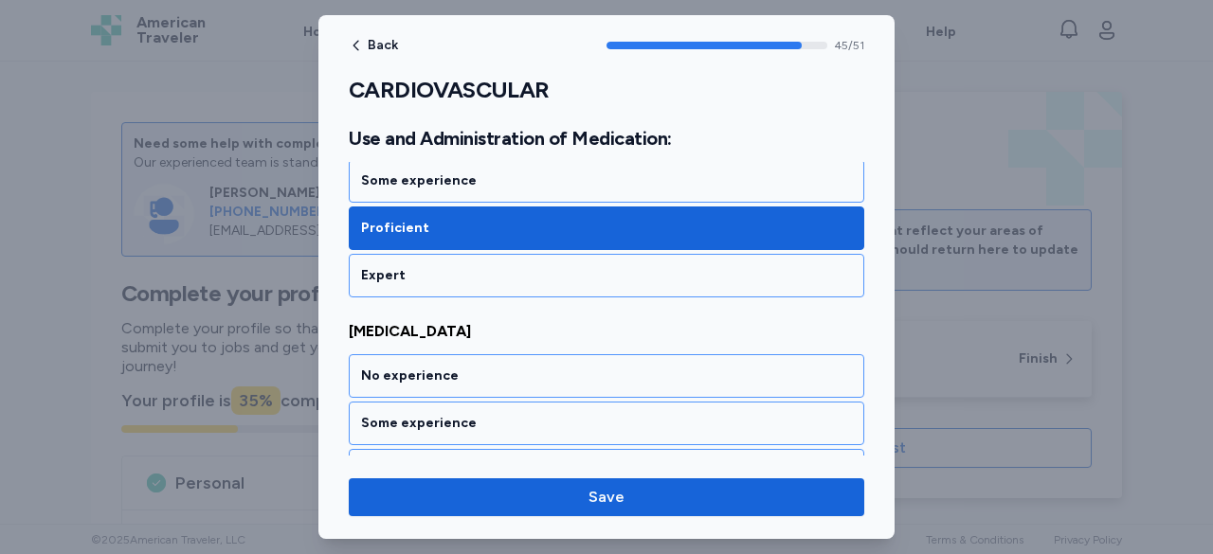
scroll to position [11202, 0]
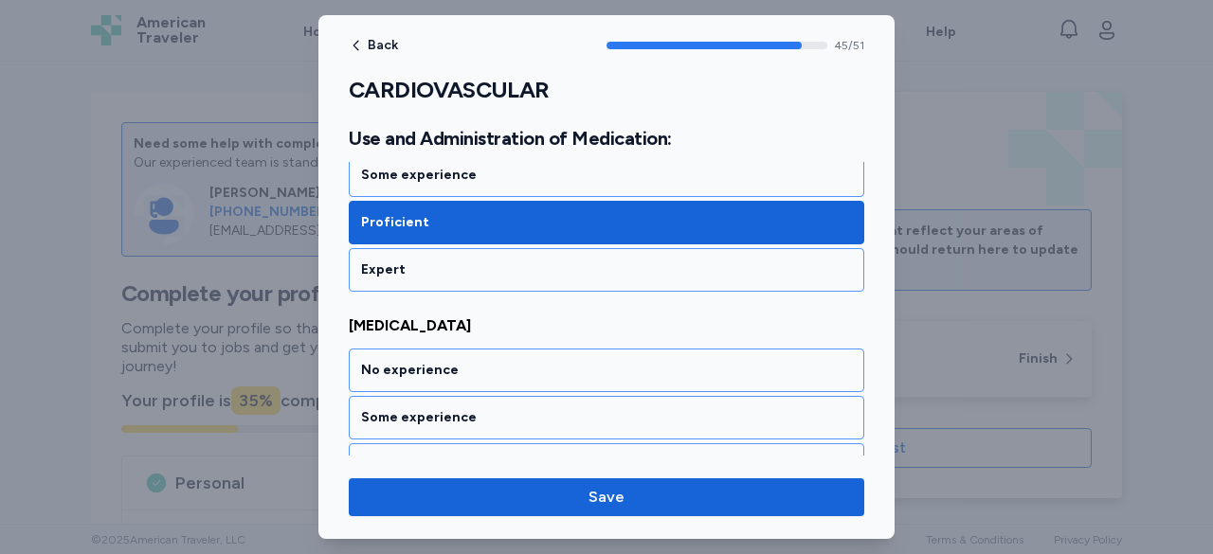
click at [497, 456] on div "Proficient" at bounding box center [606, 465] width 491 height 19
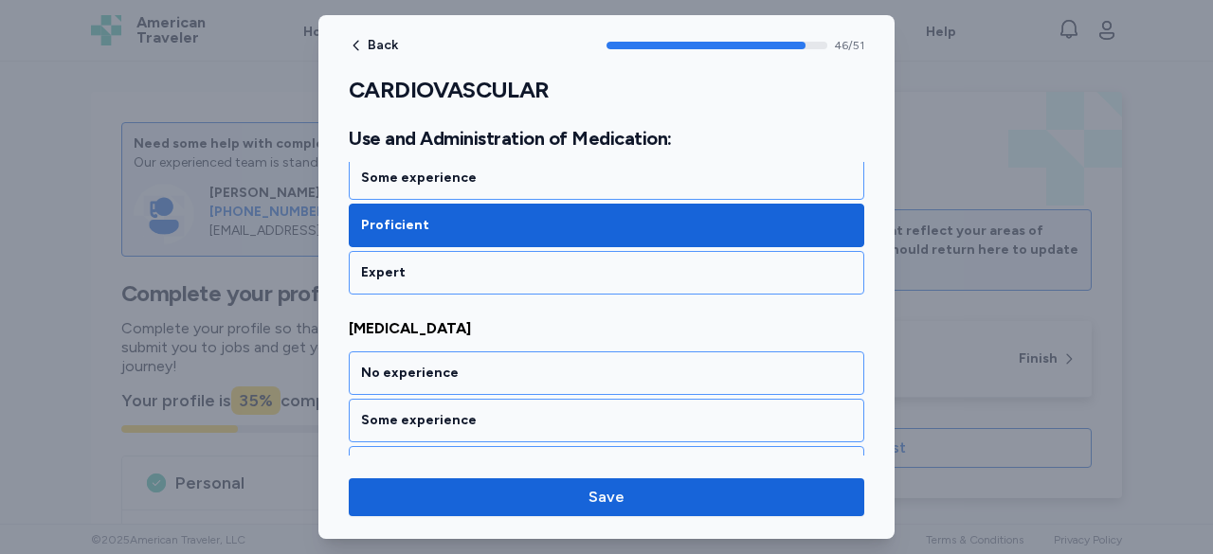
click at [497, 459] on div "Proficient" at bounding box center [606, 468] width 491 height 19
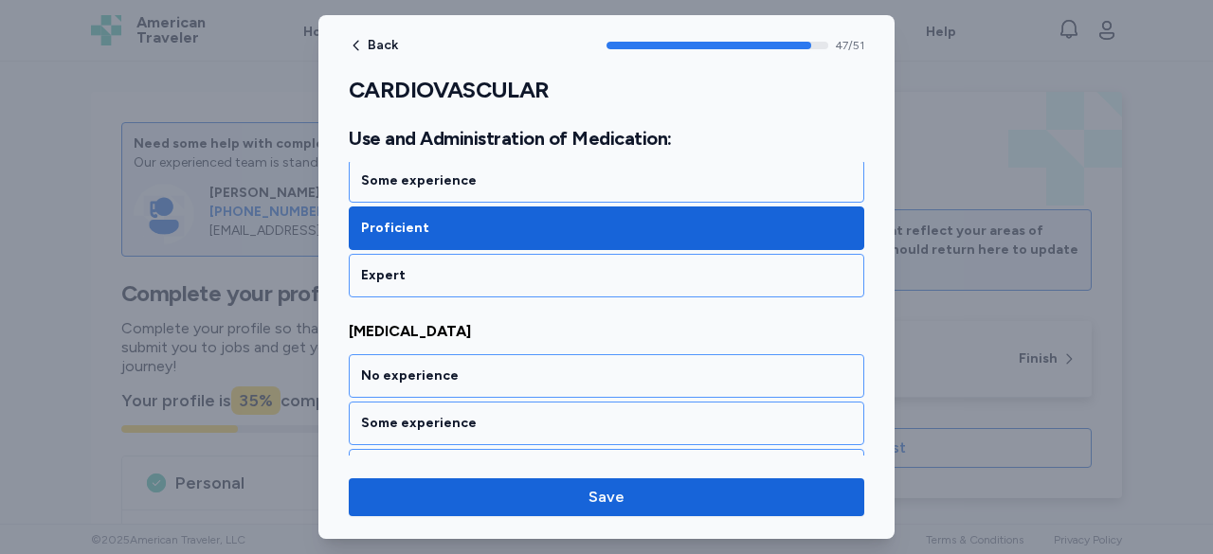
click at [497, 461] on div "Proficient" at bounding box center [606, 470] width 491 height 19
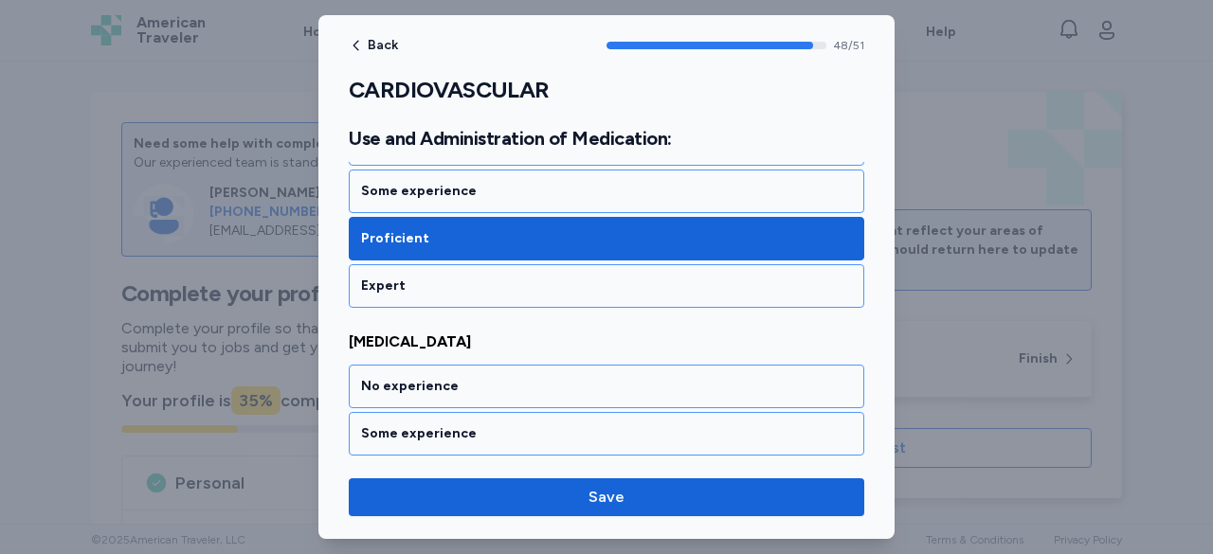
scroll to position [11923, 0]
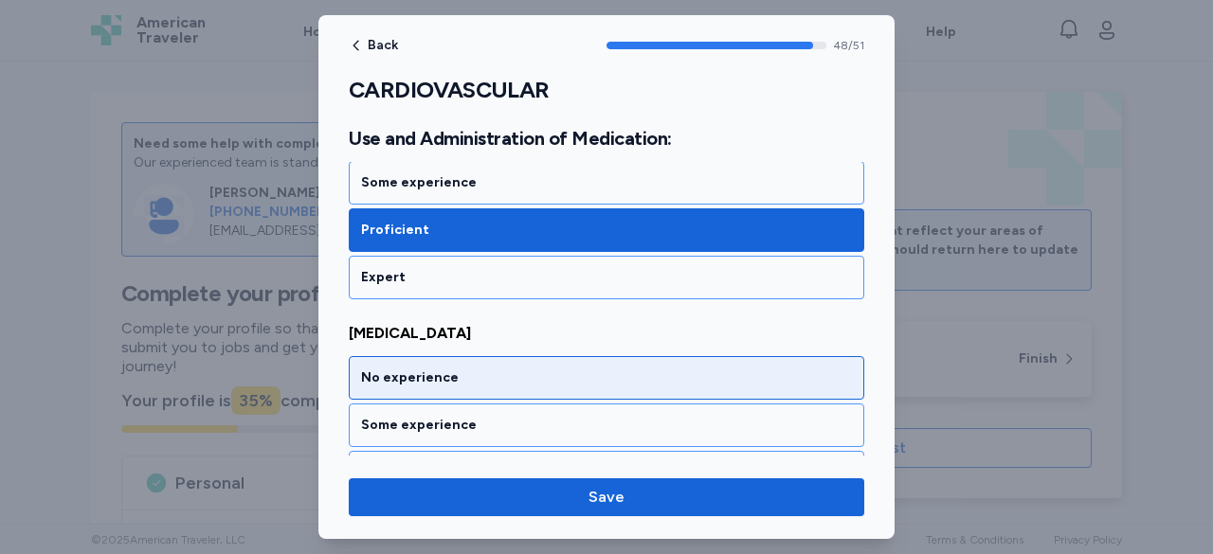
click at [468, 369] on div "No experience" at bounding box center [606, 378] width 491 height 19
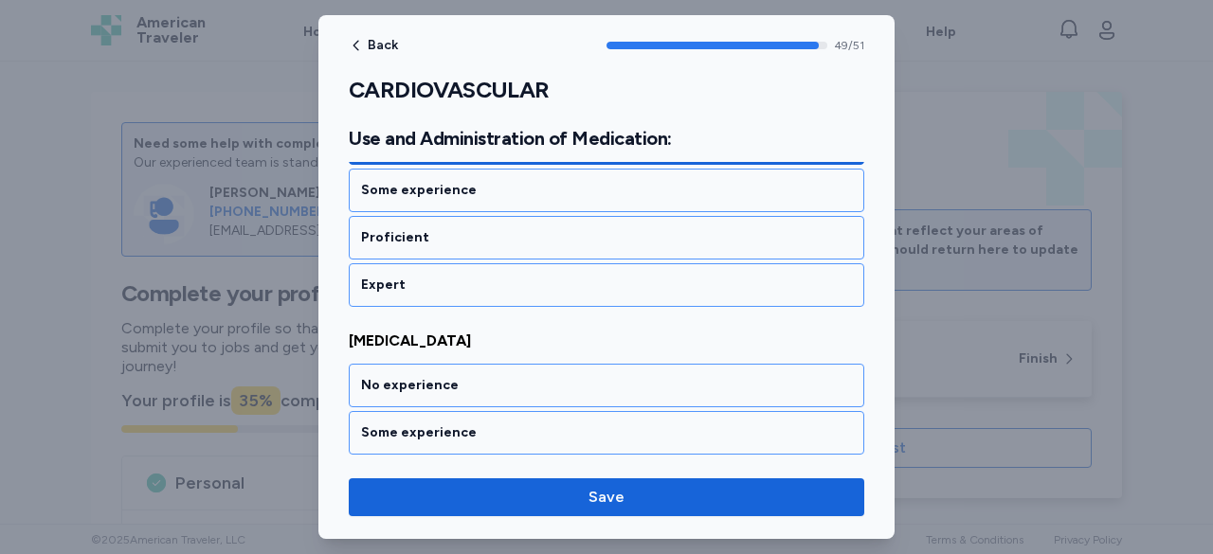
scroll to position [12162, 0]
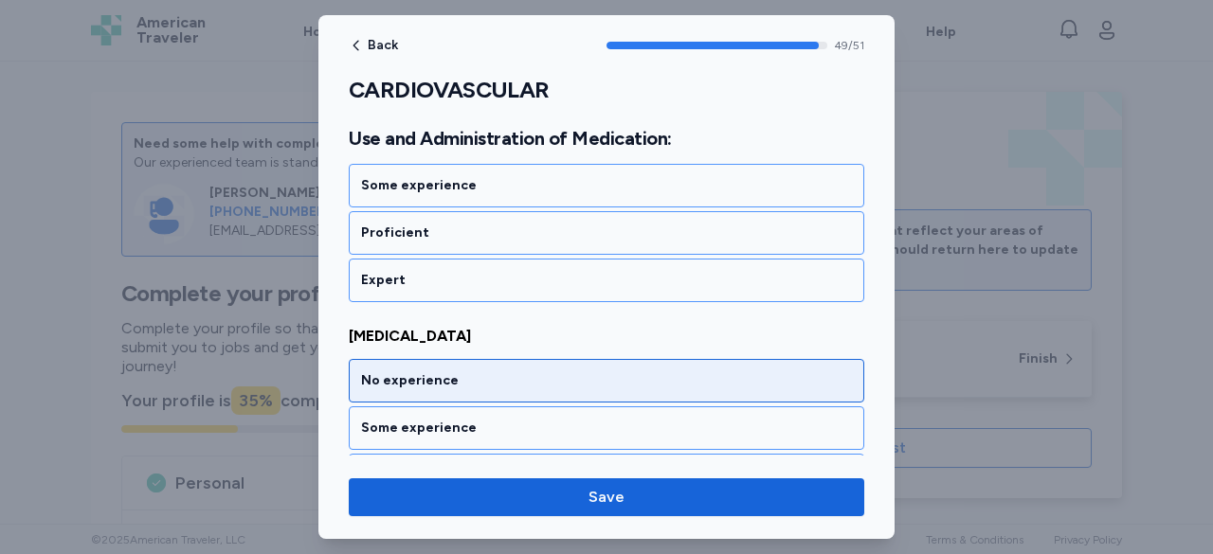
click at [481, 371] on div "No experience" at bounding box center [606, 380] width 491 height 19
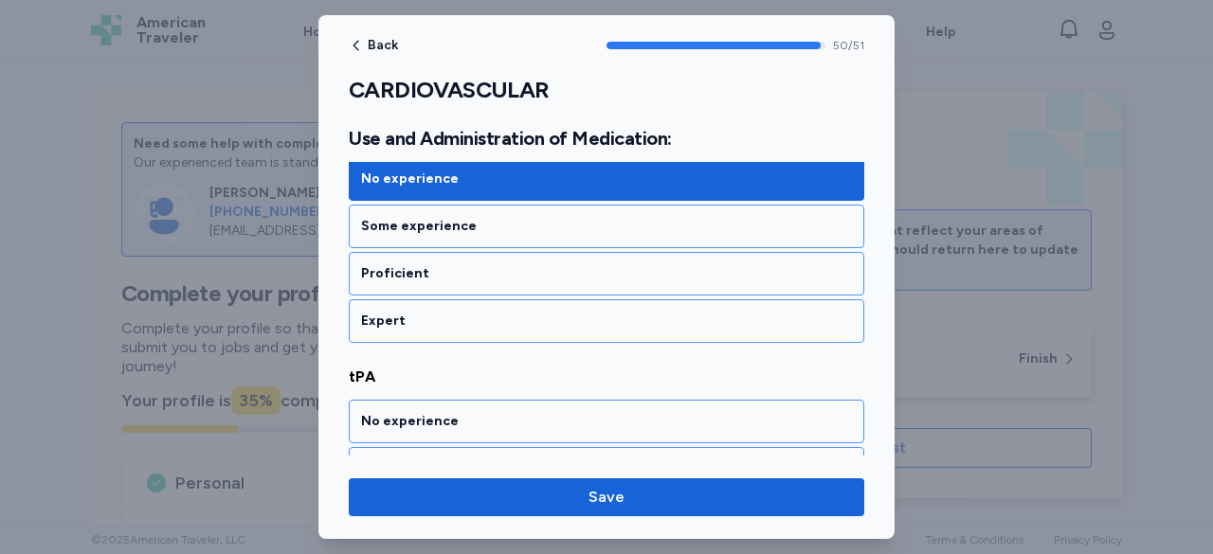
scroll to position [12368, 0]
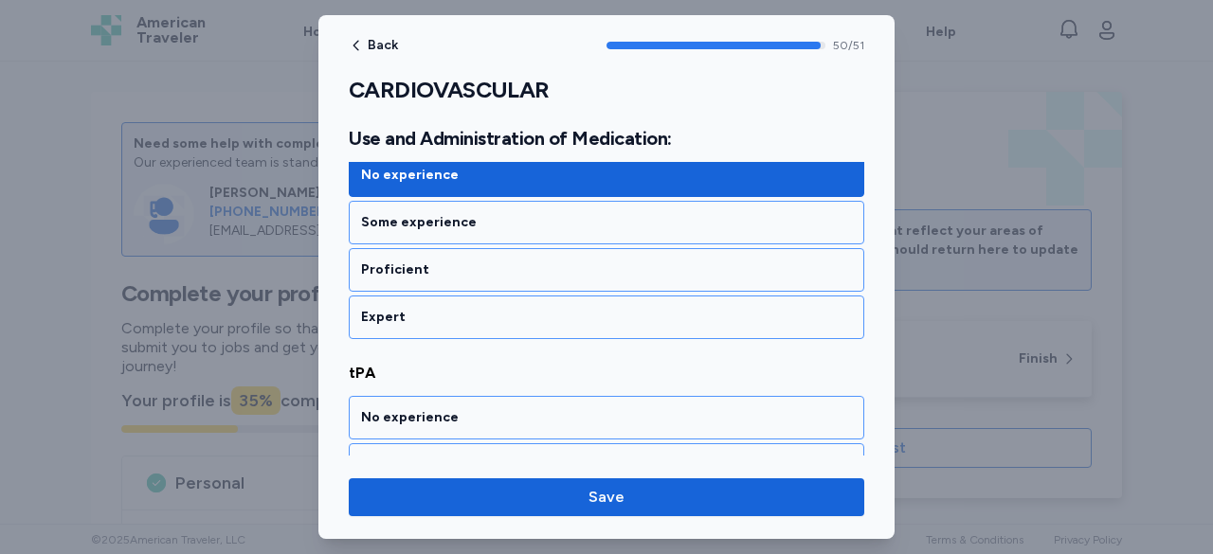
click at [481, 503] on div "Proficient" at bounding box center [606, 512] width 491 height 19
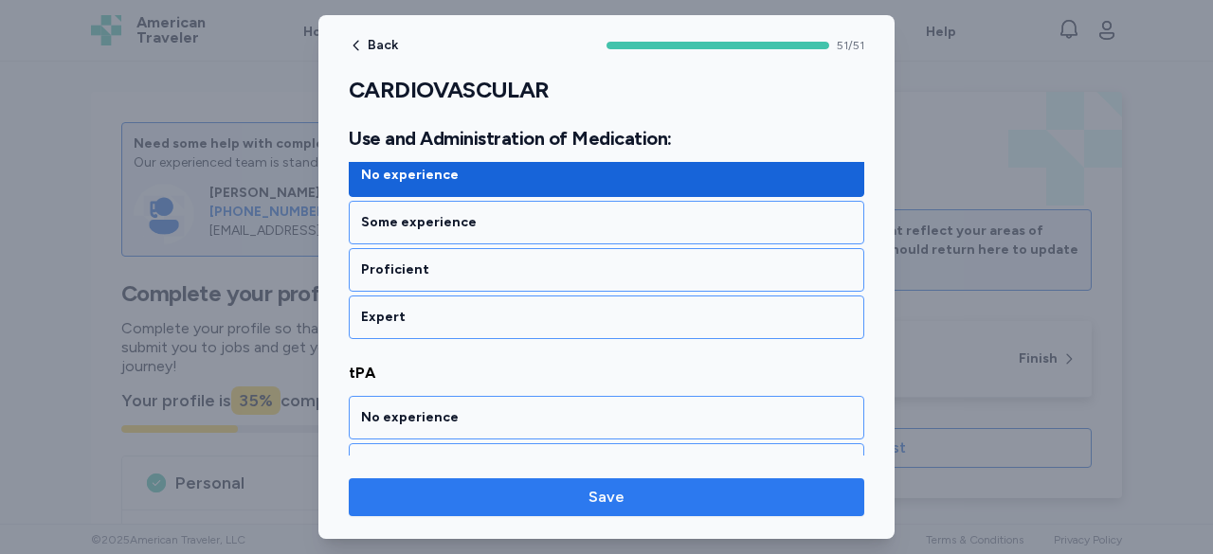
click at [604, 499] on span "Save" at bounding box center [606, 497] width 36 height 23
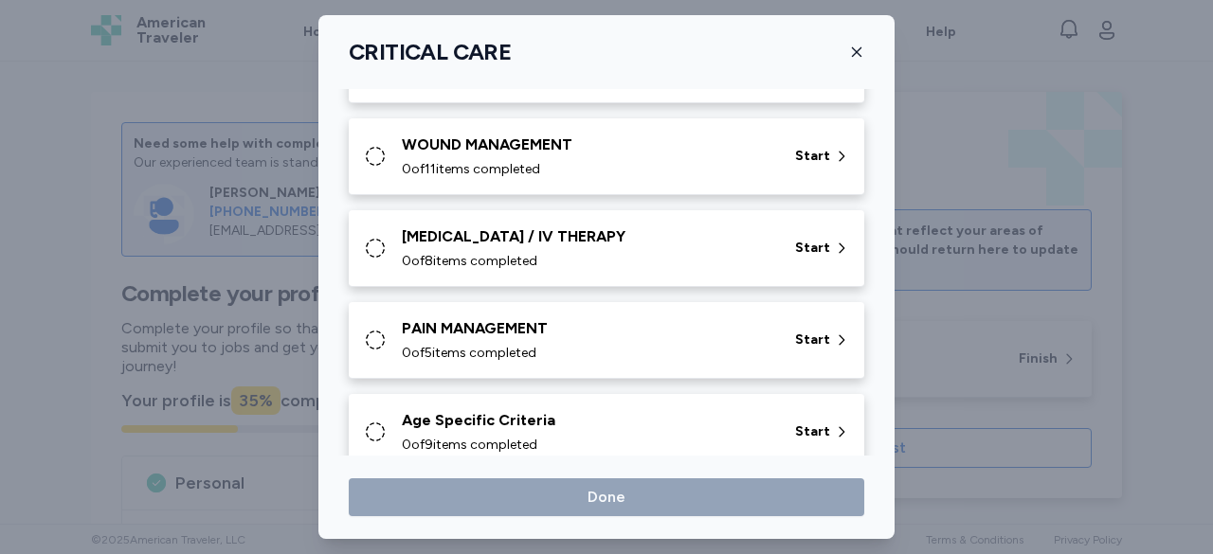
scroll to position [858, 0]
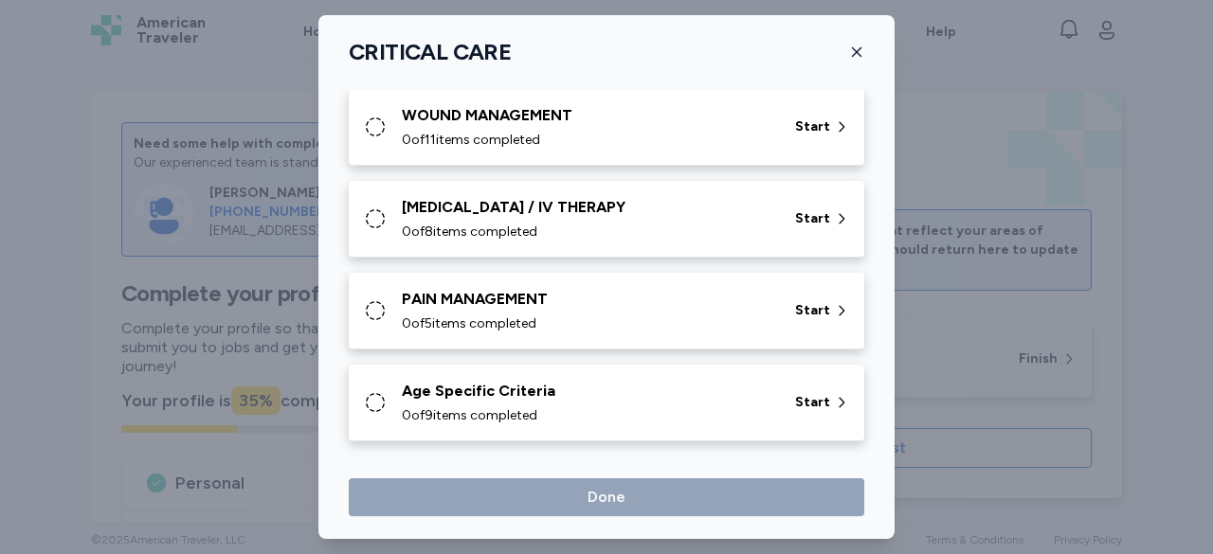
click at [855, 52] on icon "button" at bounding box center [856, 52] width 15 height 15
